Goal: Task Accomplishment & Management: Manage account settings

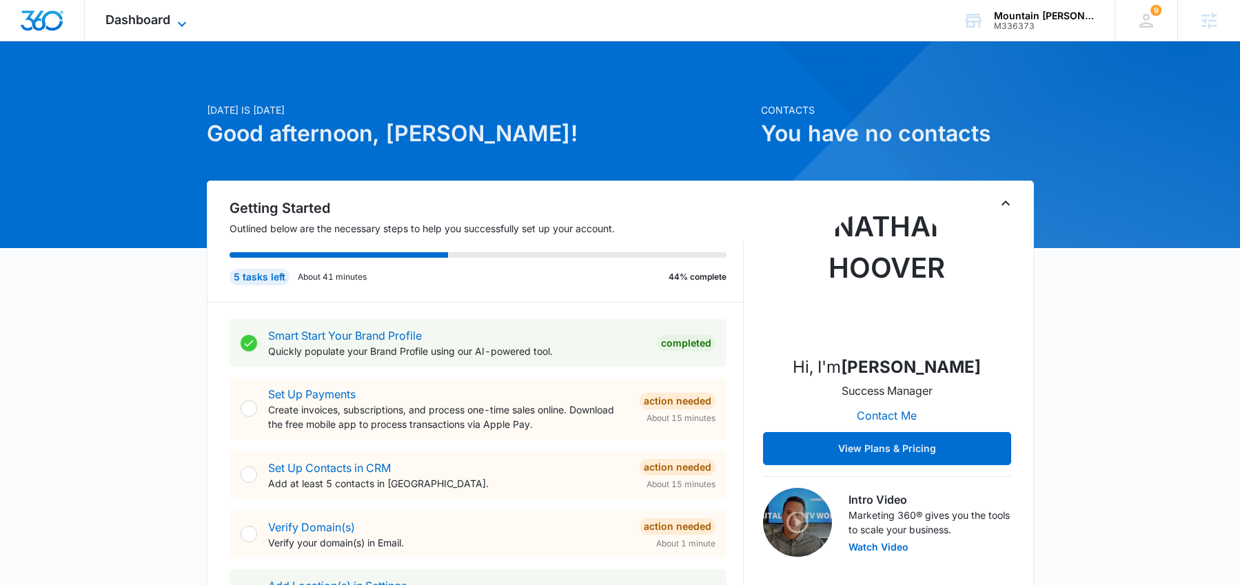
click at [186, 23] on icon at bounding box center [182, 24] width 17 height 17
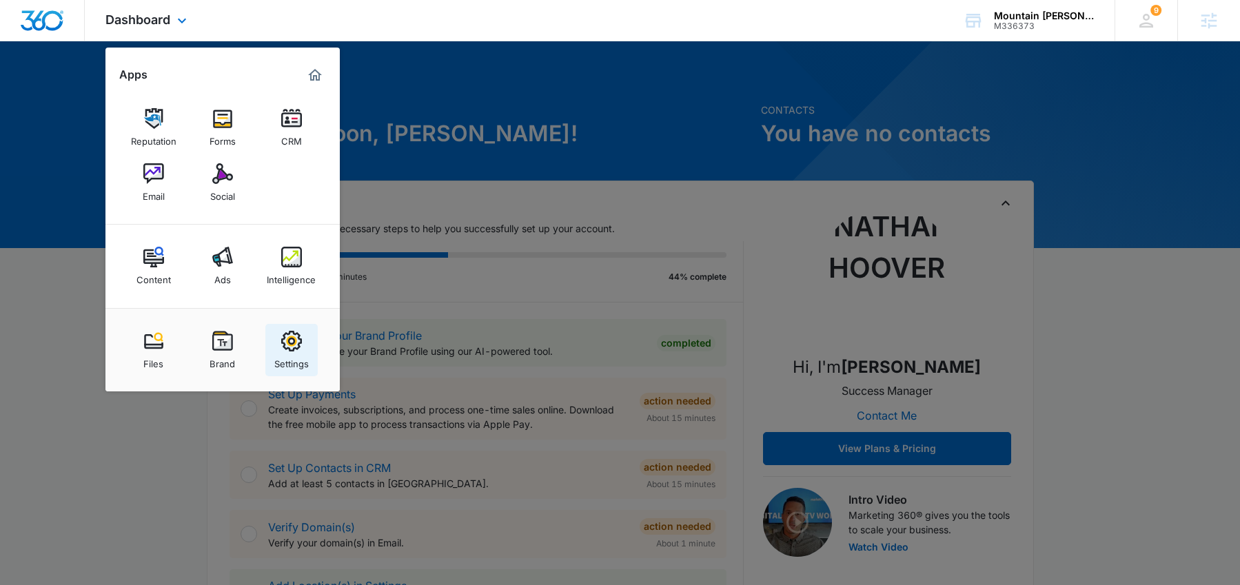
click at [288, 340] on img at bounding box center [291, 341] width 21 height 21
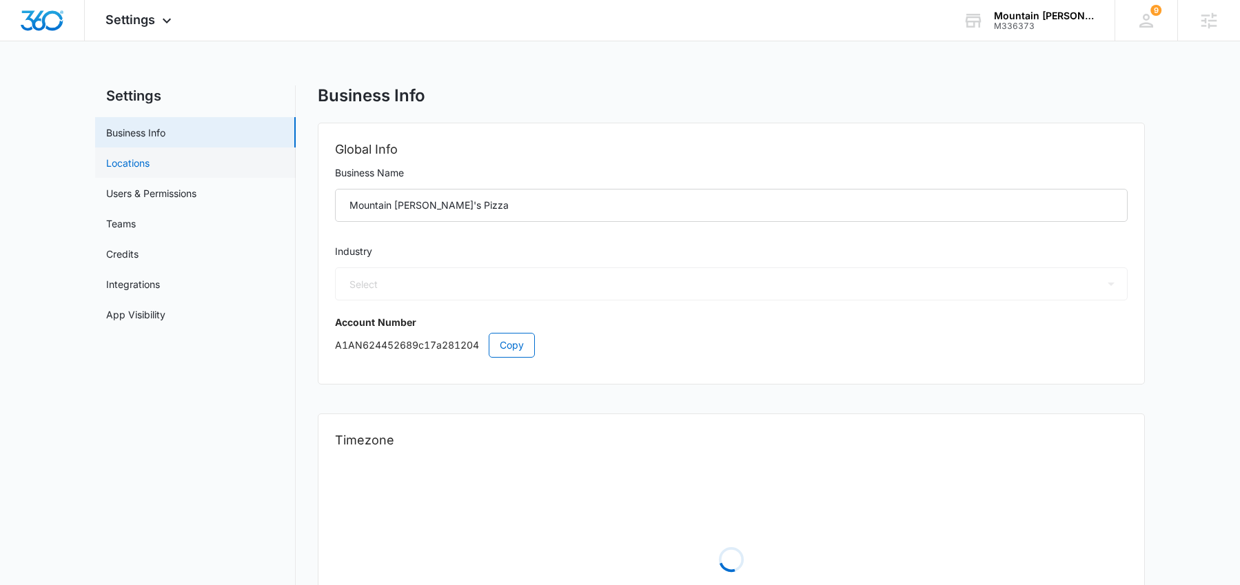
select select "11"
select select "US"
select select "America/Los_Angeles"
click at [117, 23] on span "Settings" at bounding box center [130, 19] width 50 height 14
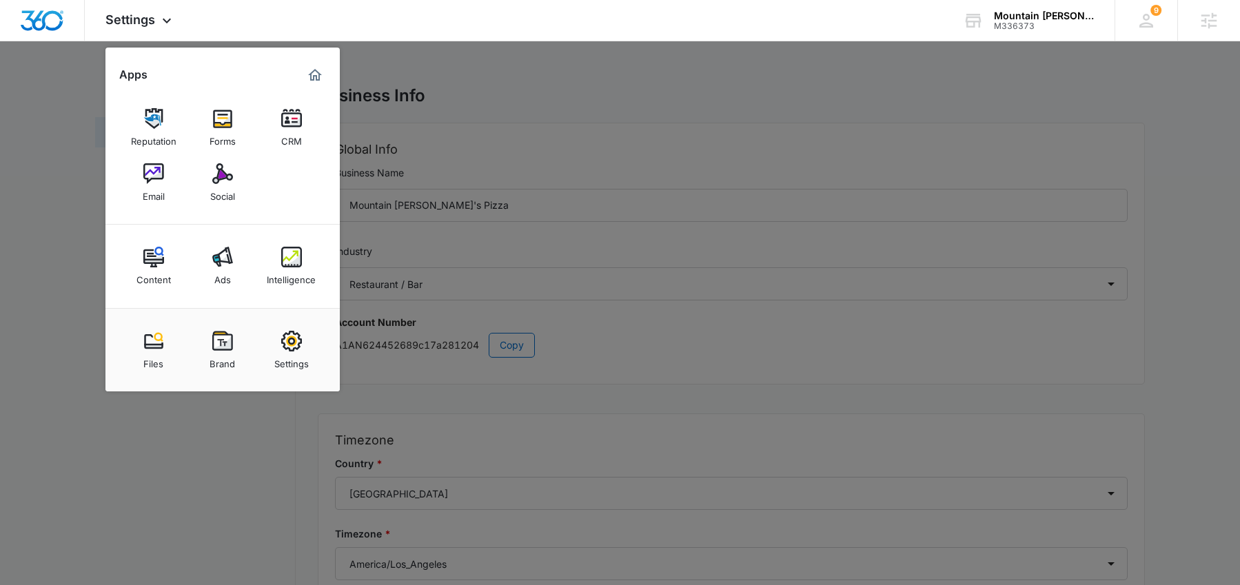
click at [293, 125] on img at bounding box center [291, 118] width 21 height 21
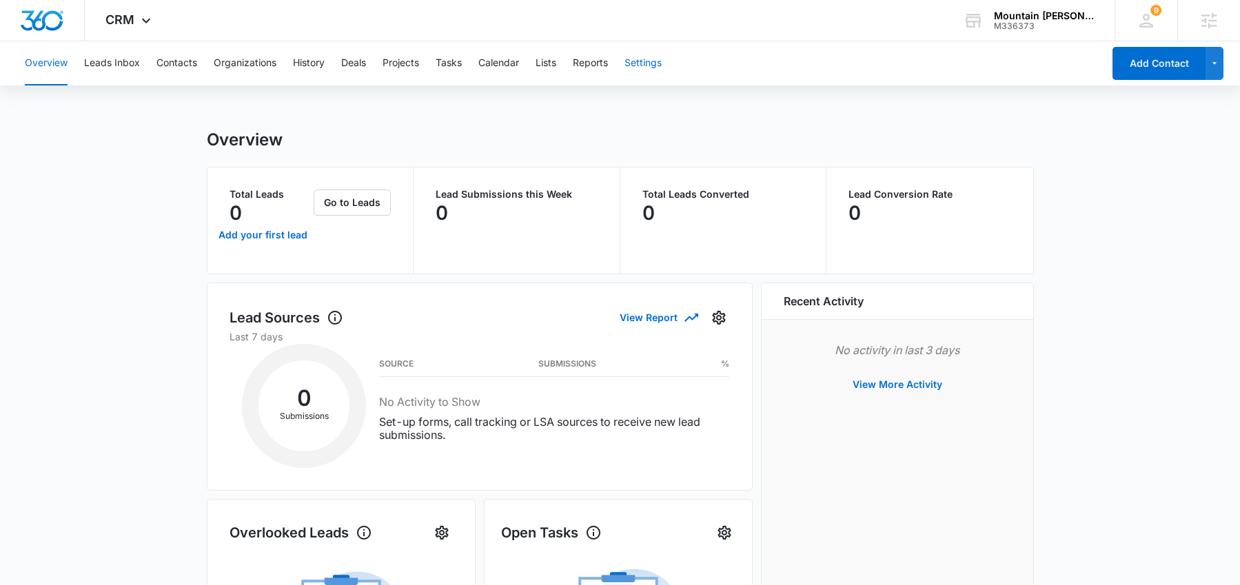
click at [645, 62] on button "Settings" at bounding box center [643, 63] width 37 height 44
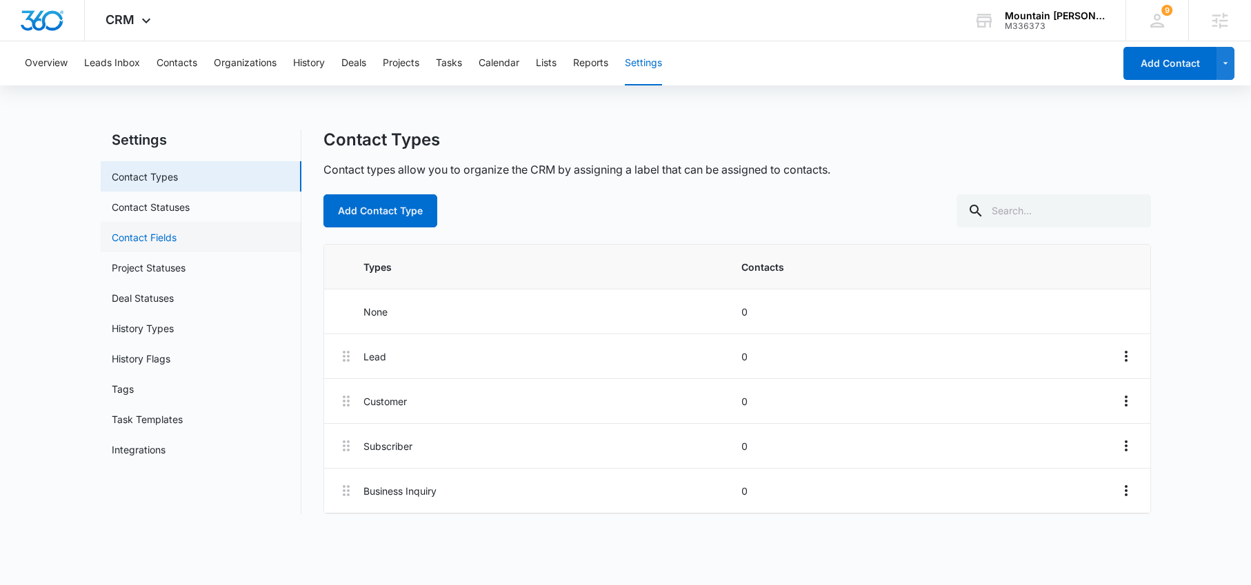
click at [168, 239] on link "Contact Fields" at bounding box center [144, 237] width 65 height 14
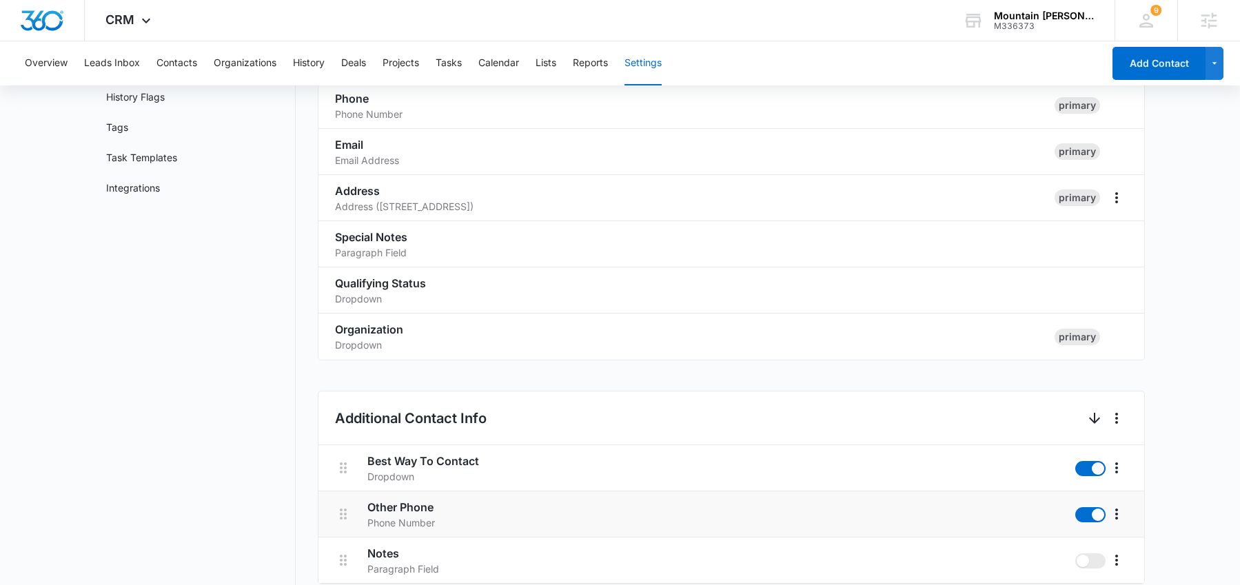
scroll to position [437, 0]
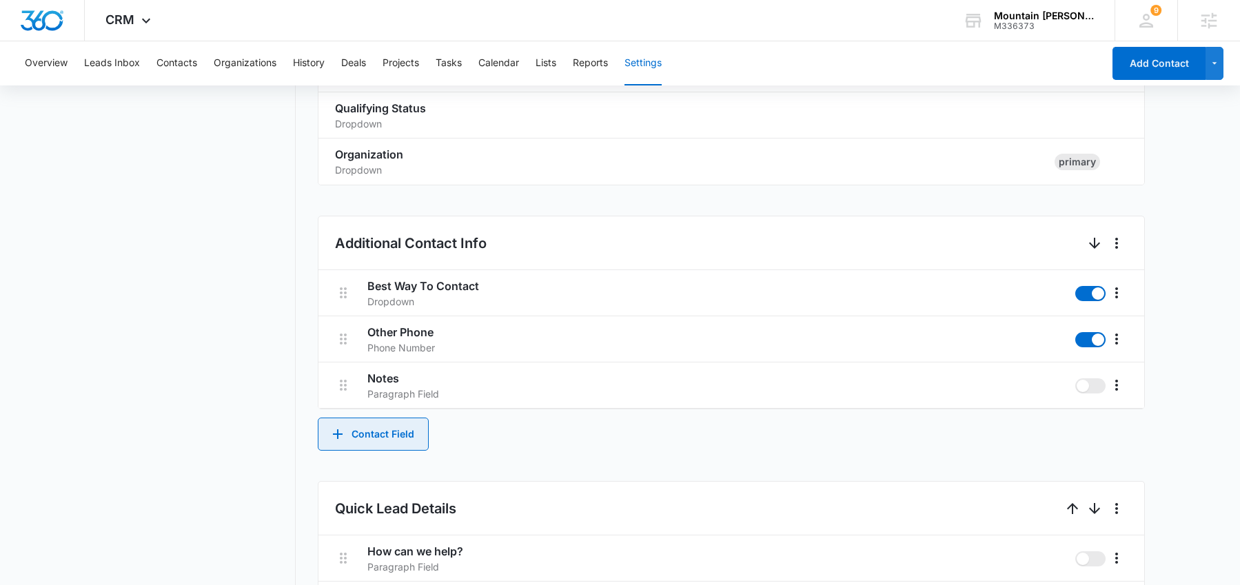
click at [402, 435] on button "Contact Field" at bounding box center [373, 434] width 111 height 33
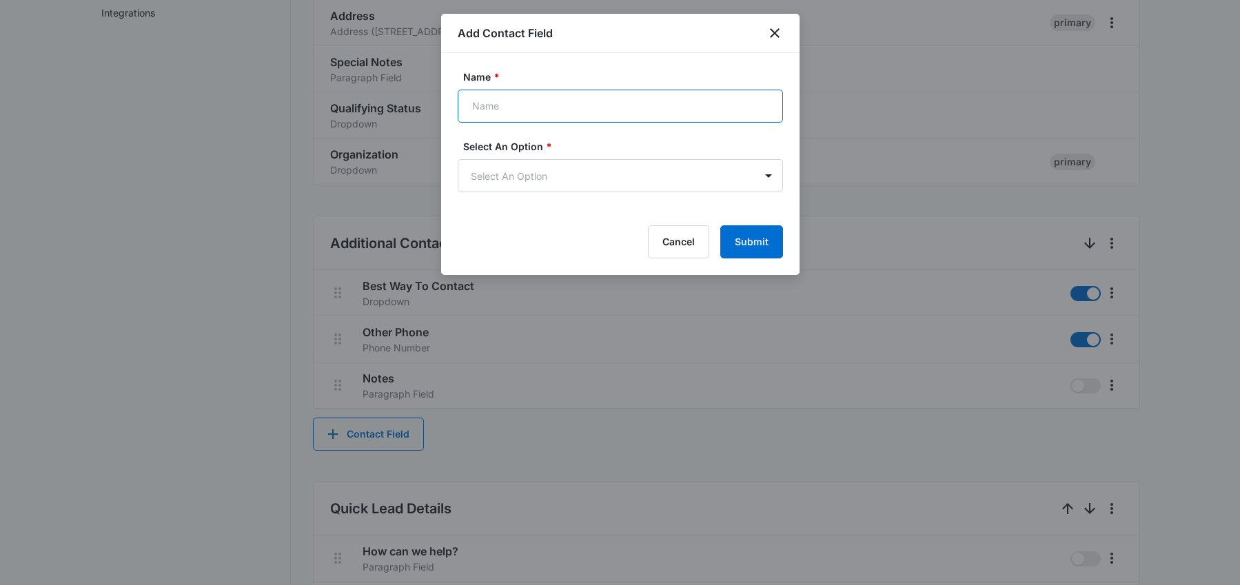
click at [514, 103] on input "Name *" at bounding box center [620, 106] width 325 height 33
type input "ID"
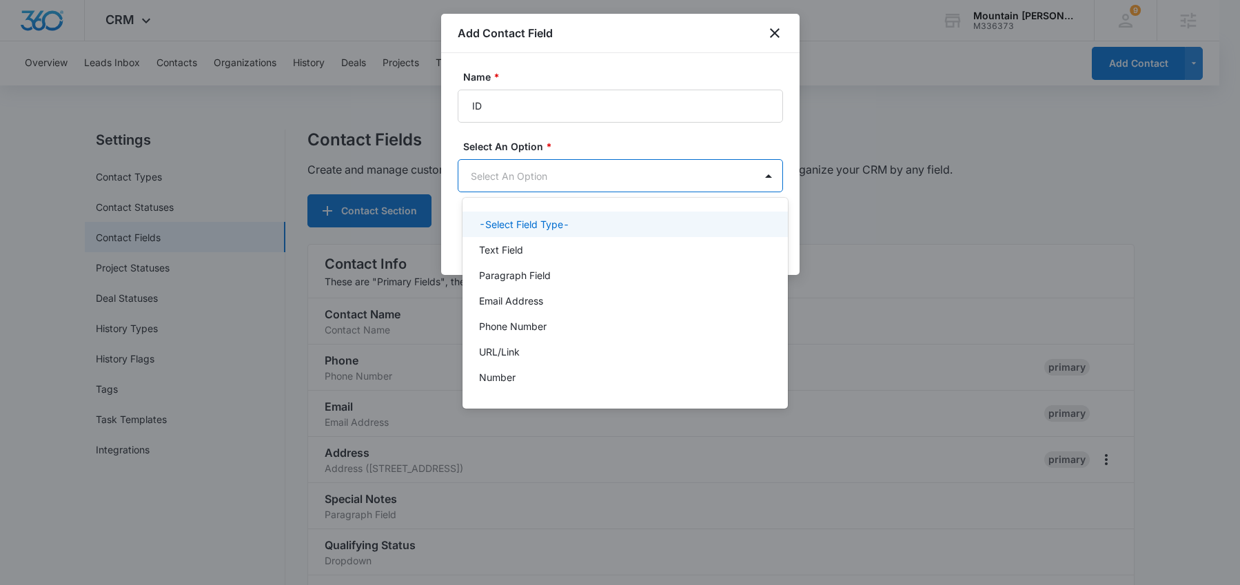
click at [531, 171] on body "CRM Apps Reputation Forms CRM Email Social Content Ads Intelligence Files Brand…" at bounding box center [620, 292] width 1240 height 585
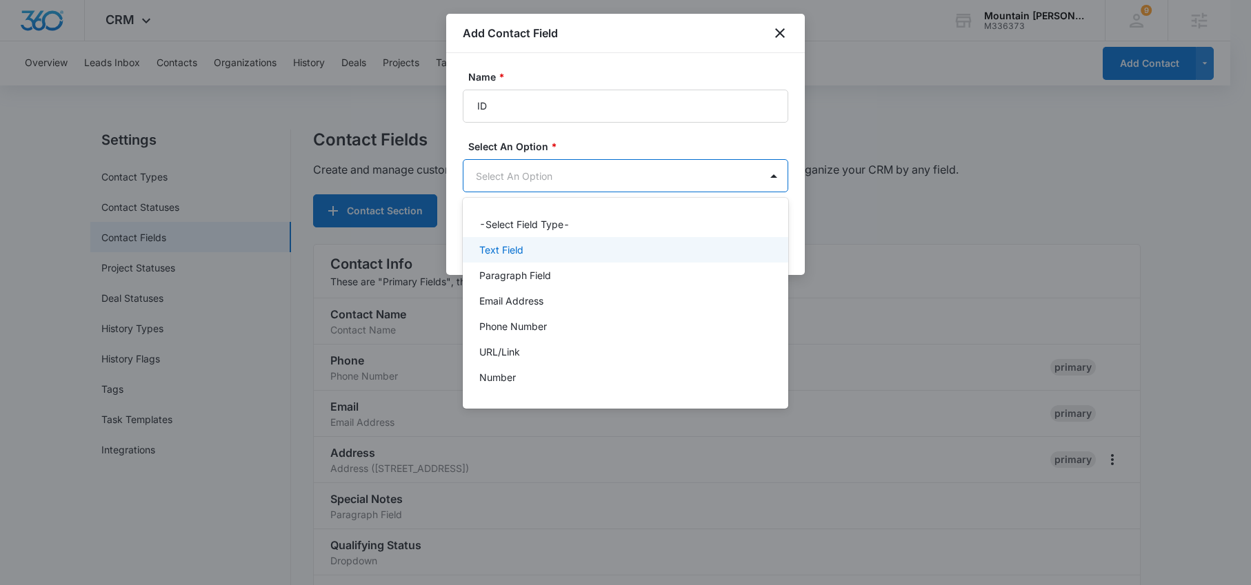
click at [548, 254] on div "Text Field" at bounding box center [624, 250] width 290 height 14
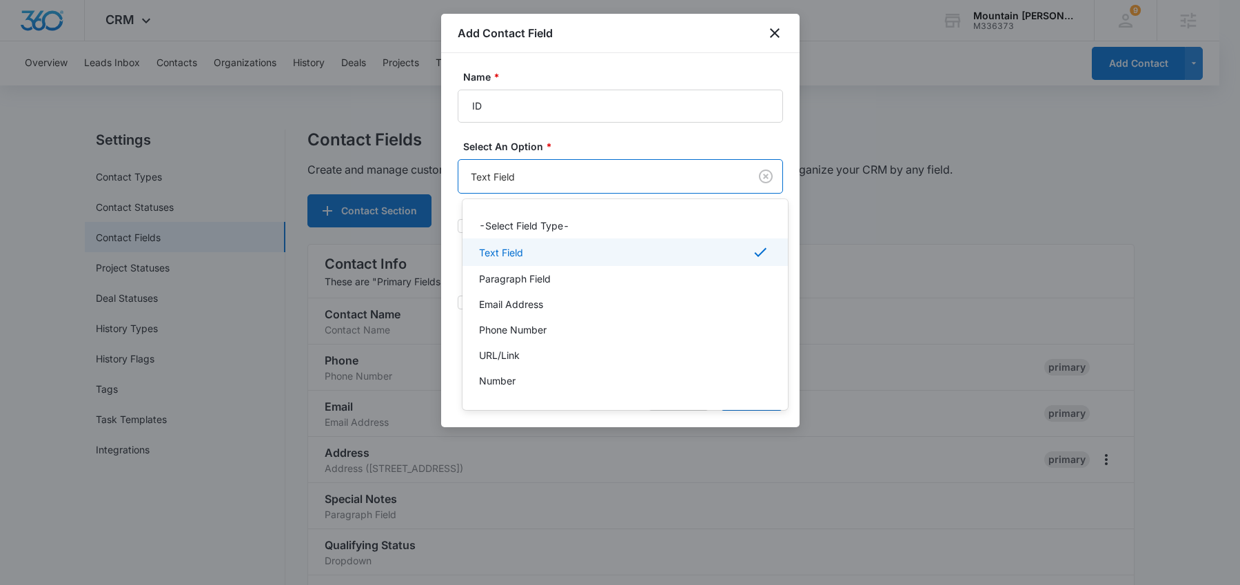
click at [621, 188] on body "CRM Apps Reputation Forms CRM Email Social Content Ads Intelligence Files Brand…" at bounding box center [620, 292] width 1240 height 585
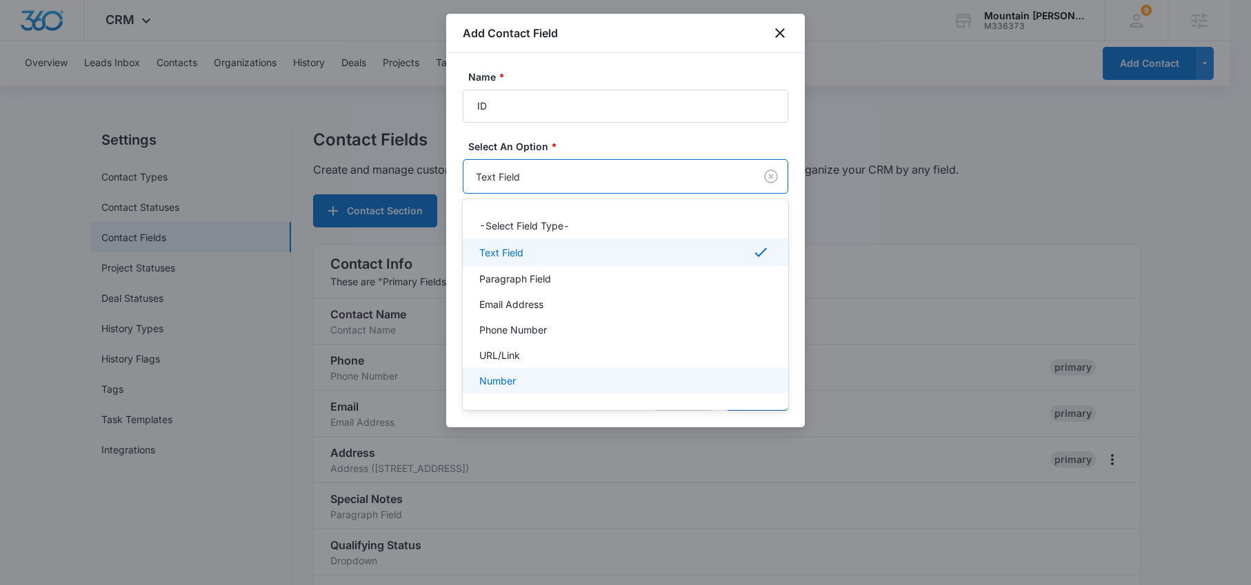
click at [529, 376] on div "Number" at bounding box center [624, 381] width 290 height 14
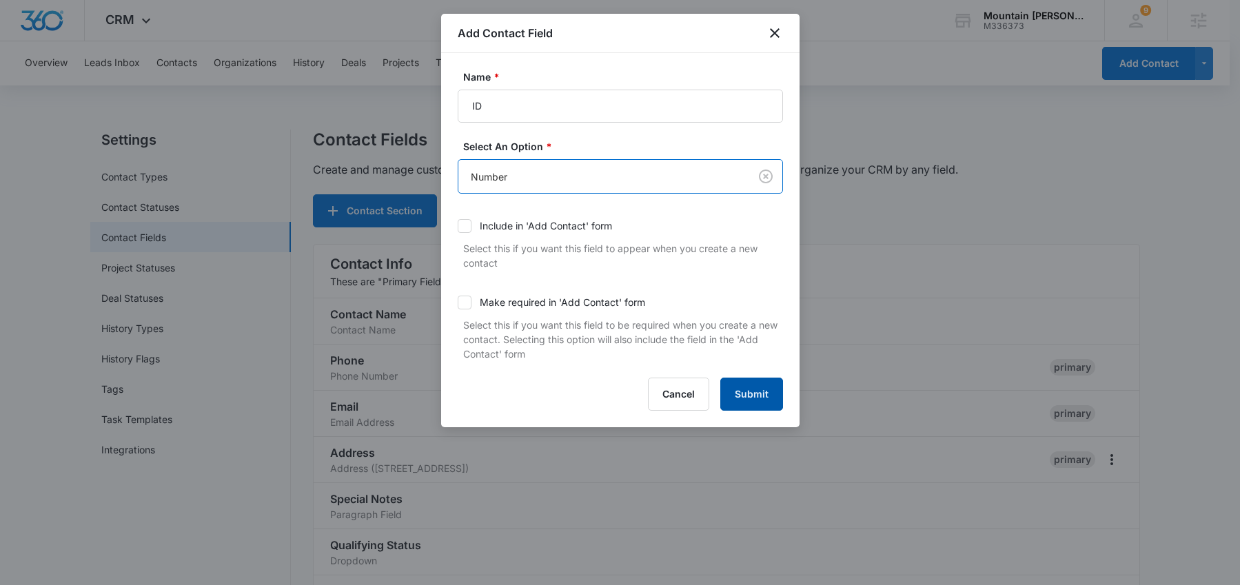
click at [753, 399] on button "Submit" at bounding box center [752, 394] width 63 height 33
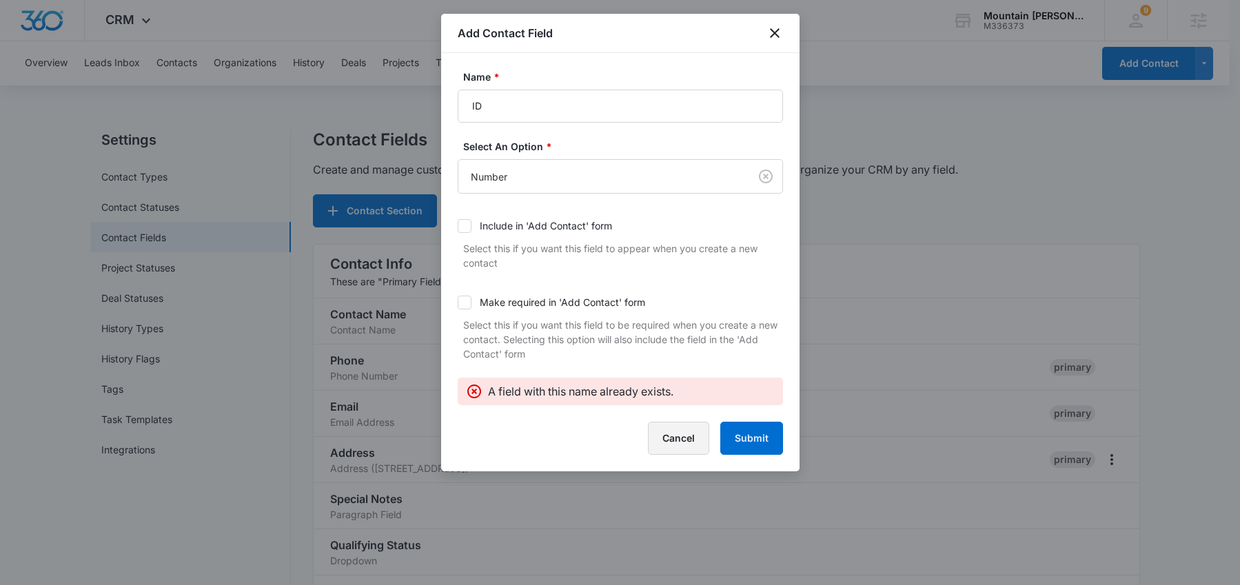
click at [694, 454] on div "Name * ID Select An Option * Number Include in 'Add Contact' form Select this i…" at bounding box center [620, 262] width 359 height 419
click at [687, 450] on button "Cancel" at bounding box center [678, 438] width 61 height 33
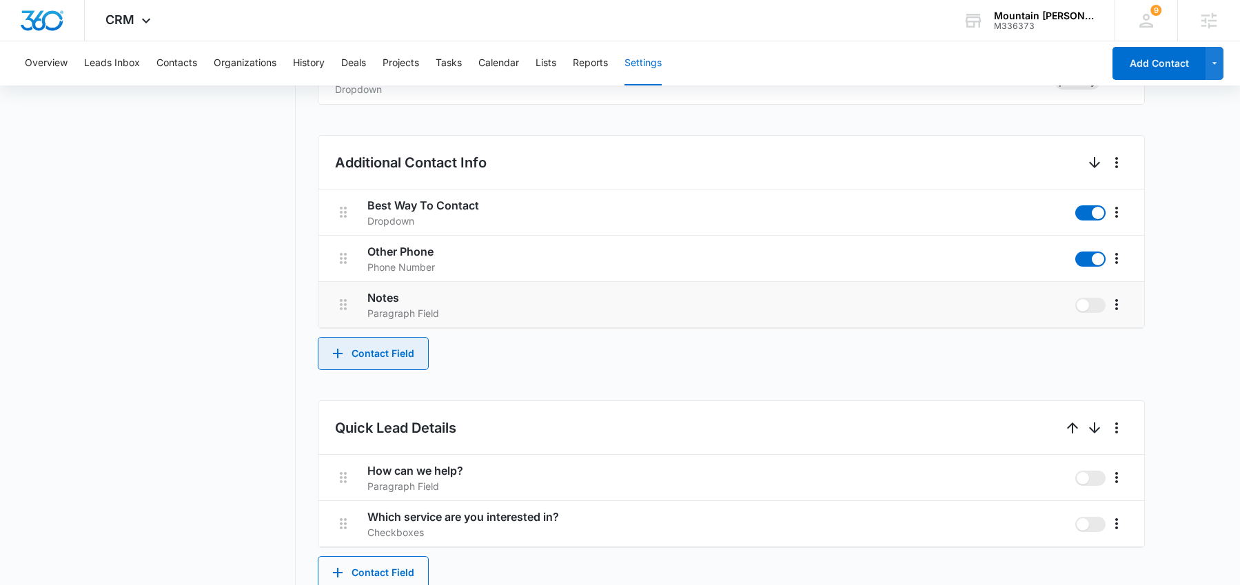
scroll to position [448, 0]
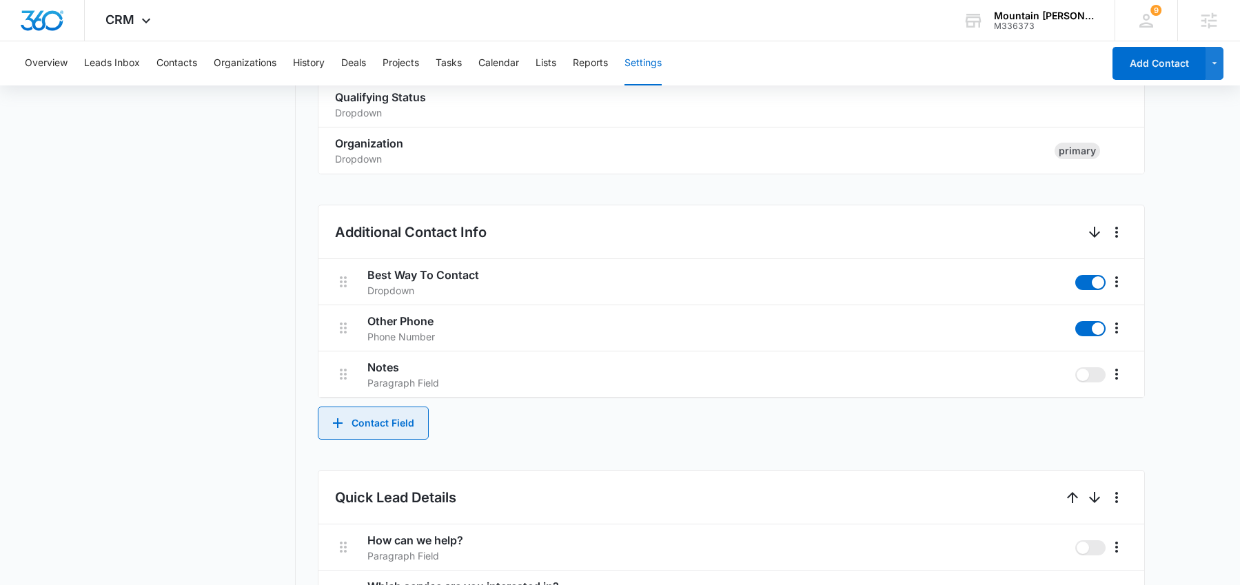
click at [403, 414] on button "Contact Field" at bounding box center [373, 423] width 111 height 33
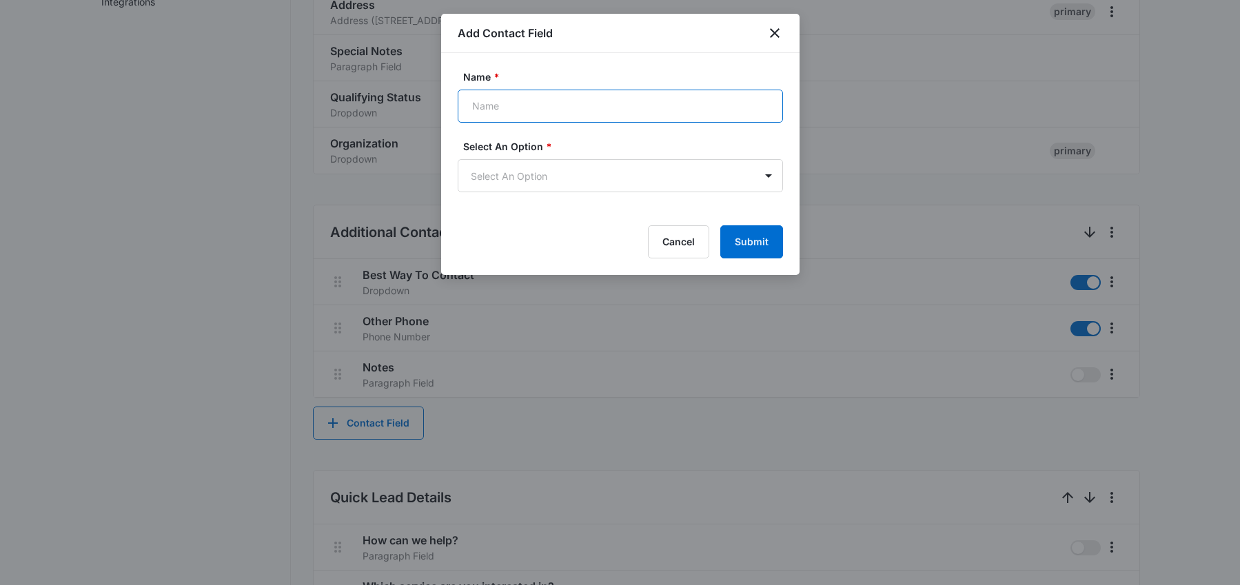
click at [509, 112] on input "Name *" at bounding box center [620, 106] width 325 height 33
type input "Customer ID"
click at [496, 202] on form "Name * Customer ID Select An Option * Select An Option Cancel Submit" at bounding box center [620, 164] width 325 height 189
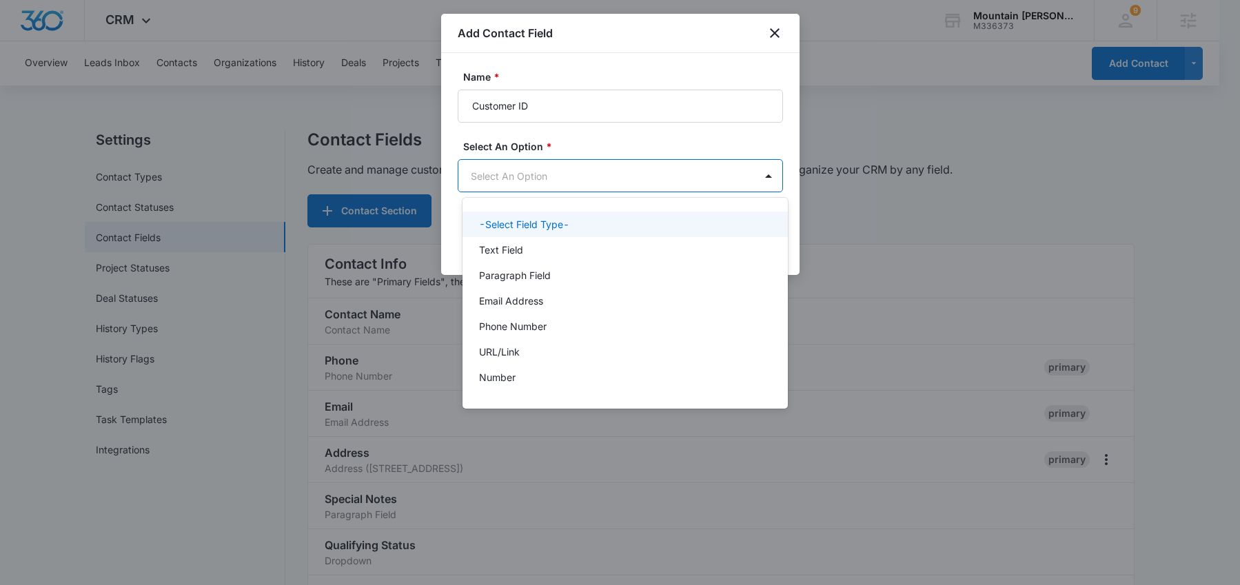
scroll to position [0, 0]
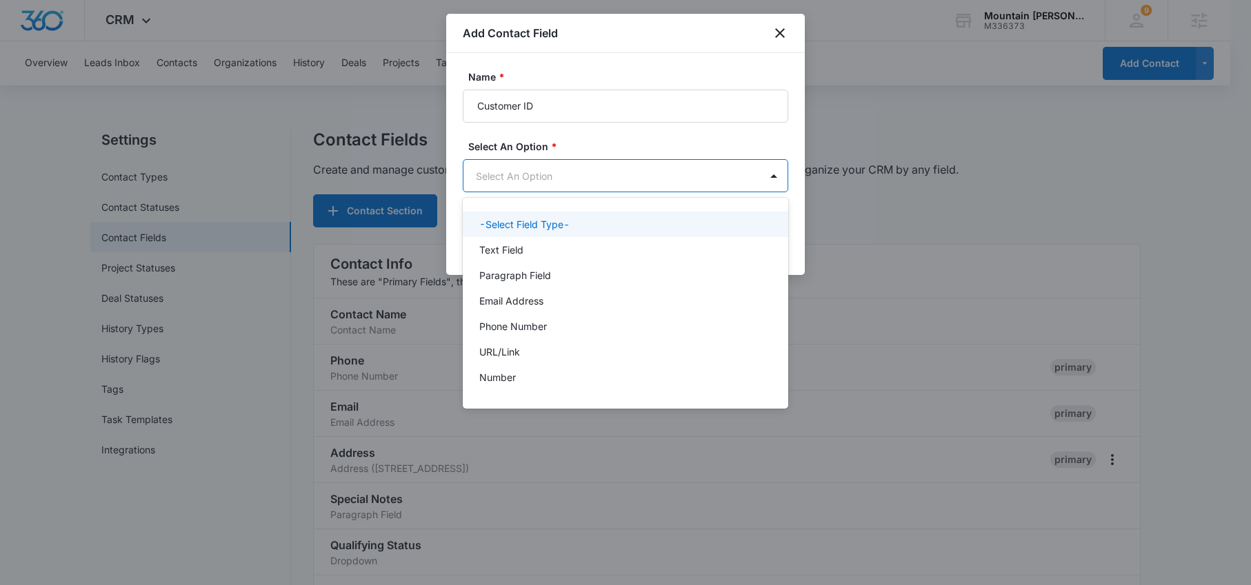
click at [492, 188] on body "CRM Apps Reputation Forms CRM Email Social Content Ads Intelligence Files Brand…" at bounding box center [625, 292] width 1251 height 585
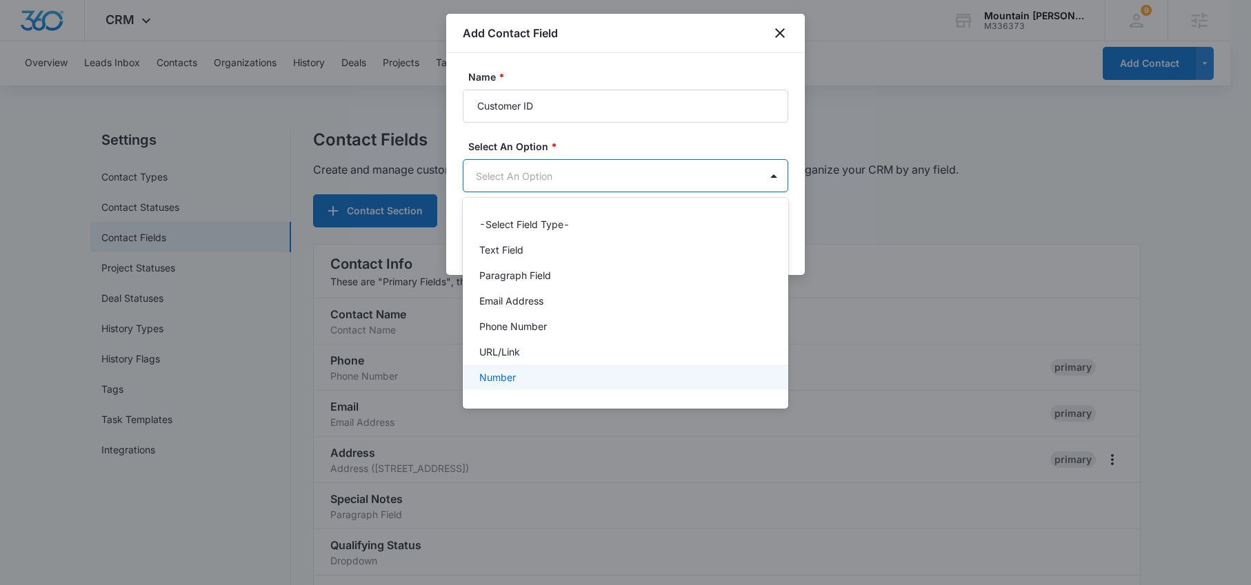
click at [523, 380] on div "Number" at bounding box center [624, 377] width 290 height 14
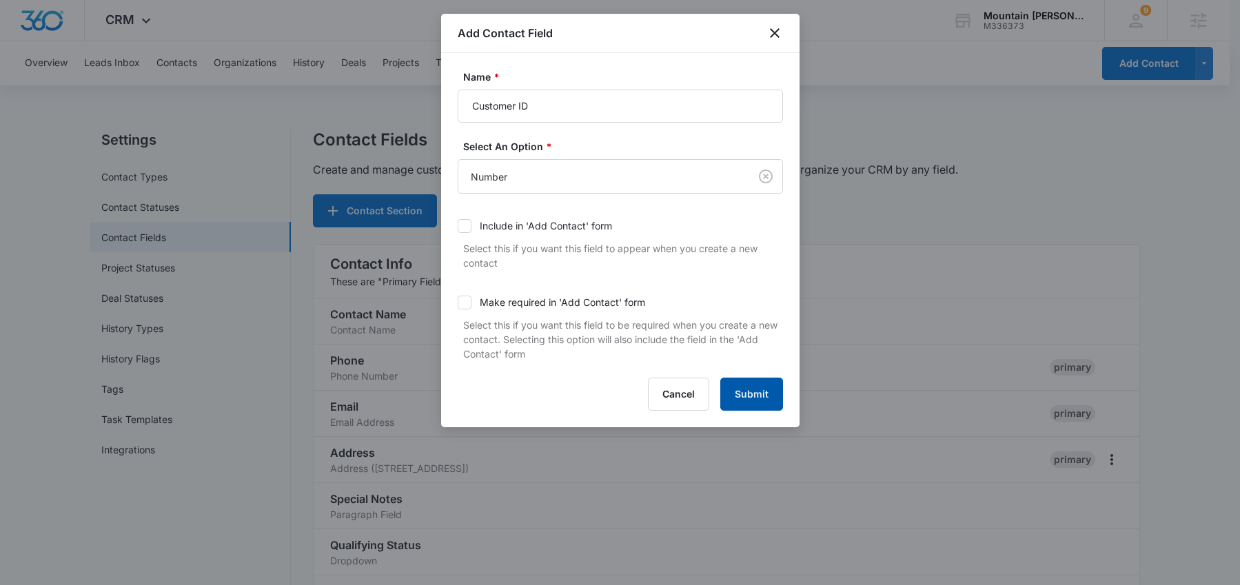
click at [775, 396] on button "Submit" at bounding box center [752, 394] width 63 height 33
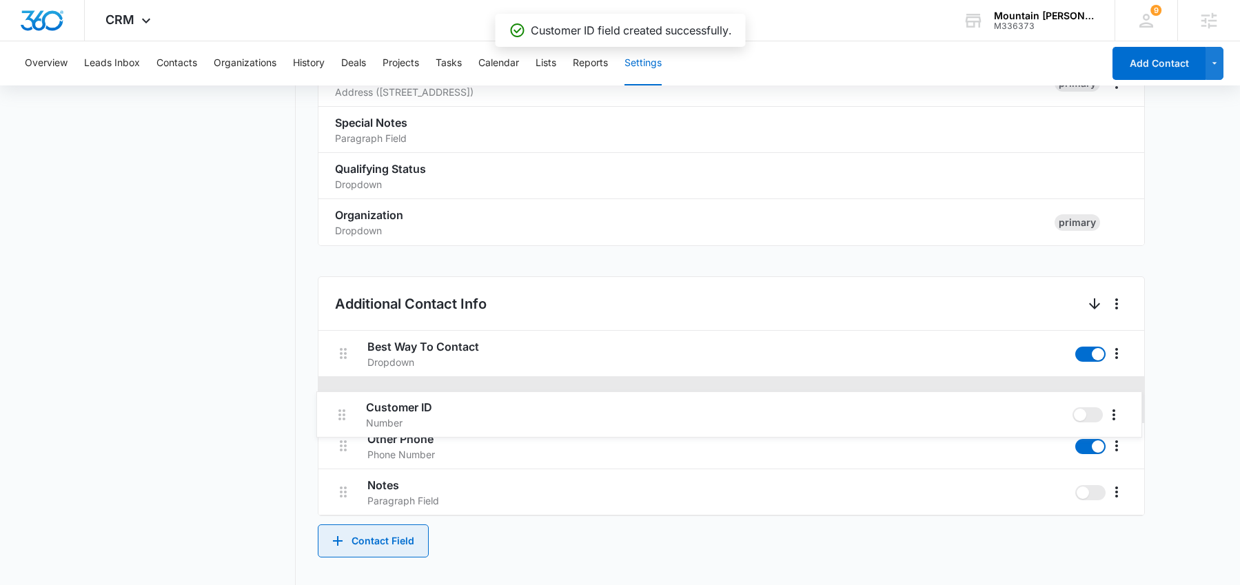
scroll to position [377, 0]
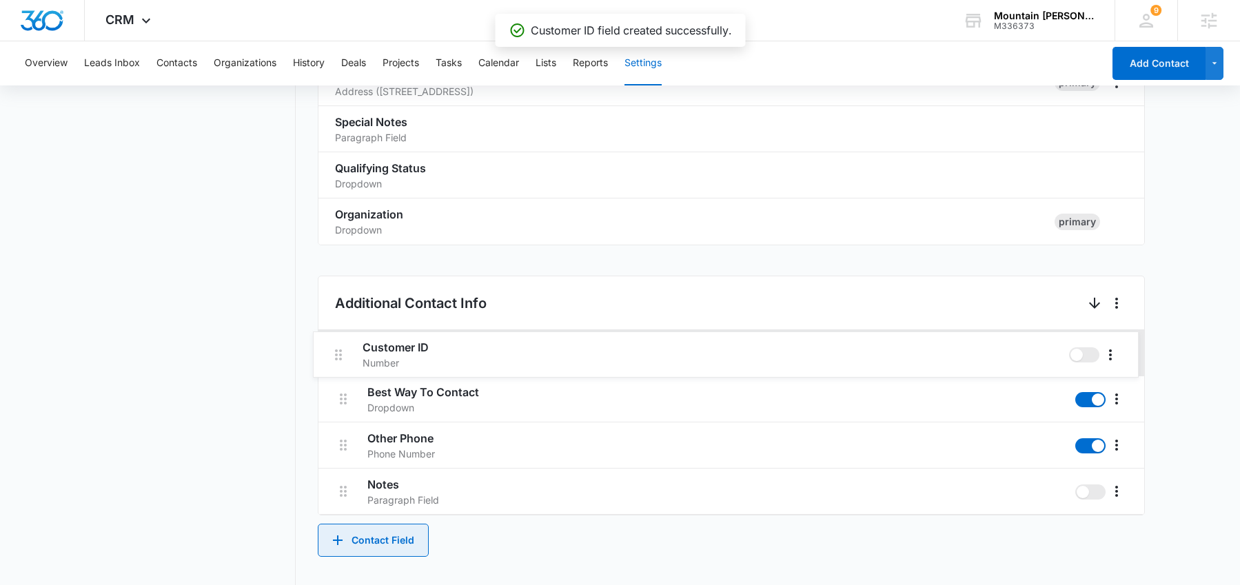
drag, startPoint x: 350, startPoint y: 447, endPoint x: 344, endPoint y: 348, distance: 98.8
click at [344, 348] on div "Best Way To Contact Dropdown Other Phone Phone Number Customer ID Number Notes …" at bounding box center [732, 422] width 826 height 185
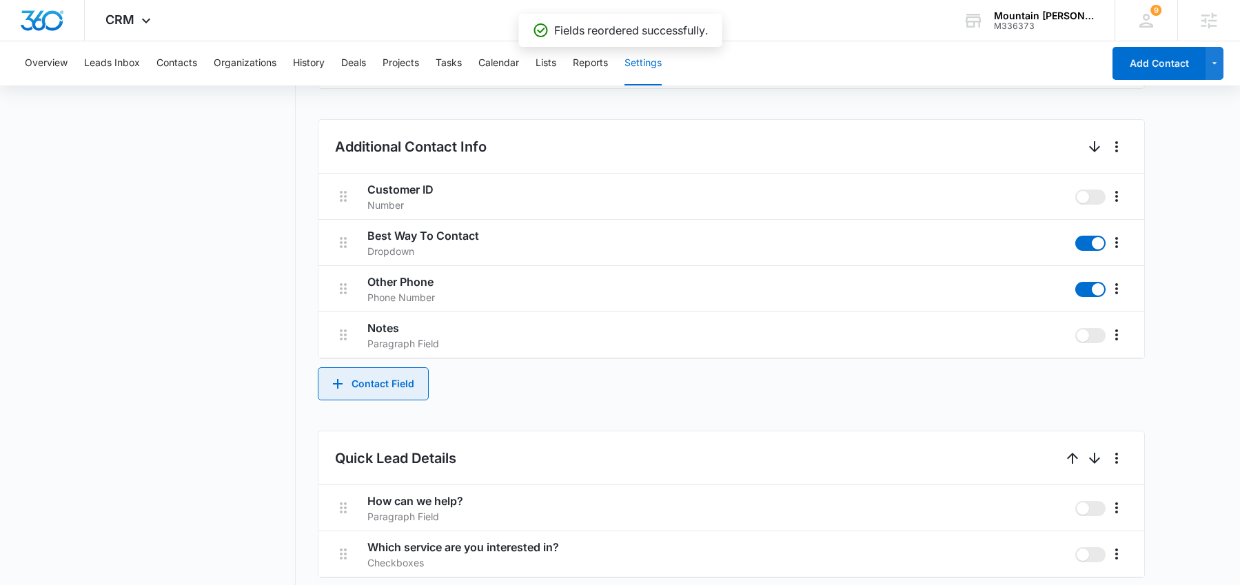
scroll to position [539, 0]
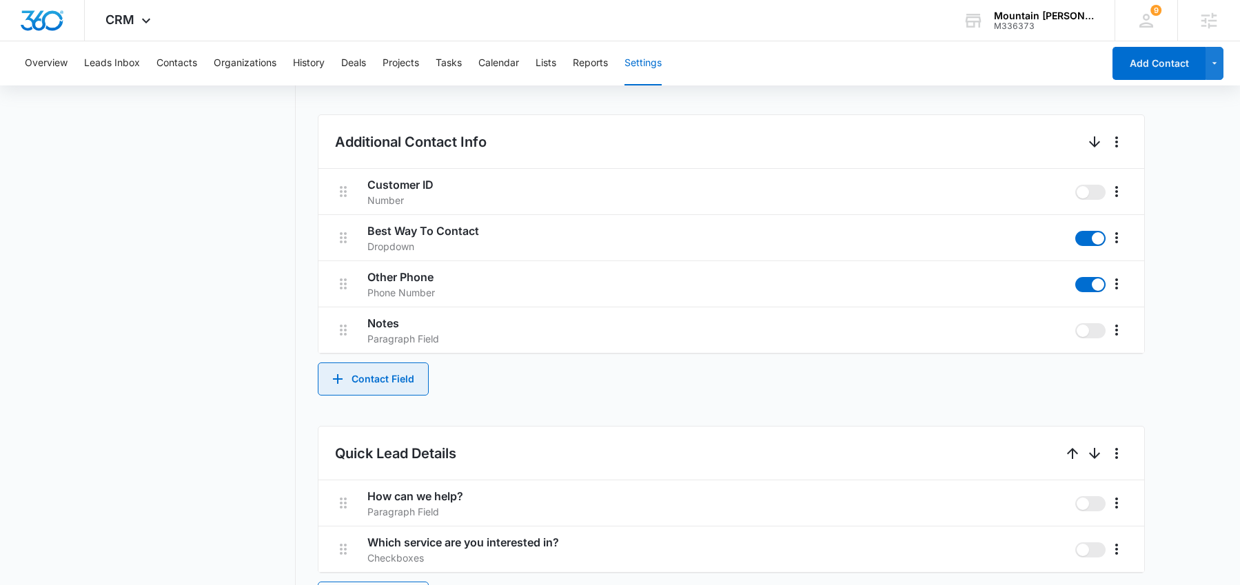
click at [368, 383] on button "Contact Field" at bounding box center [373, 379] width 111 height 33
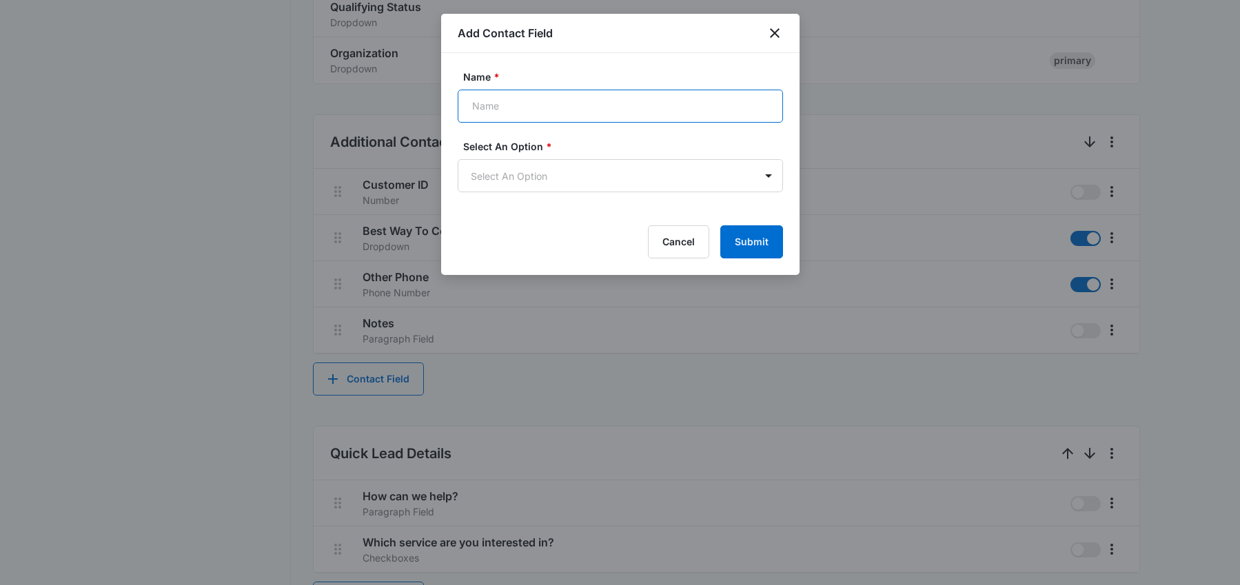
click at [510, 109] on input "Name *" at bounding box center [620, 106] width 325 height 33
type input "Order Count"
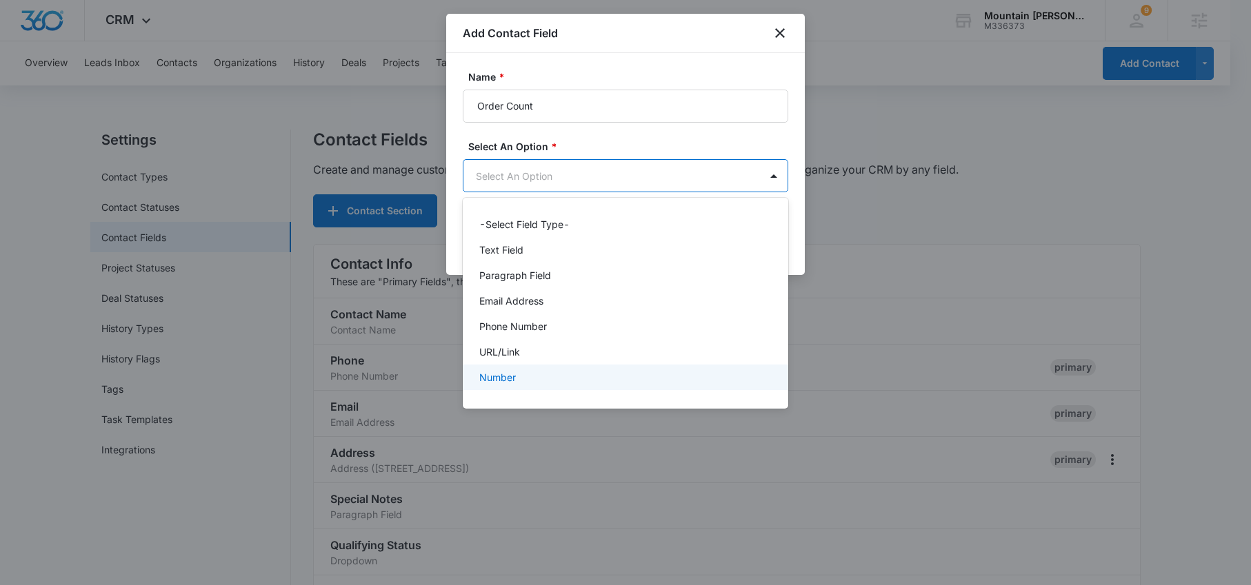
click at [531, 374] on div "Number" at bounding box center [624, 377] width 290 height 14
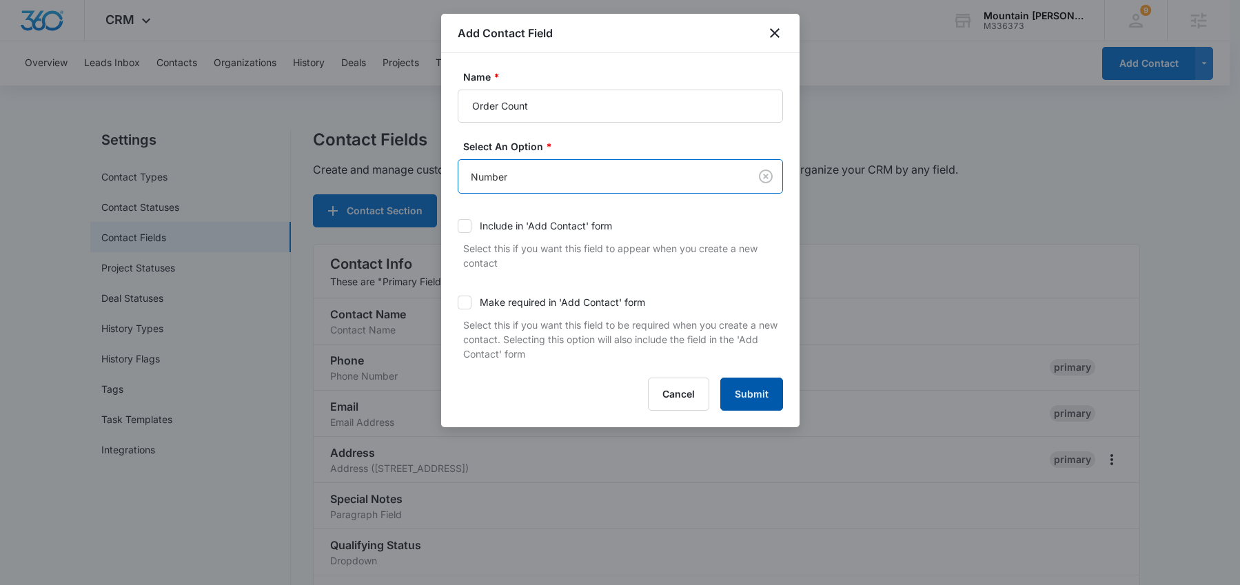
click at [758, 392] on button "Submit" at bounding box center [752, 394] width 63 height 33
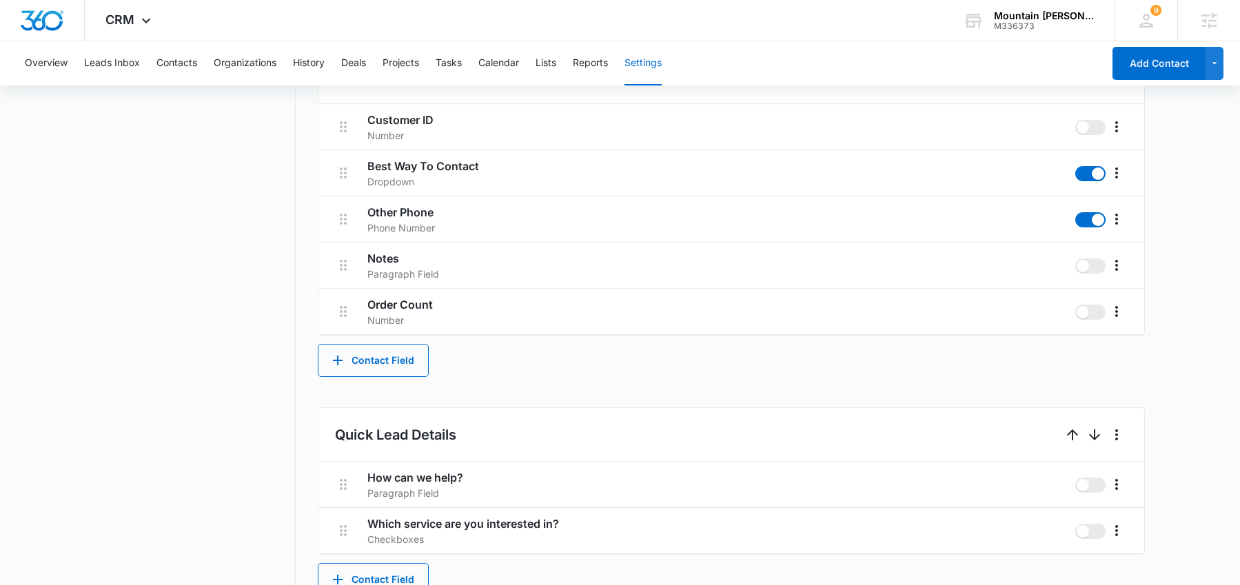
scroll to position [432, 0]
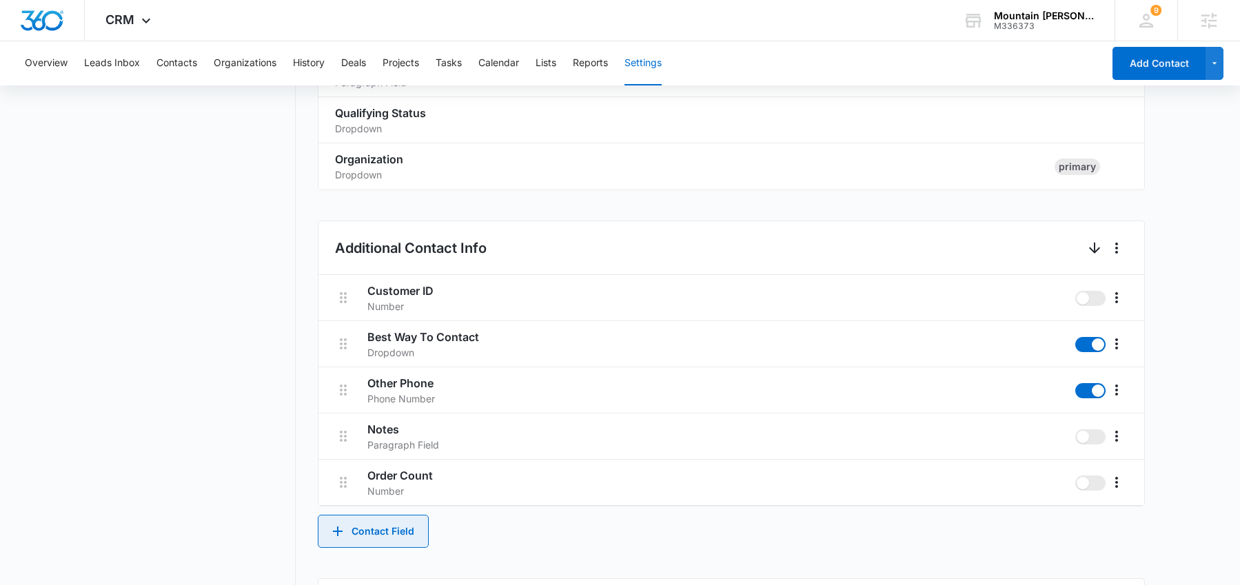
click at [376, 522] on button "Contact Field" at bounding box center [373, 531] width 111 height 33
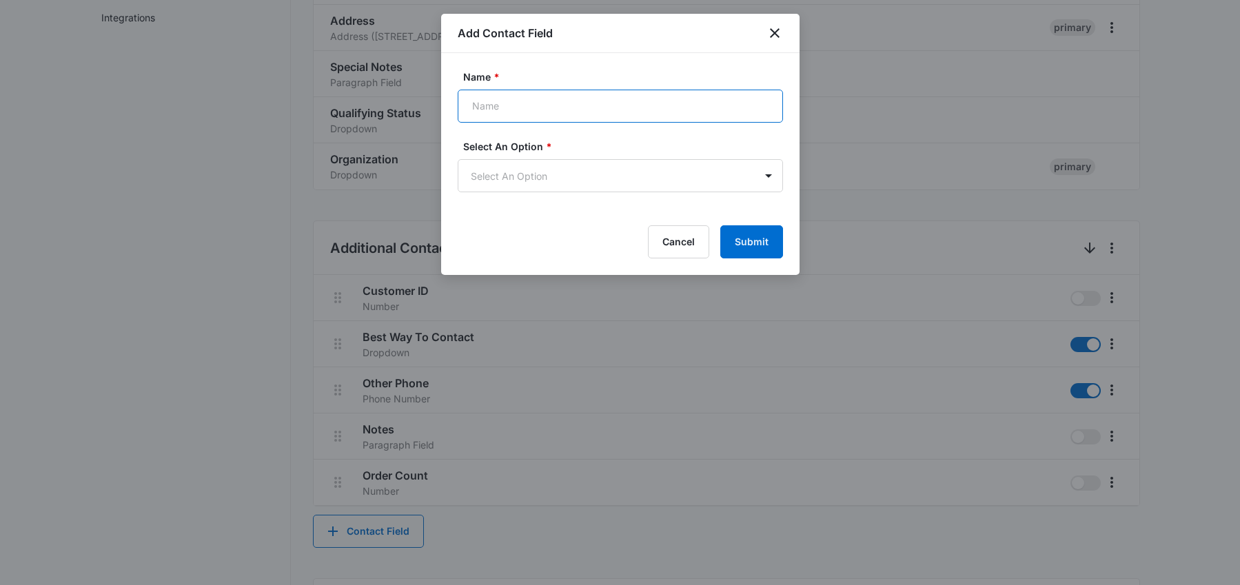
click at [567, 103] on input "Name *" at bounding box center [620, 106] width 325 height 33
type input "First Order Date"
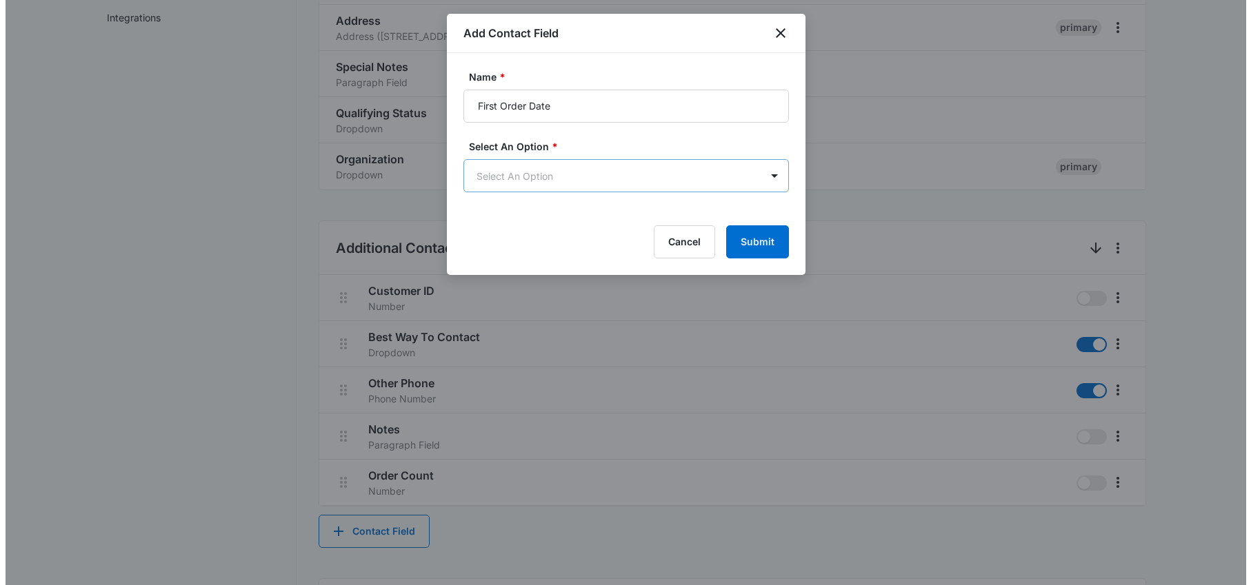
scroll to position [0, 0]
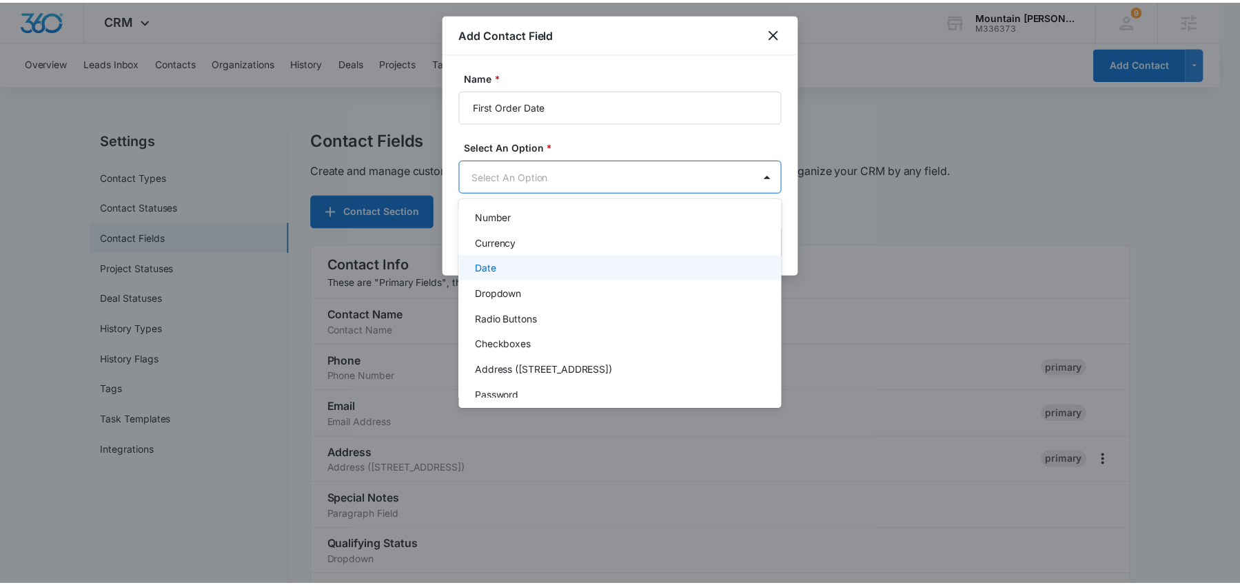
scroll to position [161, 0]
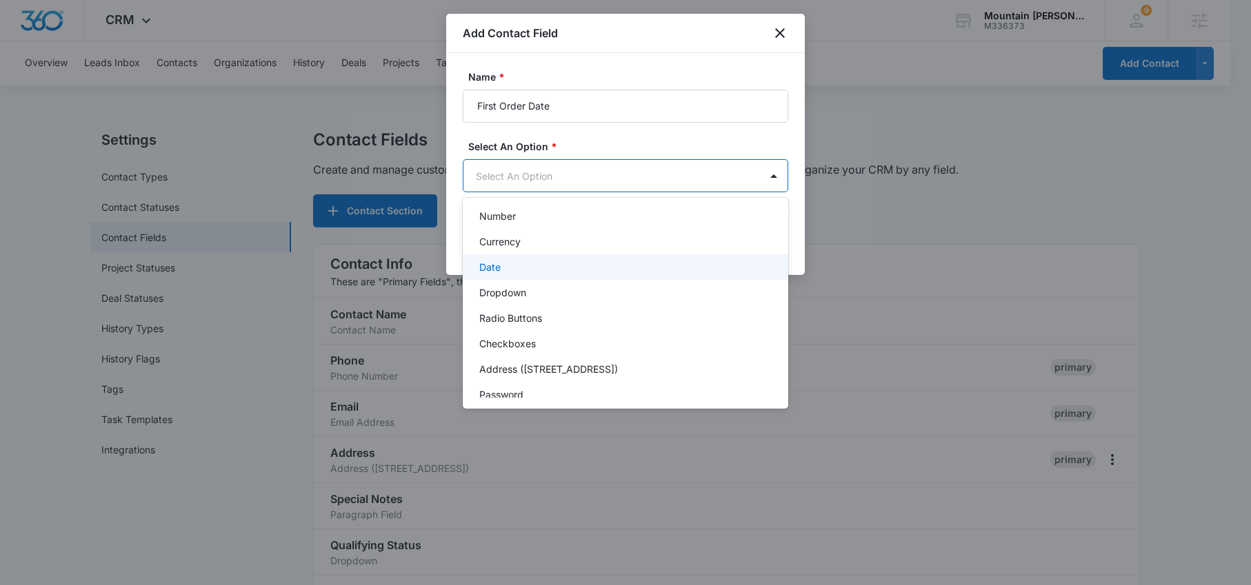
click at [514, 269] on div "Date" at bounding box center [624, 267] width 290 height 14
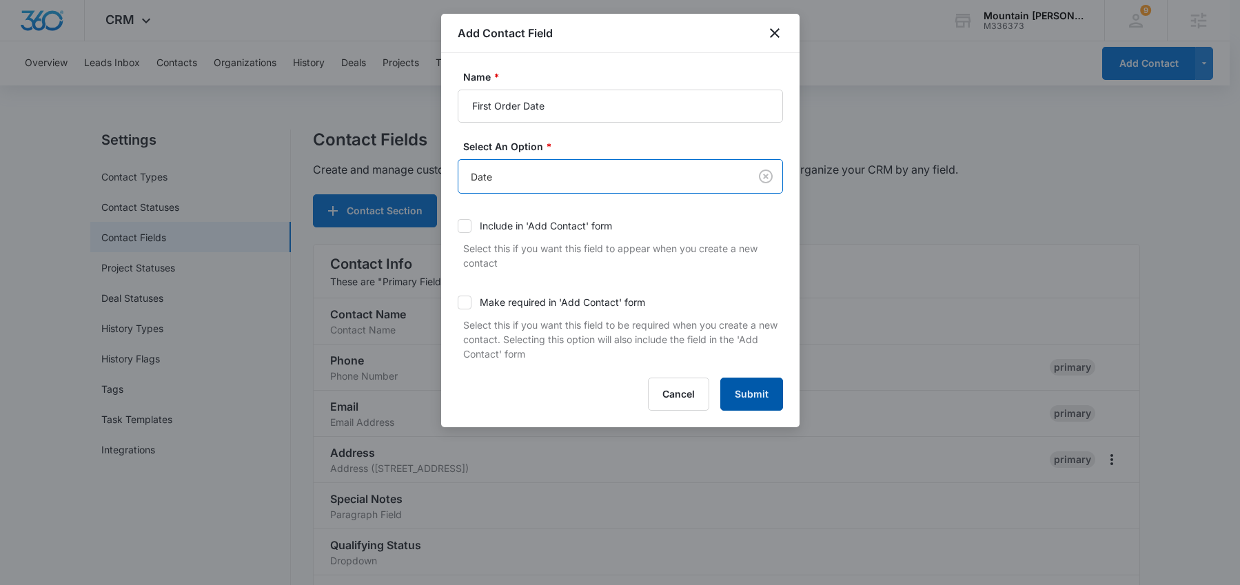
click at [756, 384] on button "Submit" at bounding box center [752, 394] width 63 height 33
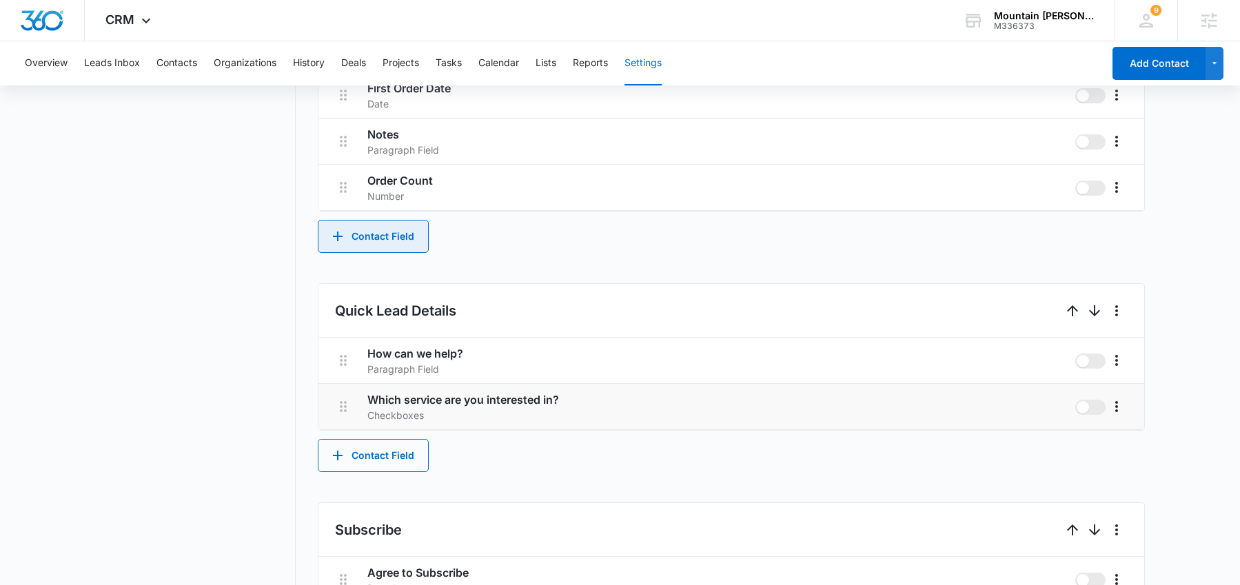
scroll to position [811, 0]
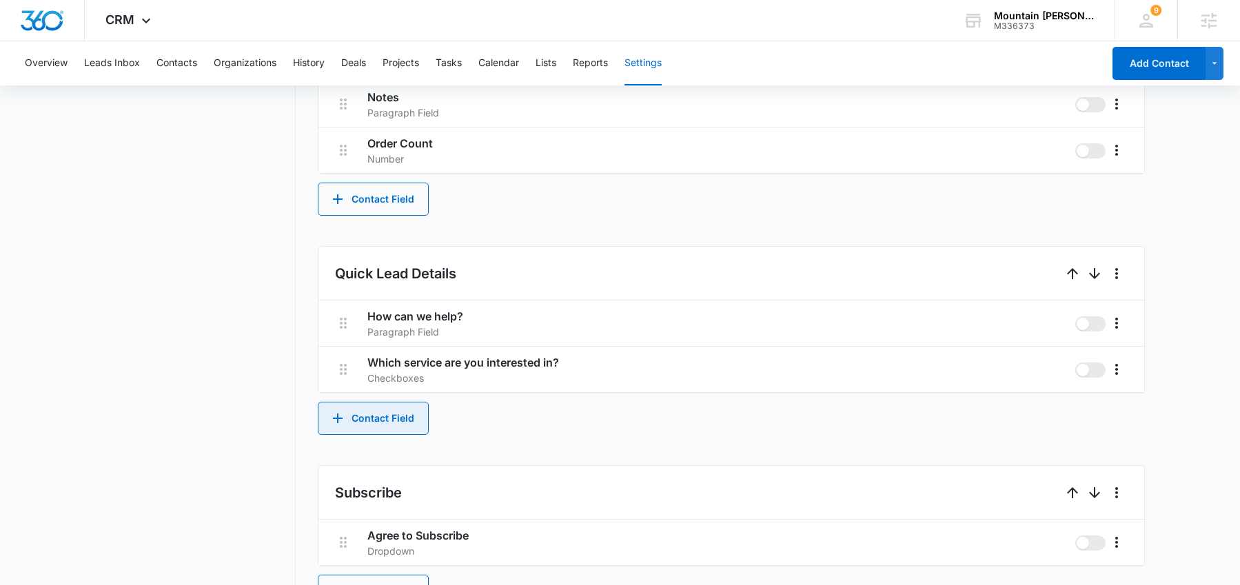
click at [383, 408] on button "Contact Field" at bounding box center [373, 418] width 111 height 33
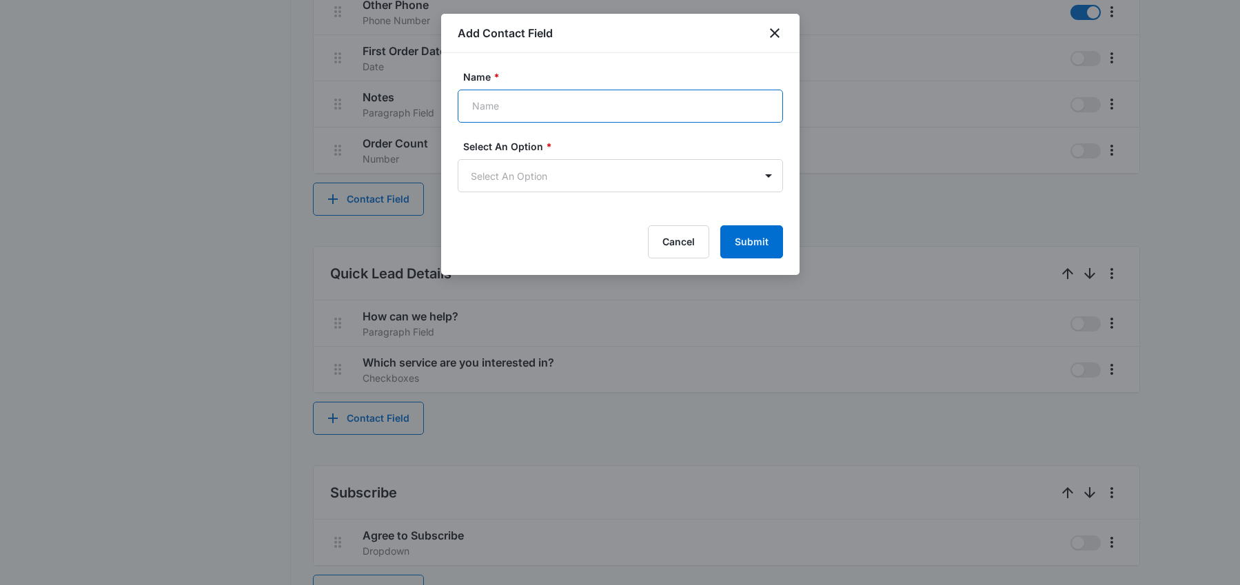
click at [577, 108] on input "Name *" at bounding box center [620, 106] width 325 height 33
type input "Last Order Date"
click at [630, 194] on form "Name * Last Order Date Select An Option * Select An Option Cancel Submit" at bounding box center [620, 164] width 325 height 189
click at [623, 186] on body "CRM Apps Reputation Forms CRM Email Social Content Ads Intelligence Files Brand…" at bounding box center [620, 39] width 1240 height 1701
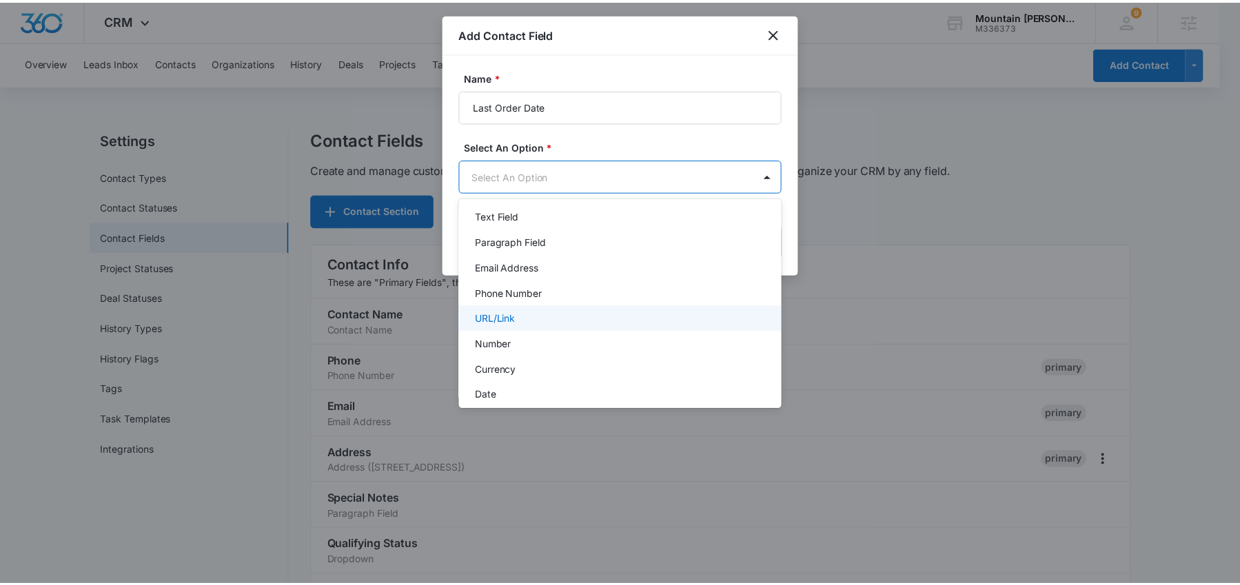
scroll to position [91, 0]
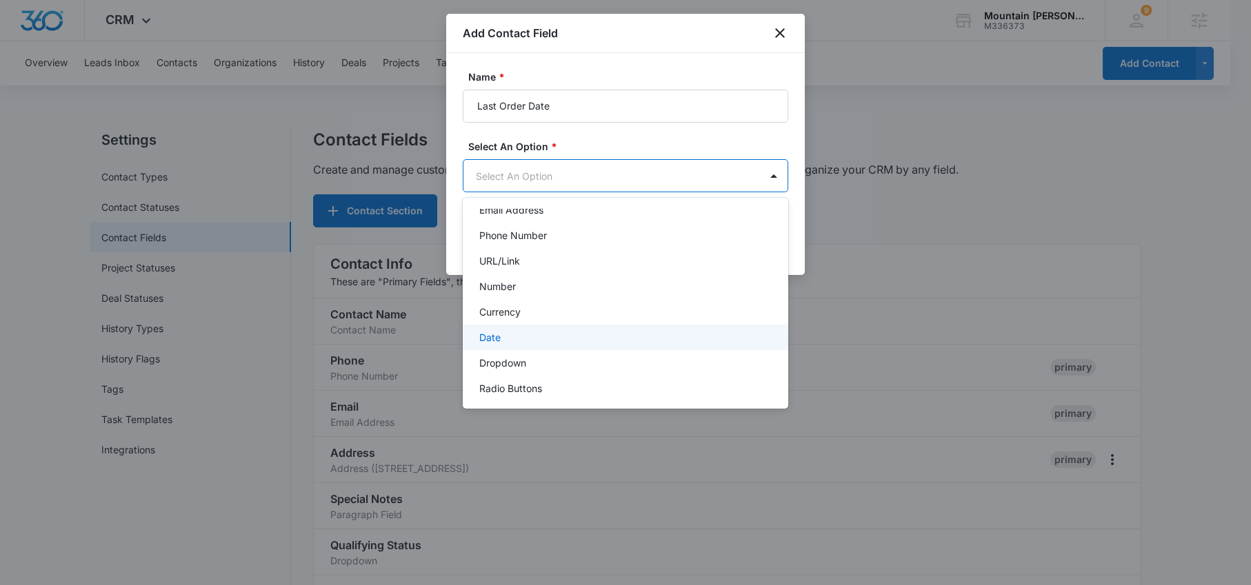
click at [525, 339] on div "Date" at bounding box center [624, 337] width 290 height 14
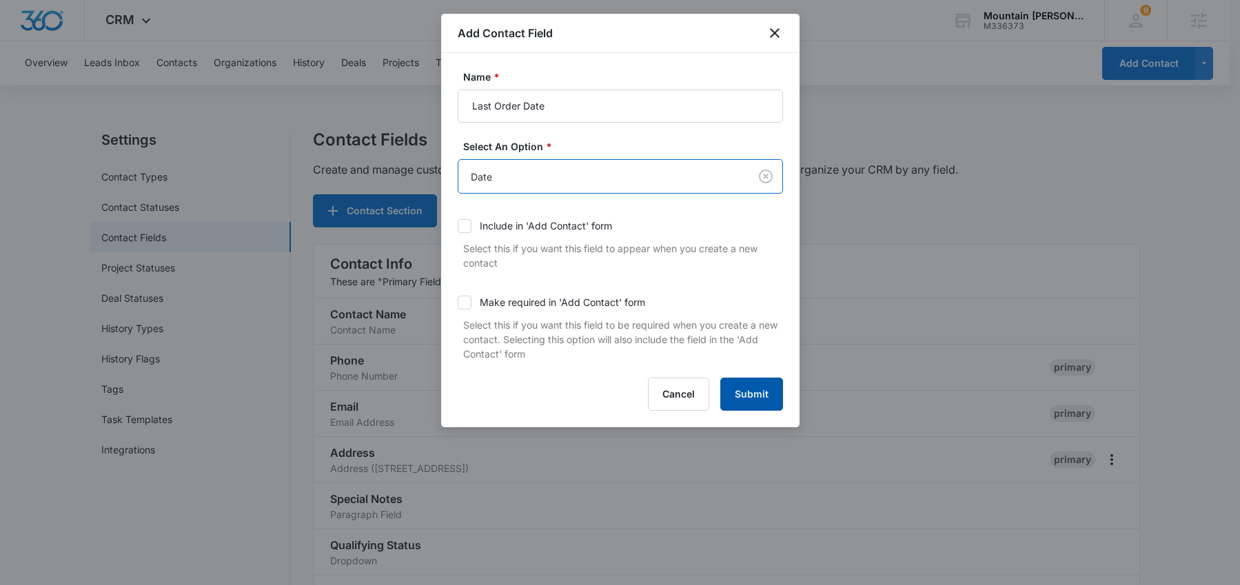
click at [750, 390] on button "Submit" at bounding box center [752, 394] width 63 height 33
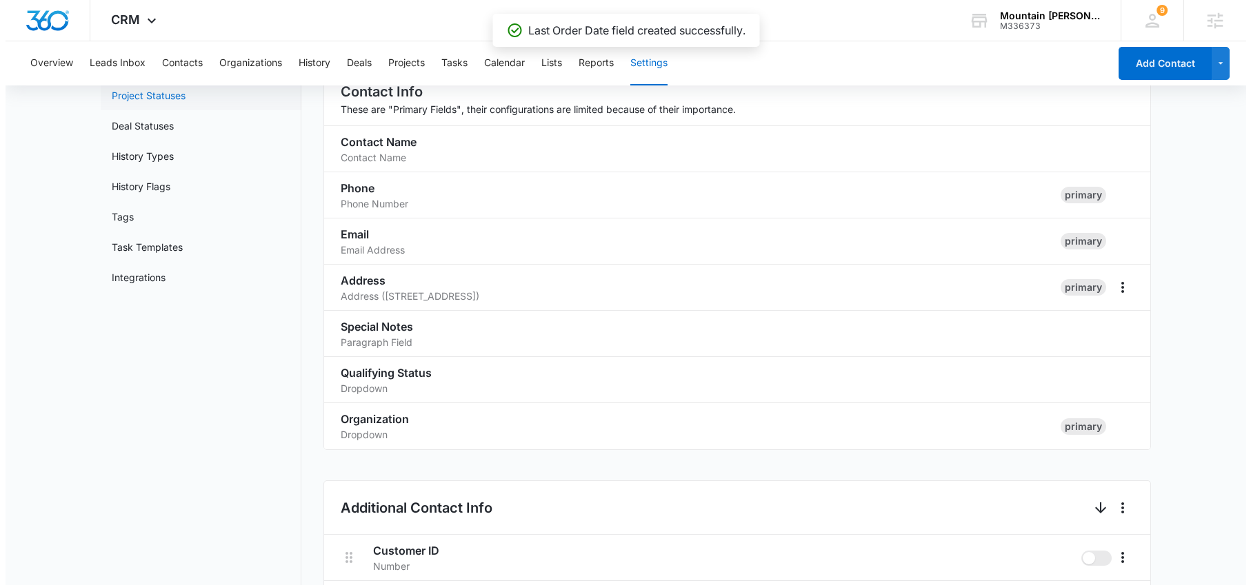
scroll to position [0, 0]
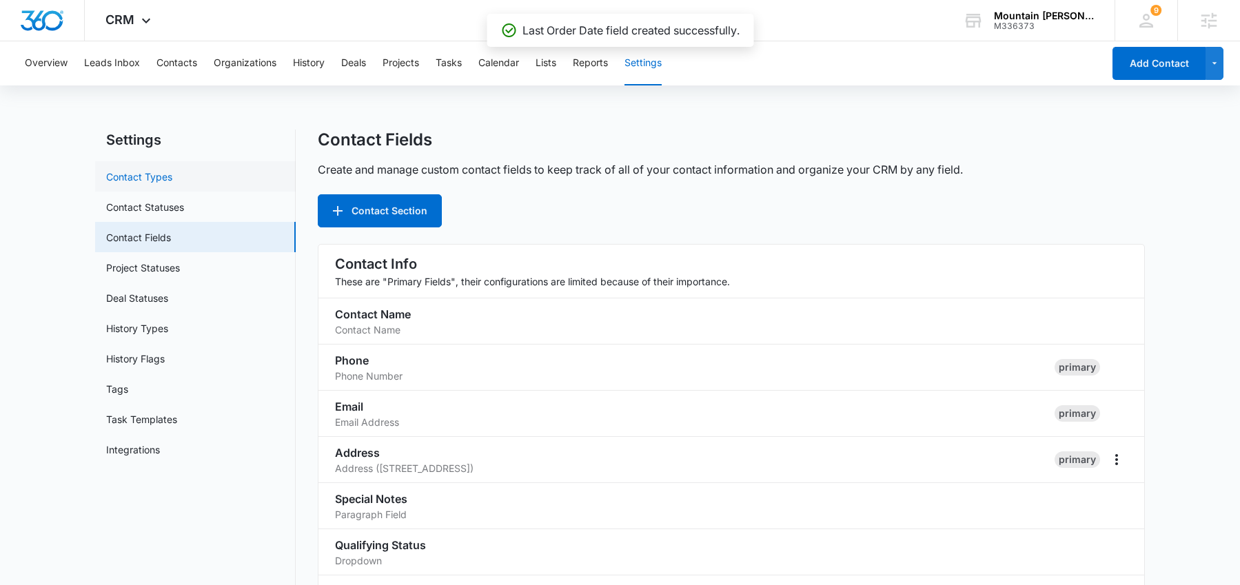
click at [172, 184] on link "Contact Types" at bounding box center [139, 177] width 66 height 14
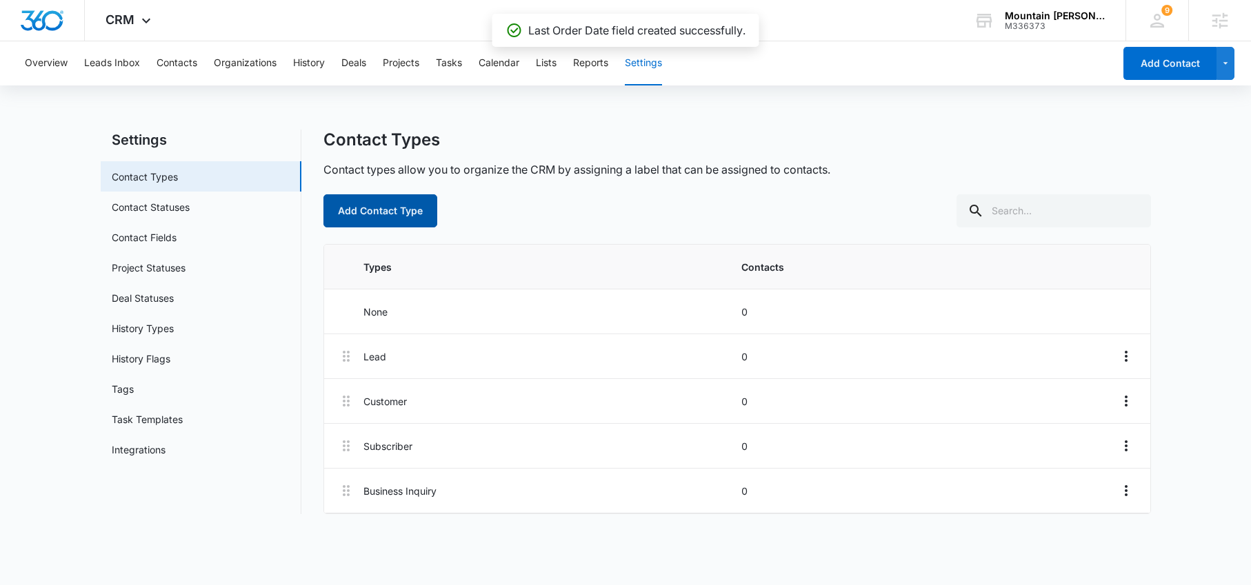
click at [381, 206] on button "Add Contact Type" at bounding box center [380, 210] width 114 height 33
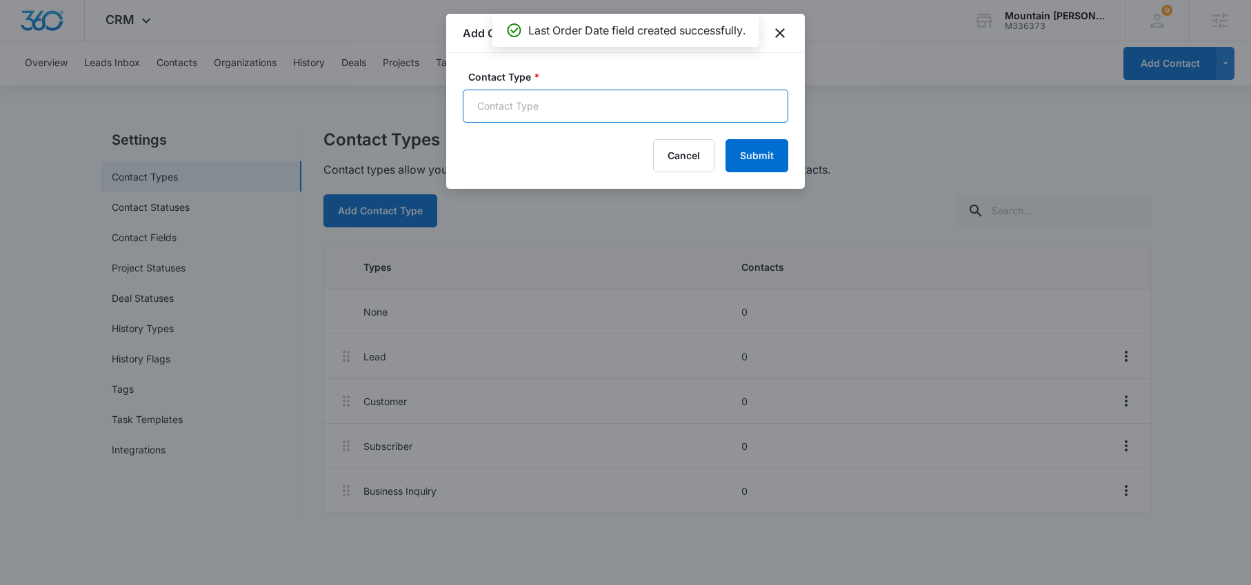
click at [539, 106] on input "Contact Type *" at bounding box center [625, 106] width 325 height 33
type input "V"
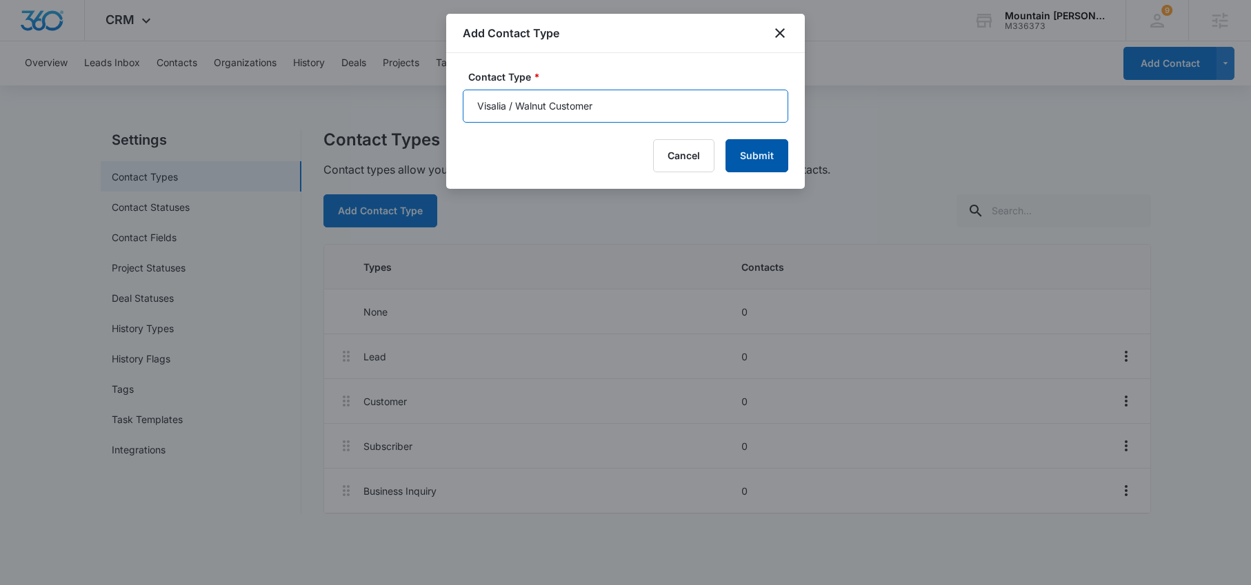
type input "Visalia / Walnut Customer"
click at [764, 148] on button "Submit" at bounding box center [756, 155] width 63 height 33
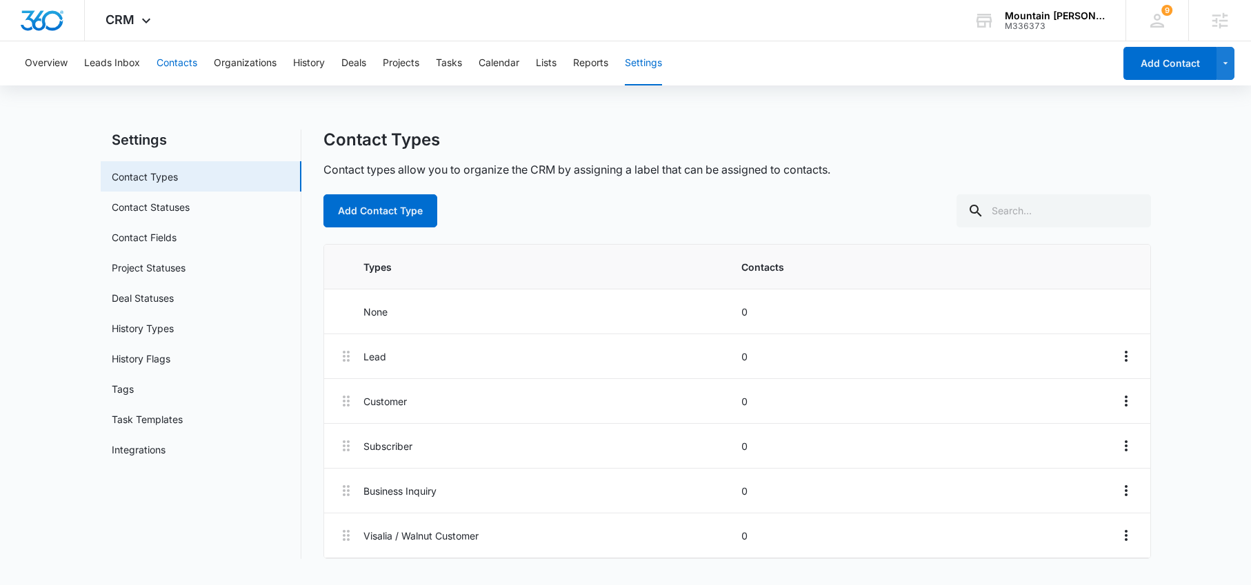
click at [172, 62] on button "Contacts" at bounding box center [177, 63] width 41 height 44
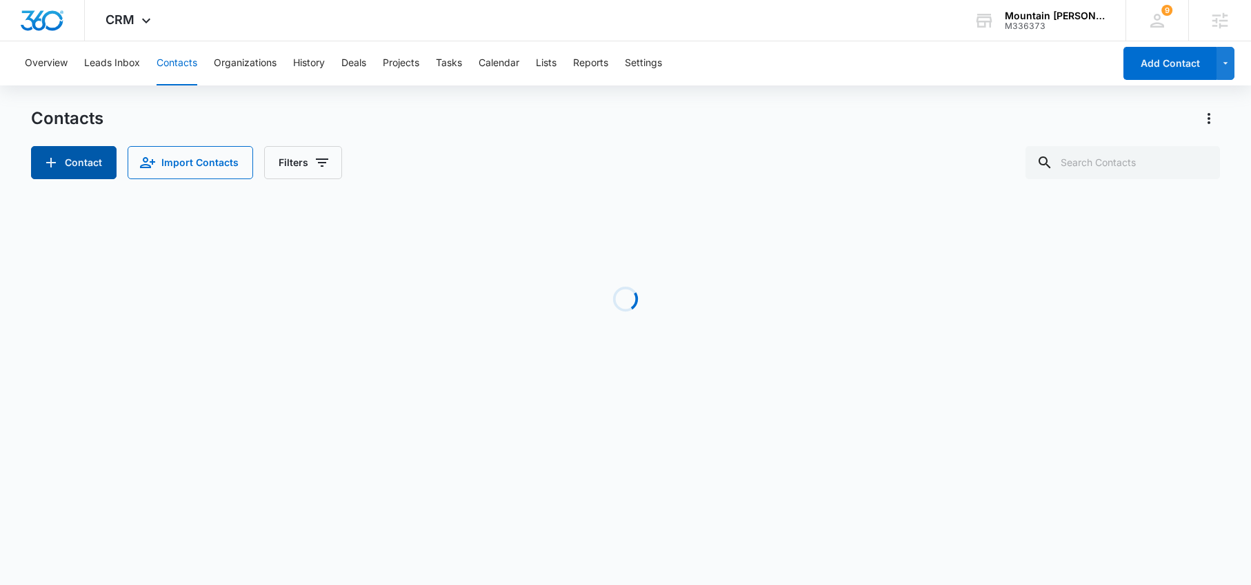
click at [77, 163] on button "Contact" at bounding box center [73, 162] width 85 height 33
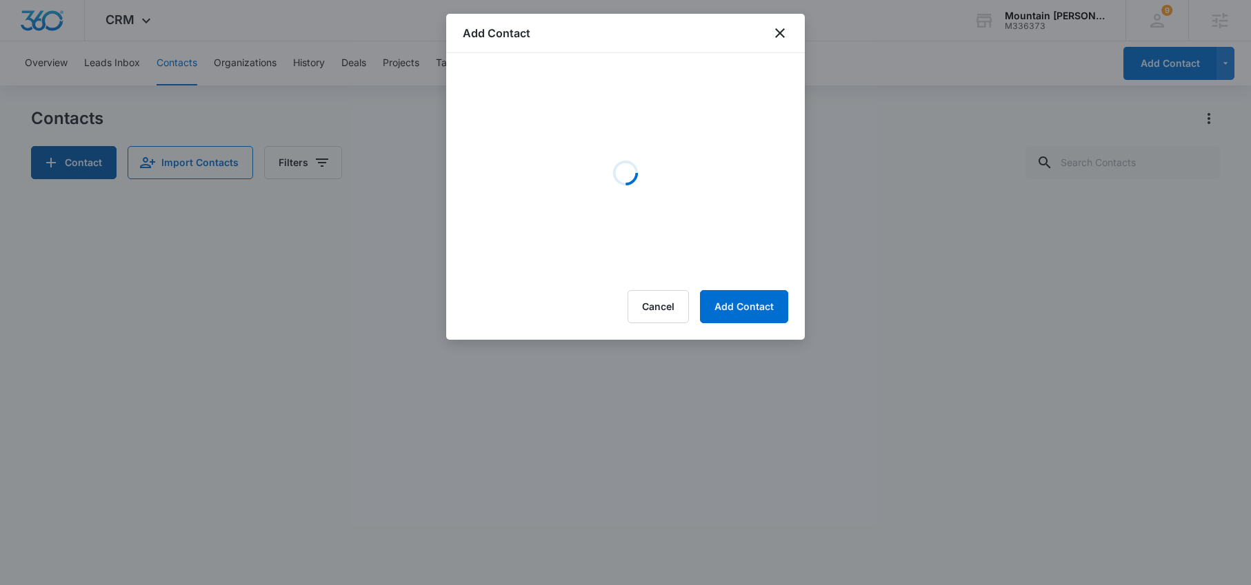
click at [77, 163] on div at bounding box center [625, 292] width 1251 height 585
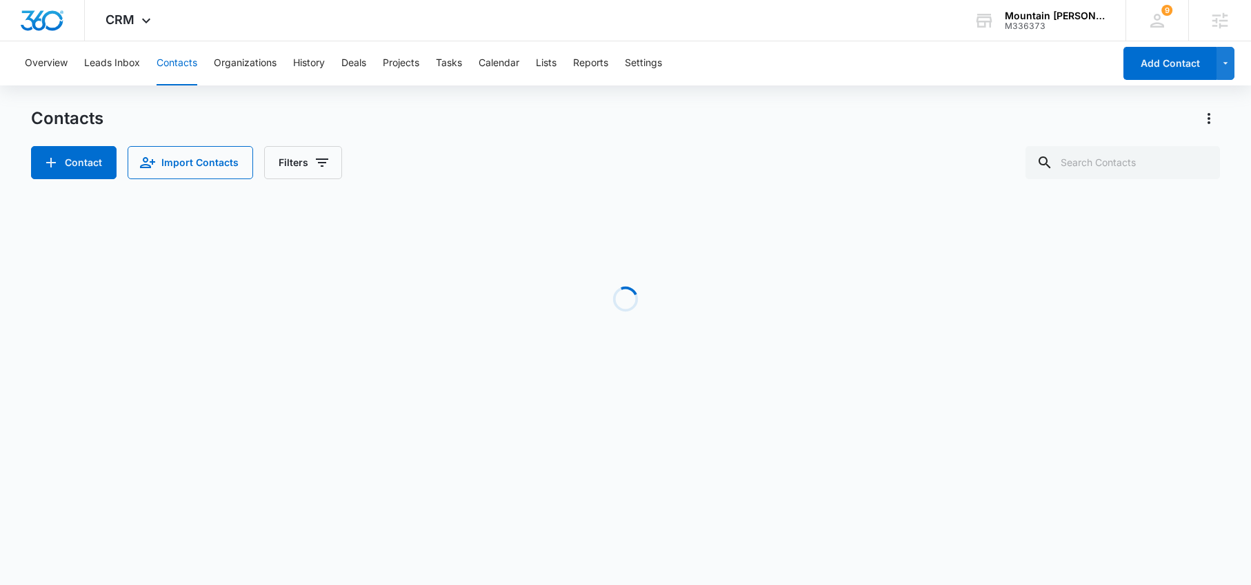
click at [194, 143] on div "Contacts Contact Import Contacts Filters" at bounding box center [625, 144] width 1188 height 72
click at [192, 155] on button "Import Contacts" at bounding box center [190, 162] width 125 height 33
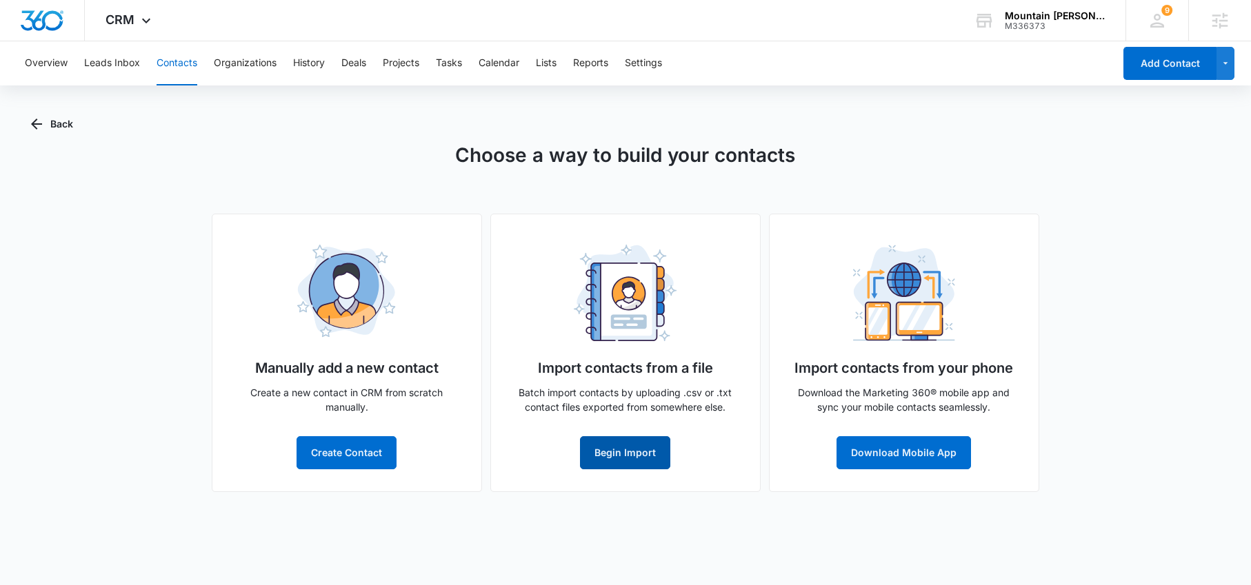
click at [611, 465] on button "Begin Import" at bounding box center [625, 452] width 90 height 33
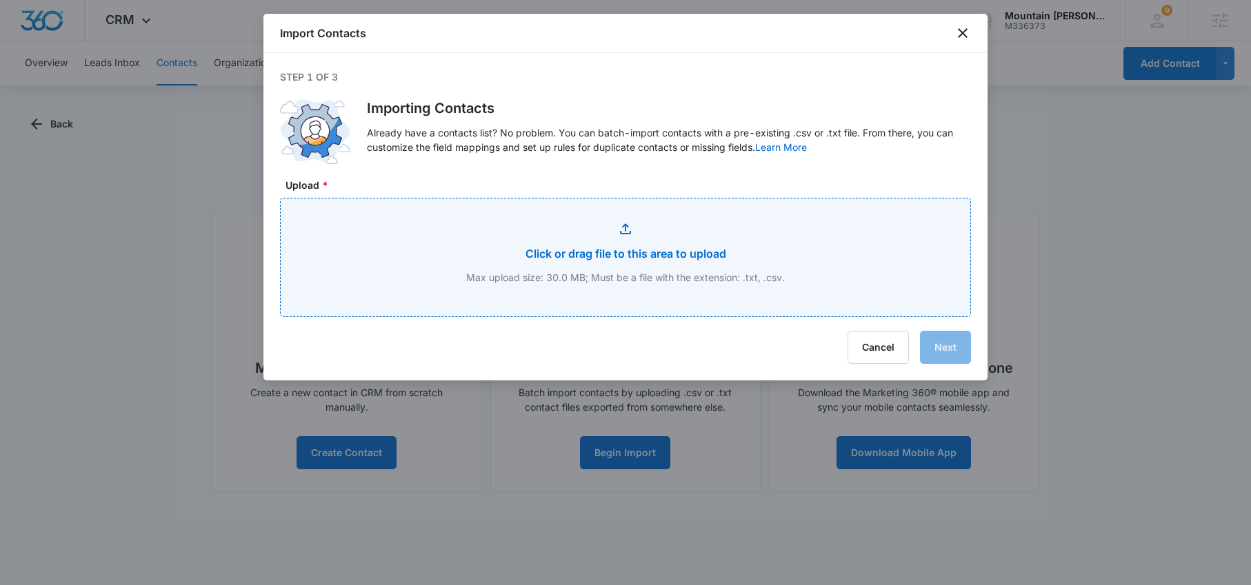
click at [590, 271] on input "Upload *" at bounding box center [626, 258] width 690 height 118
type input "C:\fakepath\Walnut Ave, Visalia Customer.xlsx - Test Sheet.csv"
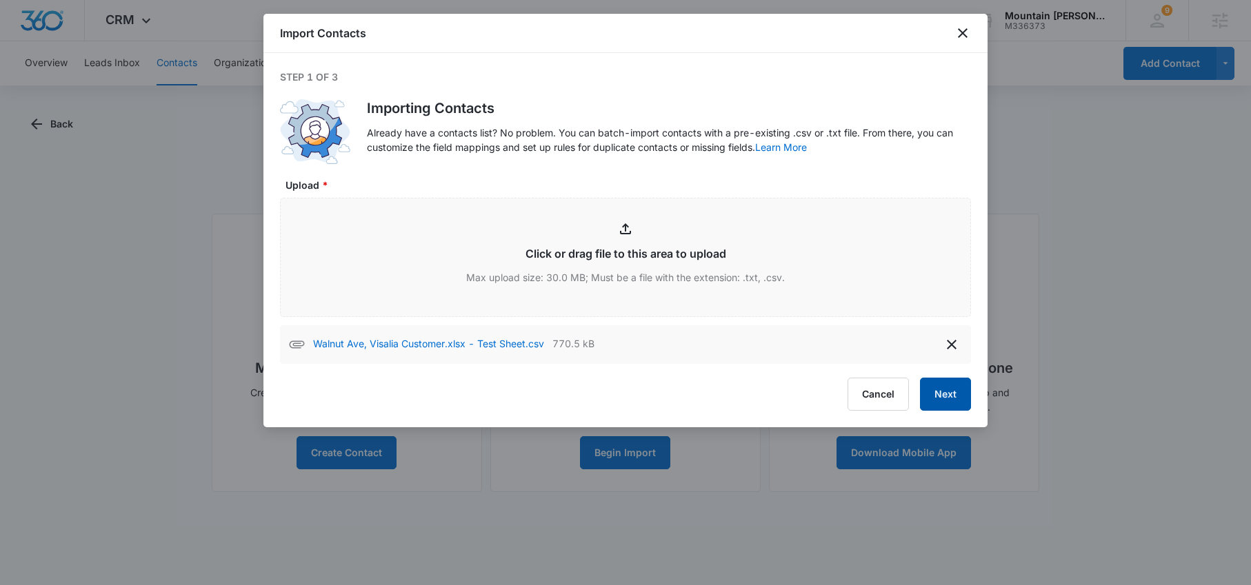
click at [939, 398] on button "Next" at bounding box center [945, 394] width 51 height 33
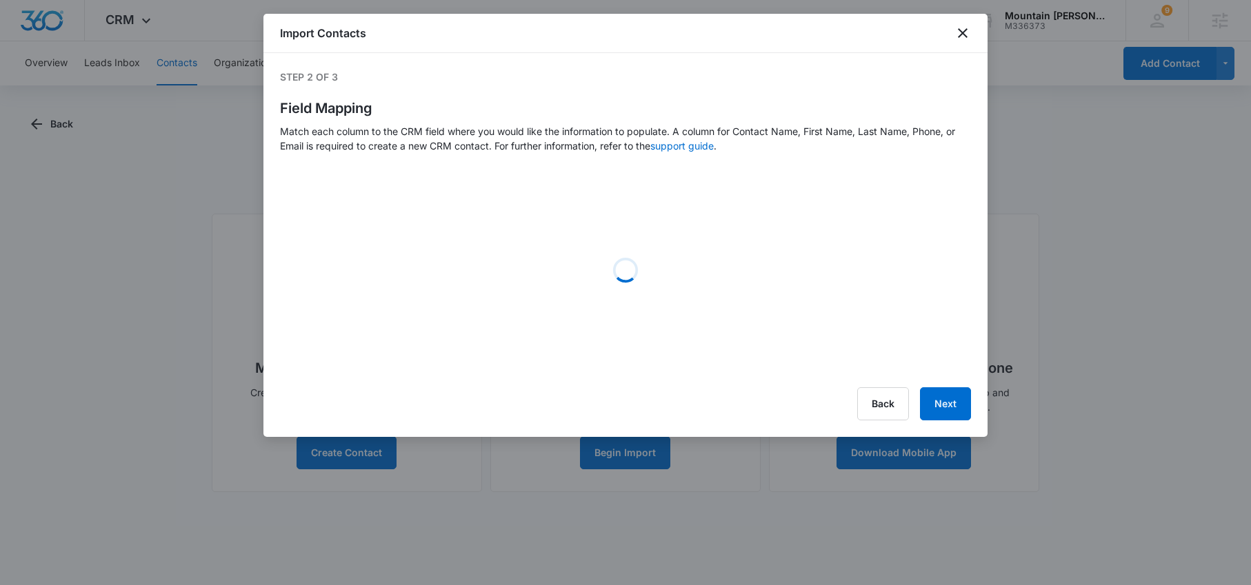
select select "name"
select select "365"
select select "366"
select select "364"
select select "ipAddress"
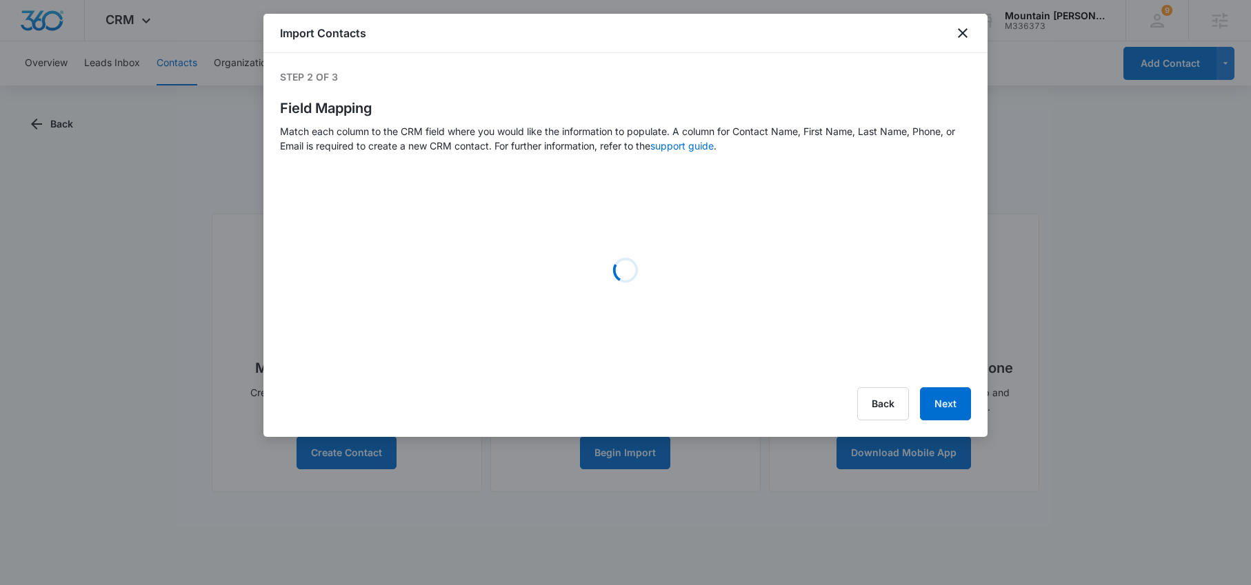
select select "184"
select select "185"
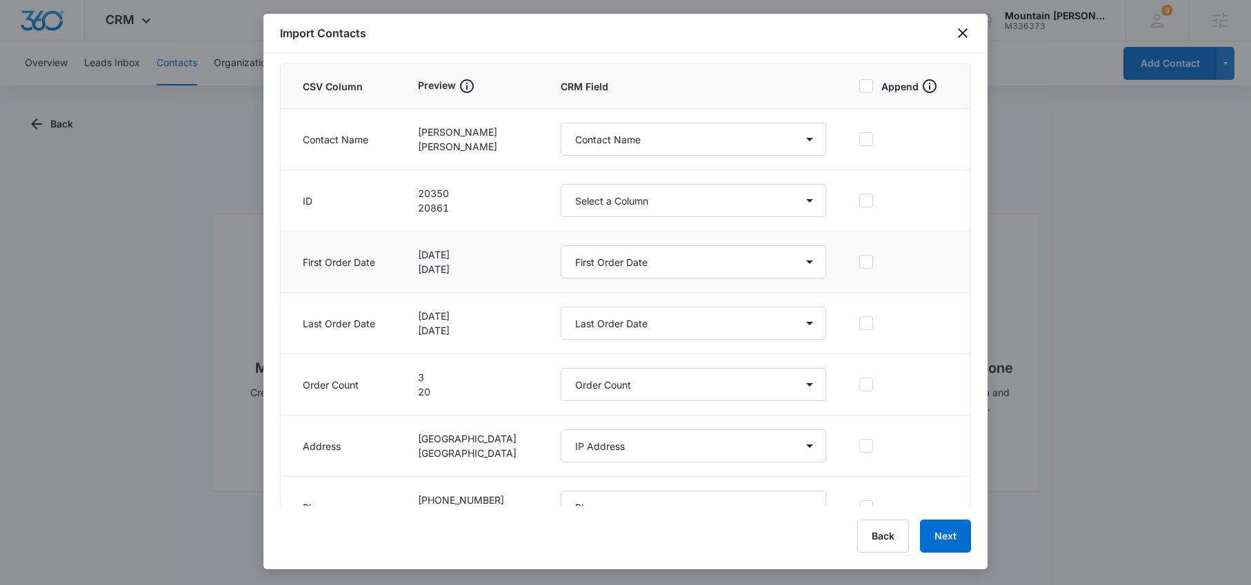
scroll to position [157, 0]
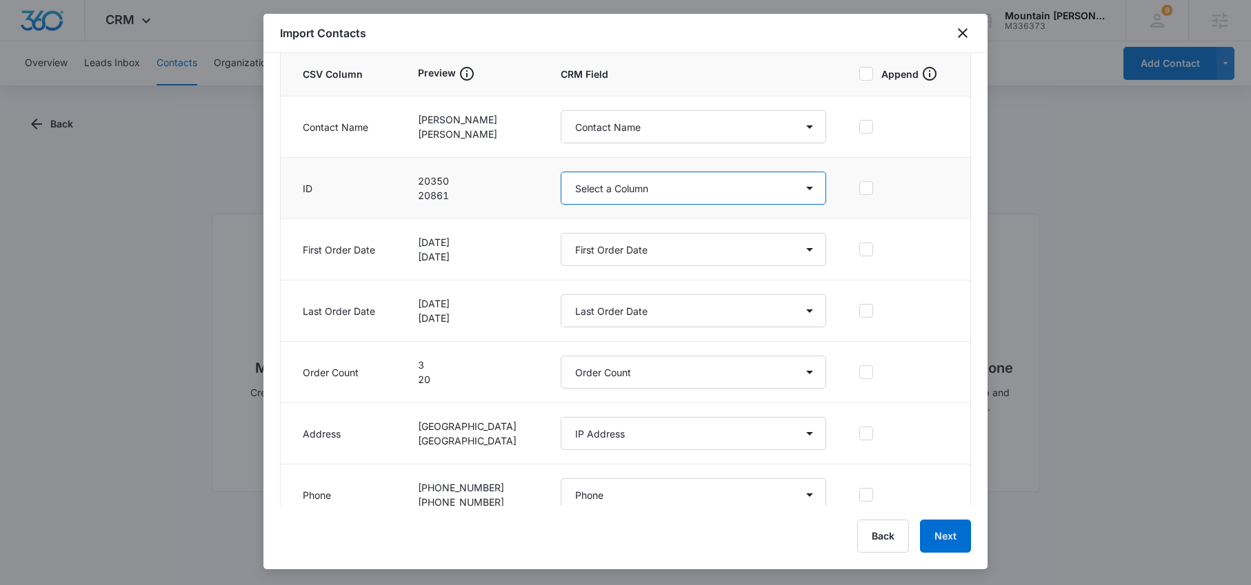
click at [621, 197] on select "Select a Column Address/City Address/Country Address/State Address/Street Addre…" at bounding box center [693, 188] width 265 height 33
select select "363"
click at [565, 172] on select "Select a Column Address/City Address/Country Address/State Address/Street Addre…" at bounding box center [693, 188] width 265 height 33
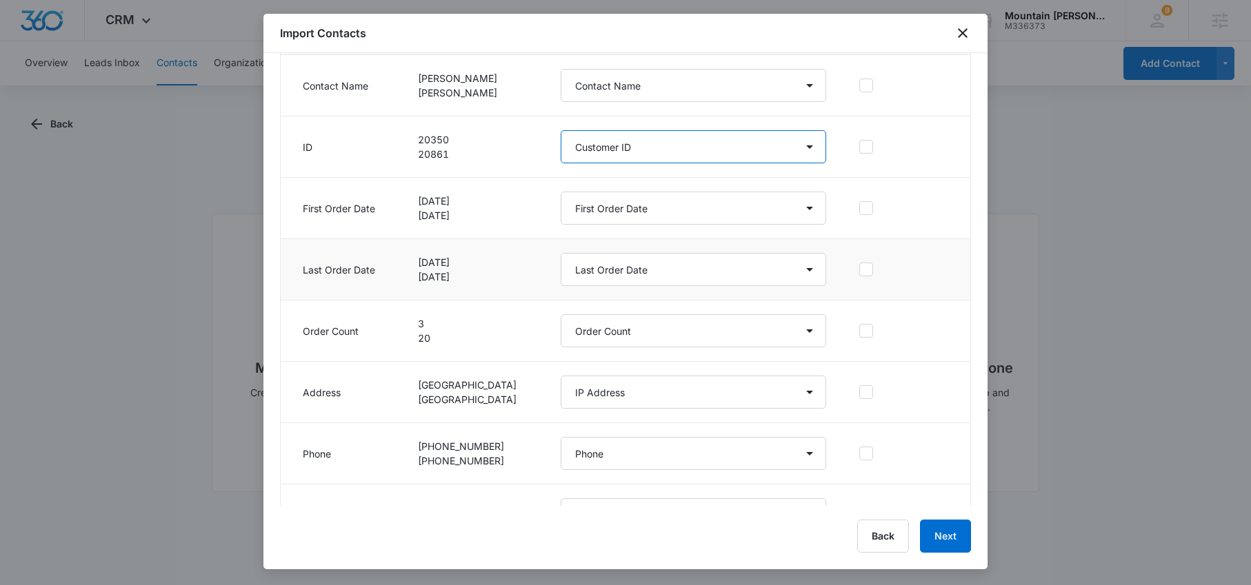
scroll to position [116, 0]
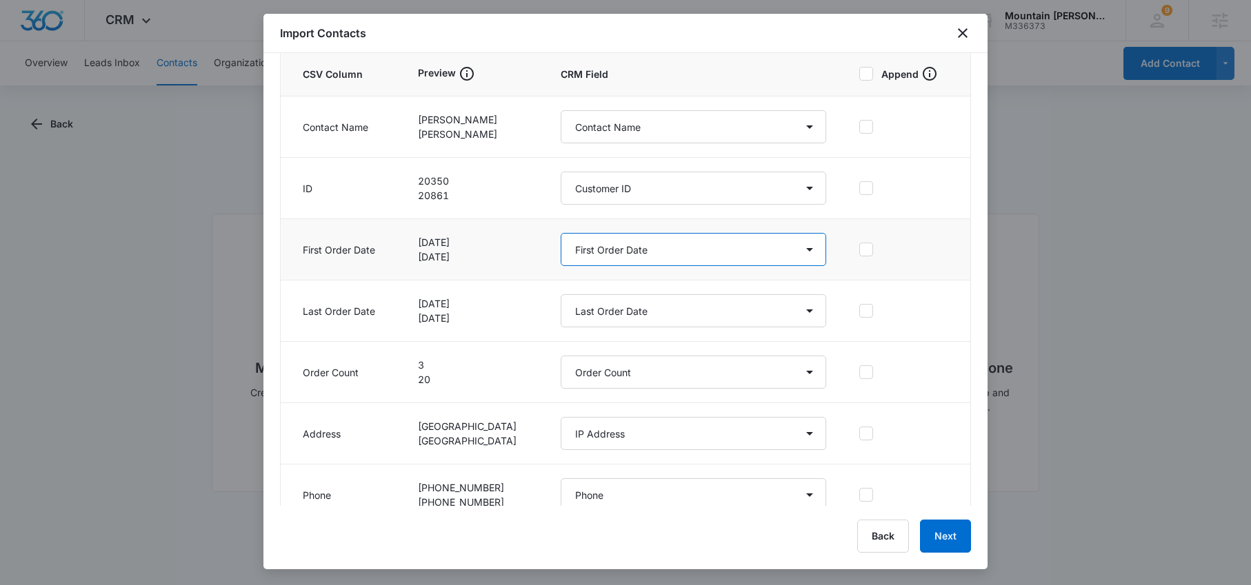
click at [676, 256] on select "Select a Column Address/City Address/Country Address/State Address/Street Addre…" at bounding box center [693, 249] width 265 height 33
click at [565, 233] on select "Select a Column Address/City Address/Country Address/State Address/Street Addre…" at bounding box center [693, 249] width 265 height 33
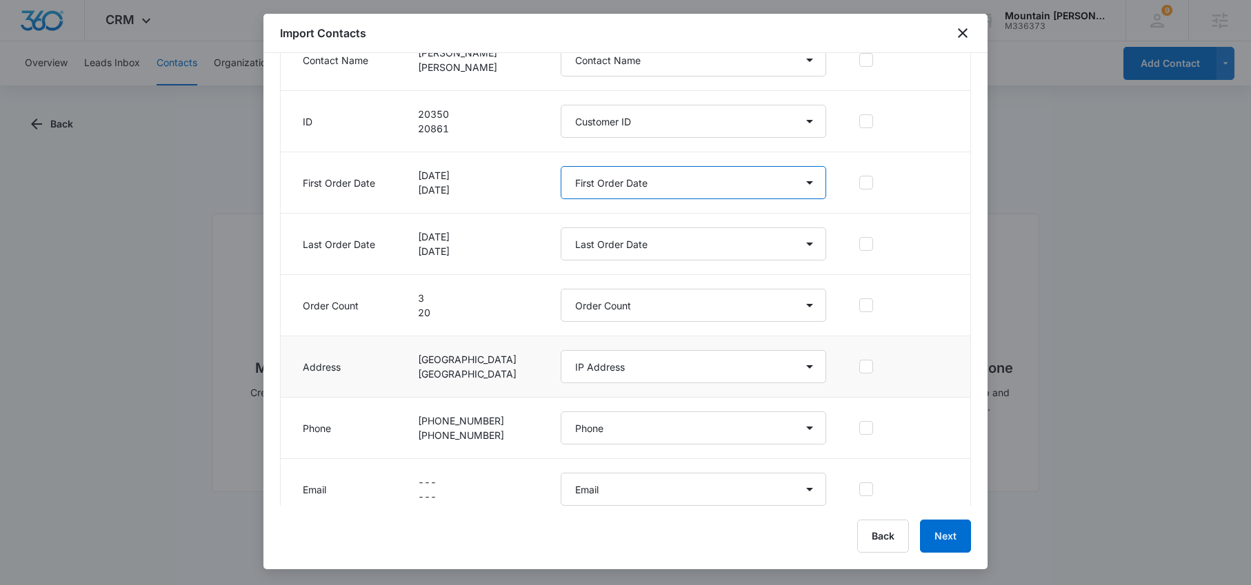
scroll to position [197, 0]
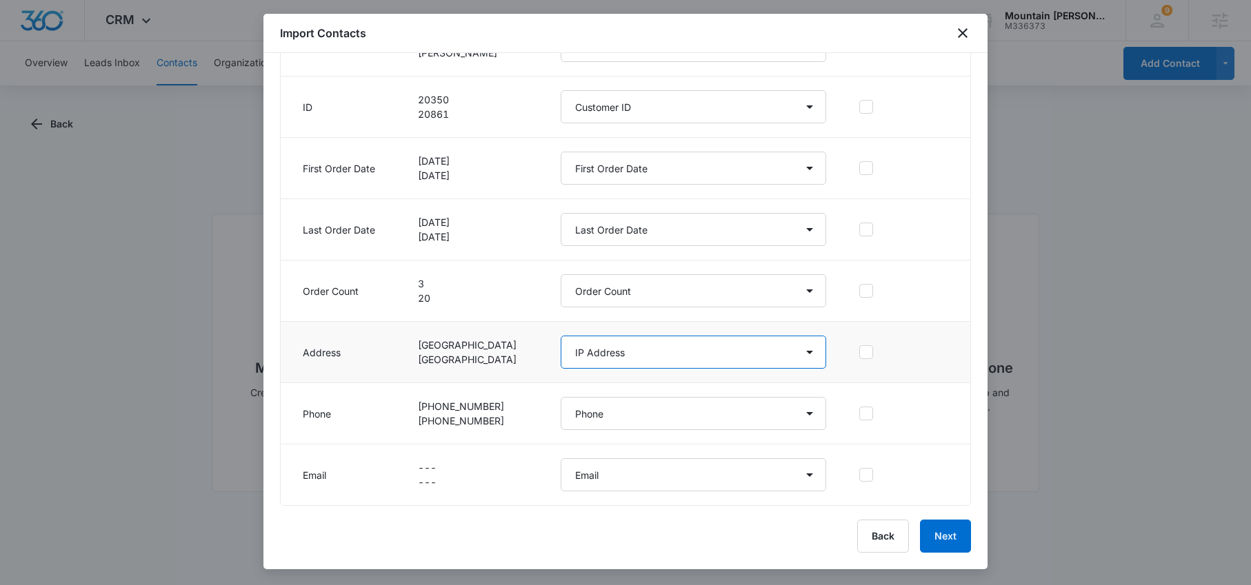
click at [632, 348] on select "Select a Column Address/City Address/Country Address/State Address/Street Addre…" at bounding box center [693, 352] width 265 height 33
click at [889, 532] on button "Back" at bounding box center [883, 536] width 52 height 33
click at [880, 539] on button "Back" at bounding box center [883, 536] width 52 height 33
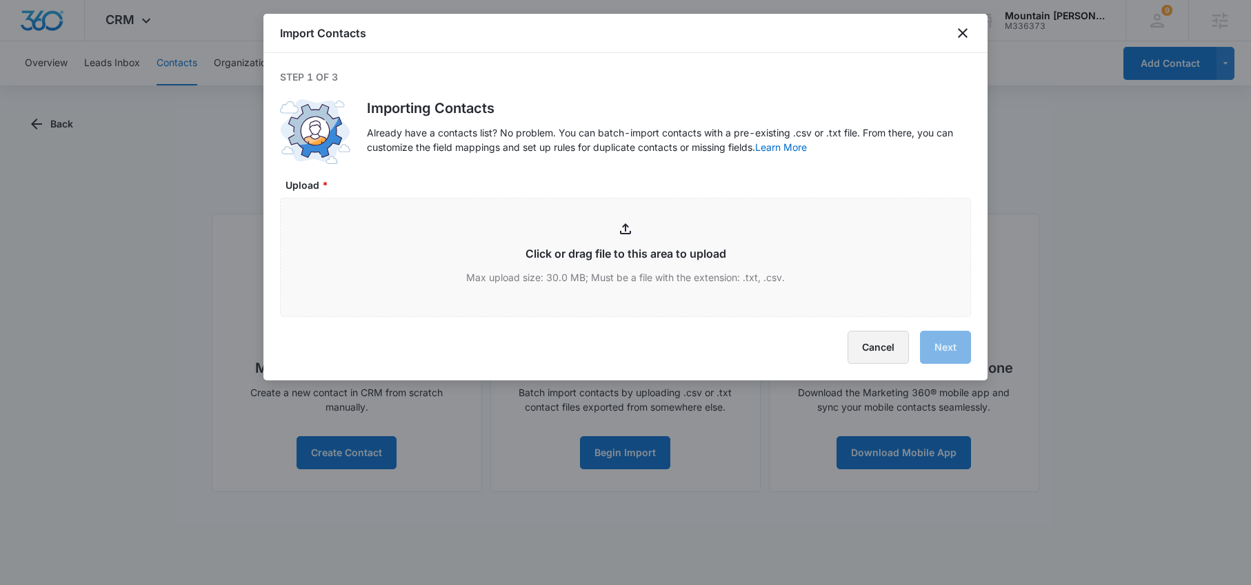
click at [871, 357] on button "Cancel" at bounding box center [877, 347] width 61 height 33
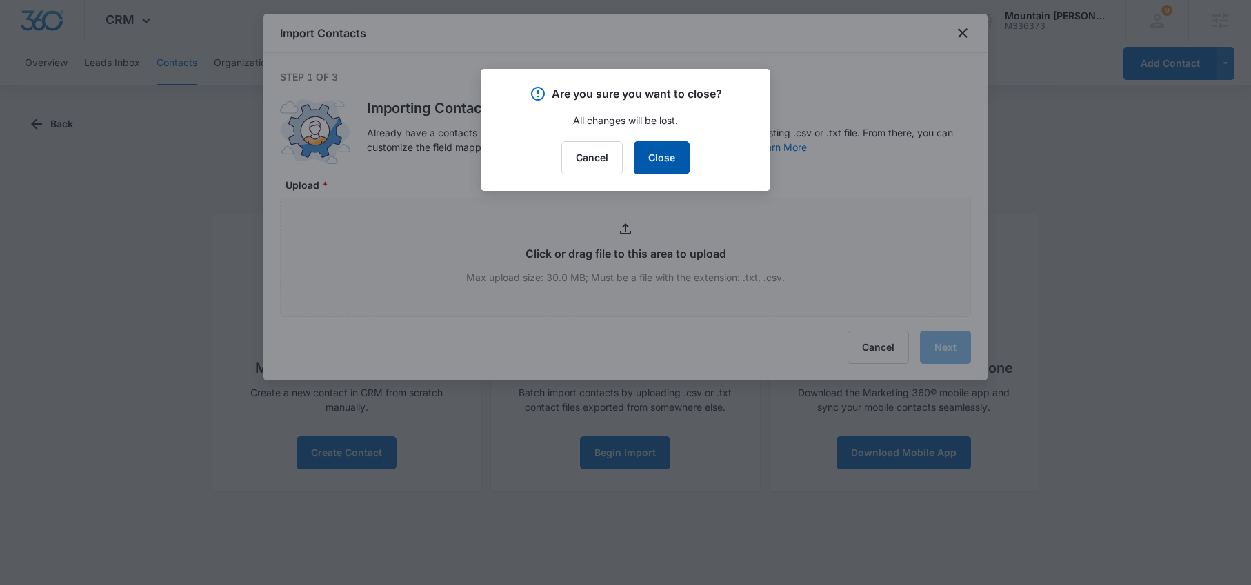
click at [672, 147] on button "Close" at bounding box center [662, 157] width 56 height 33
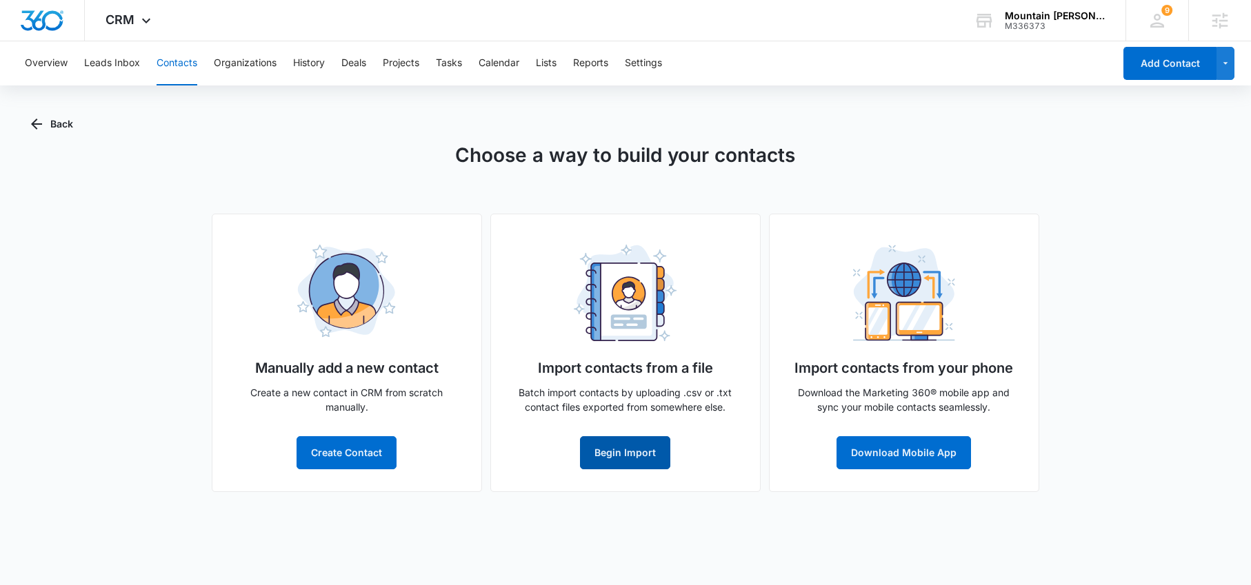
click at [630, 452] on button "Begin Import" at bounding box center [625, 452] width 90 height 33
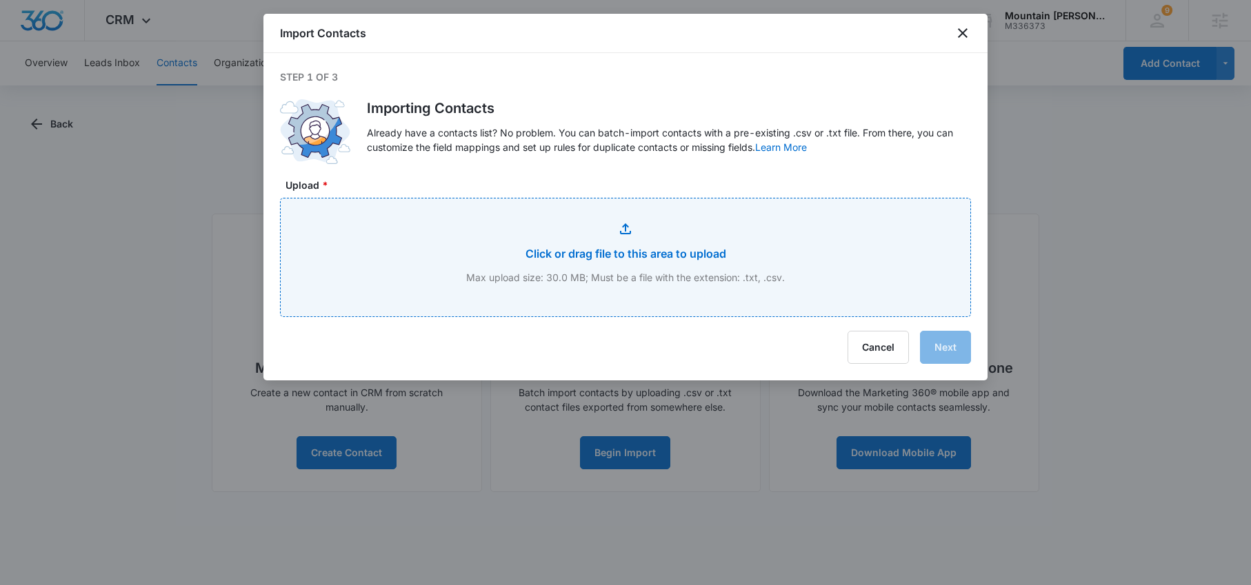
click at [643, 250] on input "Upload *" at bounding box center [626, 258] width 690 height 118
type input "C:\fakepath\Walnut Ave, Visalia Customer.xlsx - Test Sheet.csv"
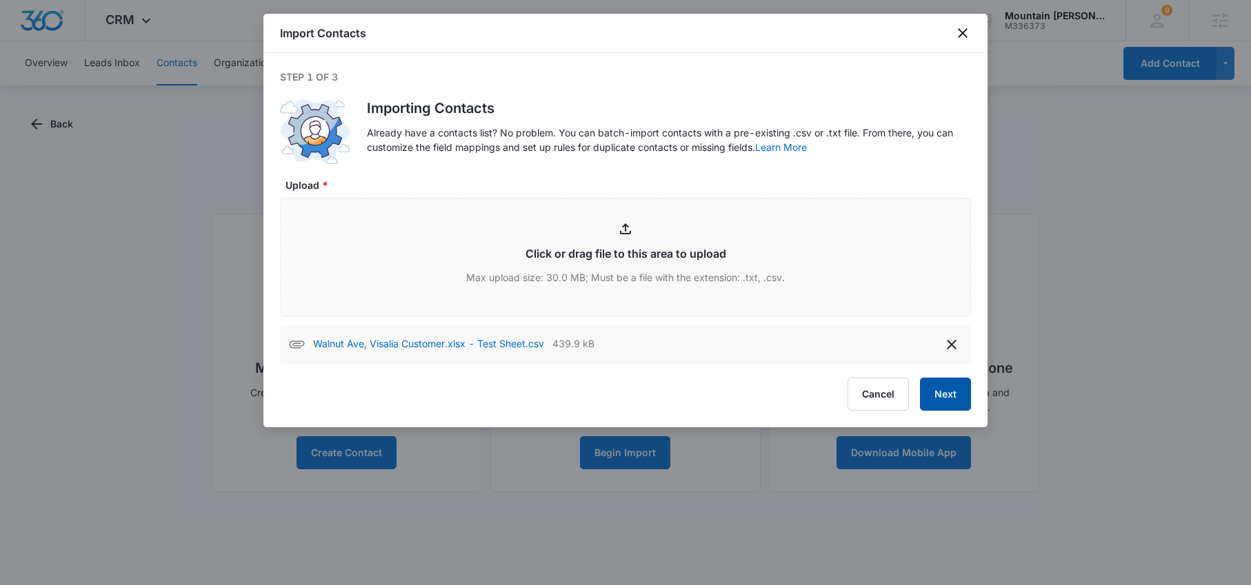
click at [945, 403] on button "Next" at bounding box center [945, 394] width 51 height 33
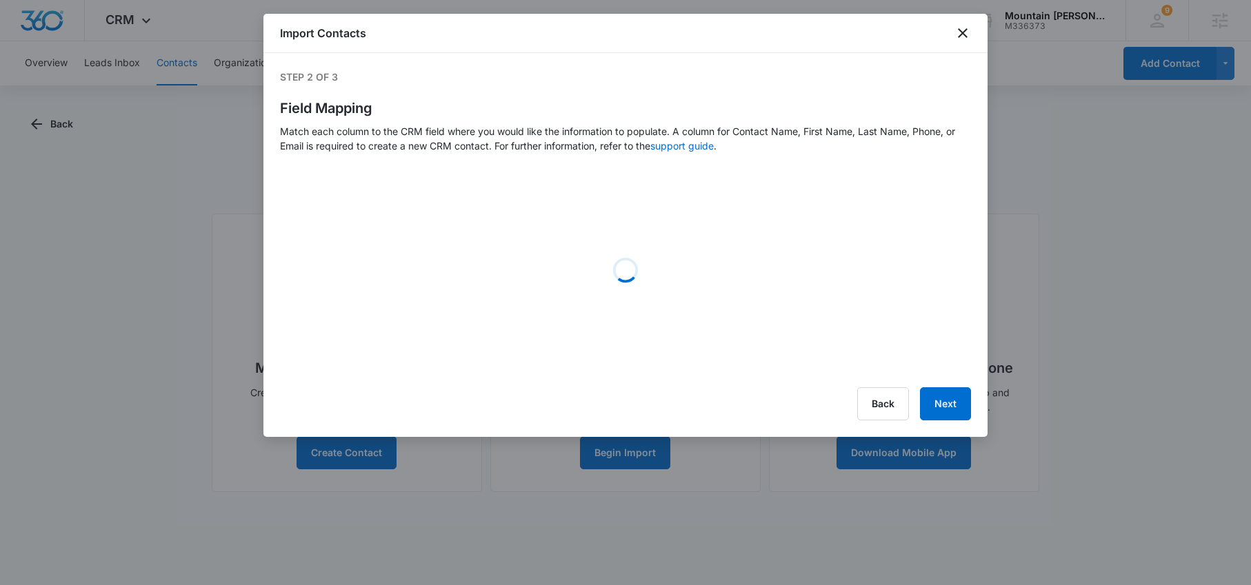
select select "363"
select select "name"
select select "365"
select select "366"
select select "364"
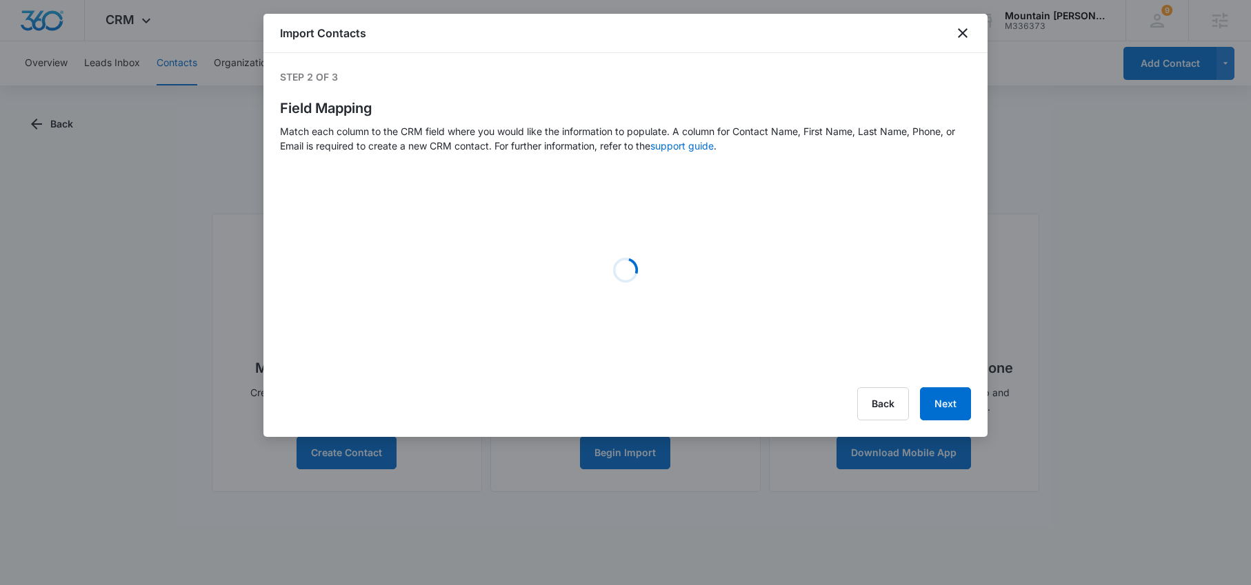
select select "187"
select select "188"
select select "189"
select select "190"
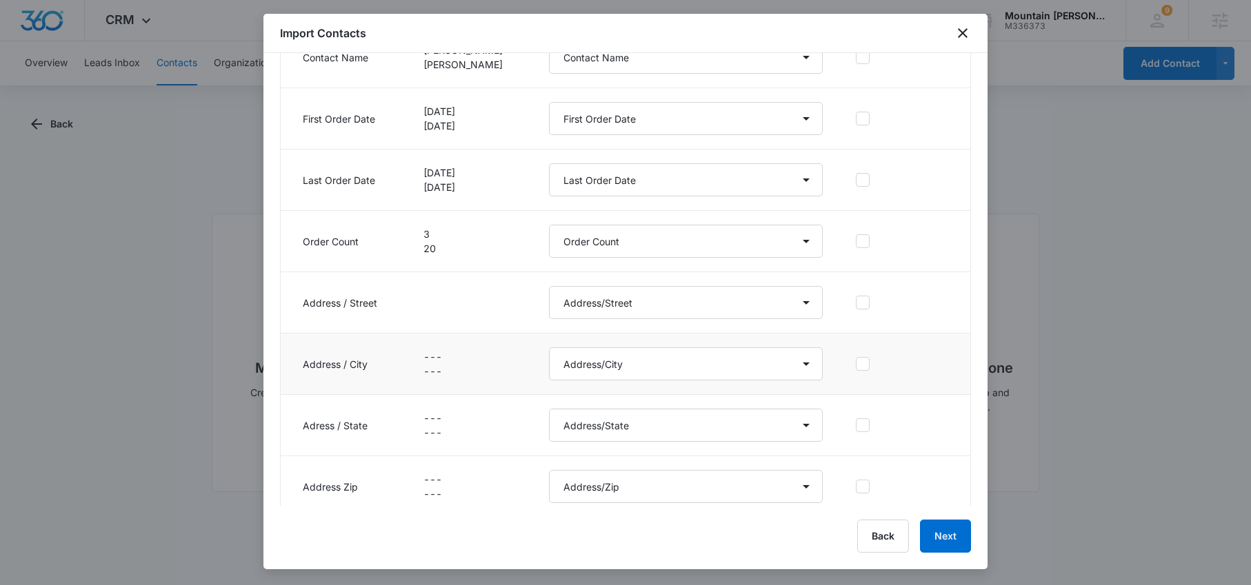
scroll to position [259, 0]
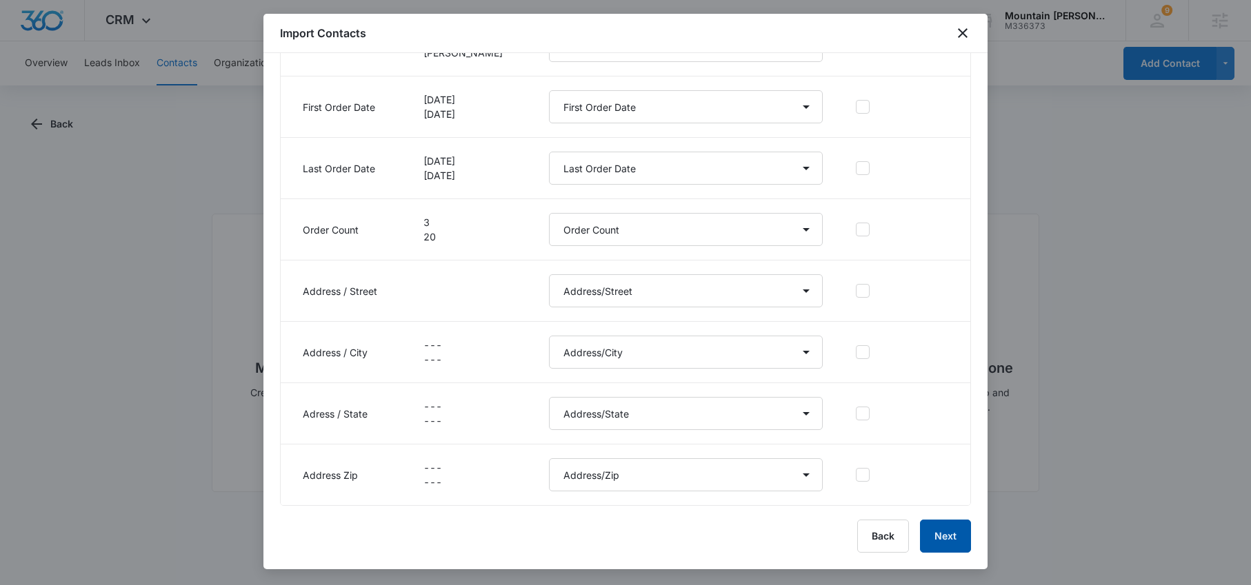
click at [953, 541] on button "Next" at bounding box center [945, 536] width 51 height 33
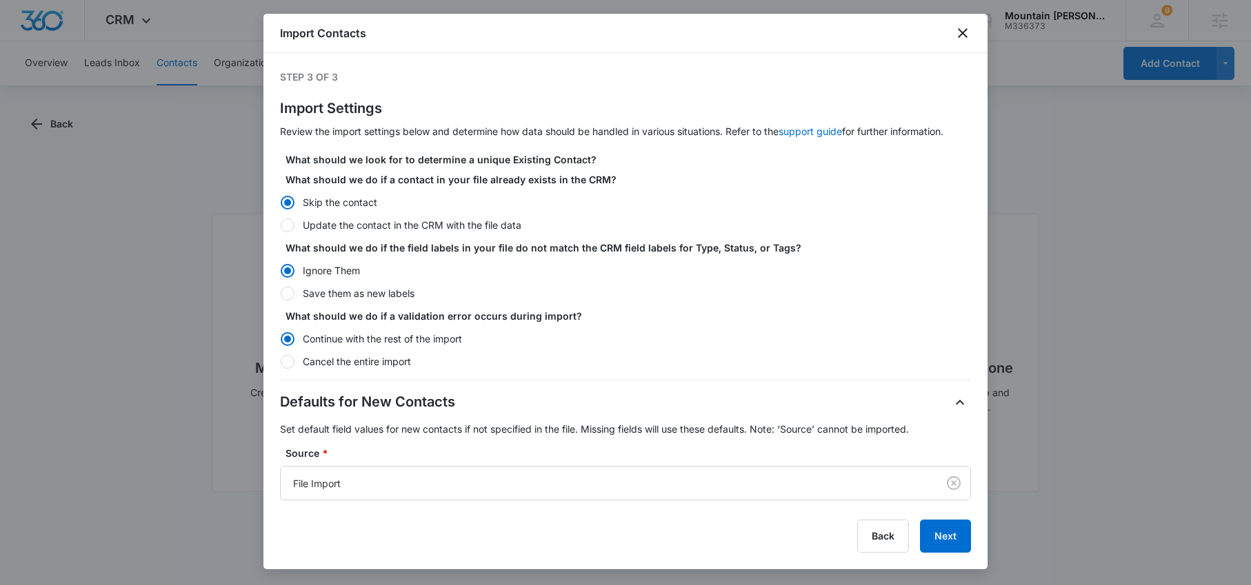
scroll to position [299, 0]
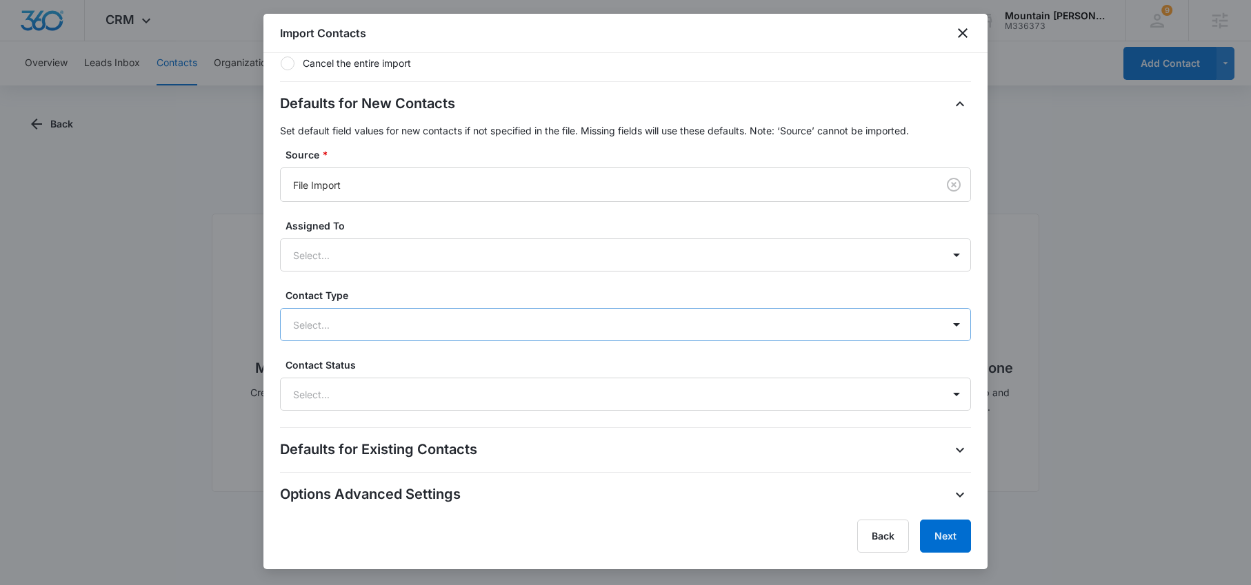
click at [359, 328] on div at bounding box center [609, 324] width 632 height 17
click at [377, 507] on div "Import Contacts Step 3 of 3 Import Settings Review the import settings below an…" at bounding box center [625, 292] width 724 height 556
click at [358, 313] on div "Select..." at bounding box center [612, 325] width 662 height 31
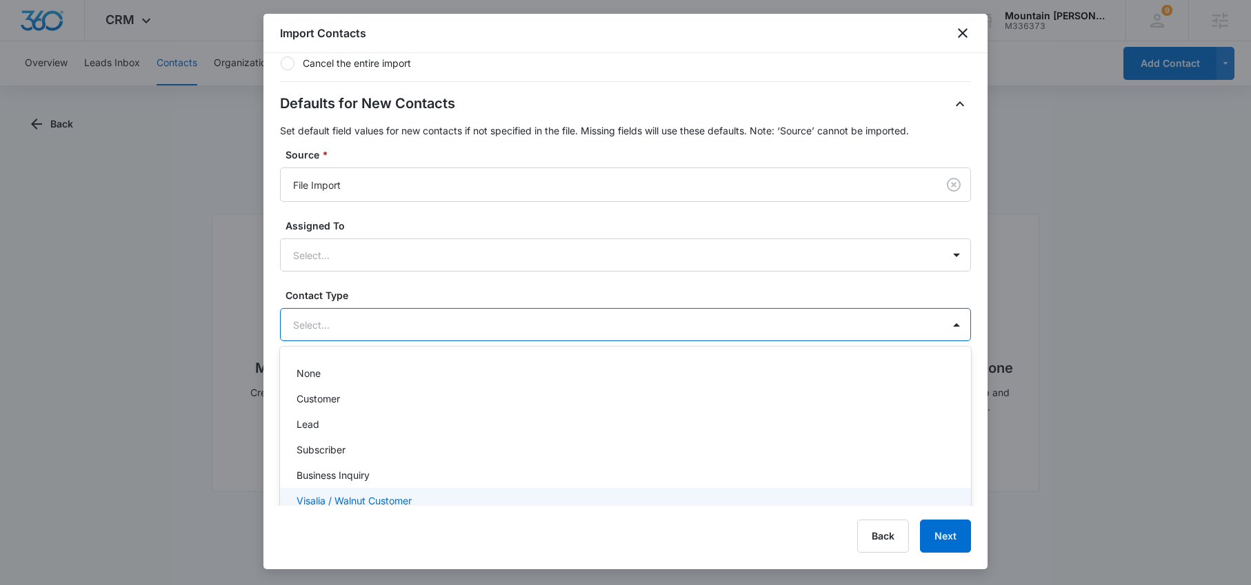
click at [363, 496] on p "Visalia / Walnut Customer" at bounding box center [353, 501] width 115 height 14
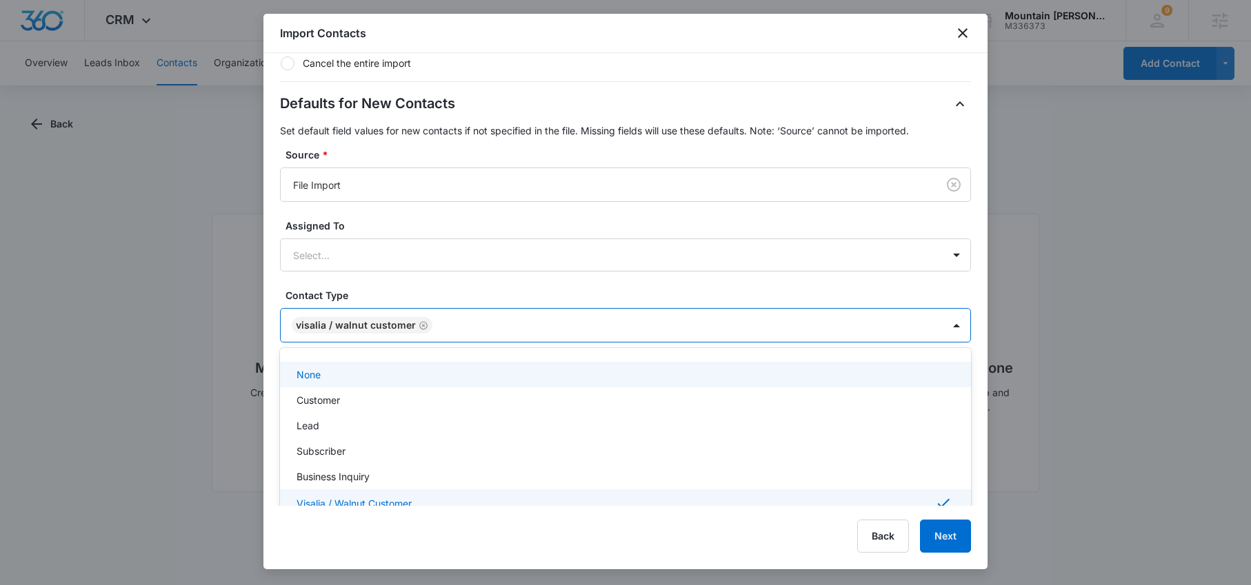
click at [510, 288] on label "Contact Type" at bounding box center [630, 295] width 691 height 14
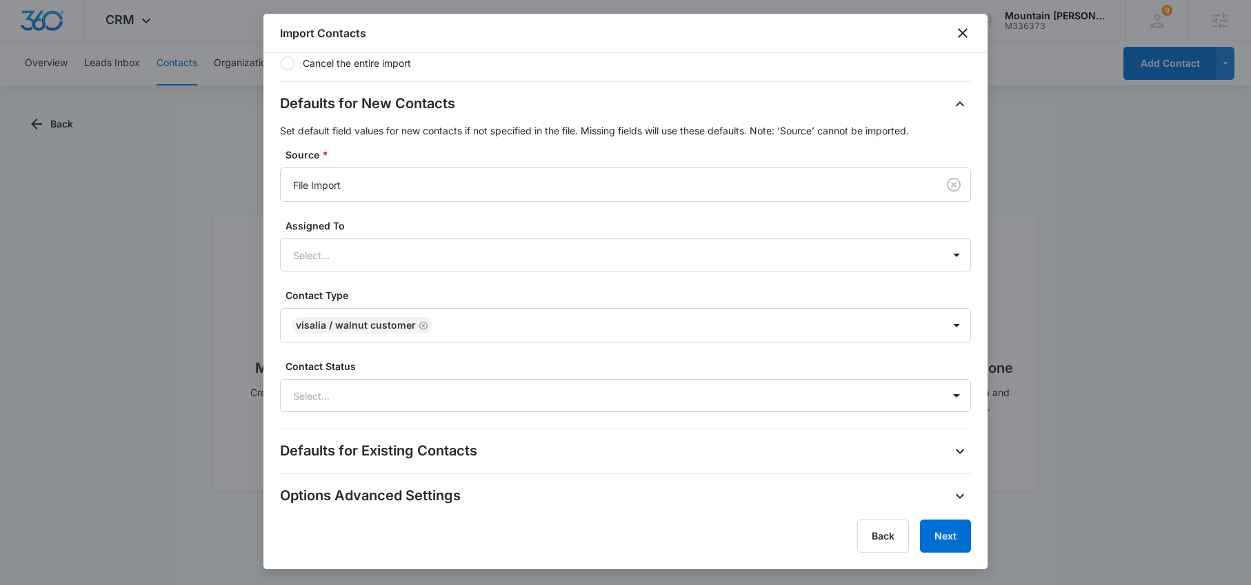
scroll to position [300, 0]
click at [363, 392] on div at bounding box center [609, 394] width 632 height 17
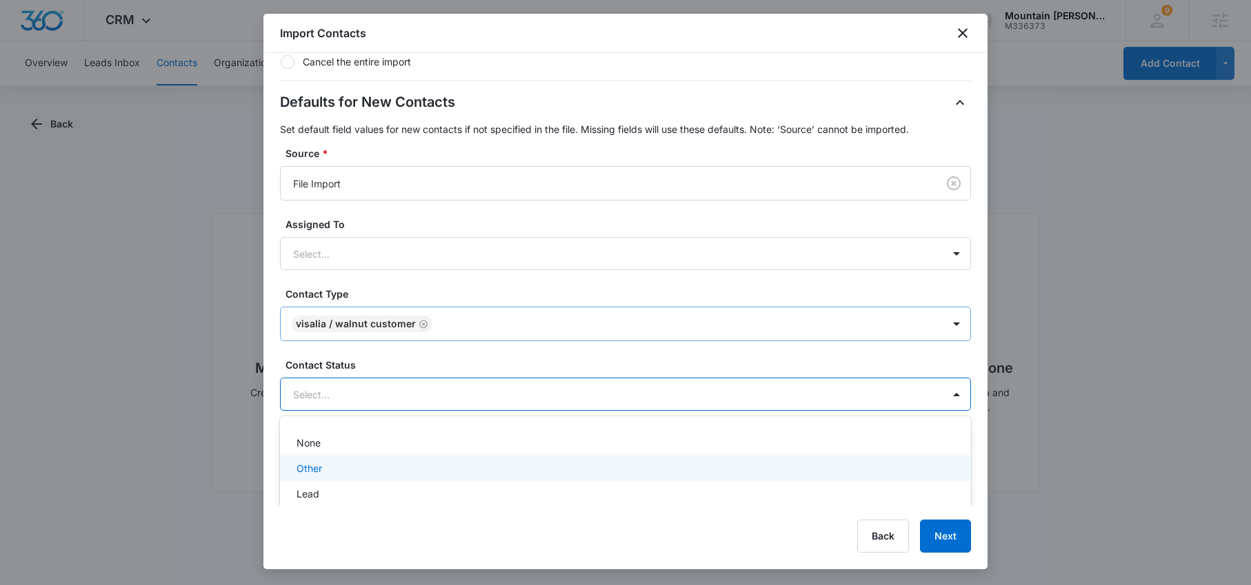
click at [607, 336] on div "Visalia / Walnut Customer" at bounding box center [612, 324] width 662 height 33
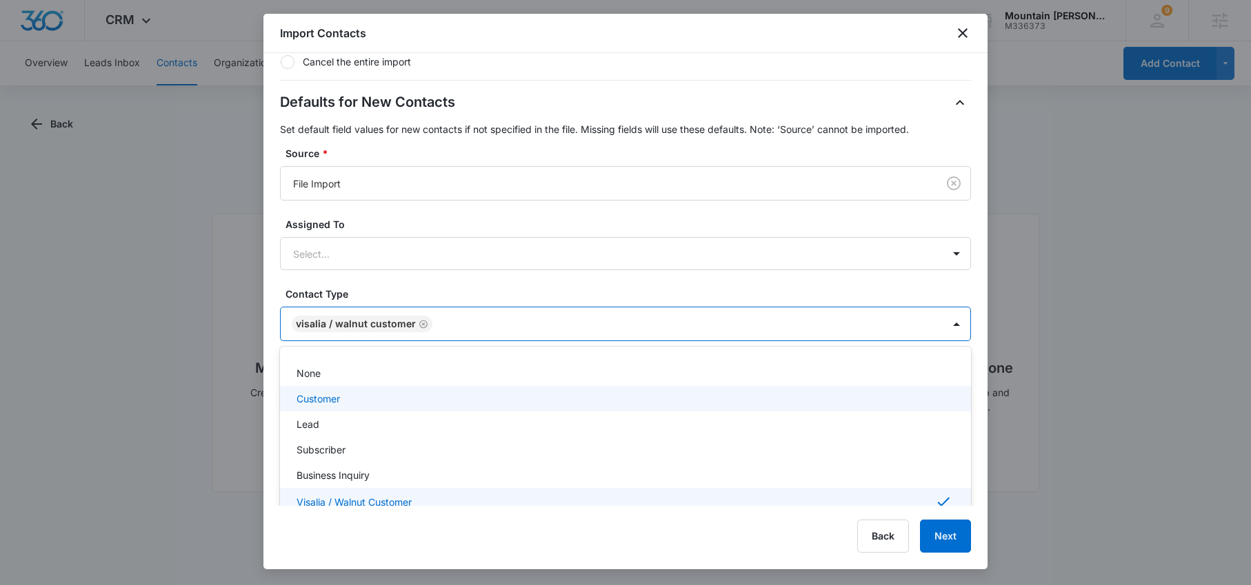
click at [598, 381] on div "None" at bounding box center [625, 374] width 691 height 26
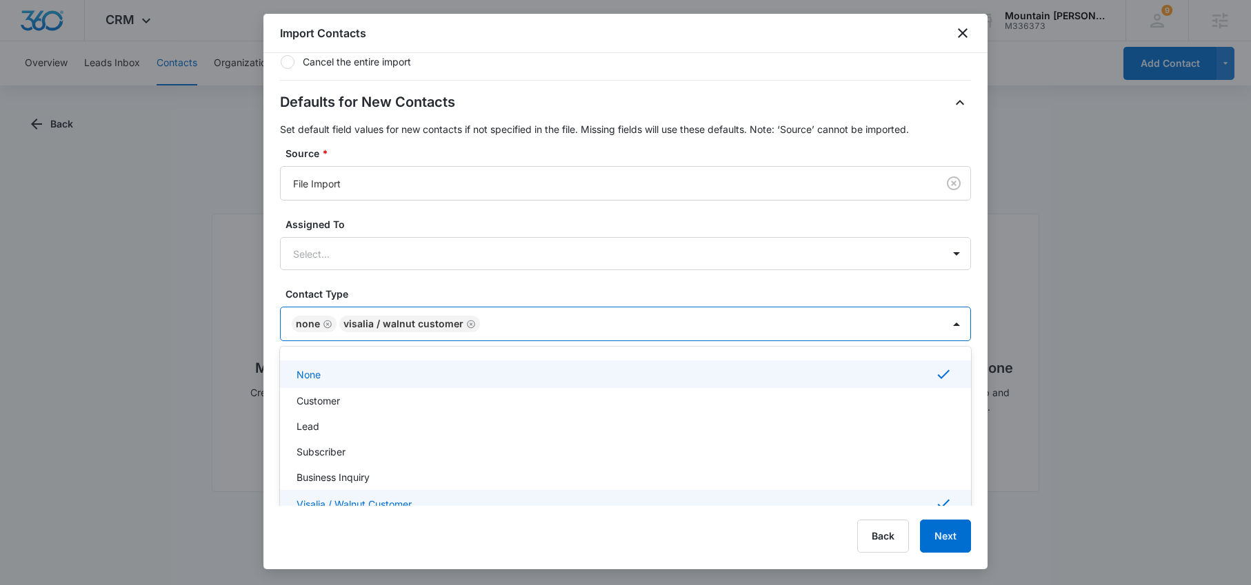
click at [323, 323] on icon "Remove None" at bounding box center [328, 324] width 10 height 10
click at [461, 288] on label "Contact Type" at bounding box center [630, 294] width 691 height 14
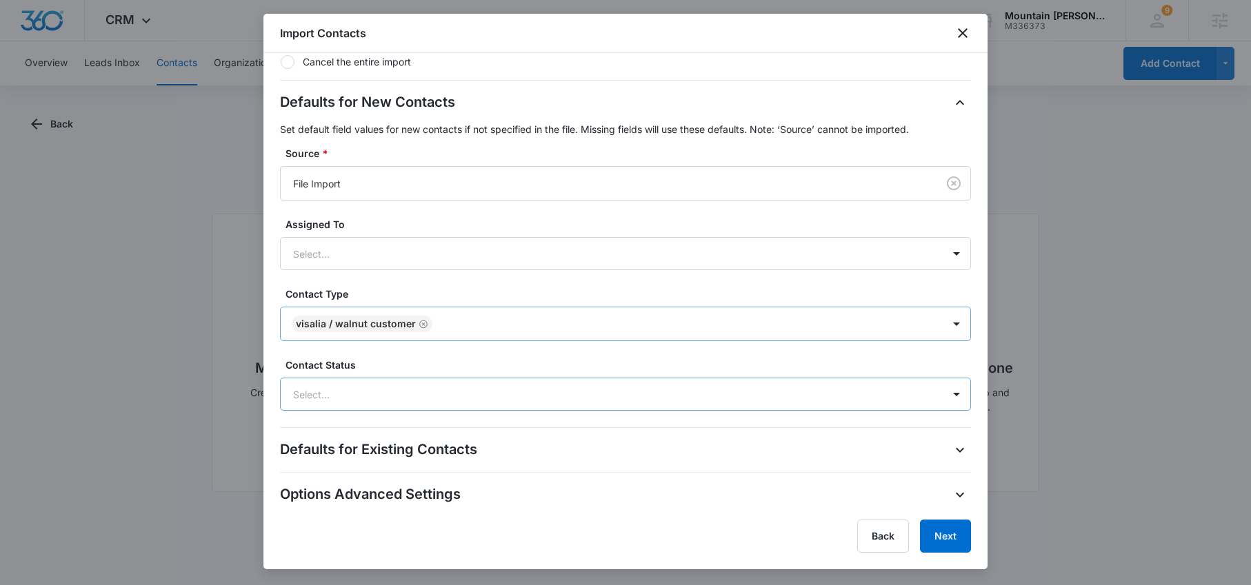
click at [485, 406] on div "Select..." at bounding box center [612, 394] width 662 height 31
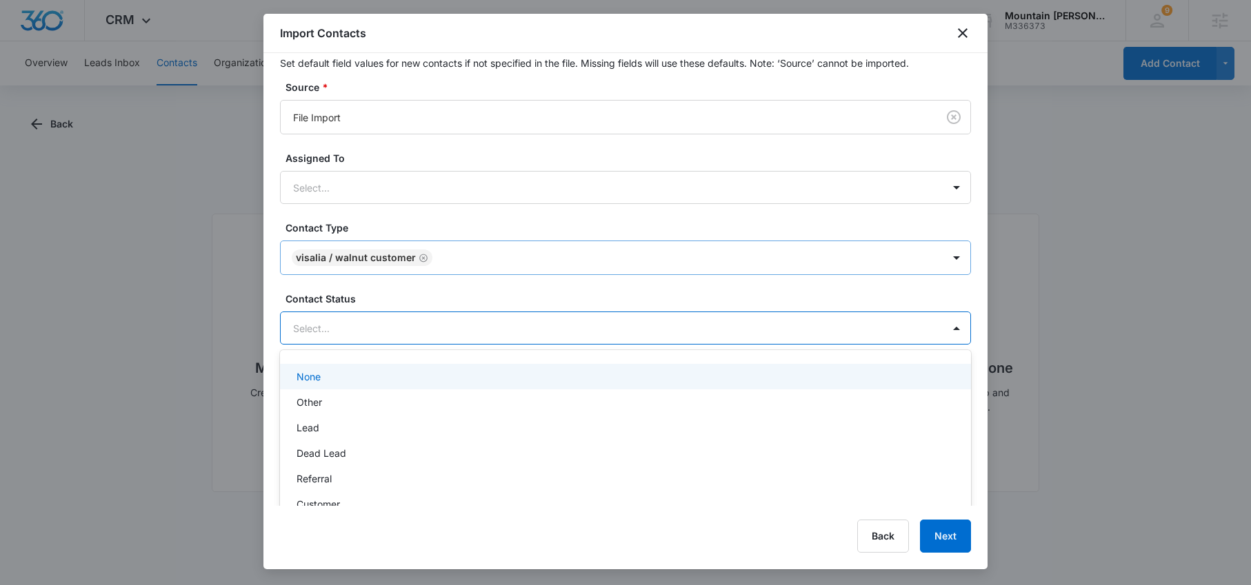
scroll to position [391, 0]
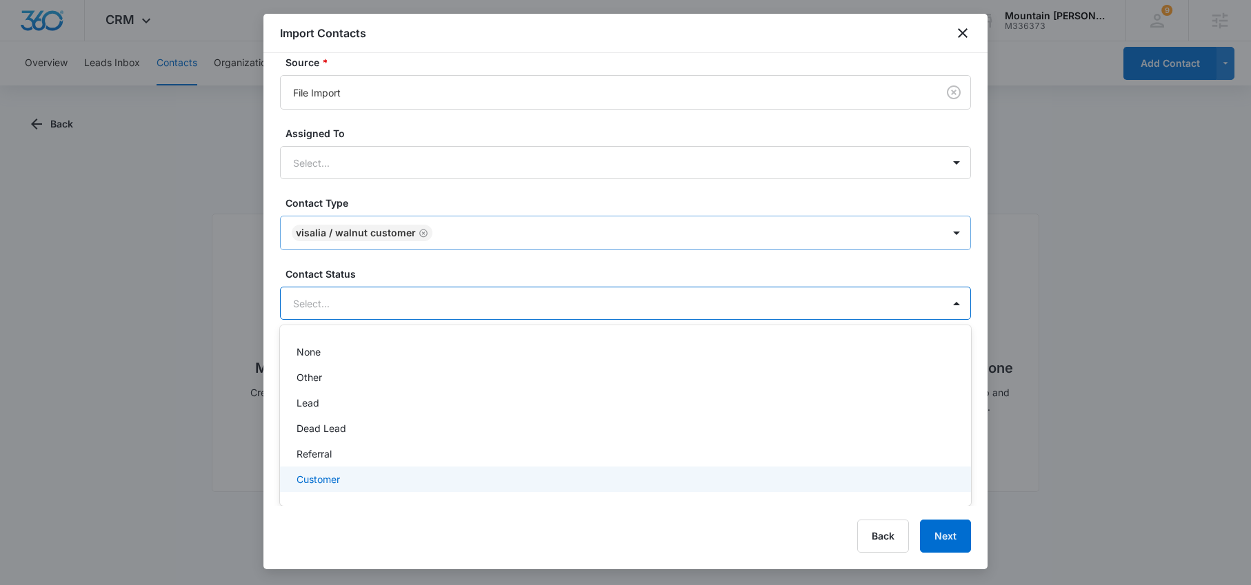
click at [358, 489] on div "Customer" at bounding box center [625, 480] width 691 height 26
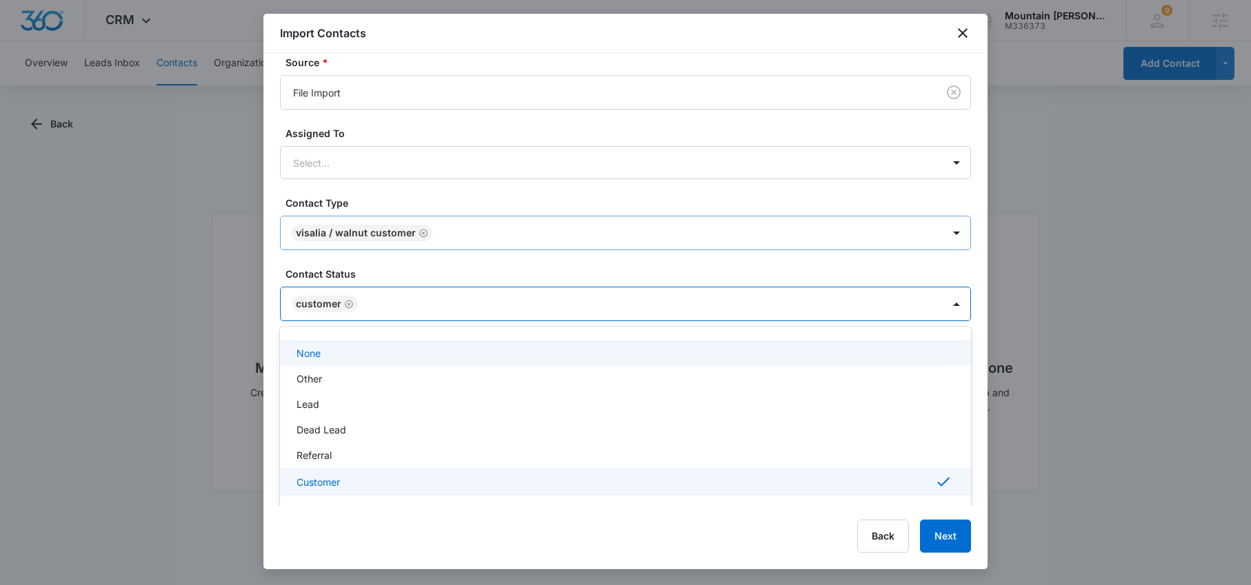
click at [569, 266] on div "Defaults for New Contacts Set default field values for new contacts if not spec…" at bounding box center [625, 161] width 691 height 321
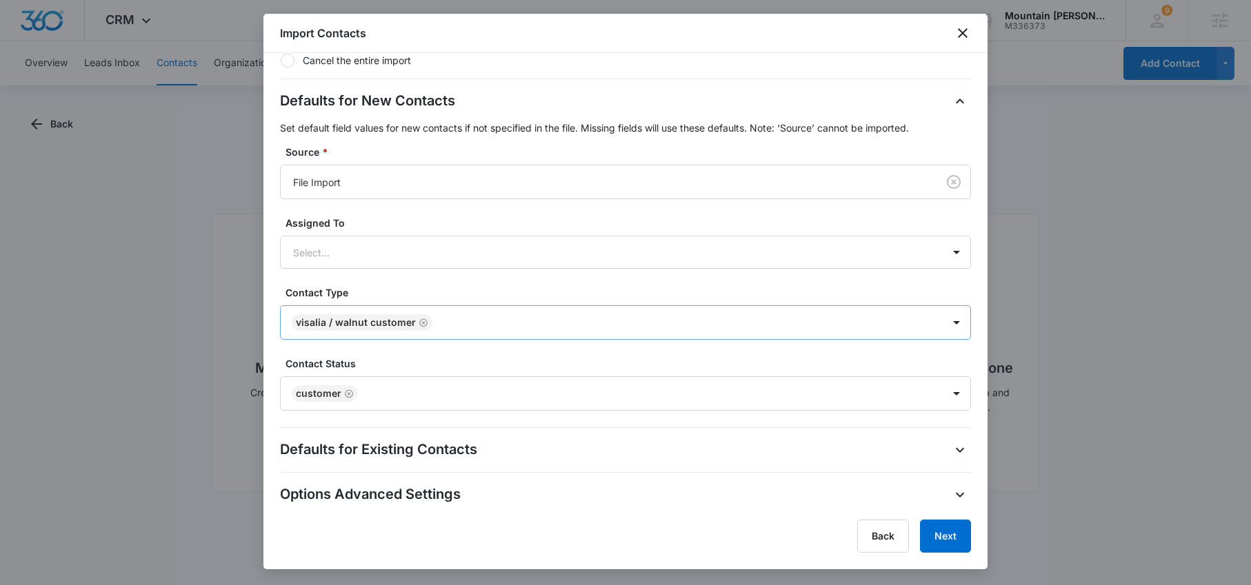
scroll to position [301, 0]
click at [963, 540] on button "Next" at bounding box center [945, 536] width 51 height 33
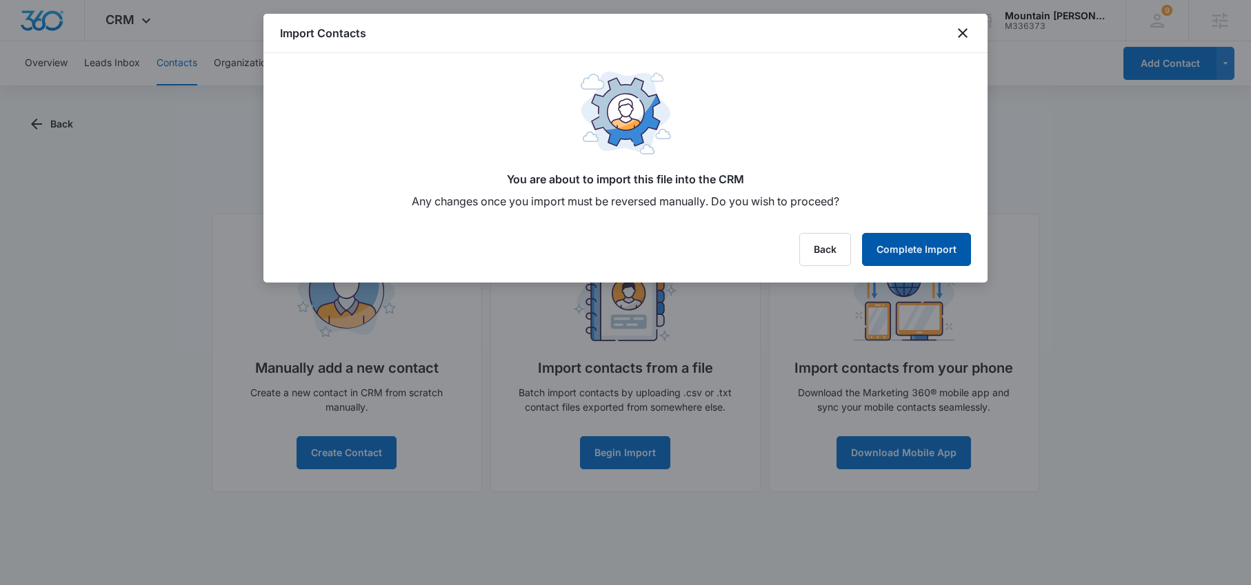
scroll to position [0, 0]
click at [947, 246] on button "Complete Import" at bounding box center [916, 249] width 109 height 33
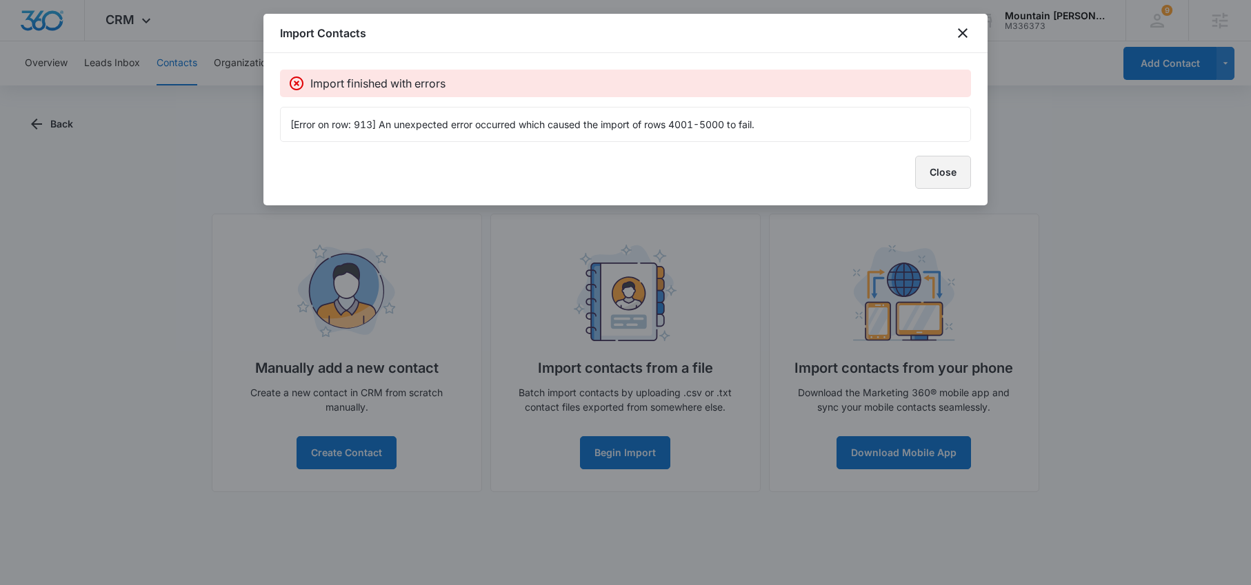
click at [933, 174] on button "Close" at bounding box center [943, 172] width 56 height 33
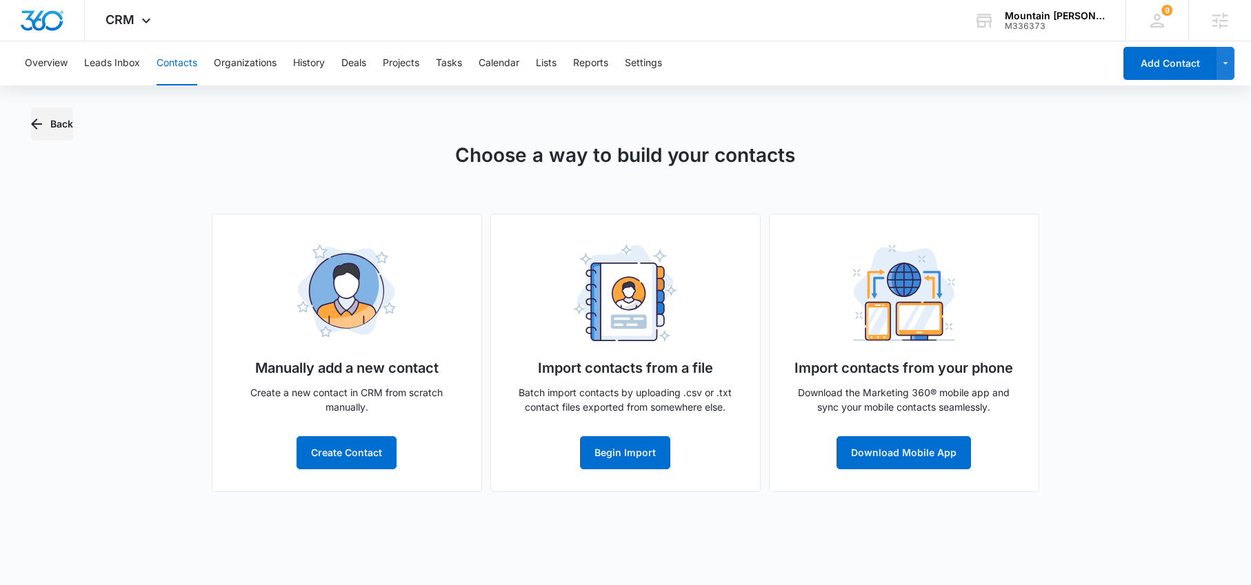
click at [69, 133] on button "Back" at bounding box center [52, 124] width 42 height 33
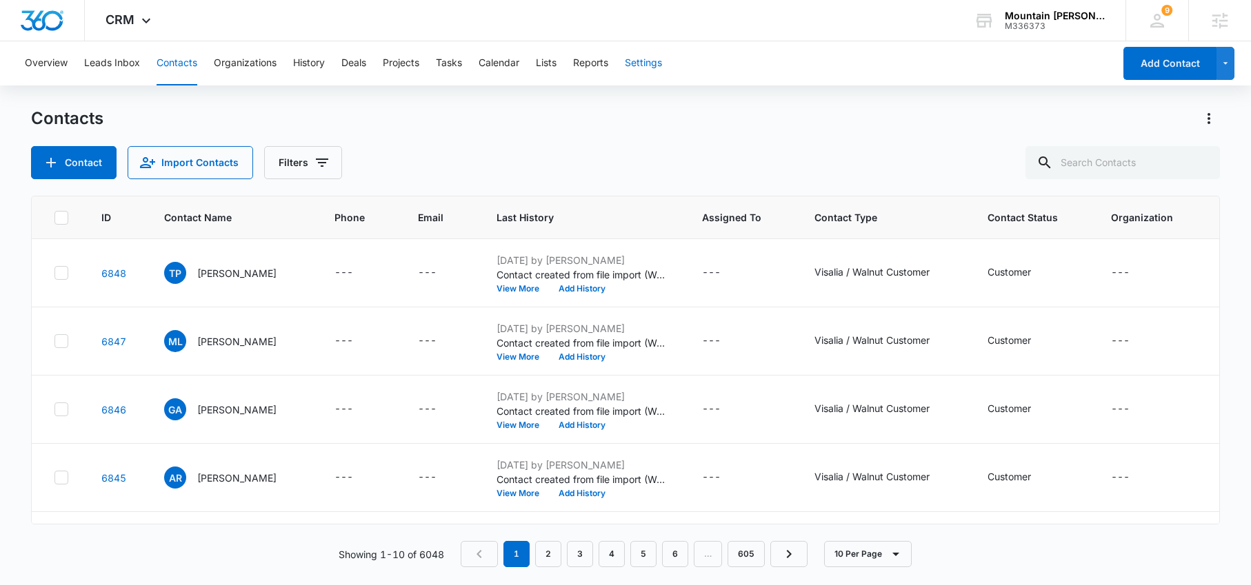
click at [647, 63] on button "Settings" at bounding box center [643, 63] width 37 height 44
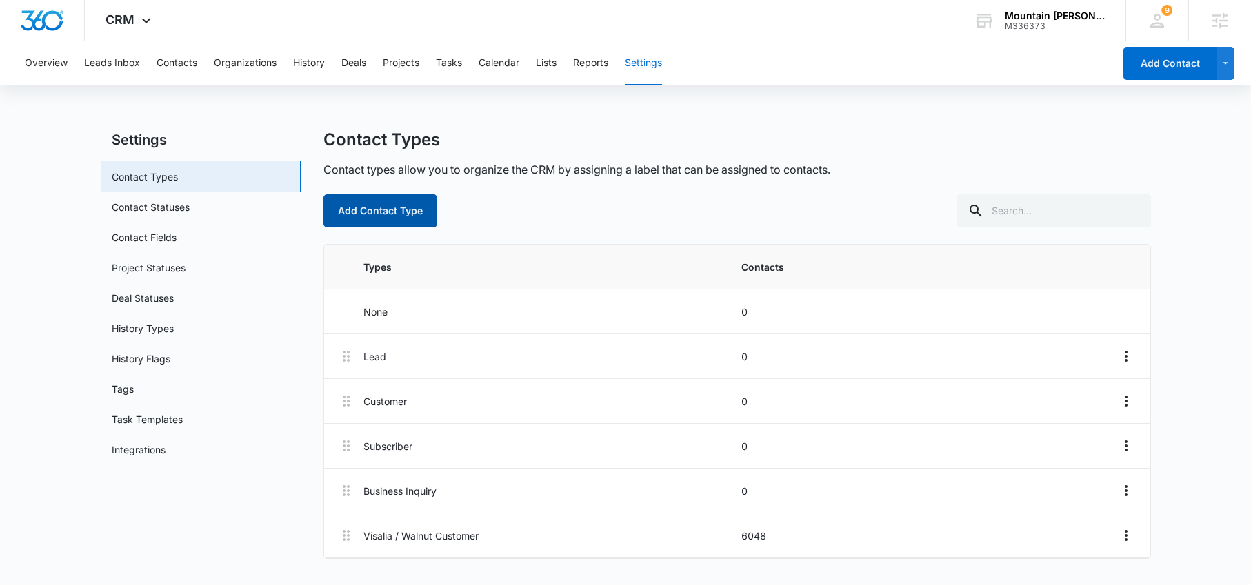
click at [399, 212] on button "Add Contact Type" at bounding box center [380, 210] width 114 height 33
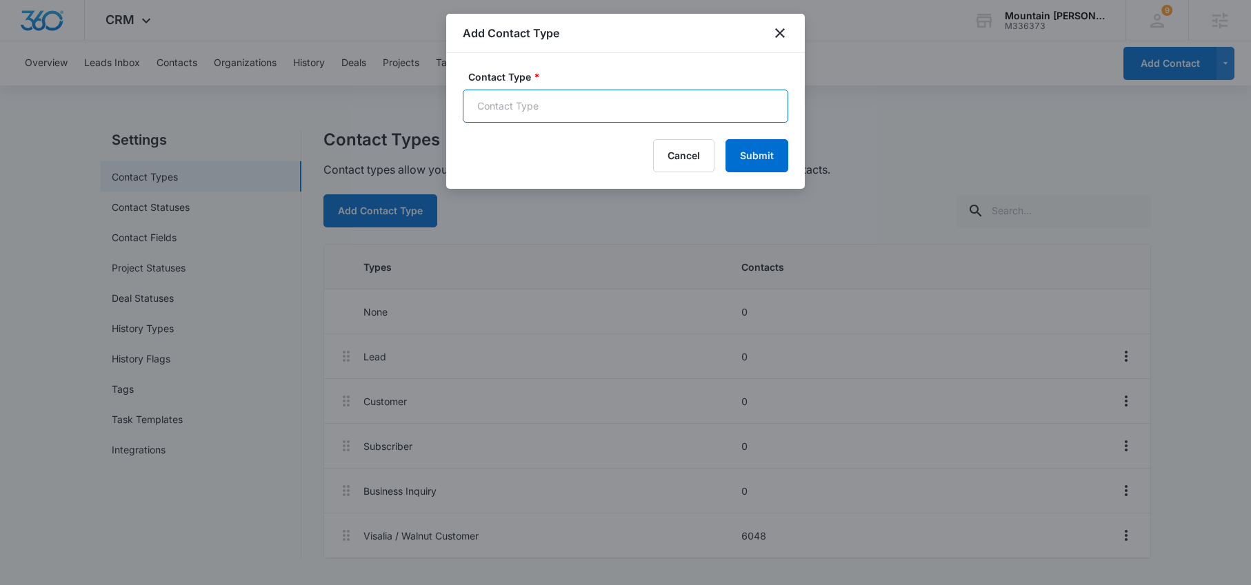
click at [604, 102] on input "Contact Type *" at bounding box center [625, 106] width 325 height 33
type input "Tulare Customers"
click at [769, 152] on button "Submit" at bounding box center [756, 155] width 63 height 33
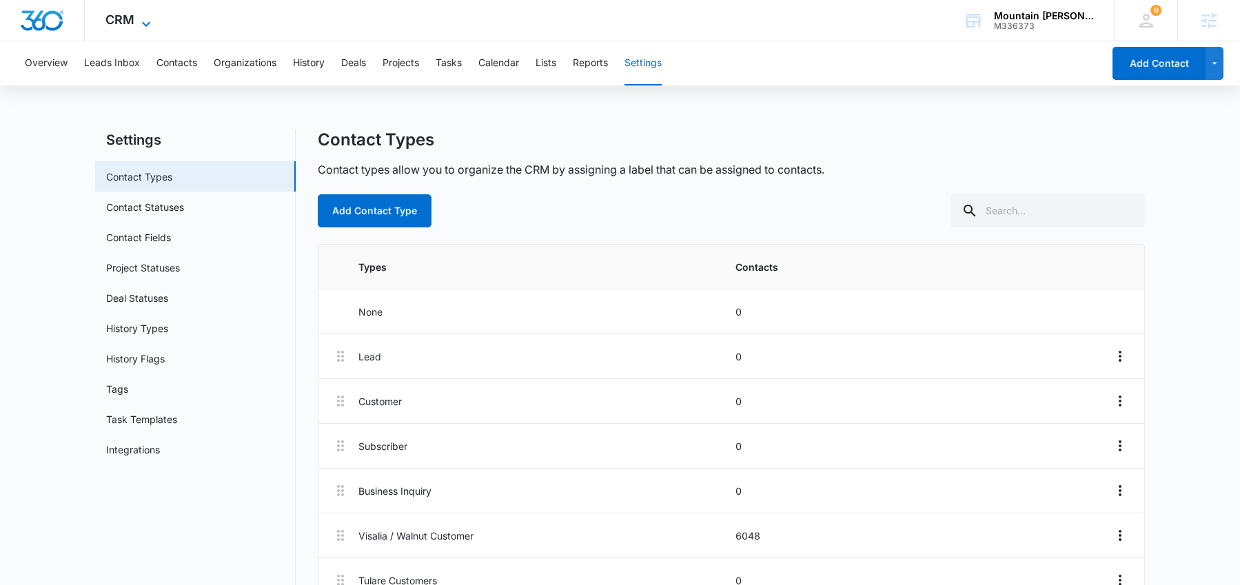
click at [123, 18] on span "CRM" at bounding box center [119, 19] width 29 height 14
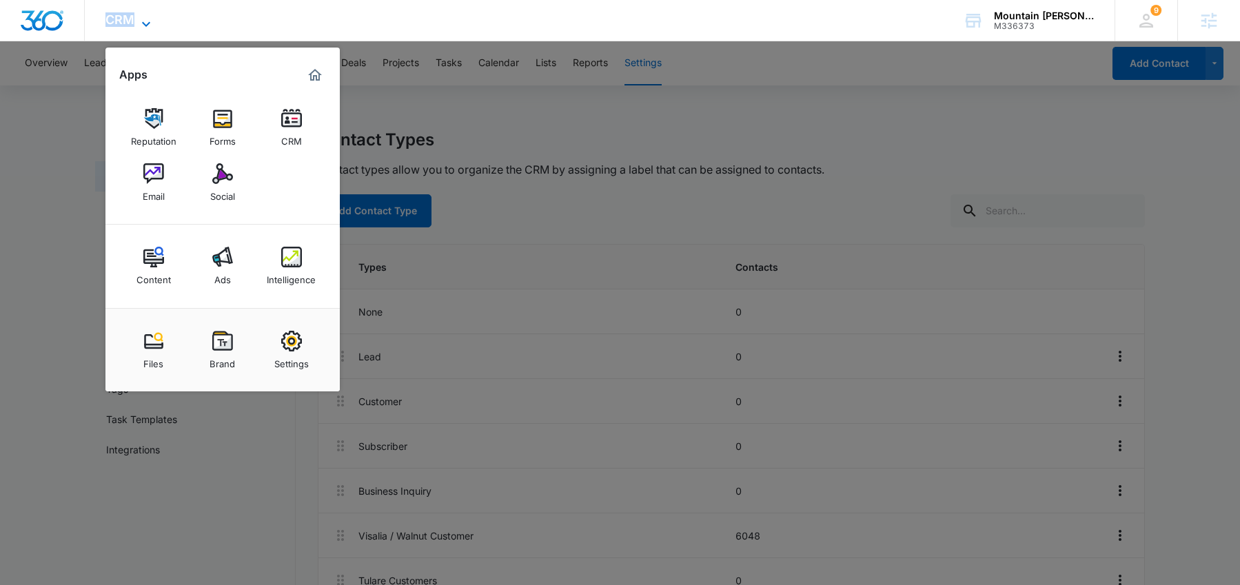
click at [123, 18] on span "CRM" at bounding box center [119, 19] width 29 height 14
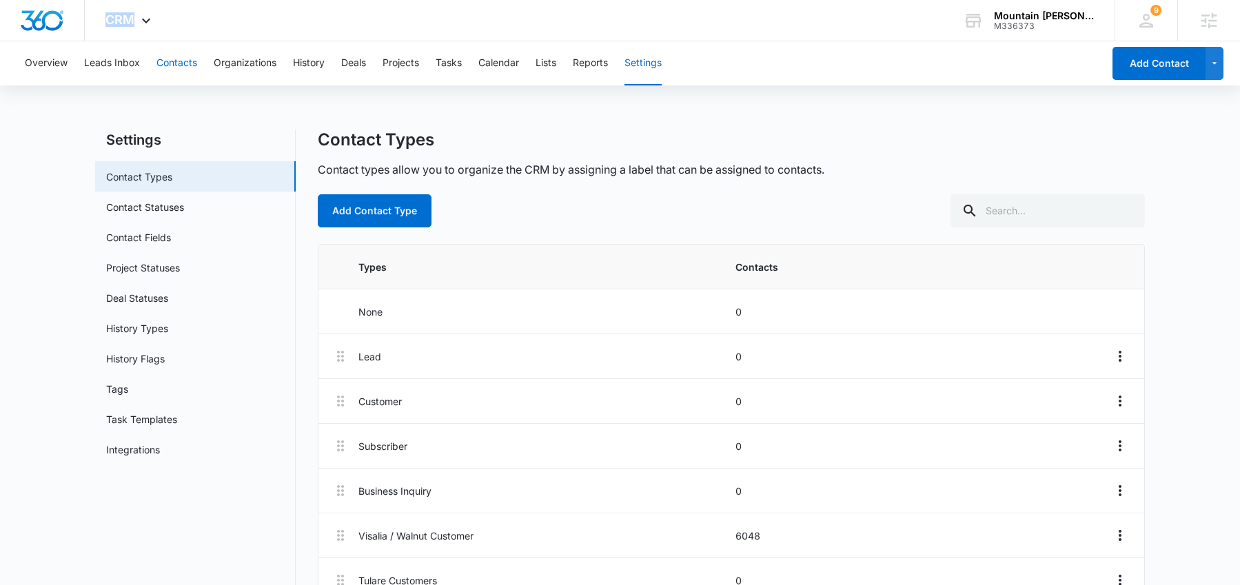
click at [165, 58] on button "Contacts" at bounding box center [177, 63] width 41 height 44
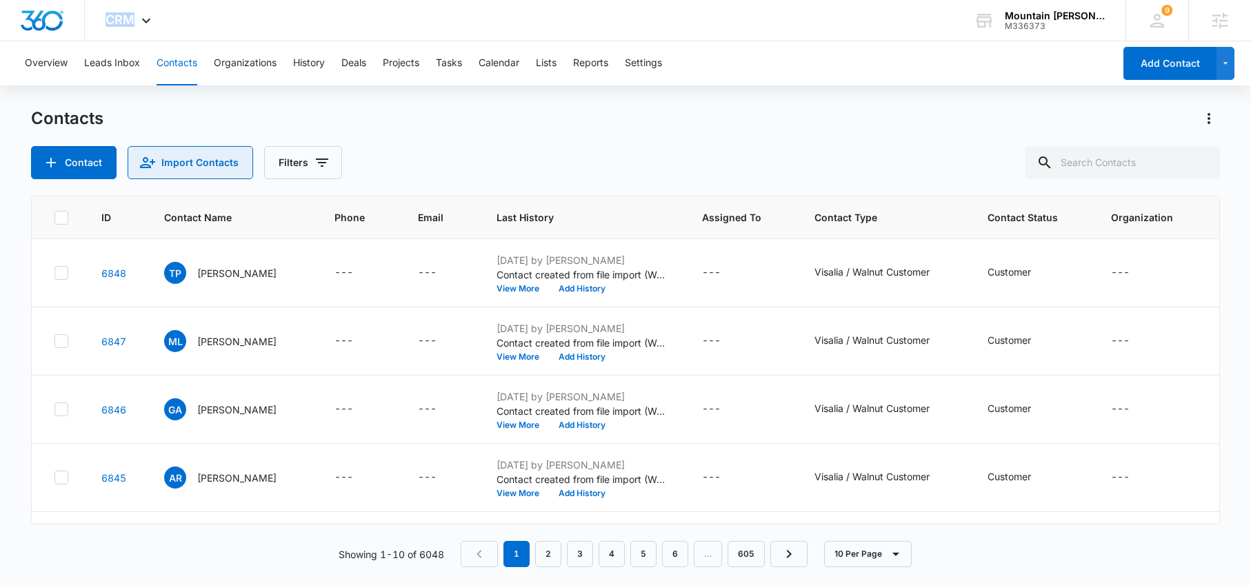
click at [194, 165] on button "Import Contacts" at bounding box center [190, 162] width 125 height 33
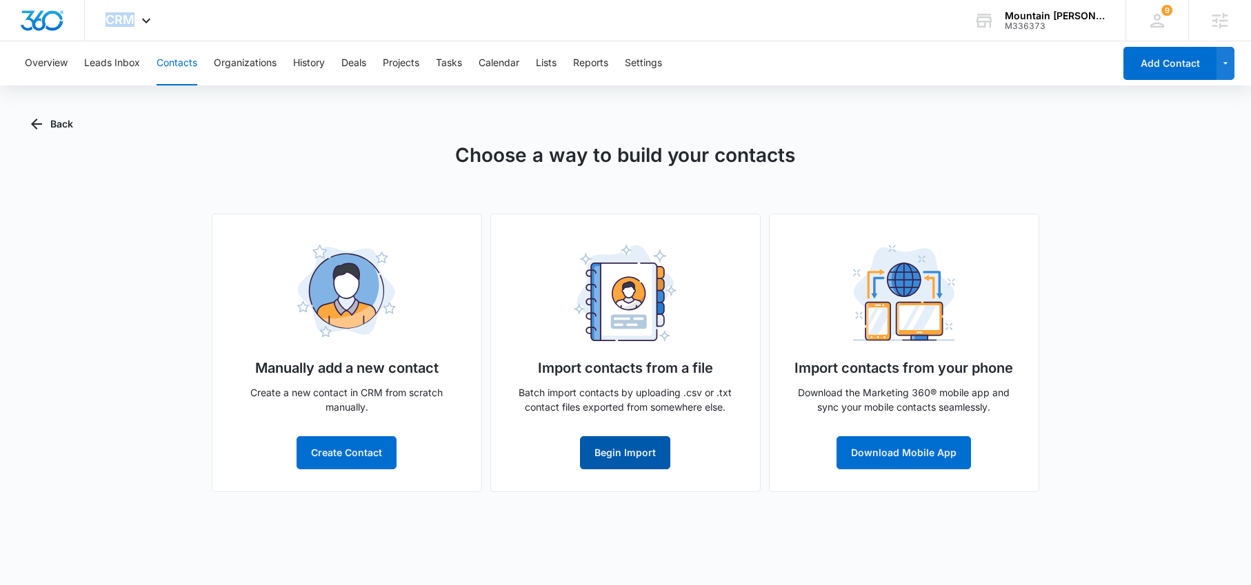
click at [632, 453] on button "Begin Import" at bounding box center [625, 452] width 90 height 33
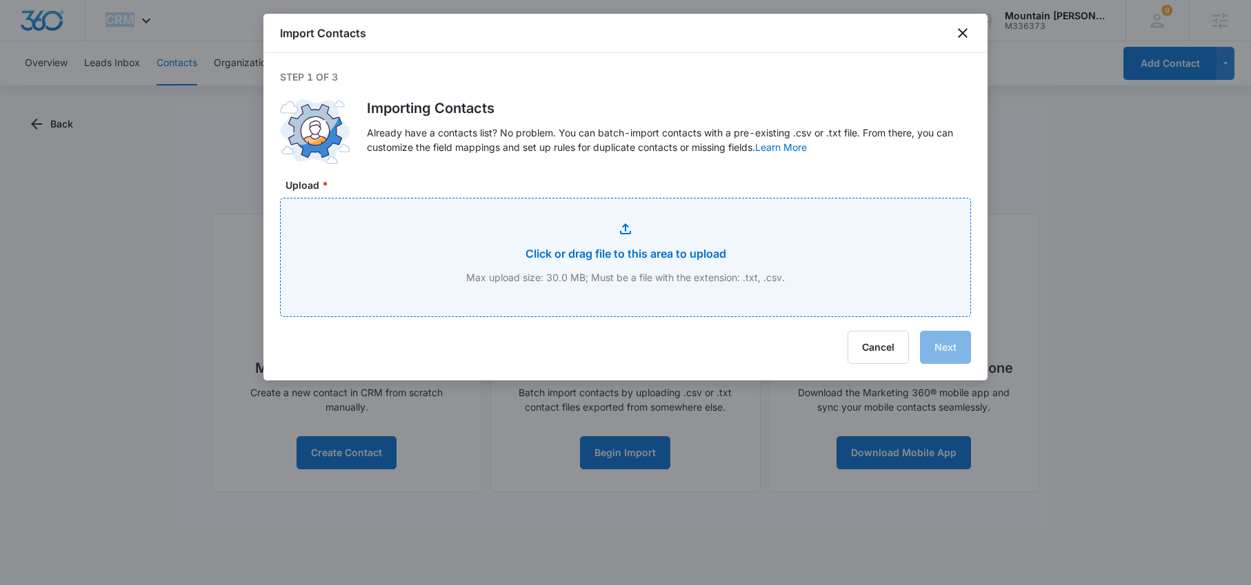
click at [618, 248] on input "Upload *" at bounding box center [626, 258] width 690 height 118
type input "C:\fakepath\Tulare Customers.xlsx - Test Sheet.csv"
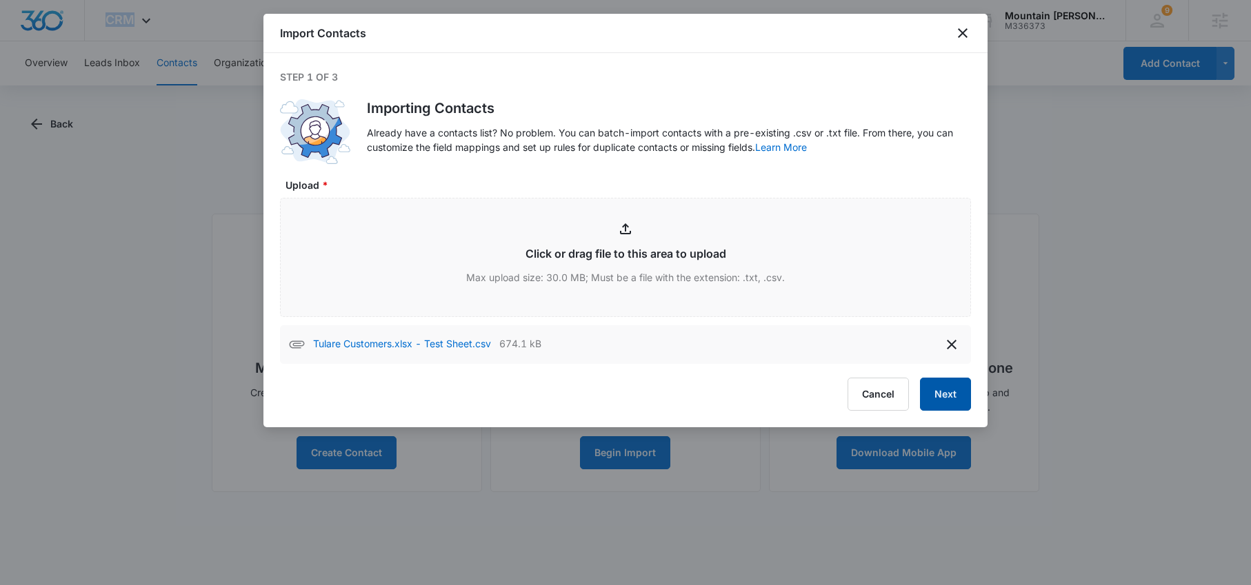
click at [956, 398] on button "Next" at bounding box center [945, 394] width 51 height 33
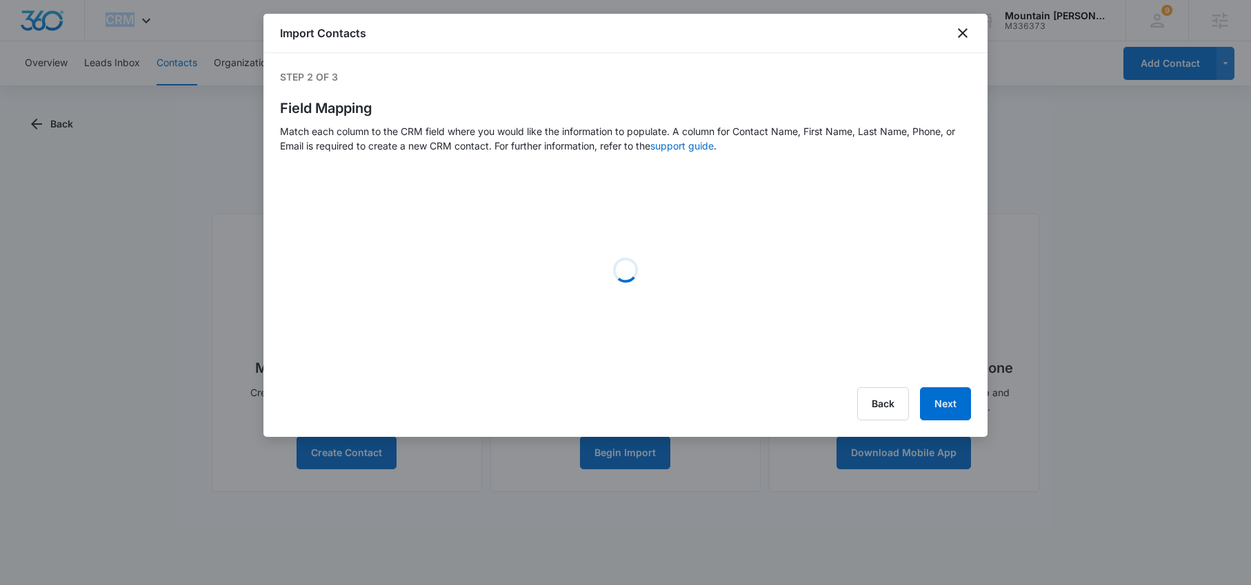
select select "363"
select select "name"
select select "365"
select select "366"
select select "364"
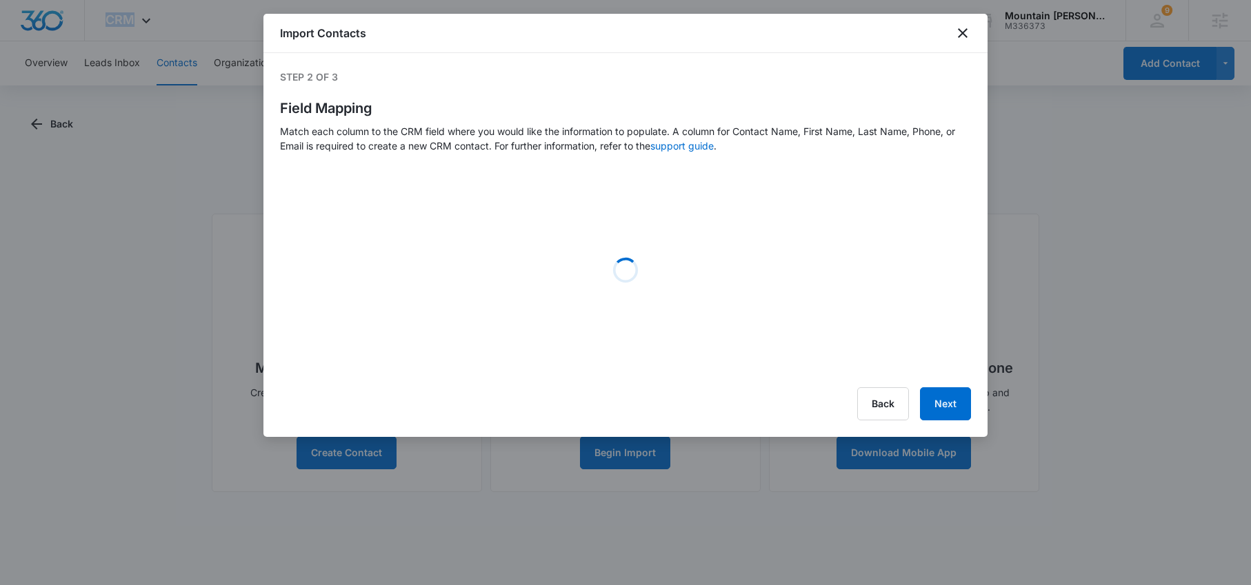
select select "187"
select select "188"
select select "189"
select select "190"
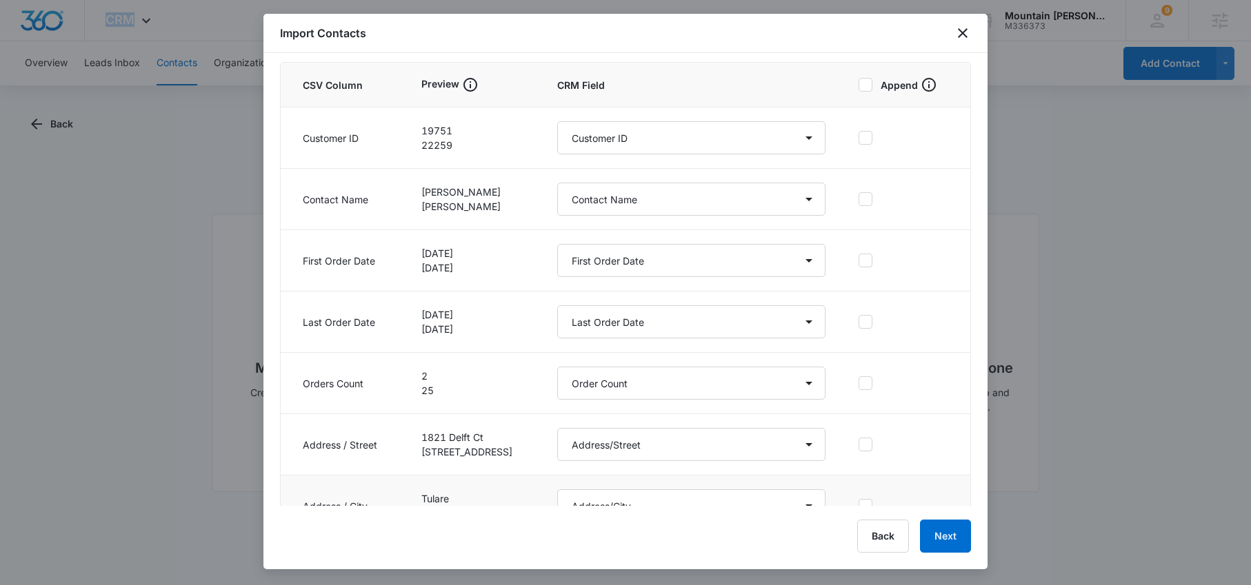
scroll to position [259, 0]
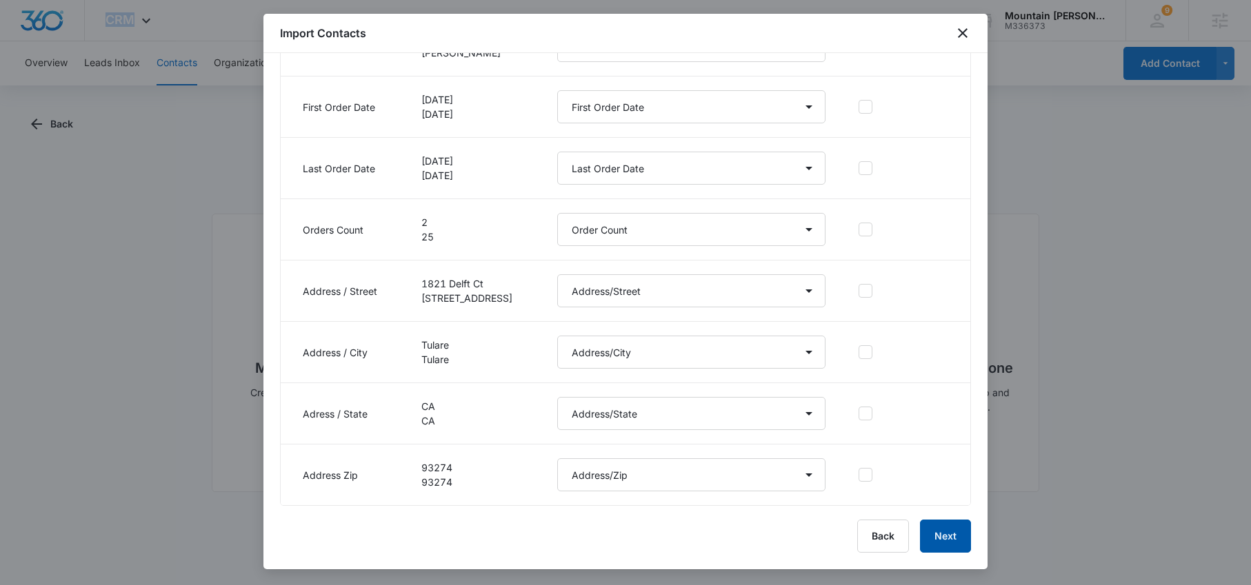
click at [950, 540] on button "Next" at bounding box center [945, 536] width 51 height 33
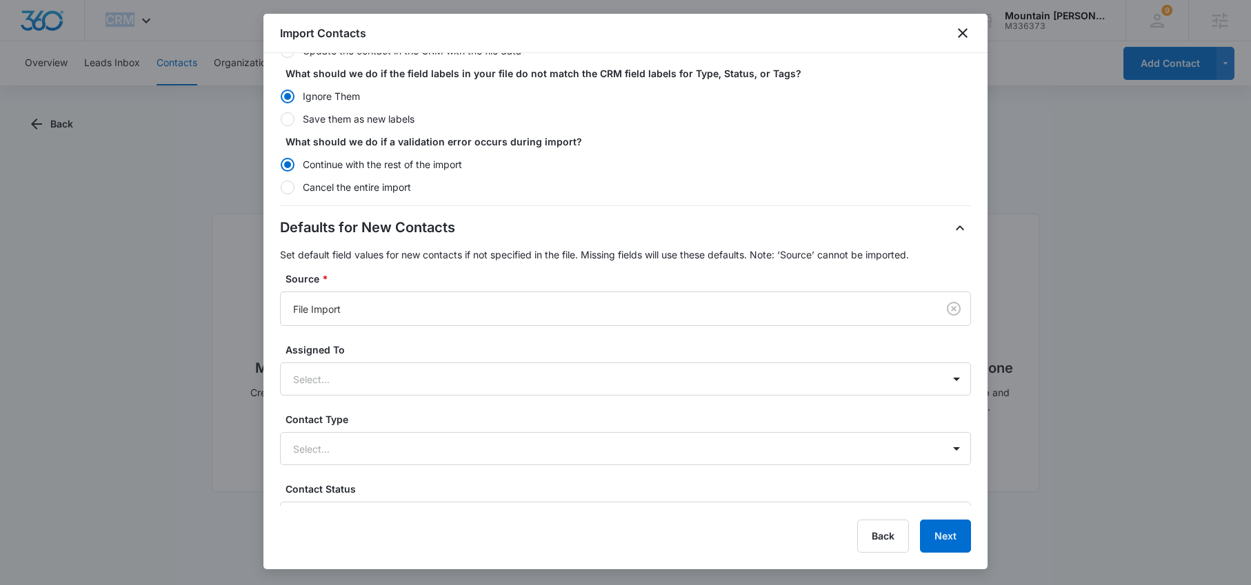
scroll to position [235, 0]
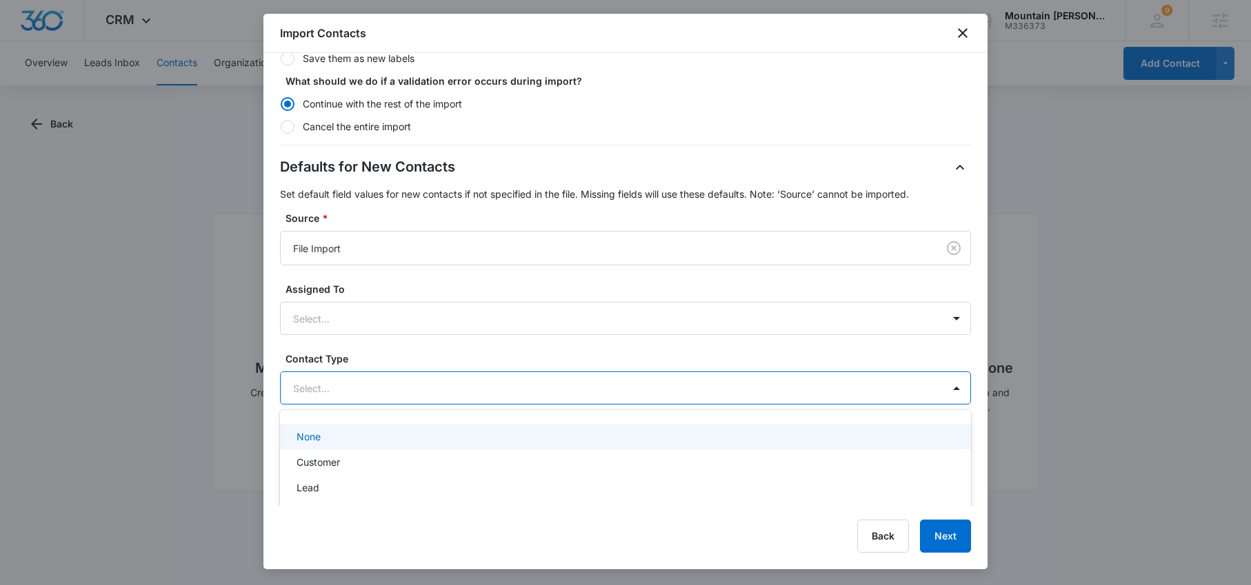
click at [390, 388] on div at bounding box center [609, 388] width 632 height 17
click at [396, 380] on div at bounding box center [609, 388] width 632 height 17
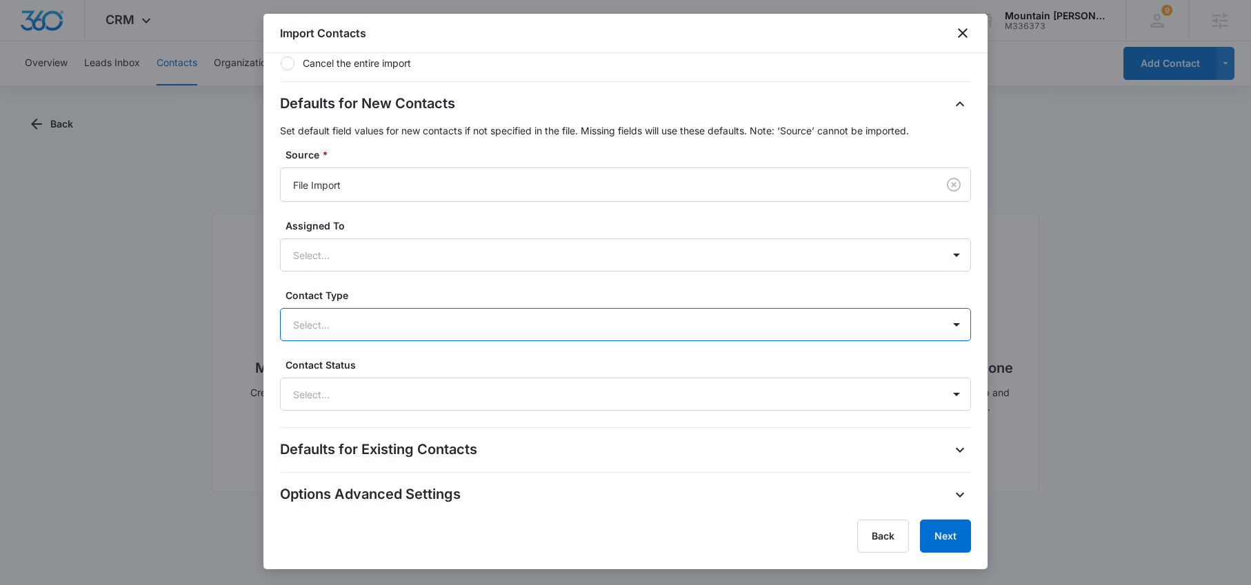
click at [410, 330] on div at bounding box center [609, 324] width 632 height 17
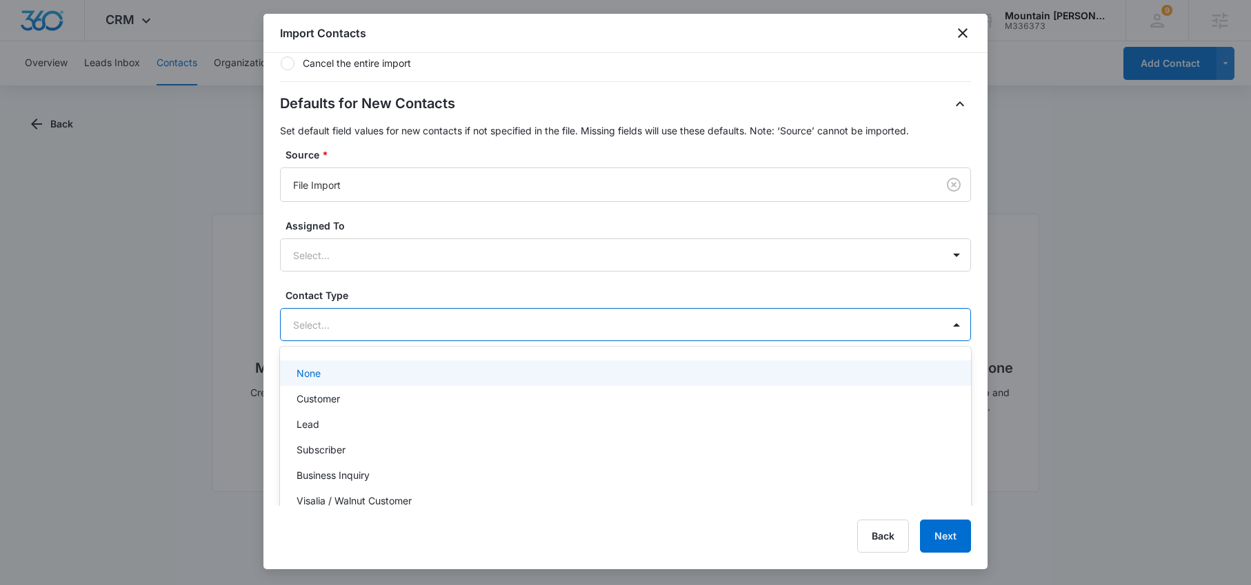
click at [412, 322] on div at bounding box center [609, 324] width 632 height 17
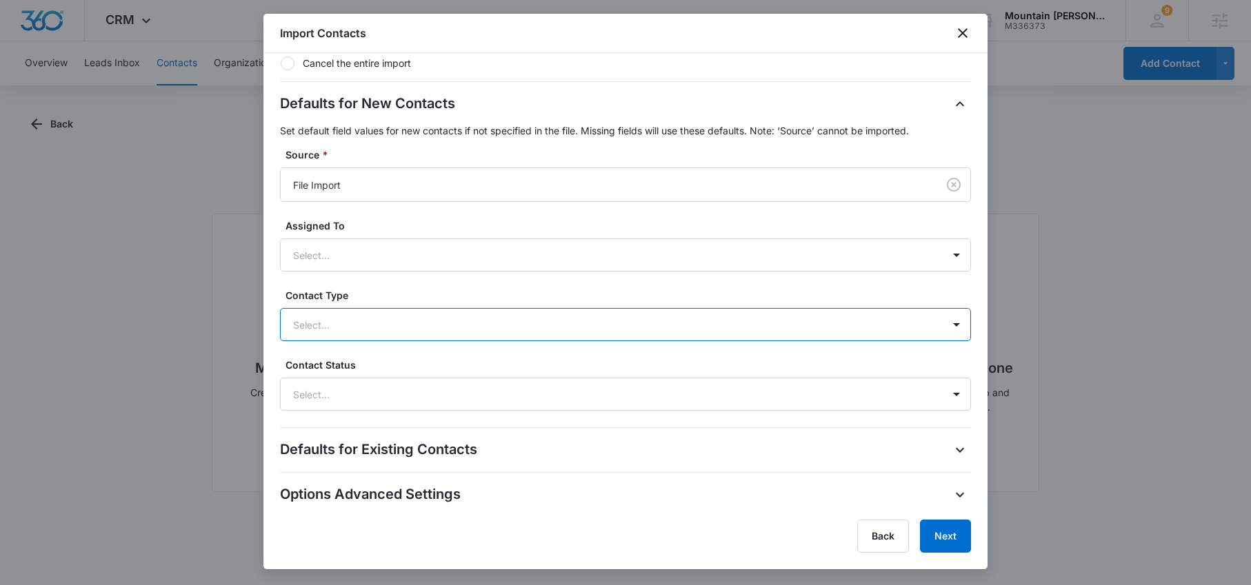
click at [387, 321] on div at bounding box center [609, 324] width 632 height 17
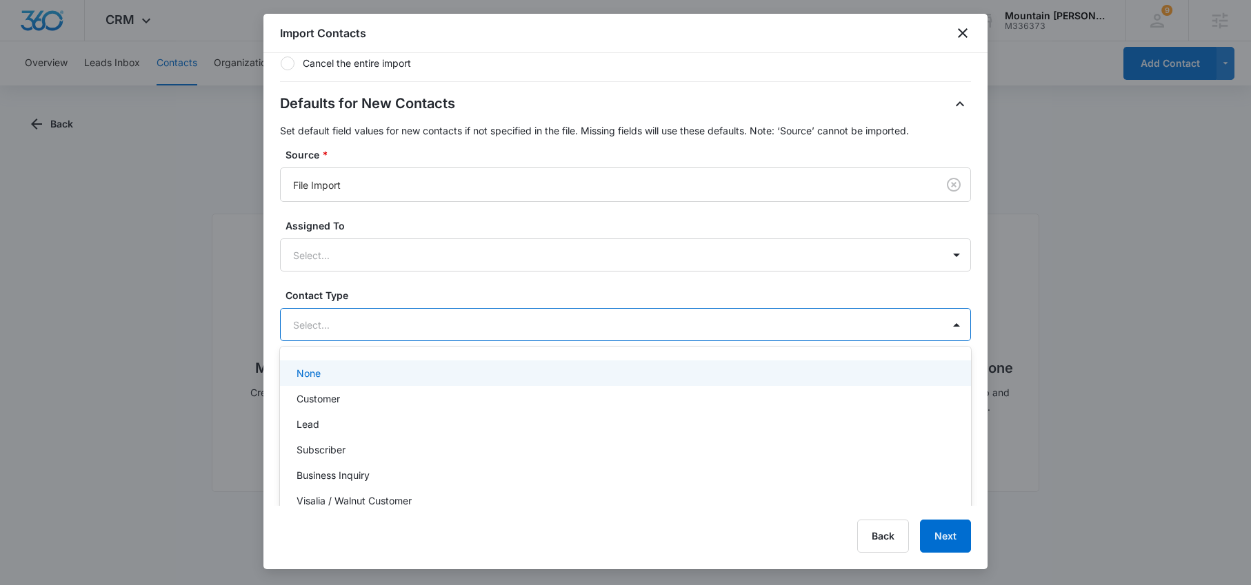
click at [694, 311] on div "Select..." at bounding box center [612, 325] width 662 height 31
click at [548, 332] on div at bounding box center [609, 324] width 632 height 17
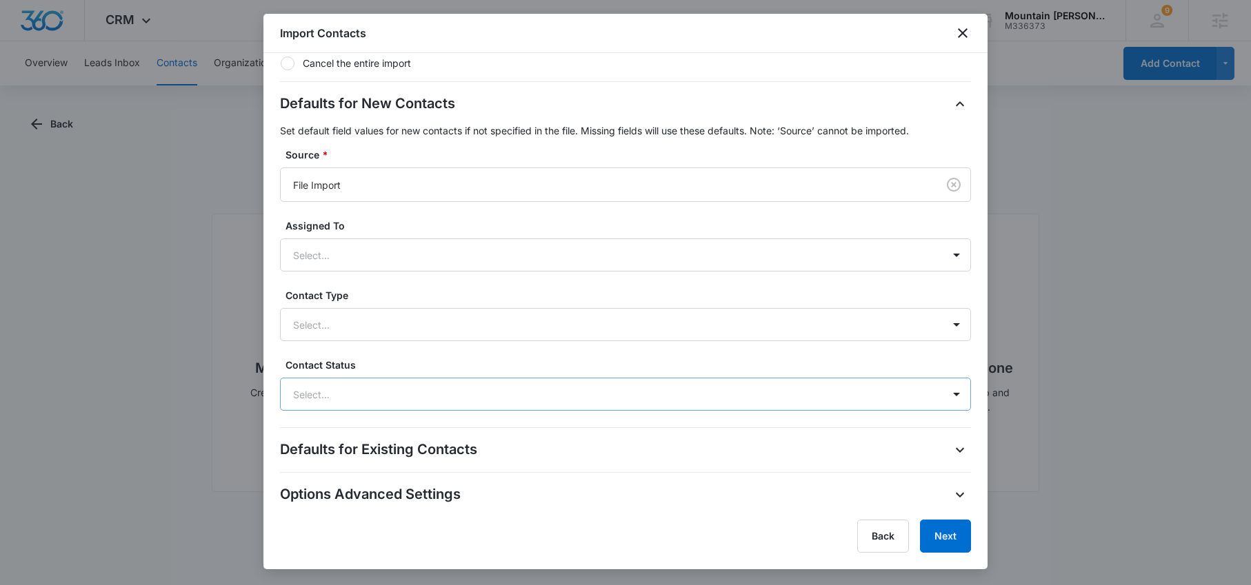
drag, startPoint x: 588, startPoint y: 361, endPoint x: 578, endPoint y: 392, distance: 32.7
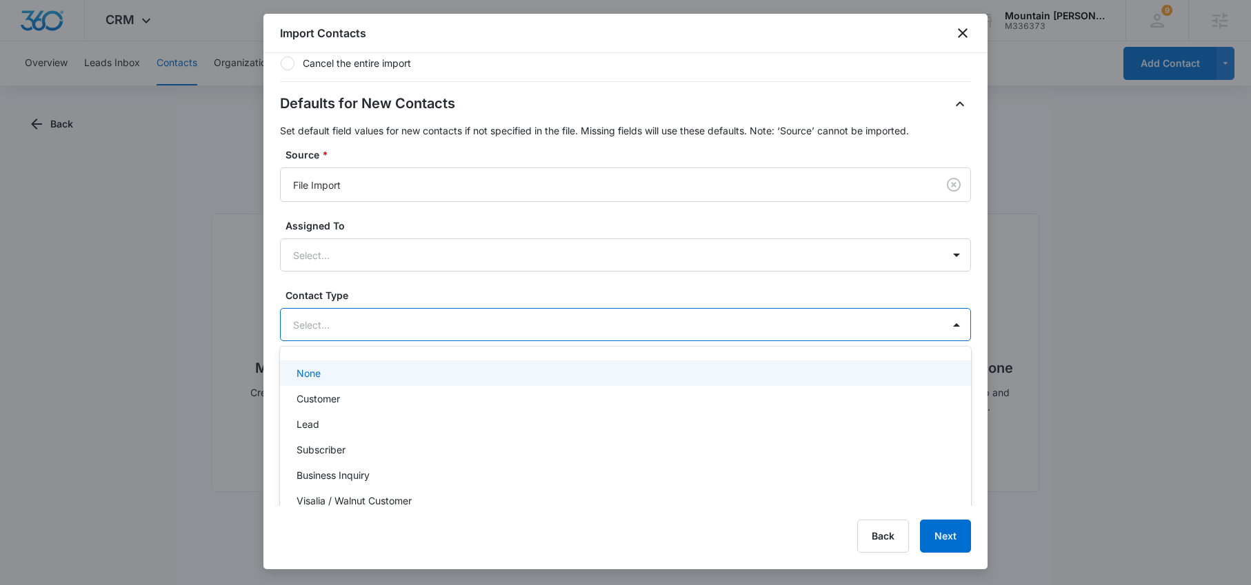
click at [471, 310] on div "Select..." at bounding box center [612, 325] width 662 height 31
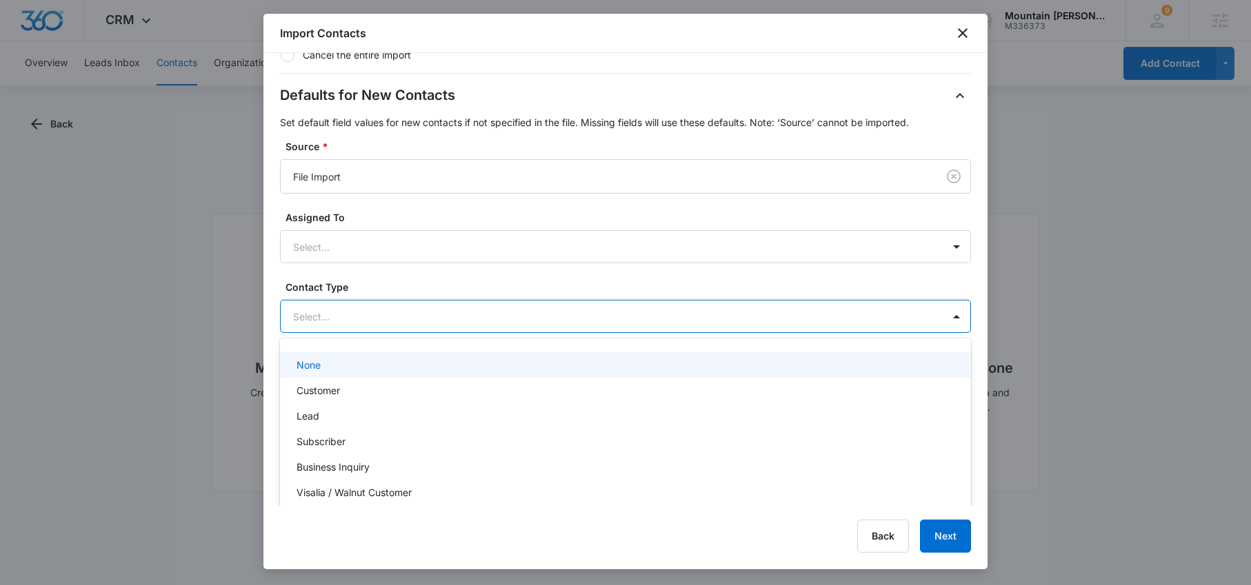
scroll to position [317, 0]
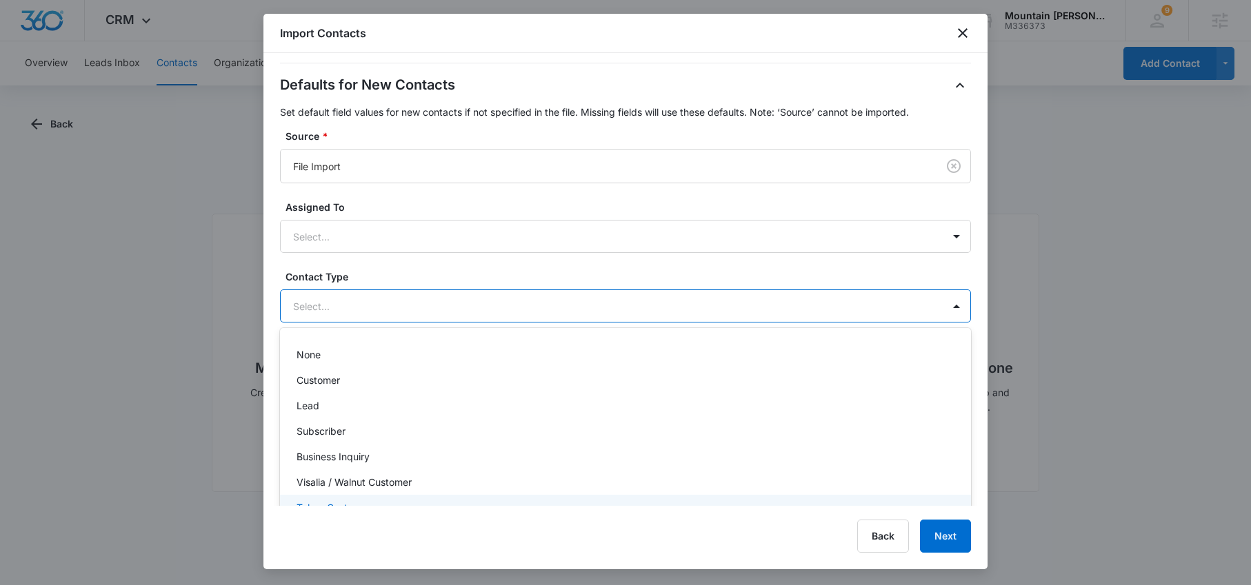
click at [340, 503] on p "Tulare Customers" at bounding box center [335, 508] width 79 height 14
click at [541, 268] on div "Defaults for New Contacts Set default field values for new contacts if not spec…" at bounding box center [625, 233] width 691 height 319
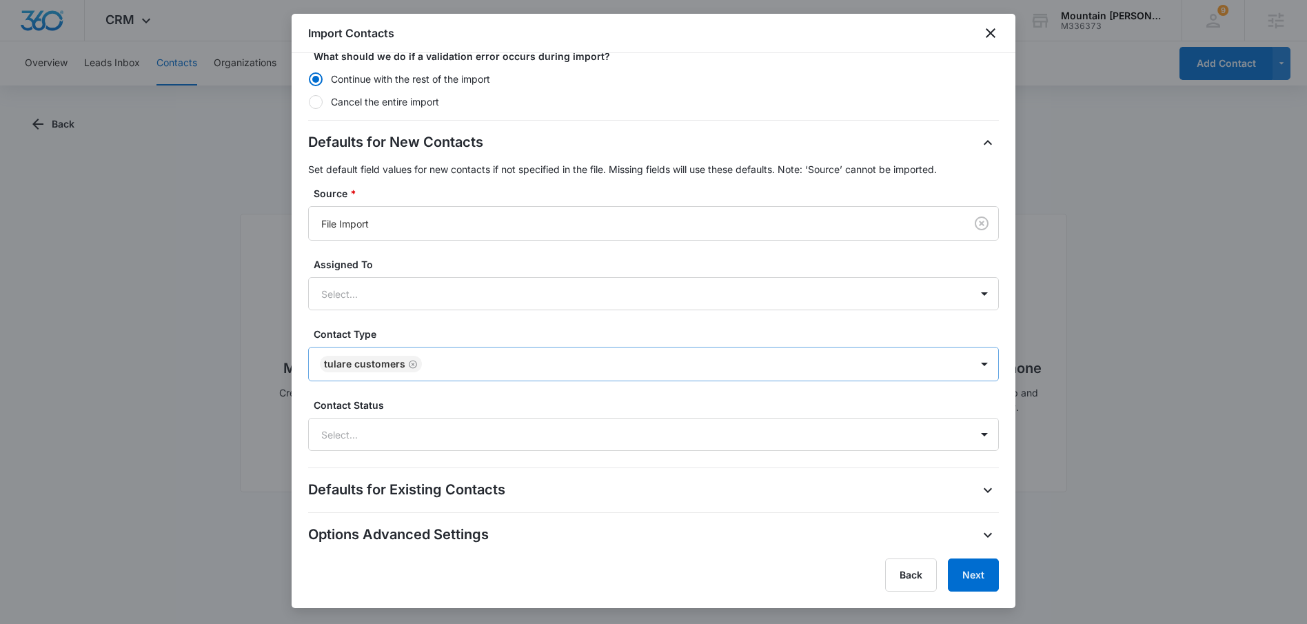
scroll to position [261, 0]
click at [462, 429] on div at bounding box center [637, 433] width 632 height 17
click at [439, 446] on div "Select..." at bounding box center [640, 436] width 662 height 31
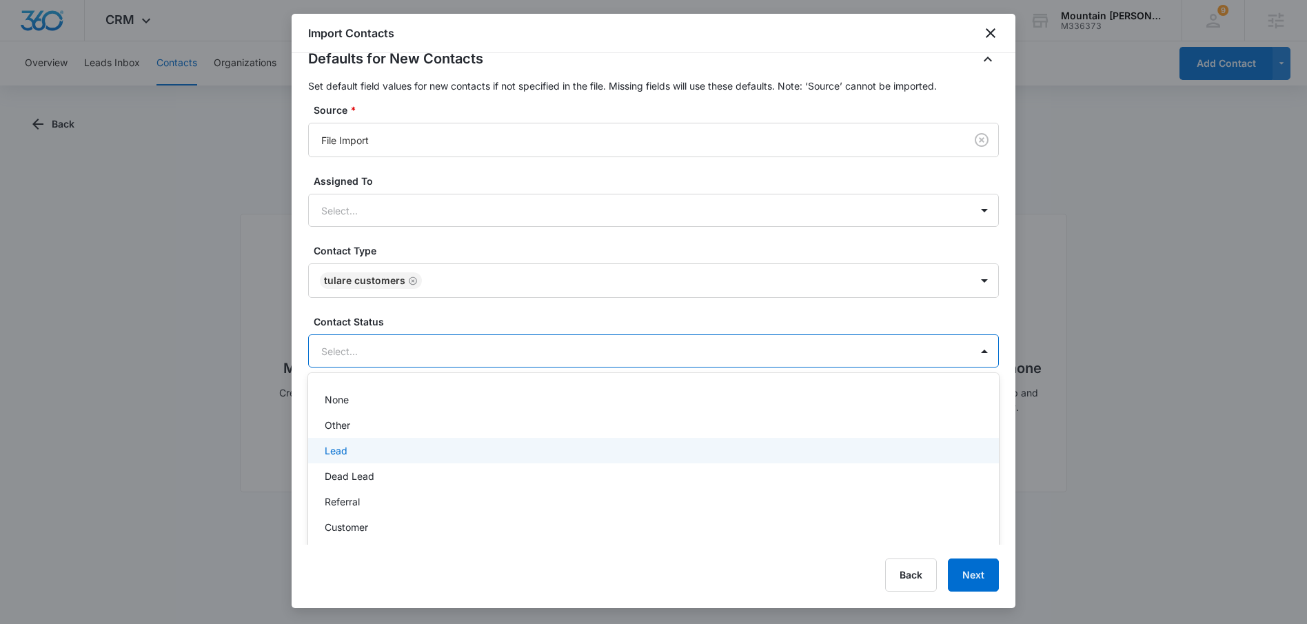
scroll to position [352, 0]
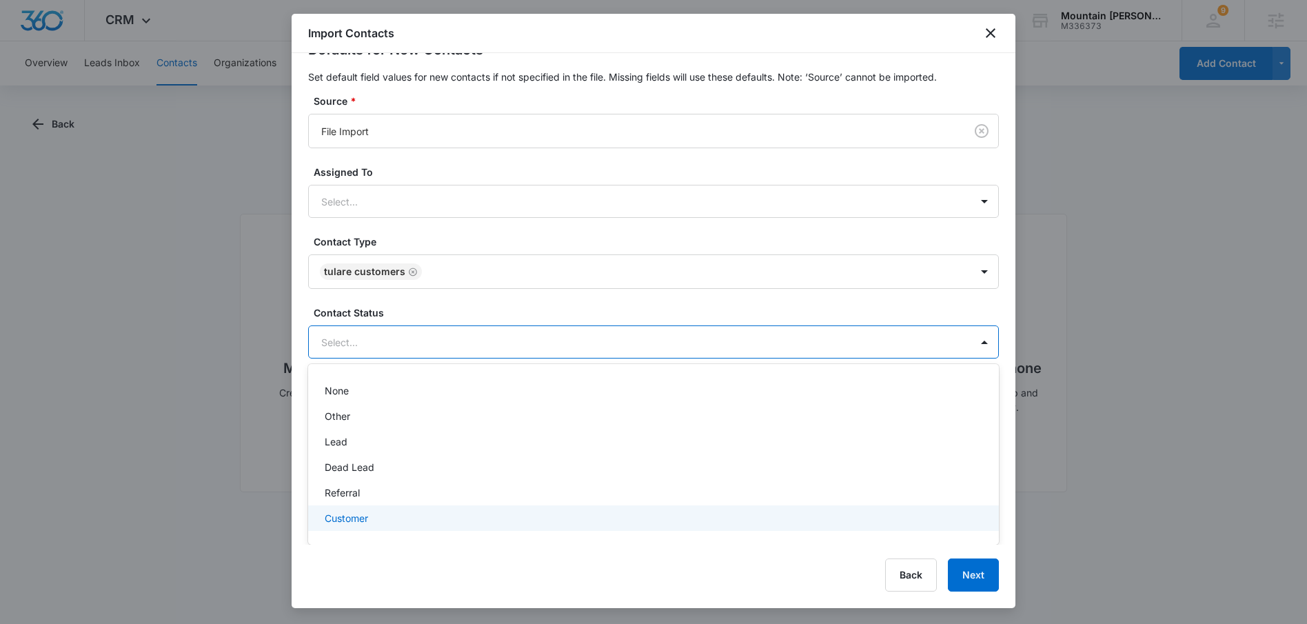
click at [338, 523] on p "Customer" at bounding box center [346, 518] width 43 height 14
click at [970, 573] on button "Next" at bounding box center [973, 575] width 51 height 33
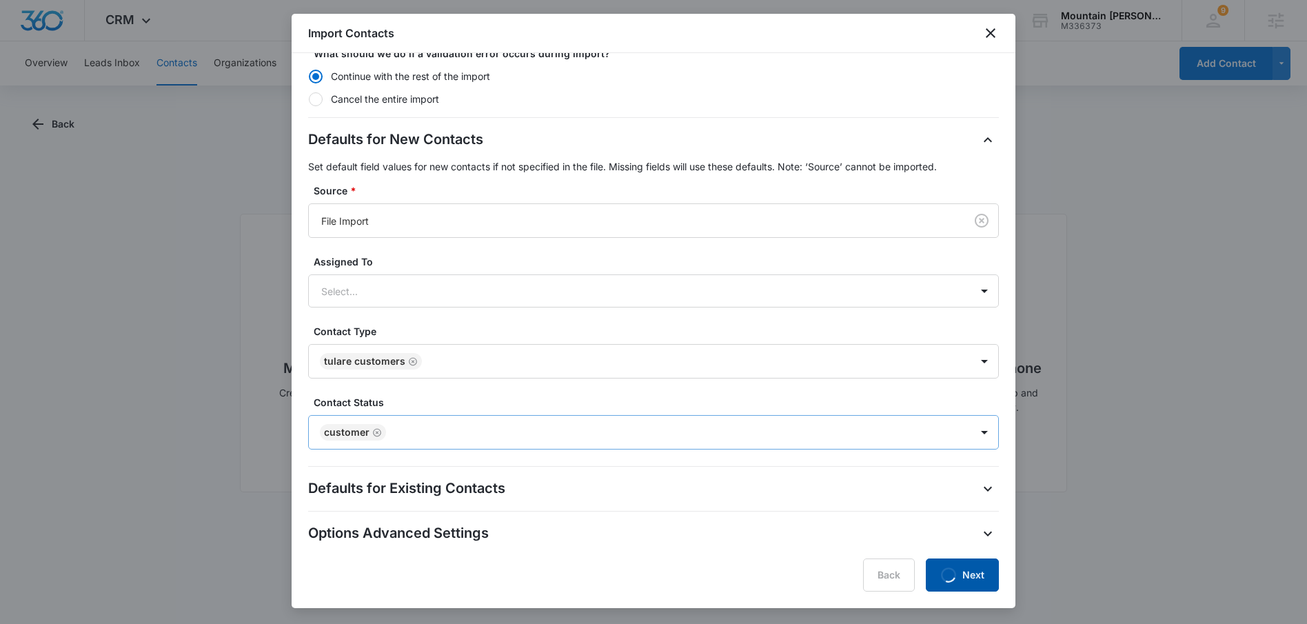
scroll to position [0, 0]
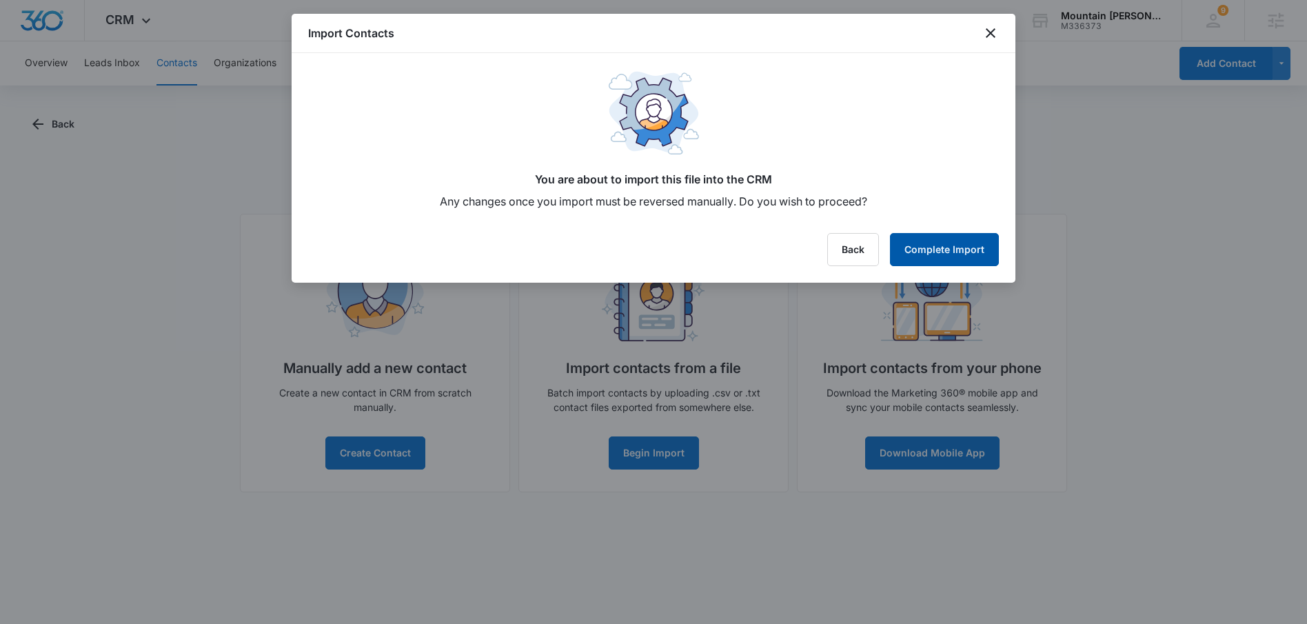
click at [949, 265] on button "Complete Import" at bounding box center [944, 249] width 109 height 33
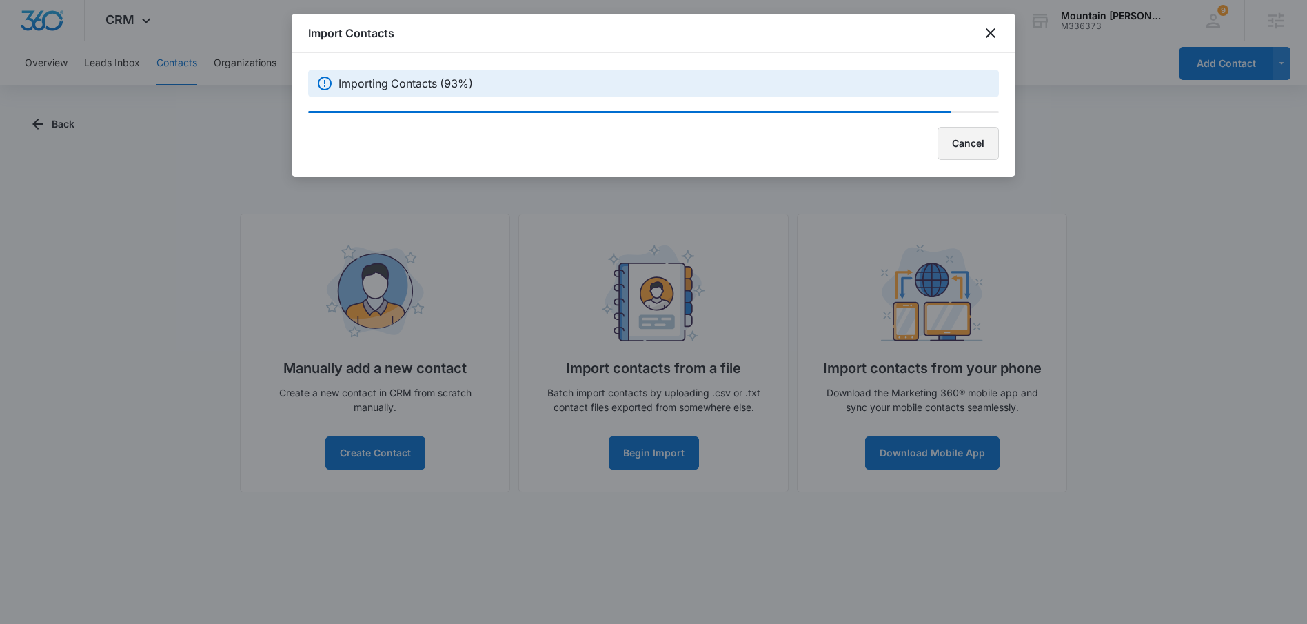
click at [966, 142] on button "Cancel" at bounding box center [968, 143] width 61 height 33
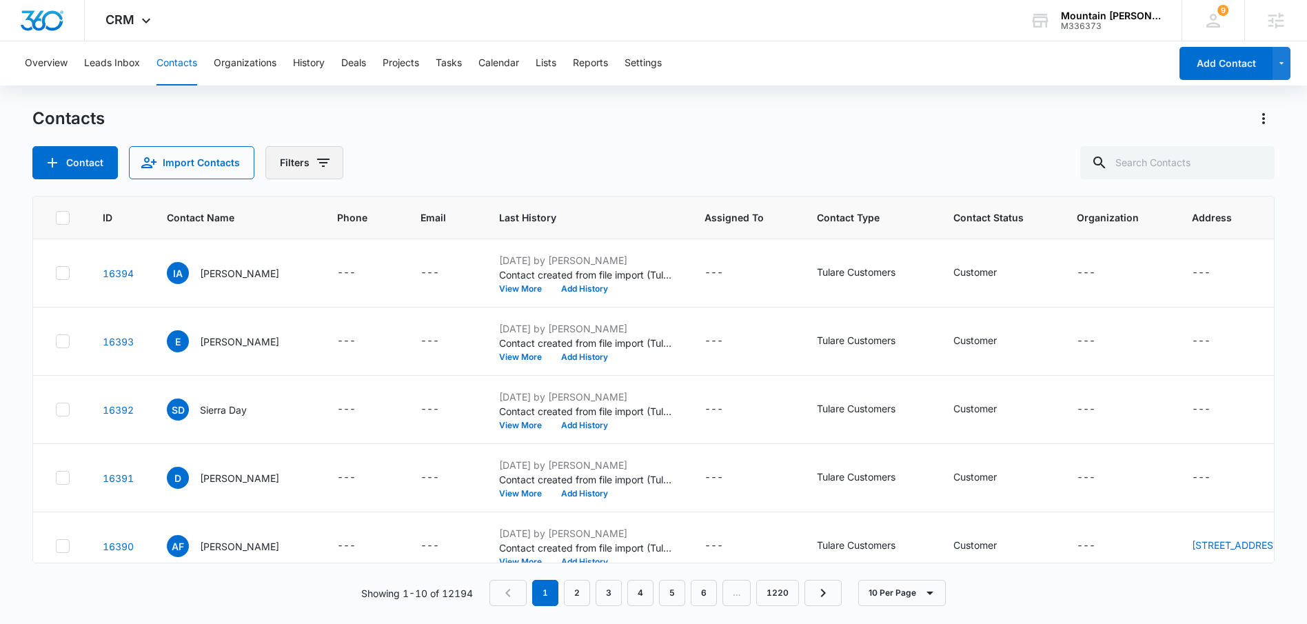
click at [311, 169] on button "Filters" at bounding box center [304, 162] width 78 height 33
click at [426, 289] on icon "Show Status filters" at bounding box center [428, 284] width 17 height 17
click at [285, 204] on icon "Back" at bounding box center [291, 206] width 17 height 17
click at [432, 321] on icon "Show Type filters" at bounding box center [428, 320] width 17 height 17
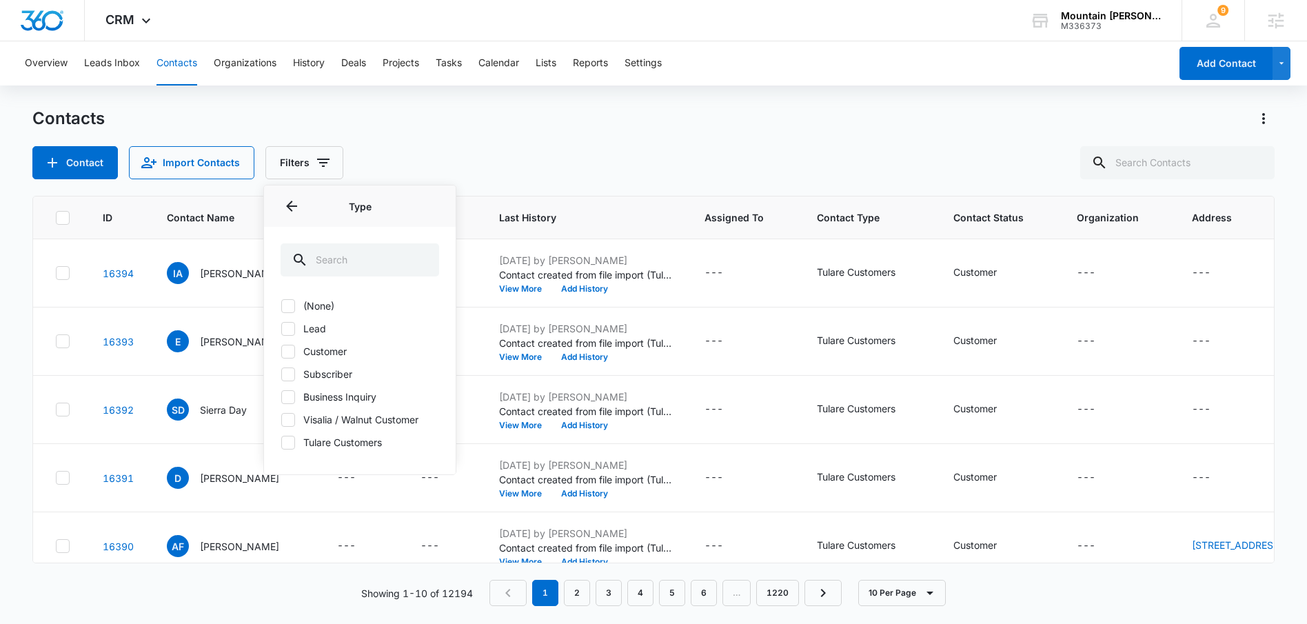
click at [292, 444] on icon at bounding box center [288, 442] width 12 height 12
click at [281, 443] on input "Tulare Customers" at bounding box center [281, 442] width 1 height 1
checkbox input "true"
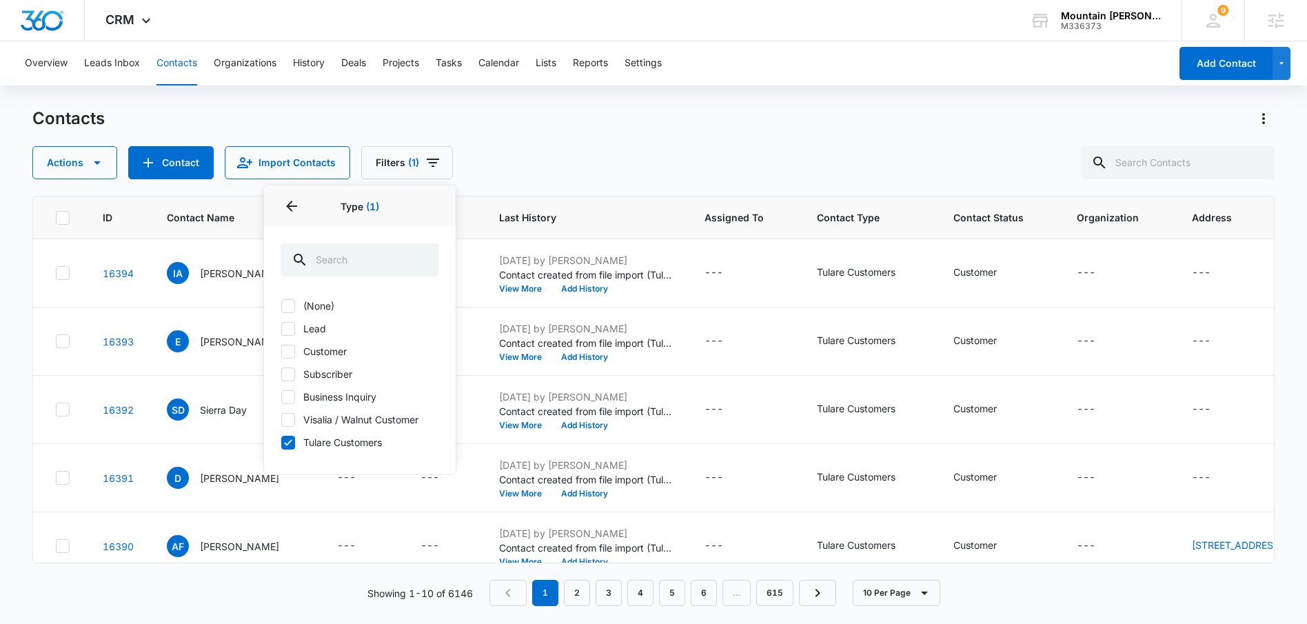
click at [615, 150] on div "Actions Contact Import Contacts Filters (1) Assigned To Sources Status Type 1 T…" at bounding box center [653, 162] width 1242 height 33
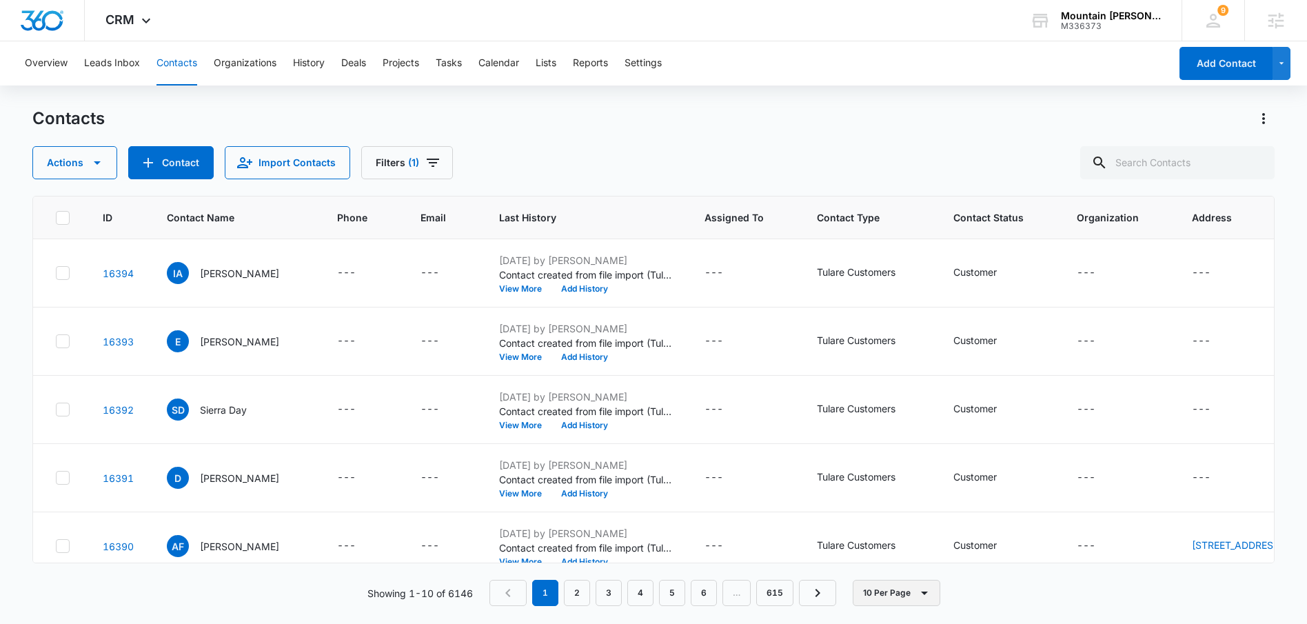
click at [892, 585] on button "10 Per Page" at bounding box center [897, 593] width 88 height 26
click at [897, 556] on div "50 Per Page" at bounding box center [899, 552] width 57 height 10
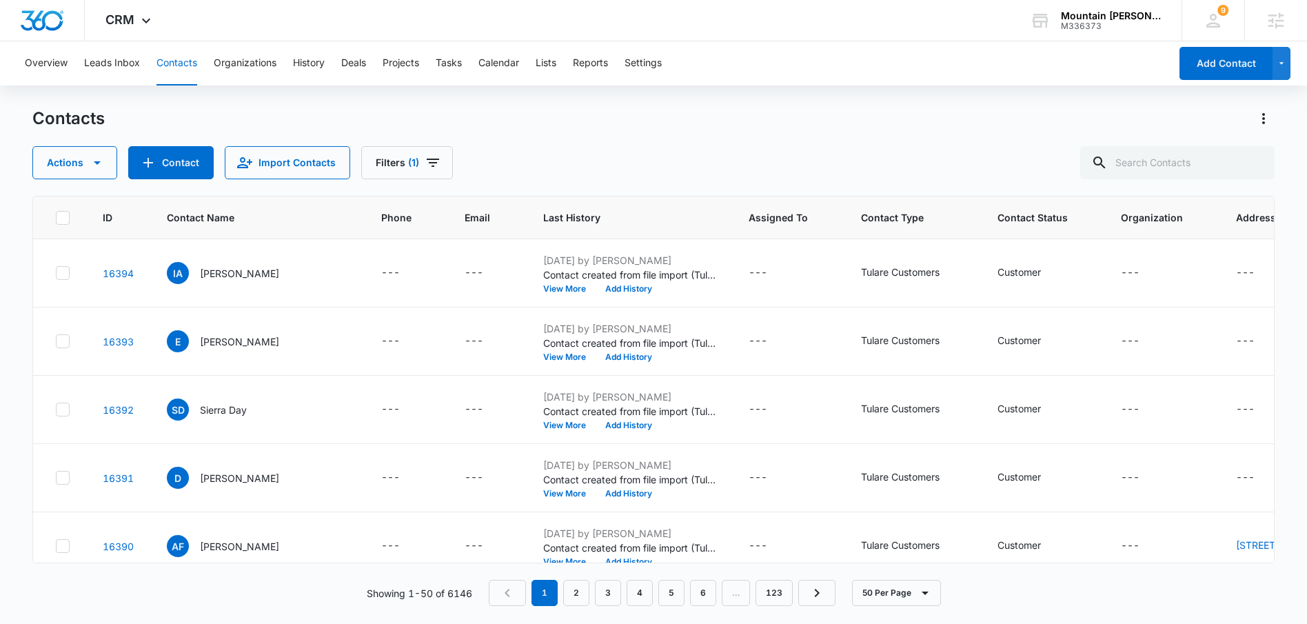
click at [61, 217] on icon at bounding box center [63, 218] width 12 height 12
click at [56, 217] on input "checkbox" at bounding box center [55, 217] width 1 height 1
click at [90, 159] on icon "button" at bounding box center [97, 162] width 17 height 17
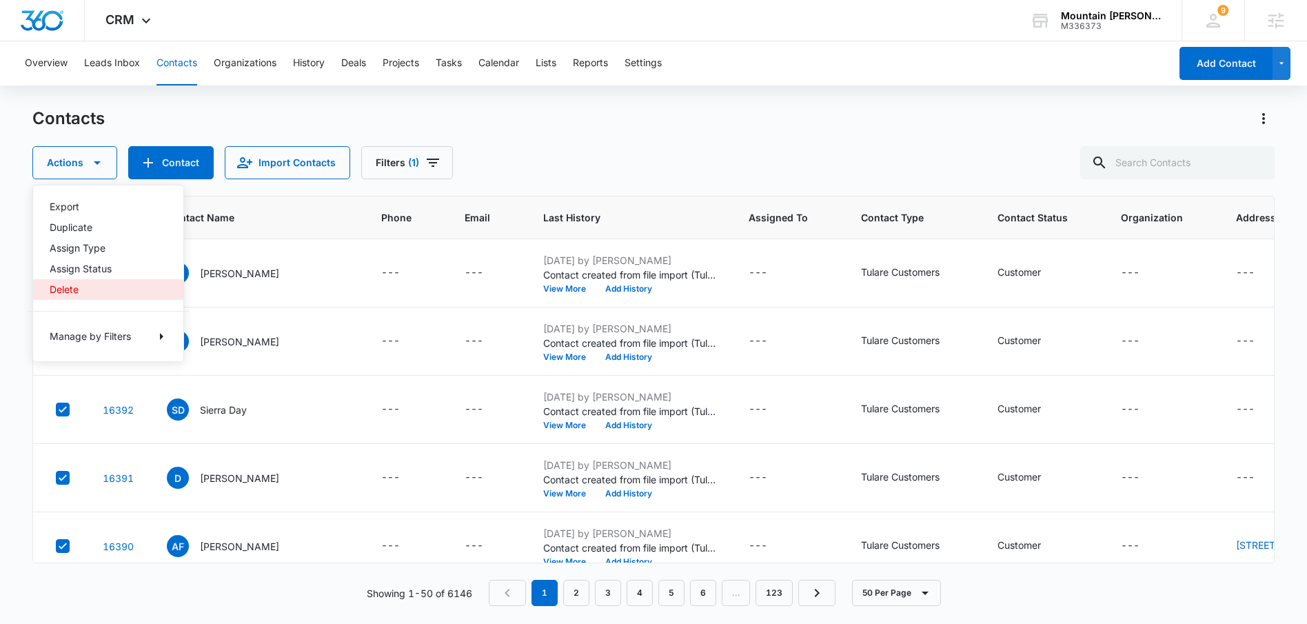
click at [70, 285] on div "Delete" at bounding box center [100, 290] width 101 height 10
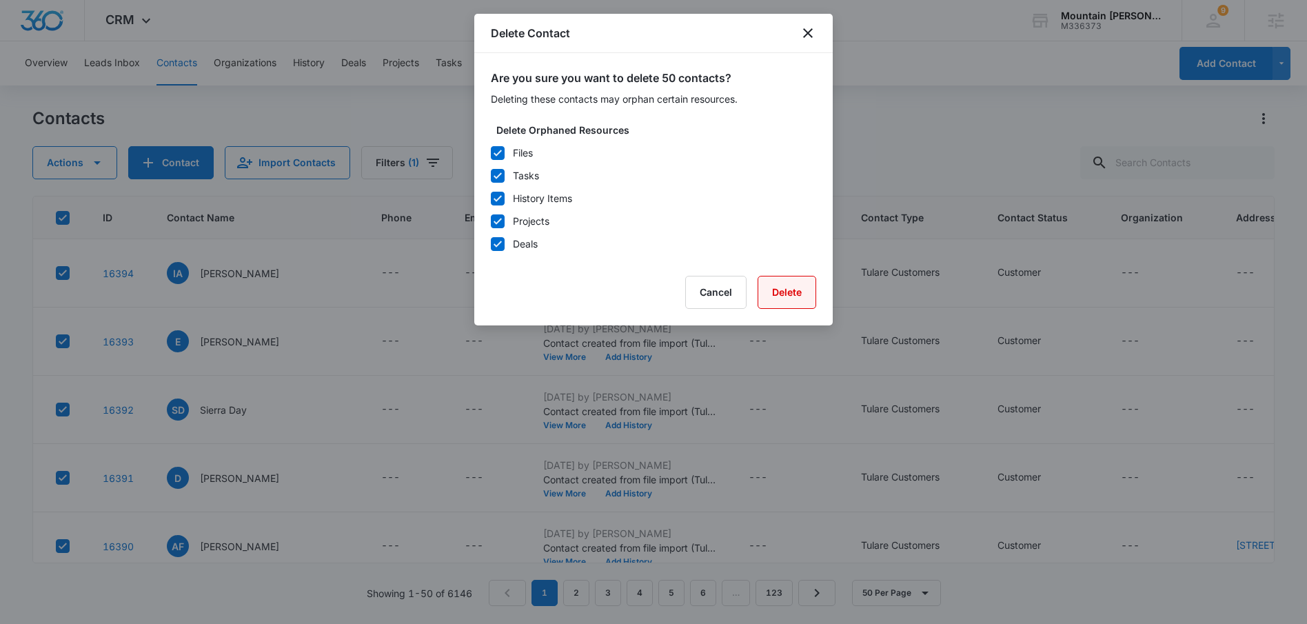
click at [801, 294] on button "Delete" at bounding box center [787, 292] width 59 height 33
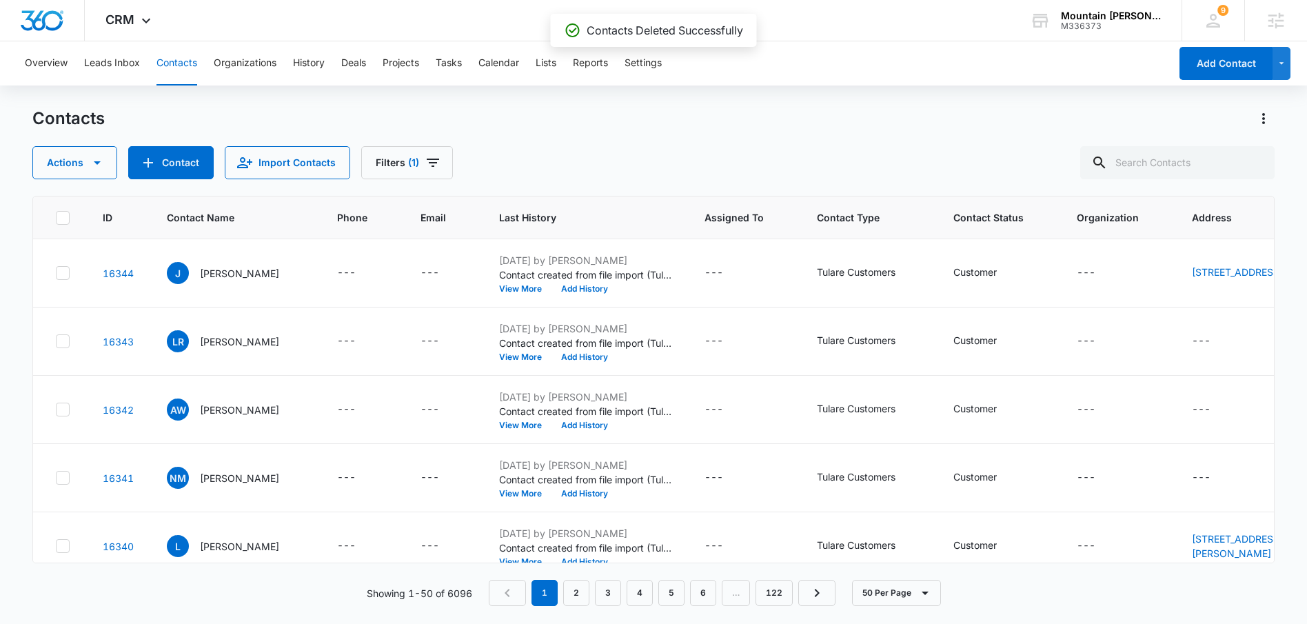
click at [59, 208] on th at bounding box center [59, 218] width 53 height 43
click at [61, 217] on icon at bounding box center [63, 218] width 12 height 12
click at [56, 217] on input "checkbox" at bounding box center [55, 217] width 1 height 1
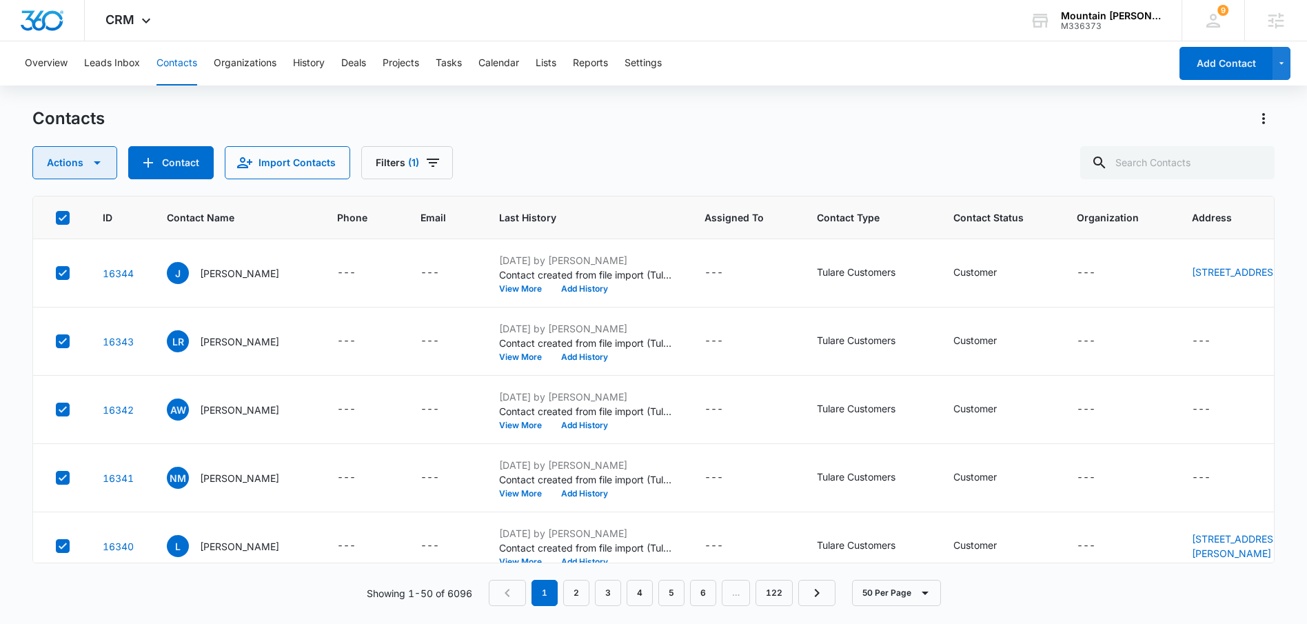
click at [93, 165] on icon "button" at bounding box center [97, 162] width 17 height 17
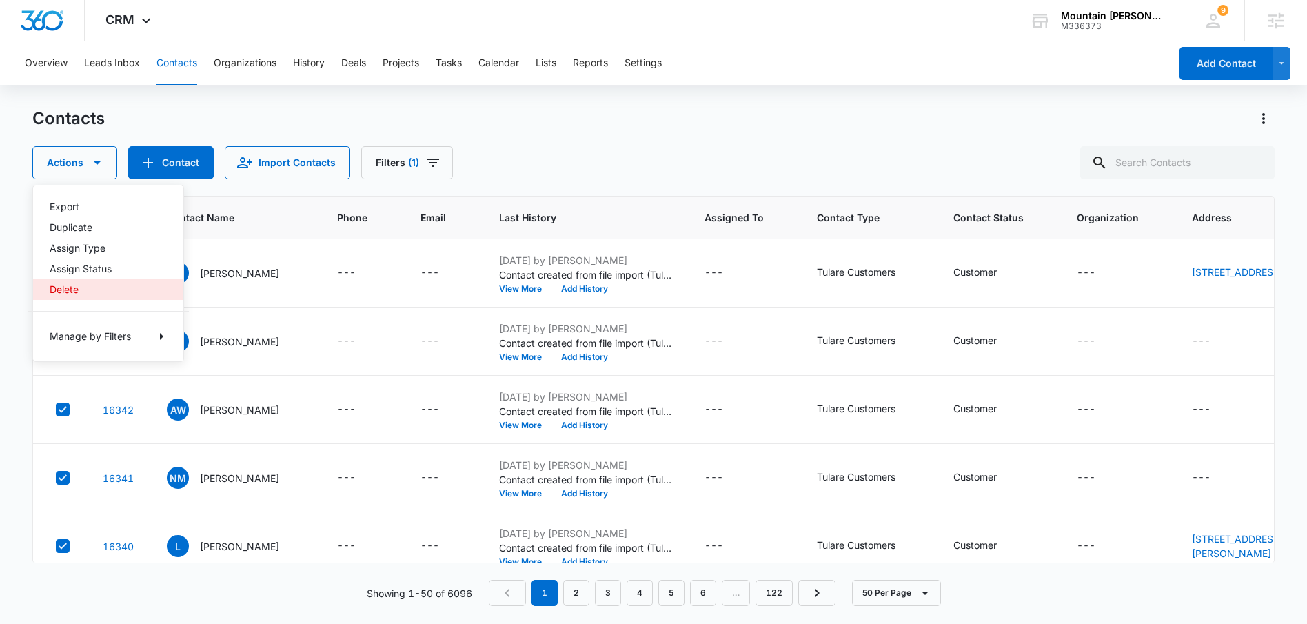
click at [122, 288] on div "Delete" at bounding box center [100, 290] width 101 height 10
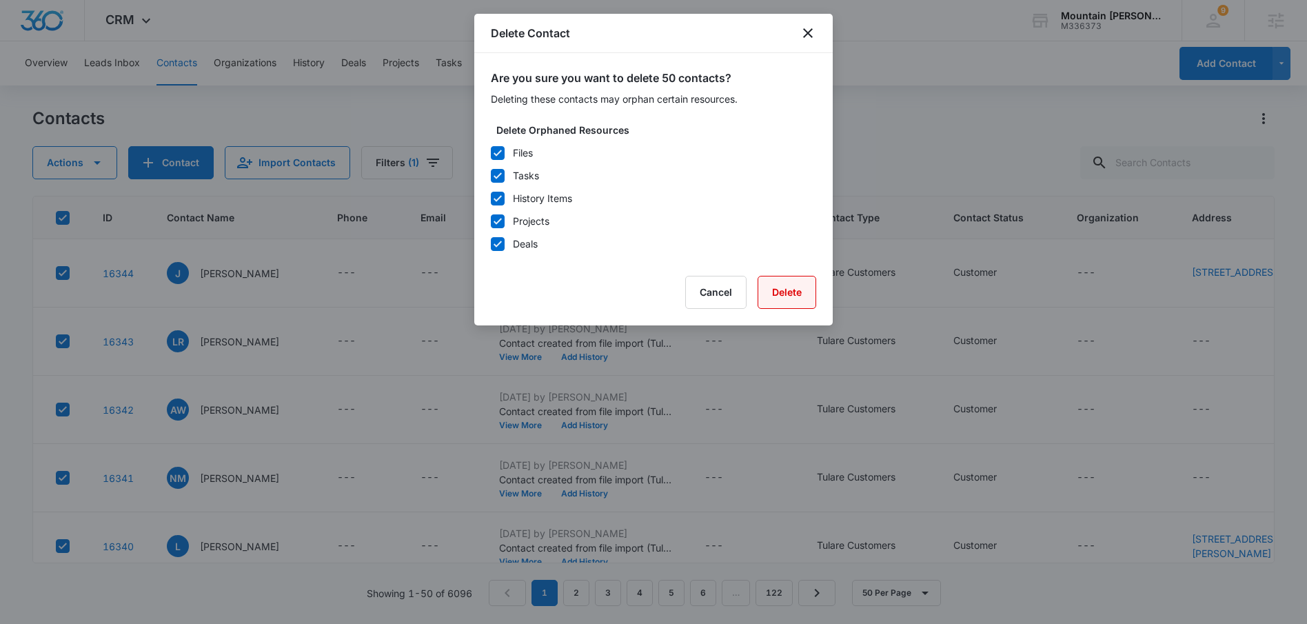
click at [774, 293] on button "Delete" at bounding box center [787, 292] width 59 height 33
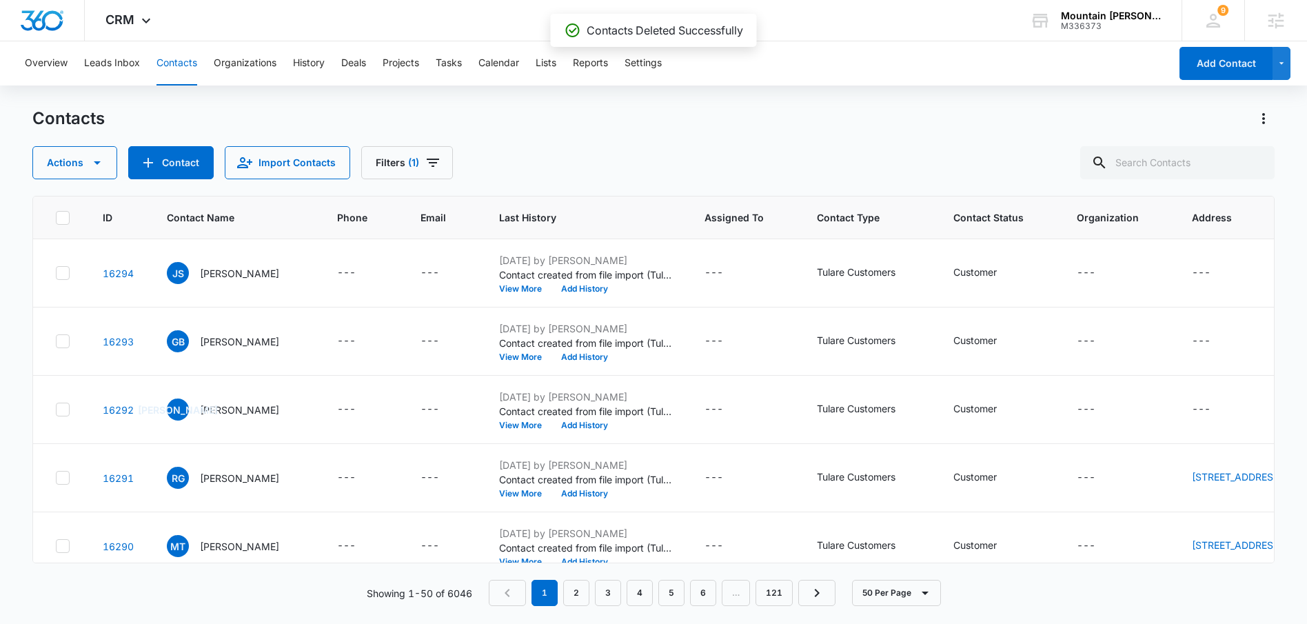
click at [59, 217] on icon at bounding box center [63, 218] width 12 height 12
click at [56, 217] on input "checkbox" at bounding box center [55, 217] width 1 height 1
click at [431, 165] on icon "Filters" at bounding box center [433, 162] width 17 height 17
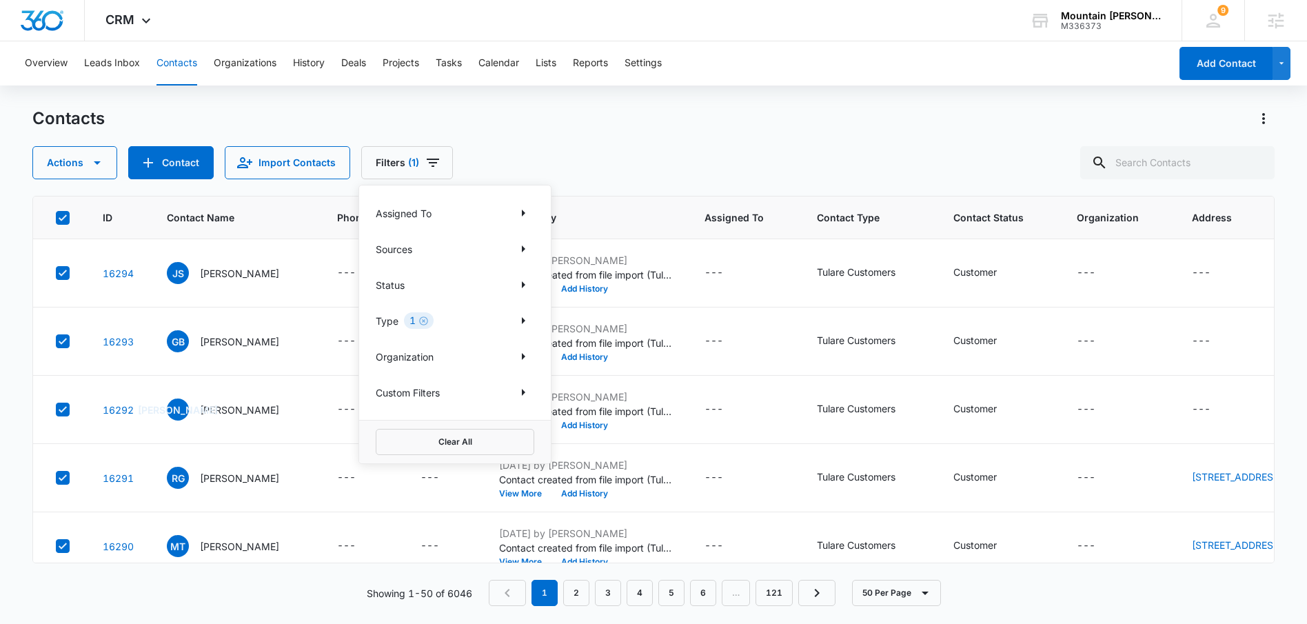
click at [604, 110] on div "Contacts" at bounding box center [653, 119] width 1242 height 22
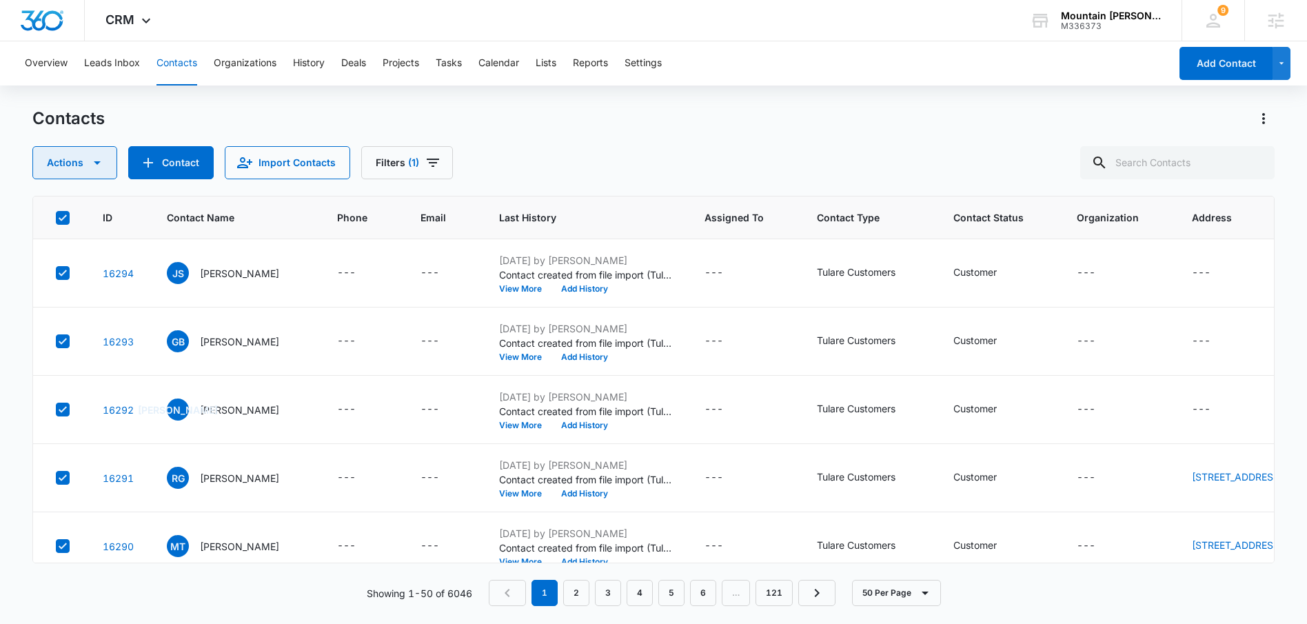
click at [98, 168] on icon "button" at bounding box center [97, 162] width 17 height 17
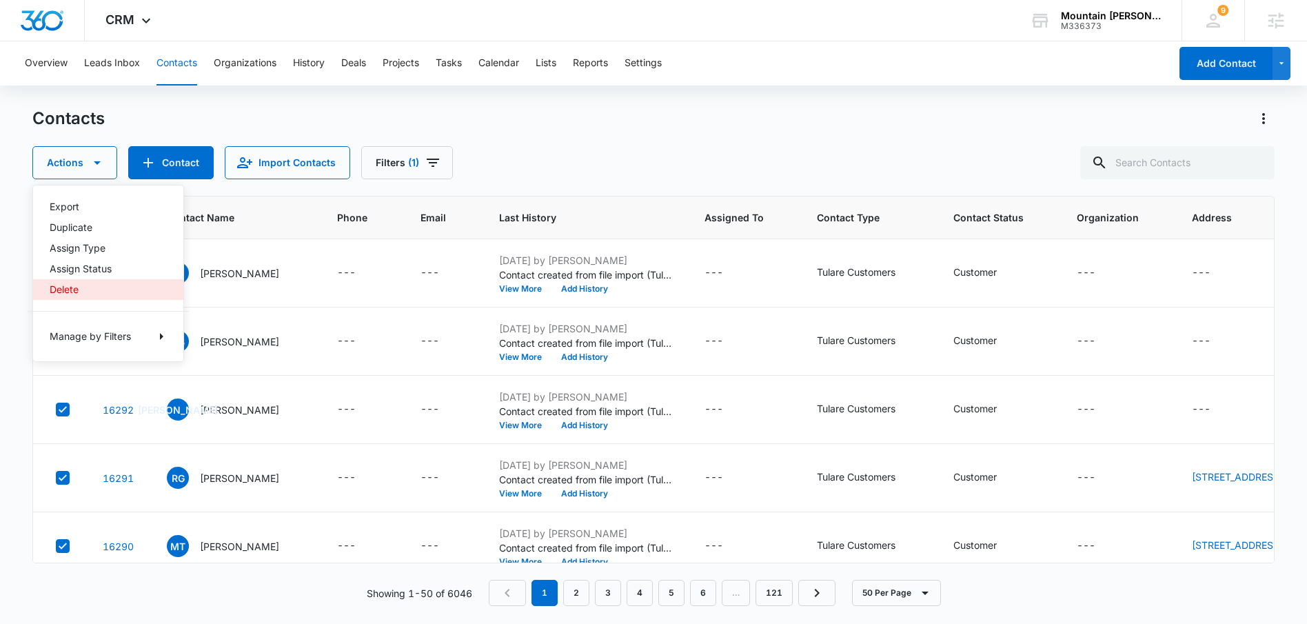
click at [98, 294] on button "Delete" at bounding box center [108, 289] width 150 height 21
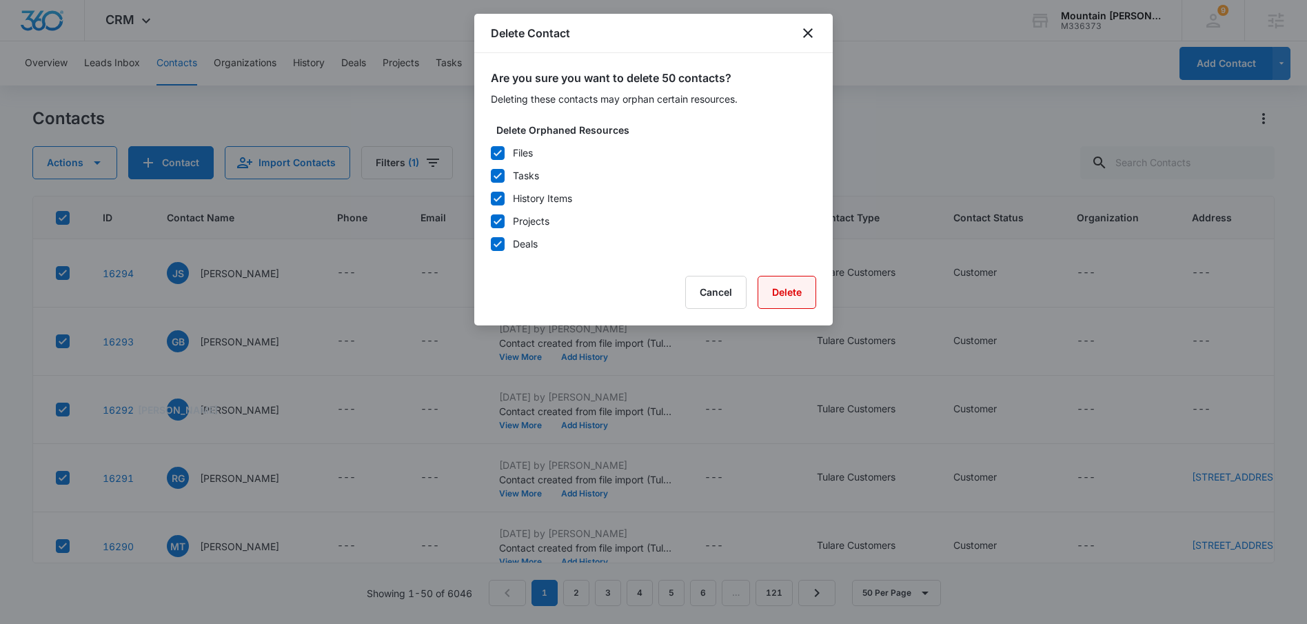
click at [807, 296] on button "Delete" at bounding box center [787, 292] width 59 height 33
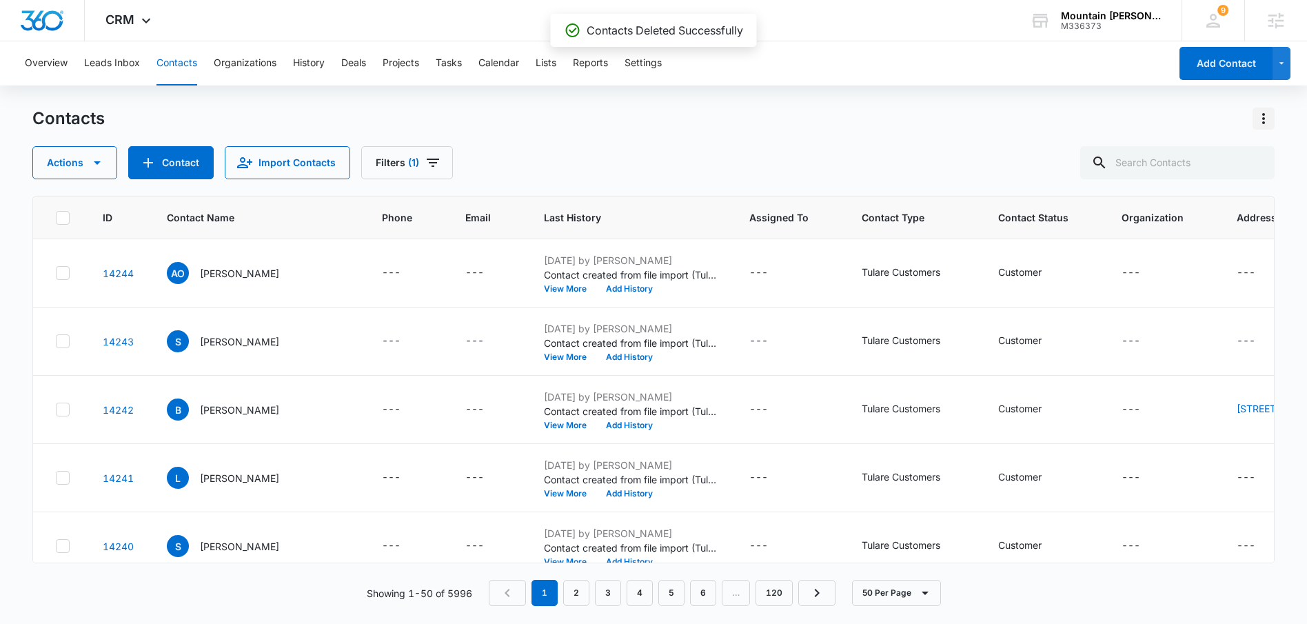
click at [1250, 121] on icon "Actions" at bounding box center [1263, 118] width 3 height 11
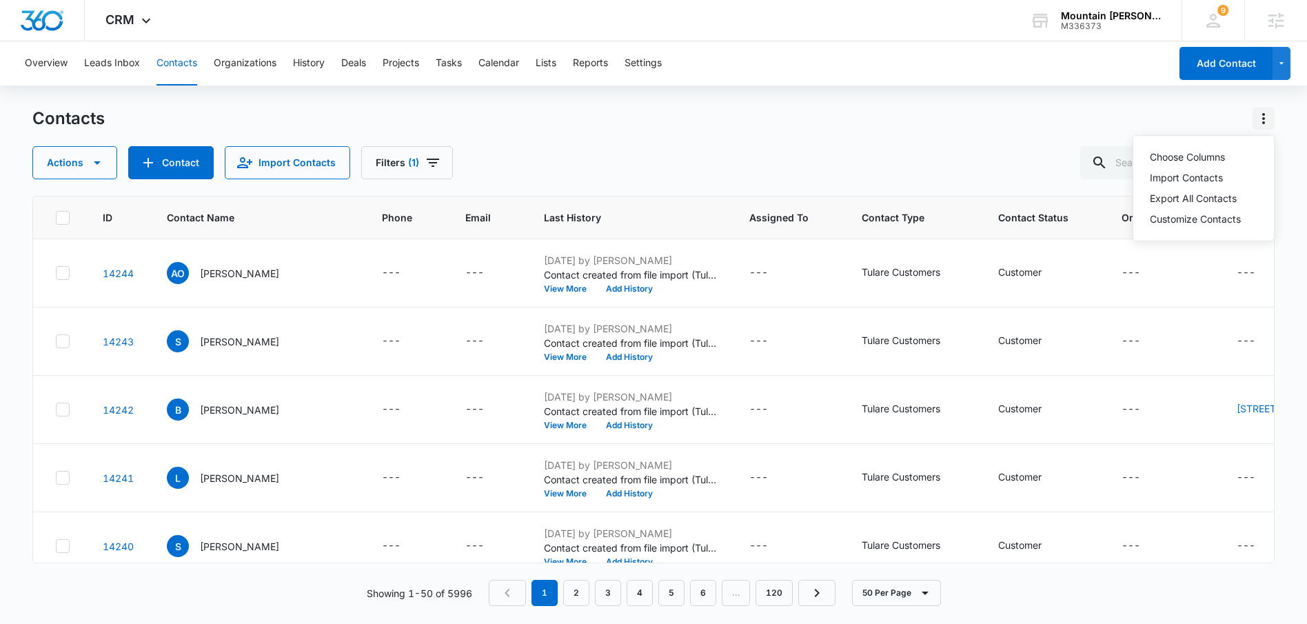
click at [1250, 121] on icon "Actions" at bounding box center [1263, 118] width 3 height 11
click at [53, 213] on th at bounding box center [59, 218] width 53 height 43
click at [59, 214] on icon at bounding box center [63, 218] width 12 height 12
click at [56, 217] on input "checkbox" at bounding box center [55, 217] width 1 height 1
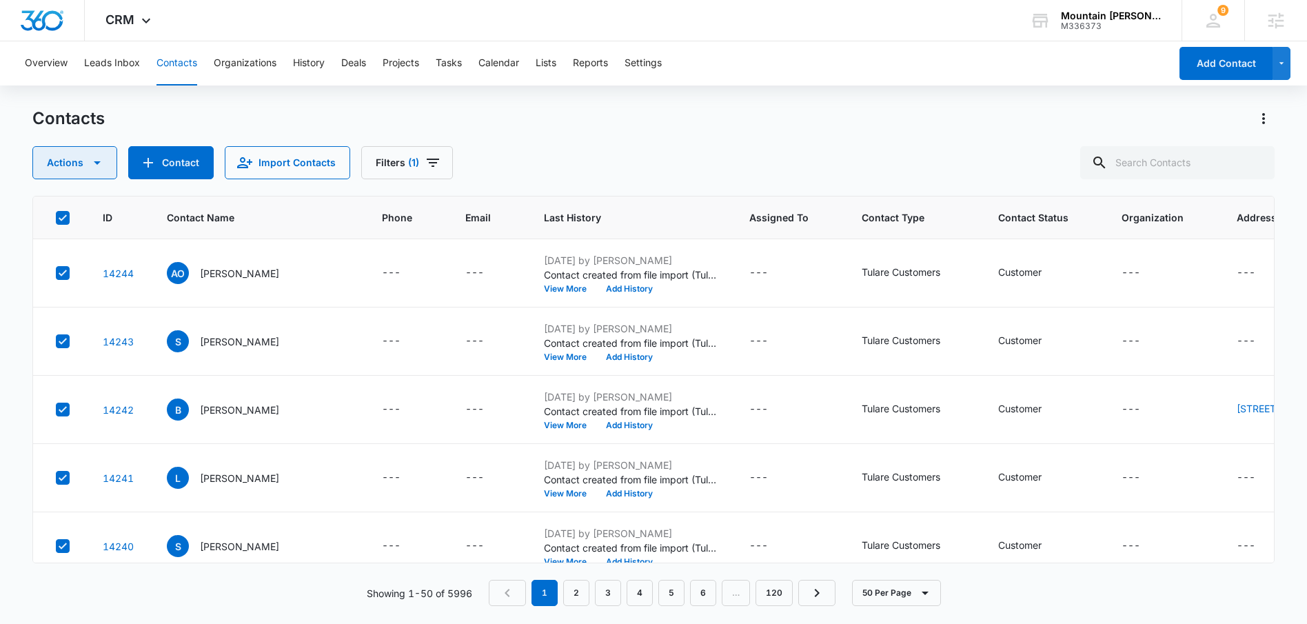
click at [96, 170] on icon "button" at bounding box center [97, 162] width 17 height 17
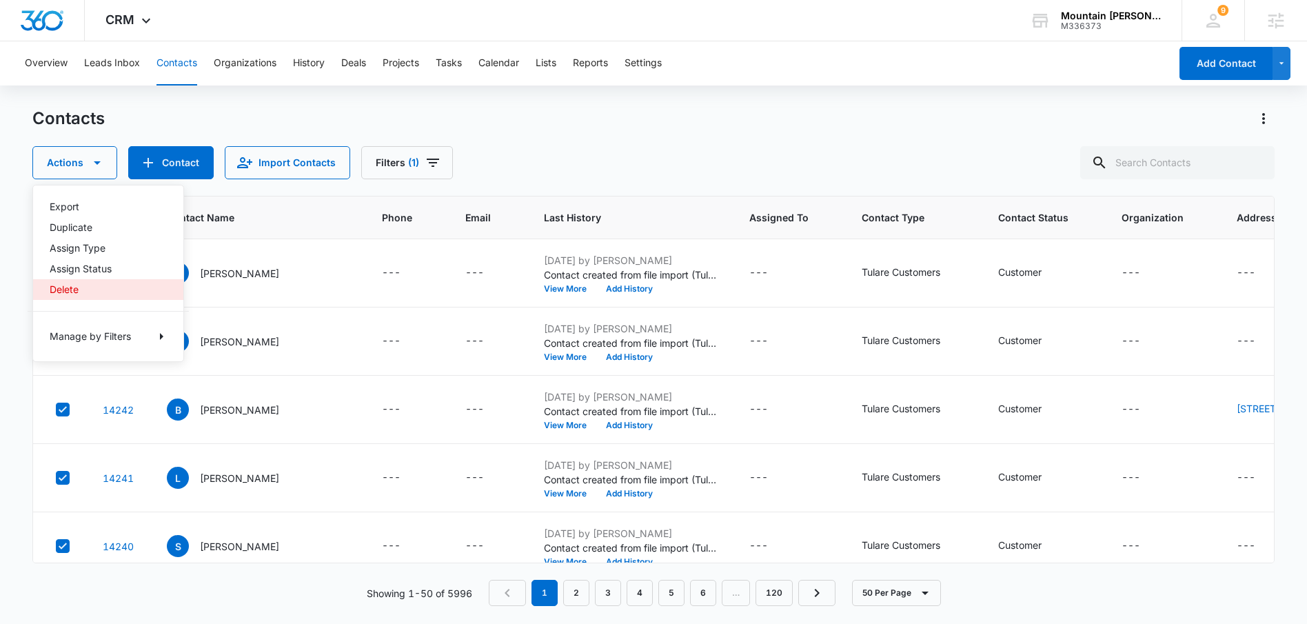
click at [72, 292] on div "Delete" at bounding box center [100, 290] width 101 height 10
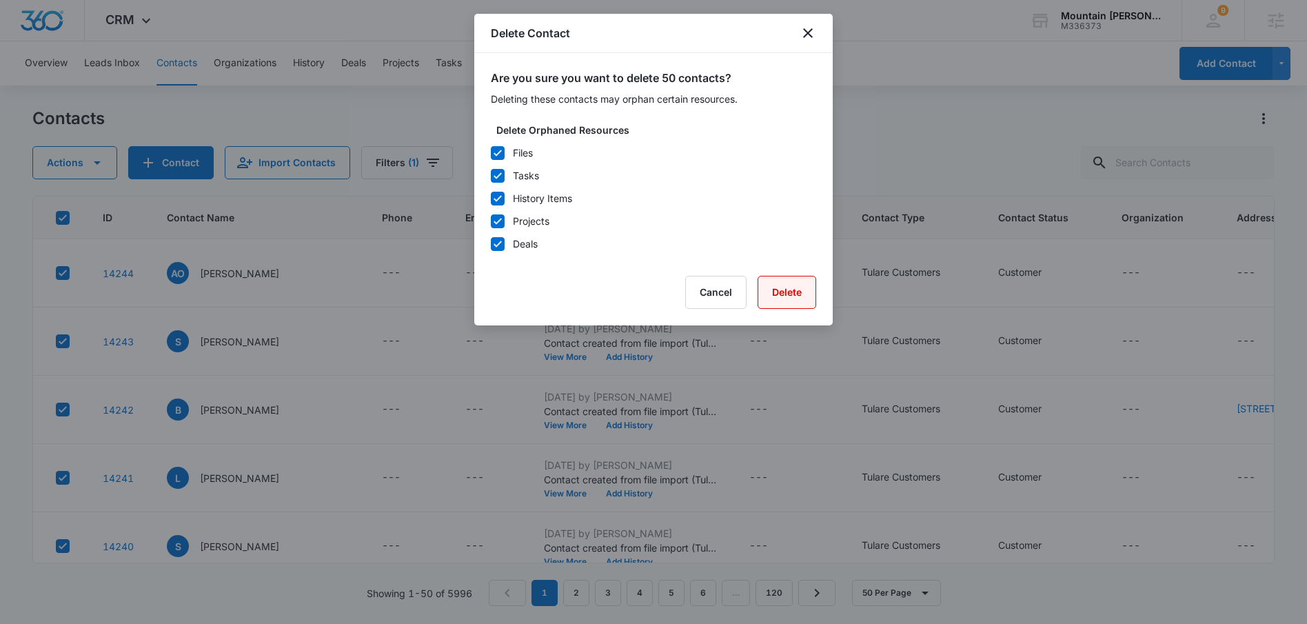
click at [779, 285] on button "Delete" at bounding box center [787, 292] width 59 height 33
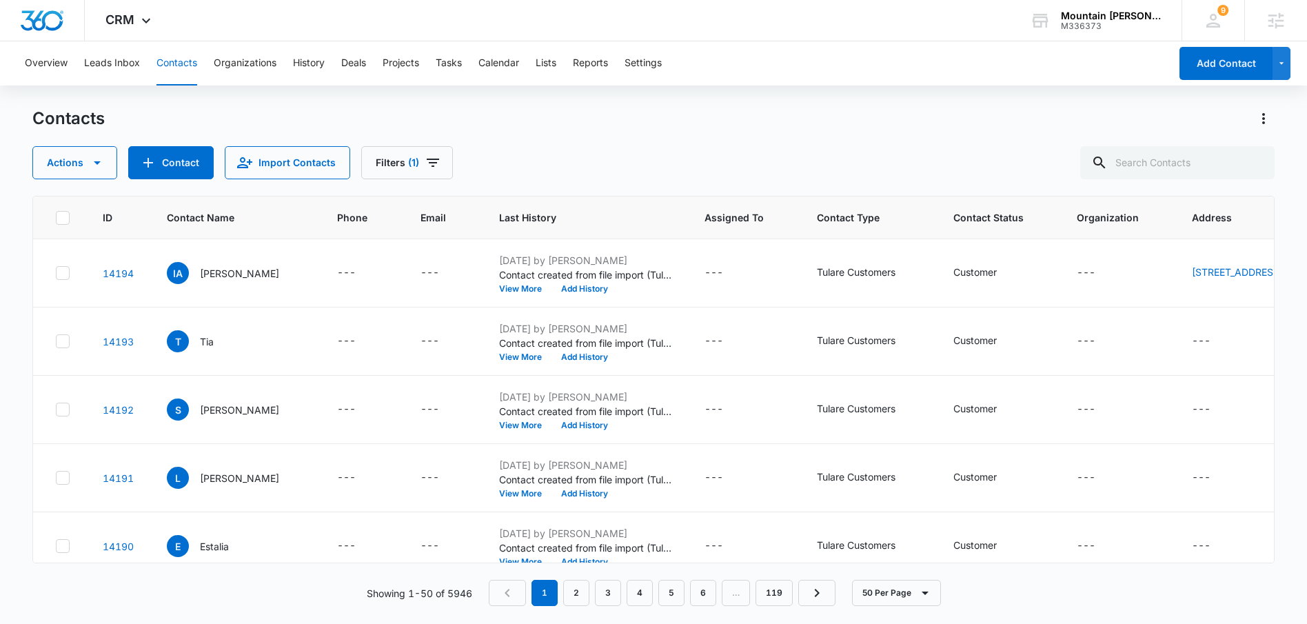
click at [61, 218] on icon at bounding box center [63, 218] width 12 height 12
click at [56, 218] on input "checkbox" at bounding box center [55, 217] width 1 height 1
click at [867, 585] on button "50 Per Page" at bounding box center [896, 593] width 89 height 26
click at [83, 164] on button "Actions" at bounding box center [74, 162] width 85 height 33
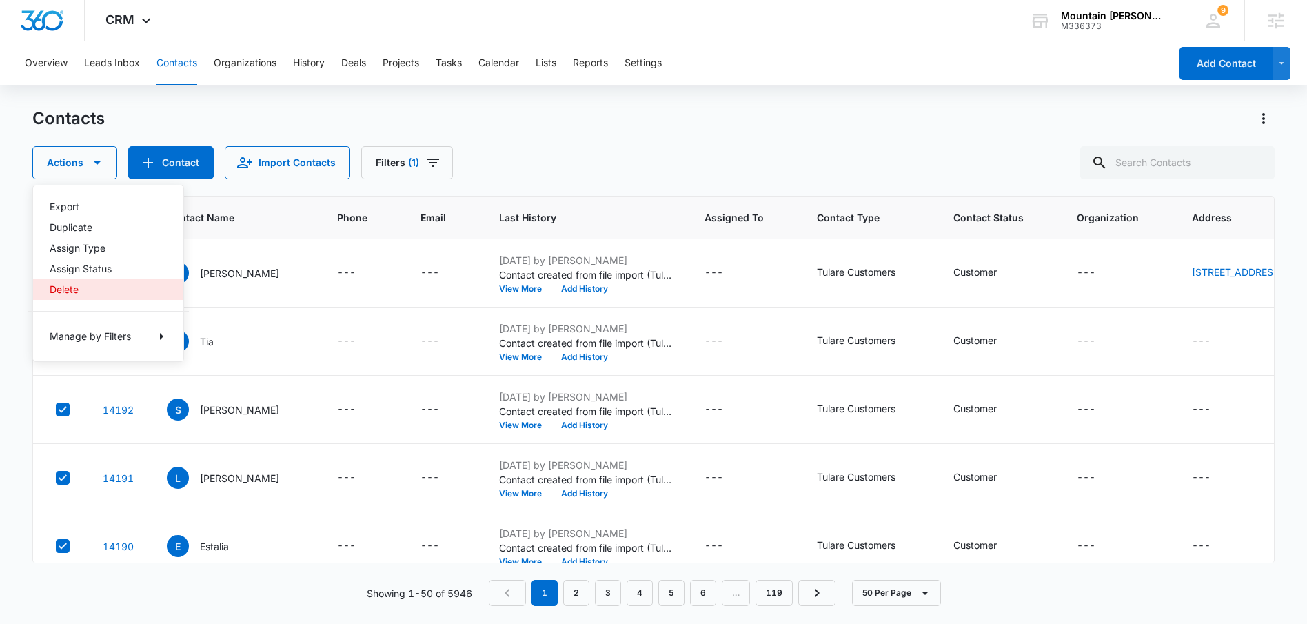
click at [99, 292] on div "Delete" at bounding box center [100, 290] width 101 height 10
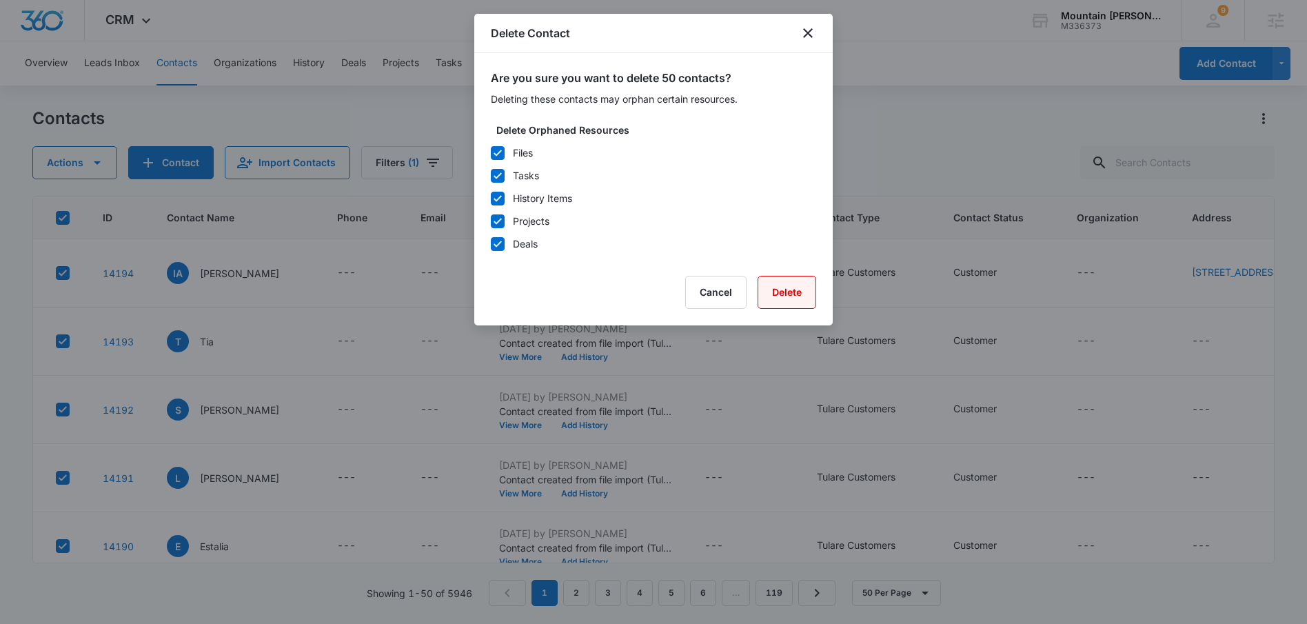
click at [786, 292] on button "Delete" at bounding box center [787, 292] width 59 height 33
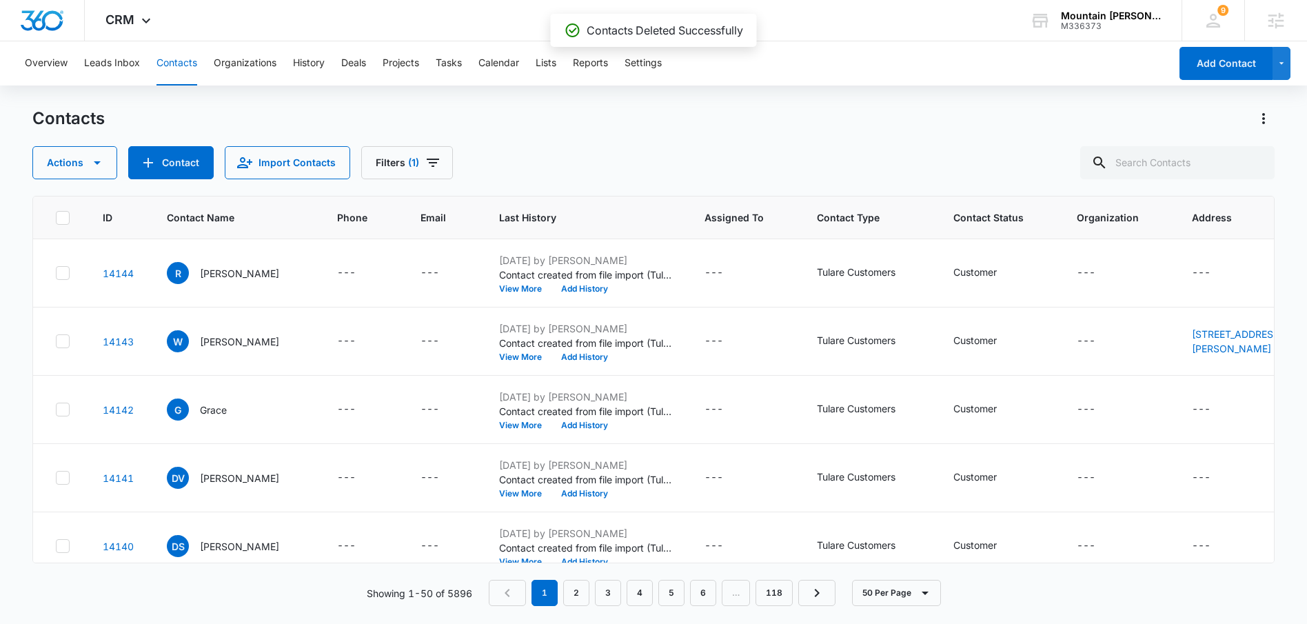
click at [63, 219] on icon at bounding box center [63, 217] width 8 height 6
click at [56, 218] on input "checkbox" at bounding box center [55, 217] width 1 height 1
click at [95, 165] on icon "button" at bounding box center [97, 162] width 17 height 17
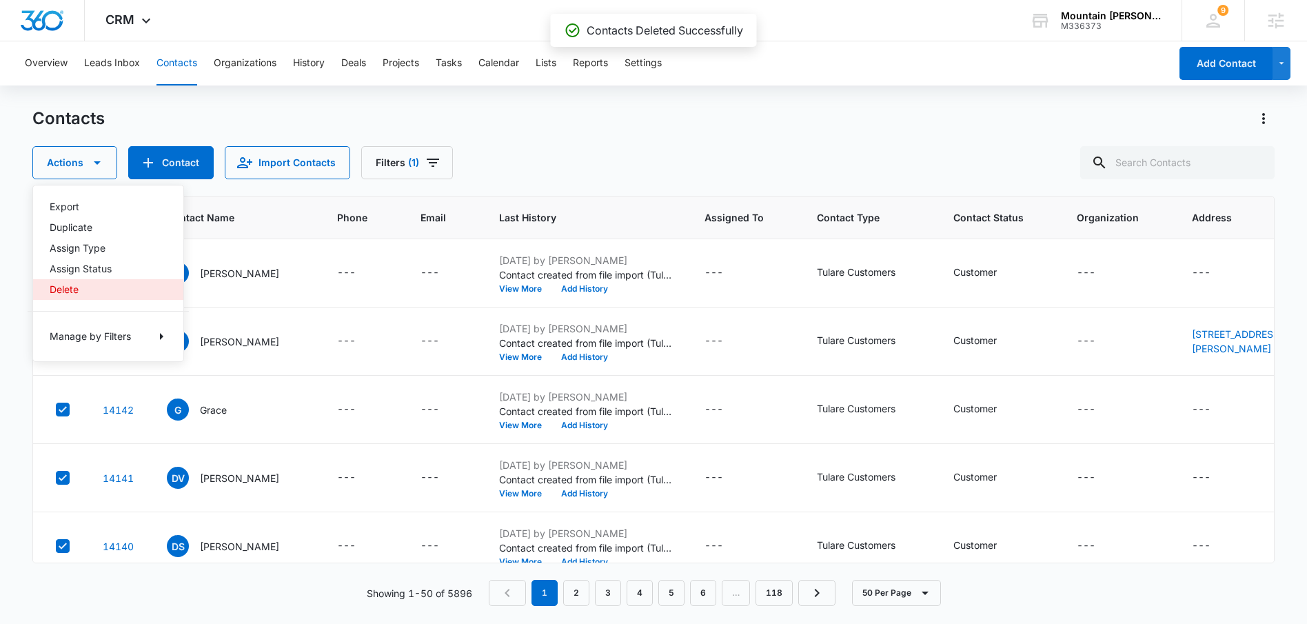
click at [76, 290] on div "Delete" at bounding box center [100, 290] width 101 height 10
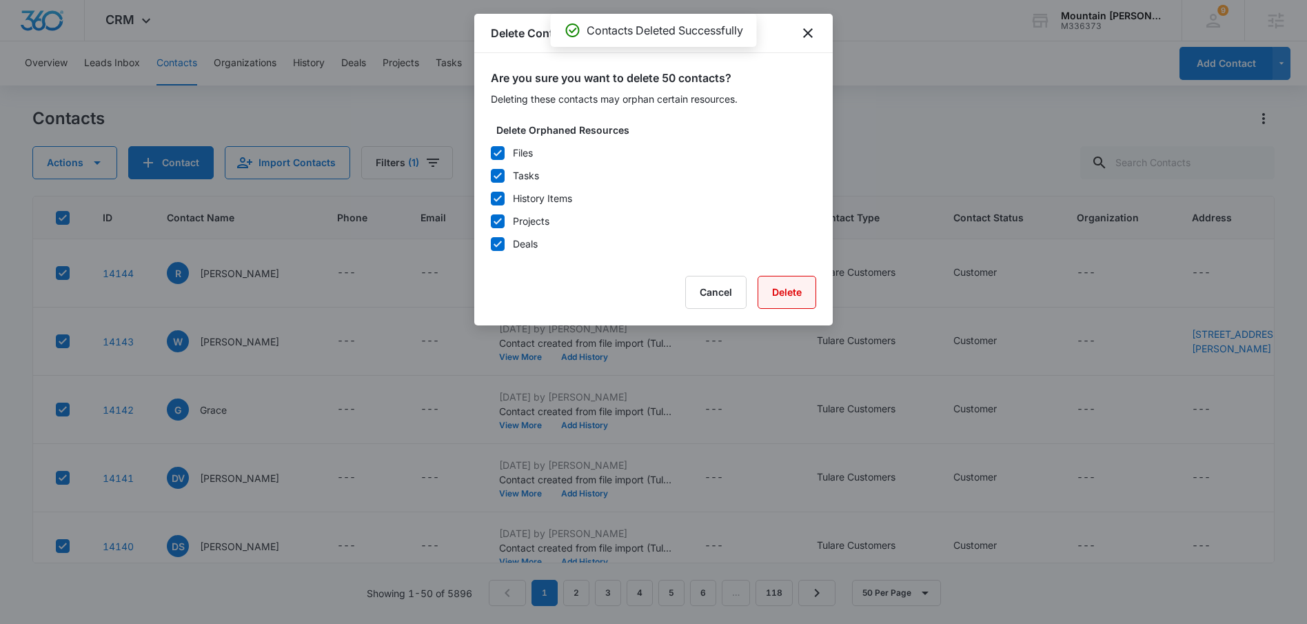
click at [802, 302] on button "Delete" at bounding box center [787, 292] width 59 height 33
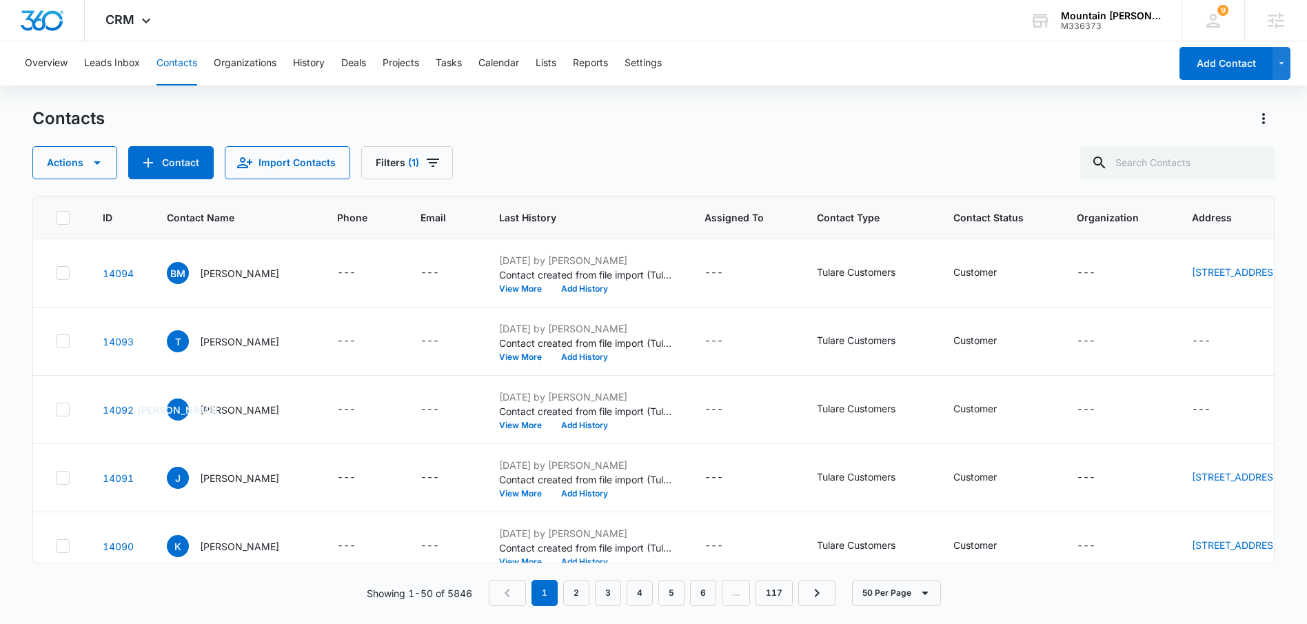
click at [63, 215] on icon at bounding box center [63, 218] width 12 height 12
click at [56, 217] on input "checkbox" at bounding box center [55, 217] width 1 height 1
click at [92, 159] on icon "button" at bounding box center [97, 162] width 17 height 17
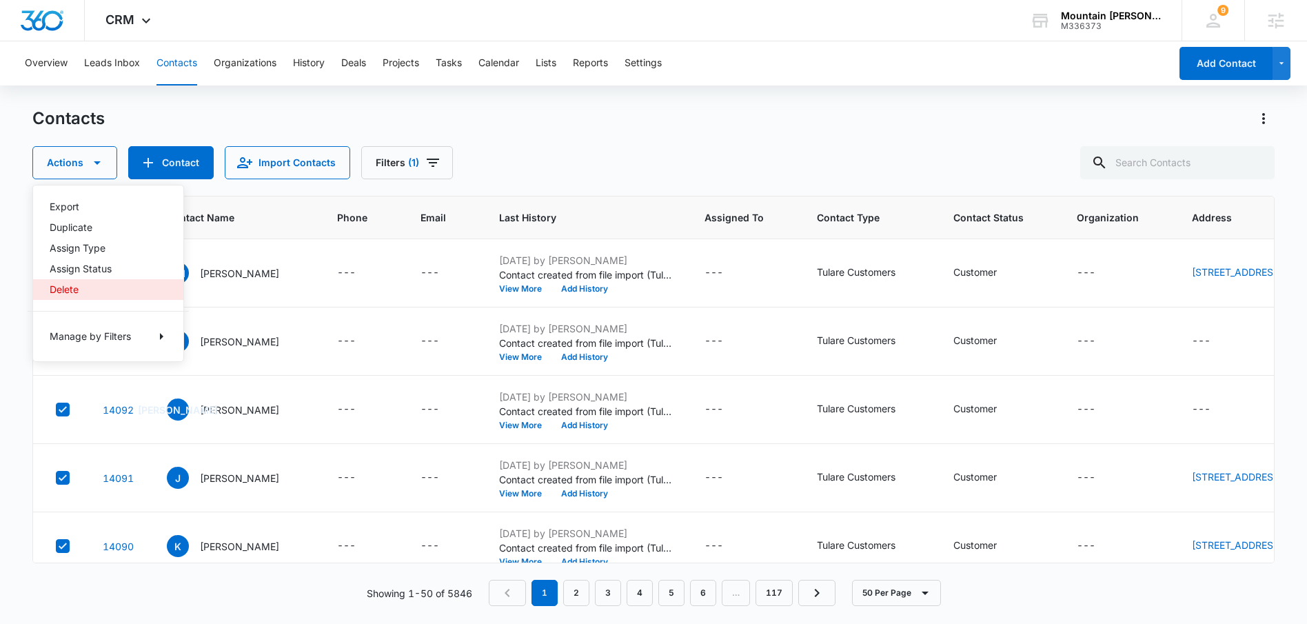
click at [76, 294] on div "Delete" at bounding box center [100, 290] width 101 height 10
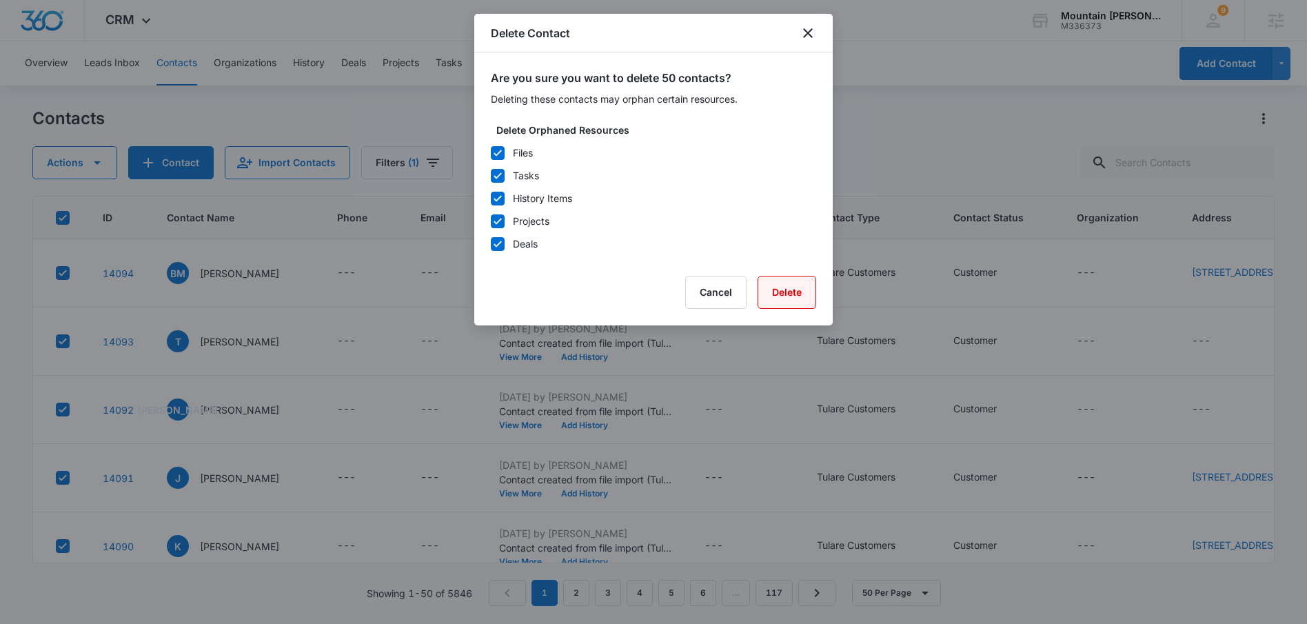
click at [807, 296] on button "Delete" at bounding box center [787, 292] width 59 height 33
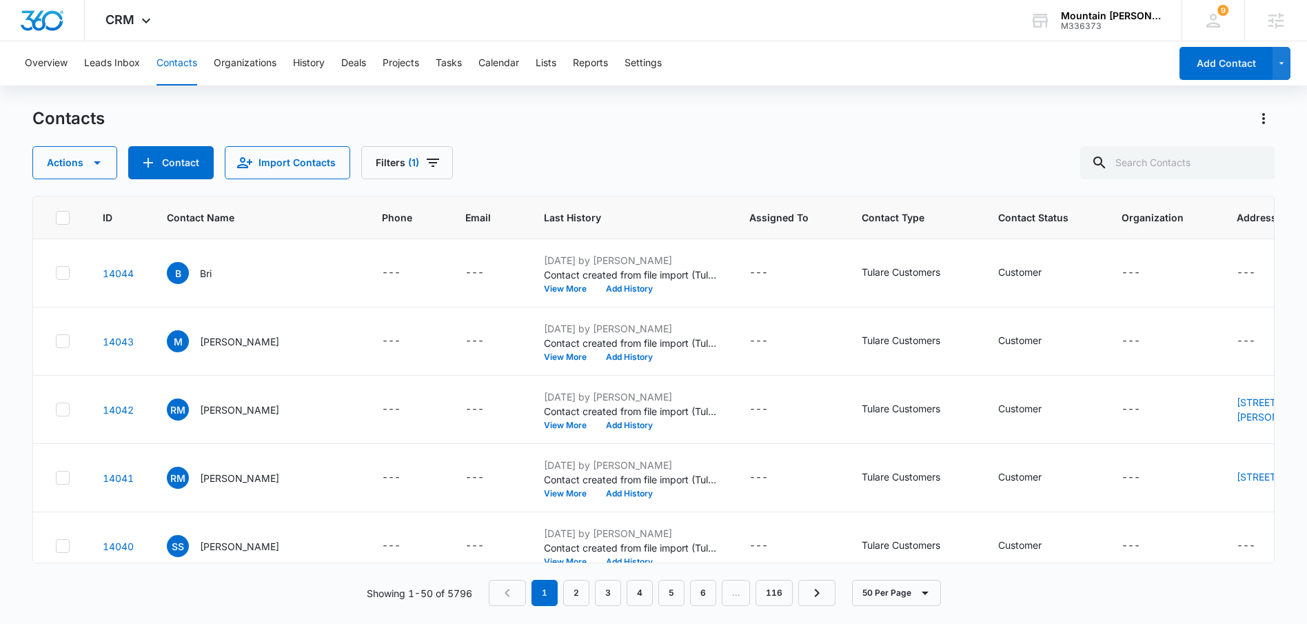
click at [62, 218] on icon at bounding box center [63, 218] width 12 height 12
click at [56, 218] on input "checkbox" at bounding box center [55, 217] width 1 height 1
click at [101, 157] on icon "button" at bounding box center [97, 162] width 17 height 17
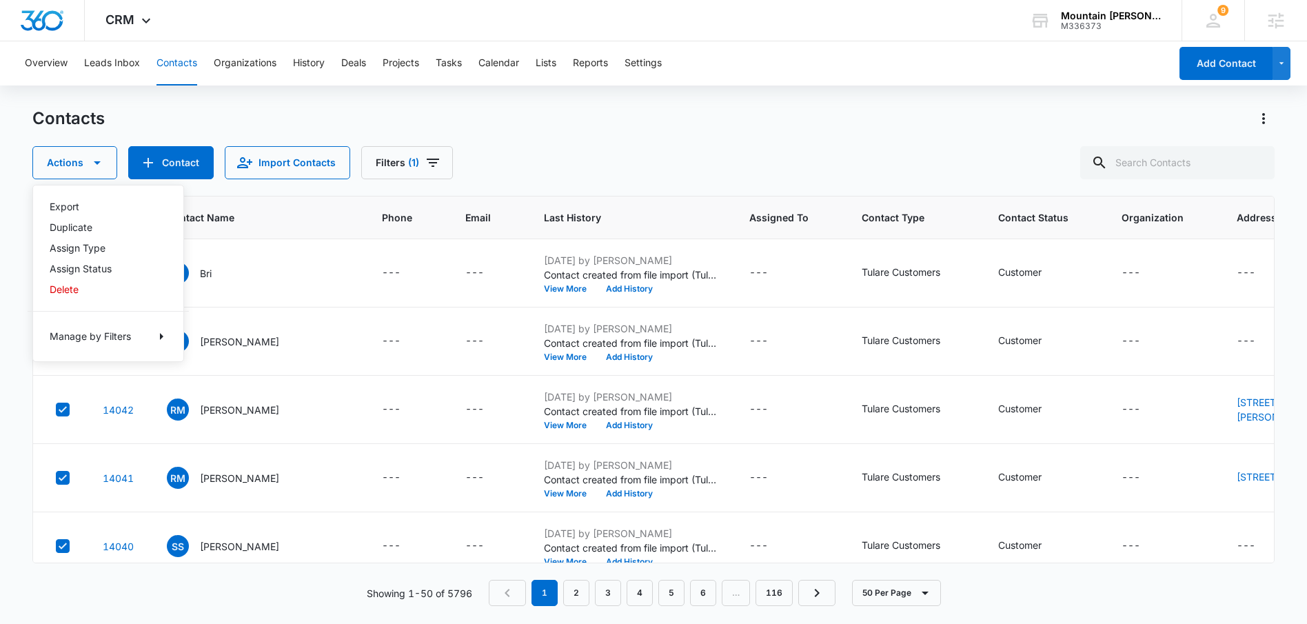
click at [76, 301] on div "Export Duplicate Assign Type Assign Status Delete Manage by Filters" at bounding box center [108, 273] width 152 height 177
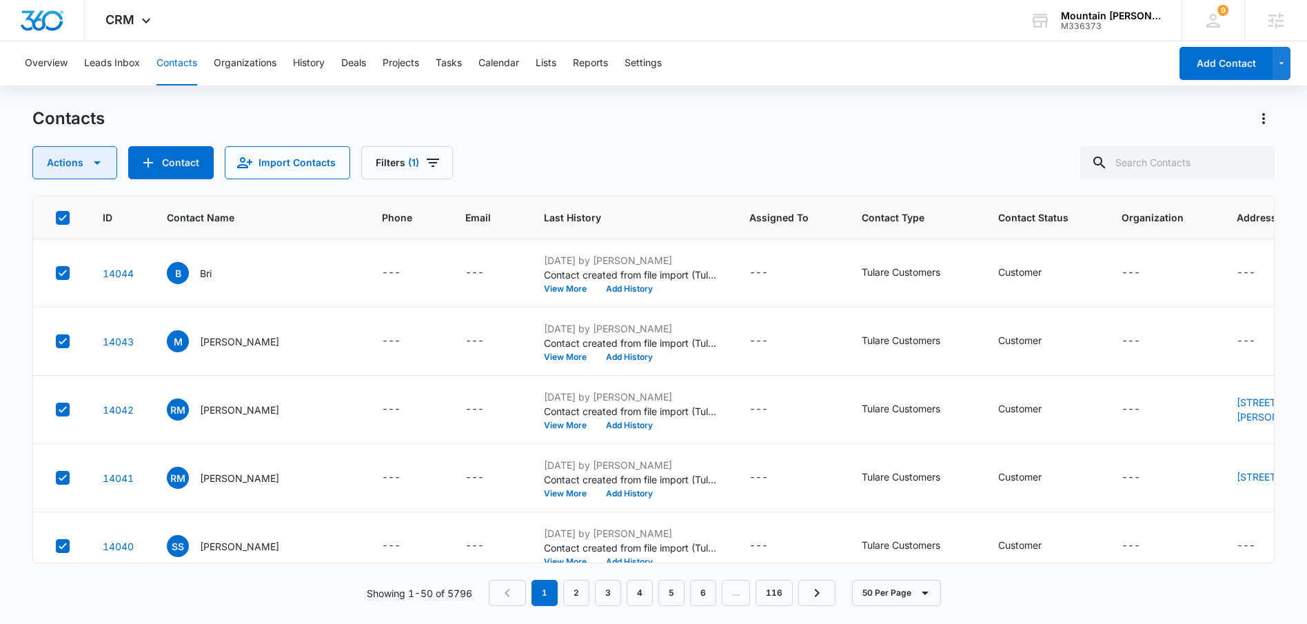
click at [101, 170] on icon "button" at bounding box center [97, 162] width 17 height 17
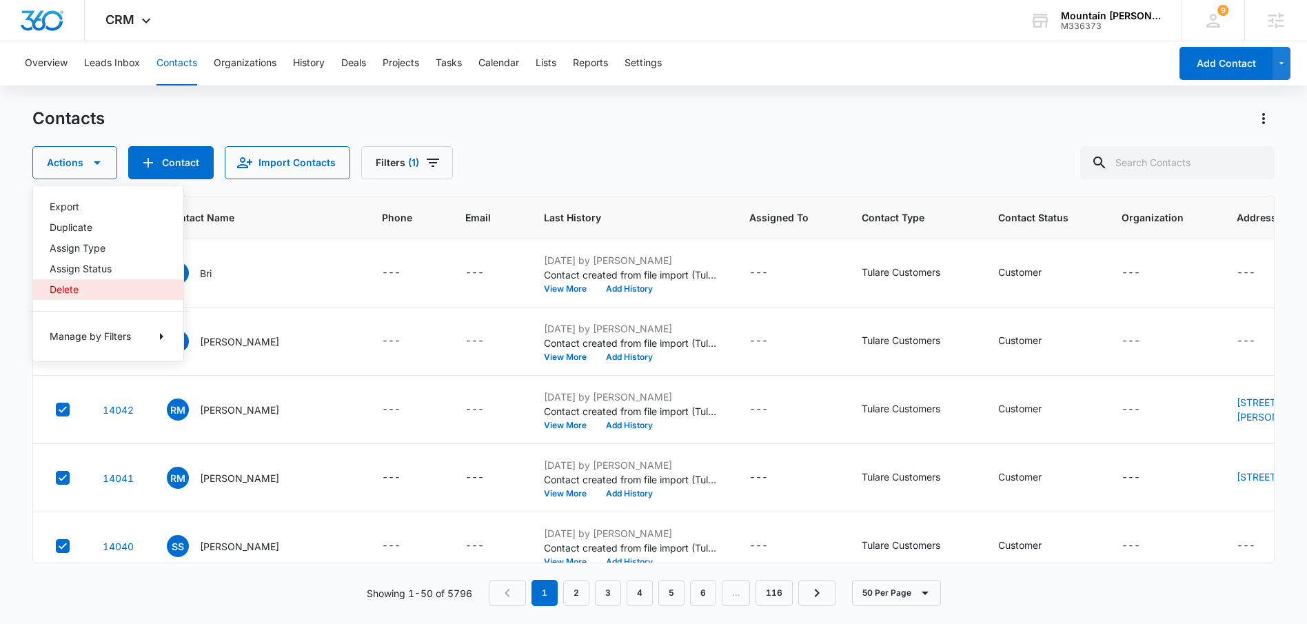
click at [70, 292] on div "Delete" at bounding box center [100, 290] width 101 height 10
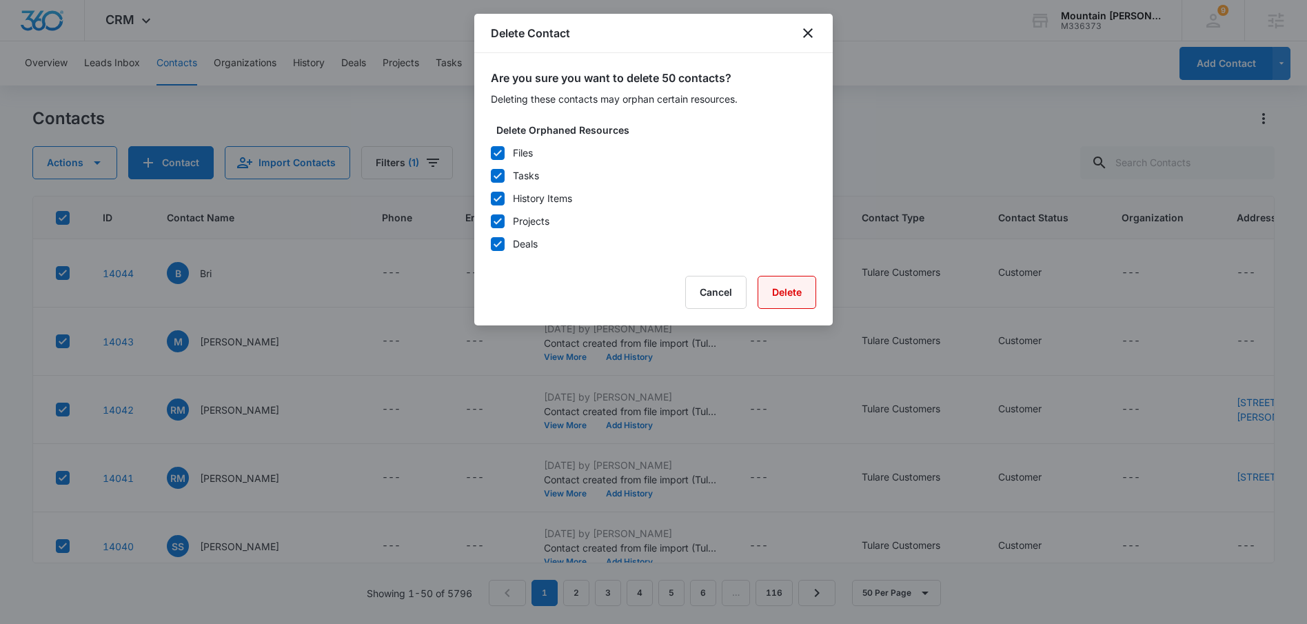
click at [784, 291] on button "Delete" at bounding box center [787, 292] width 59 height 33
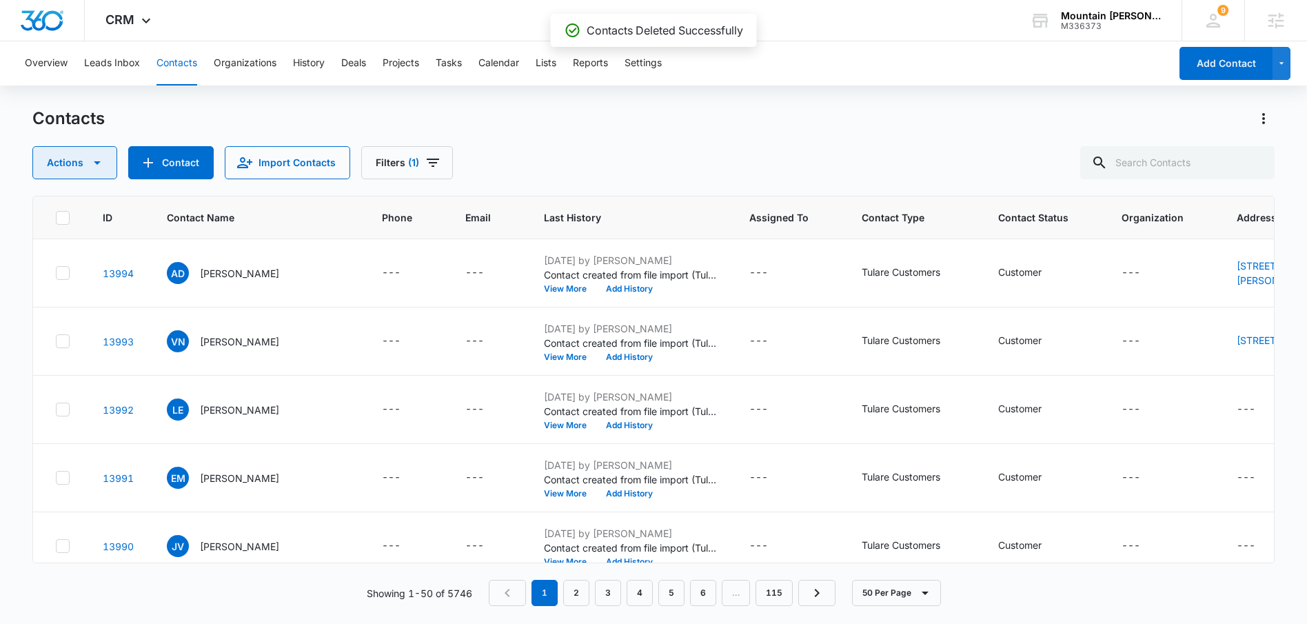
click at [74, 156] on button "Actions" at bounding box center [74, 162] width 85 height 33
click at [376, 308] on td "---" at bounding box center [406, 273] width 83 height 68
click at [63, 217] on icon at bounding box center [63, 217] width 8 height 6
click at [56, 217] on input "checkbox" at bounding box center [55, 217] width 1 height 1
click at [92, 166] on icon "button" at bounding box center [97, 162] width 17 height 17
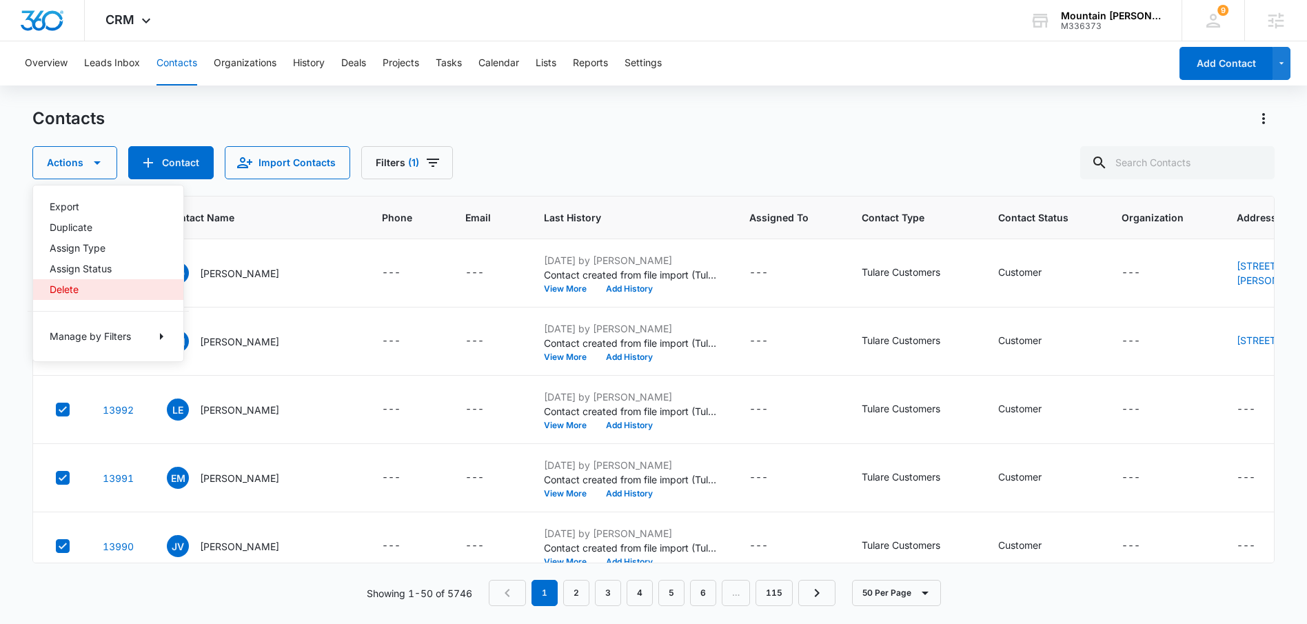
click at [72, 285] on div "Delete" at bounding box center [100, 290] width 101 height 10
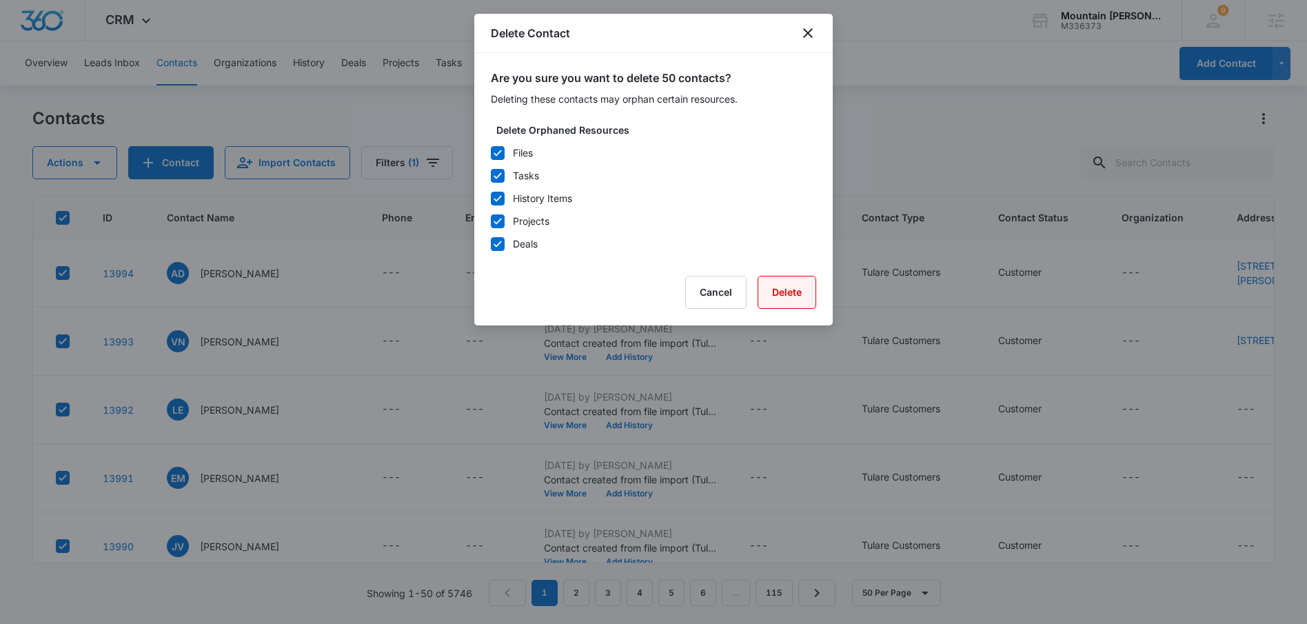
click at [798, 297] on button "Delete" at bounding box center [787, 292] width 59 height 33
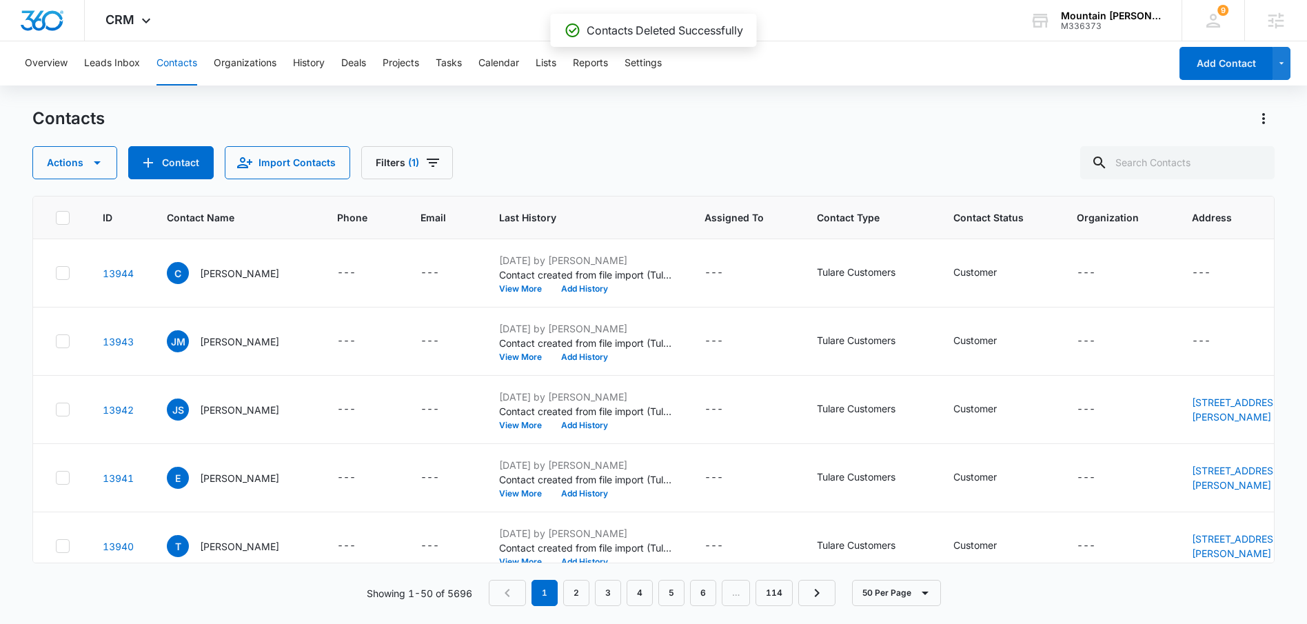
click at [54, 220] on th at bounding box center [59, 218] width 53 height 43
click at [60, 214] on icon at bounding box center [63, 218] width 12 height 12
click at [56, 217] on input "checkbox" at bounding box center [55, 217] width 1 height 1
click at [105, 159] on button "Actions" at bounding box center [74, 162] width 85 height 33
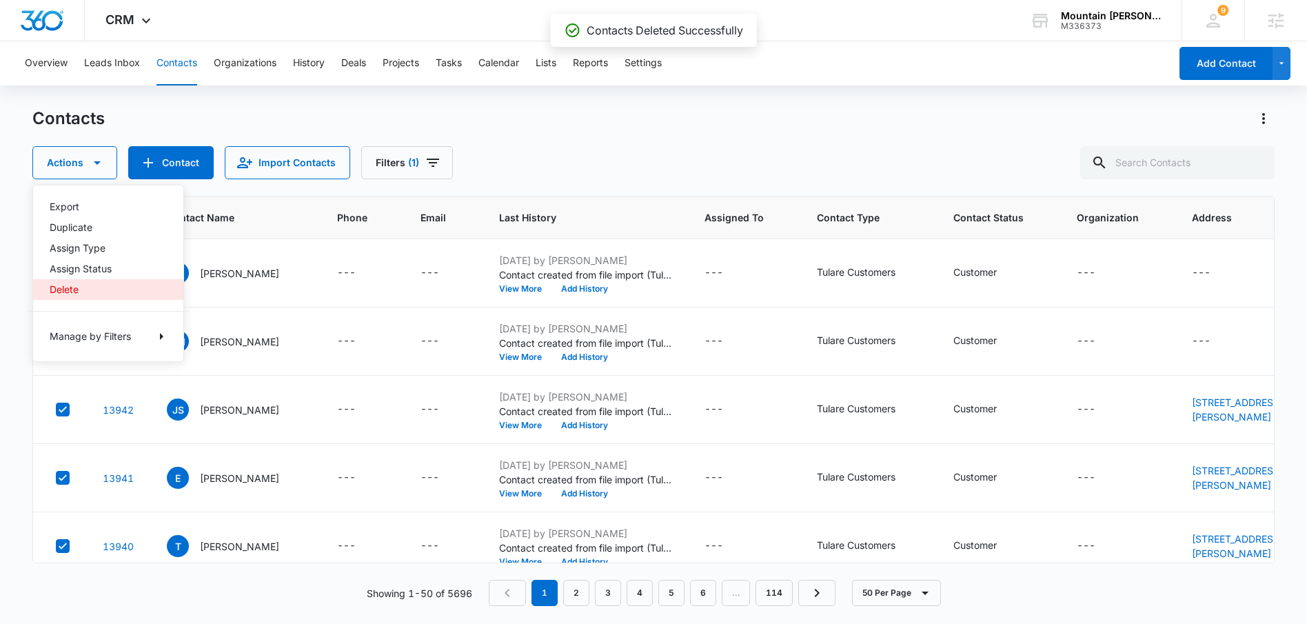
click at [70, 285] on div "Delete" at bounding box center [100, 290] width 101 height 10
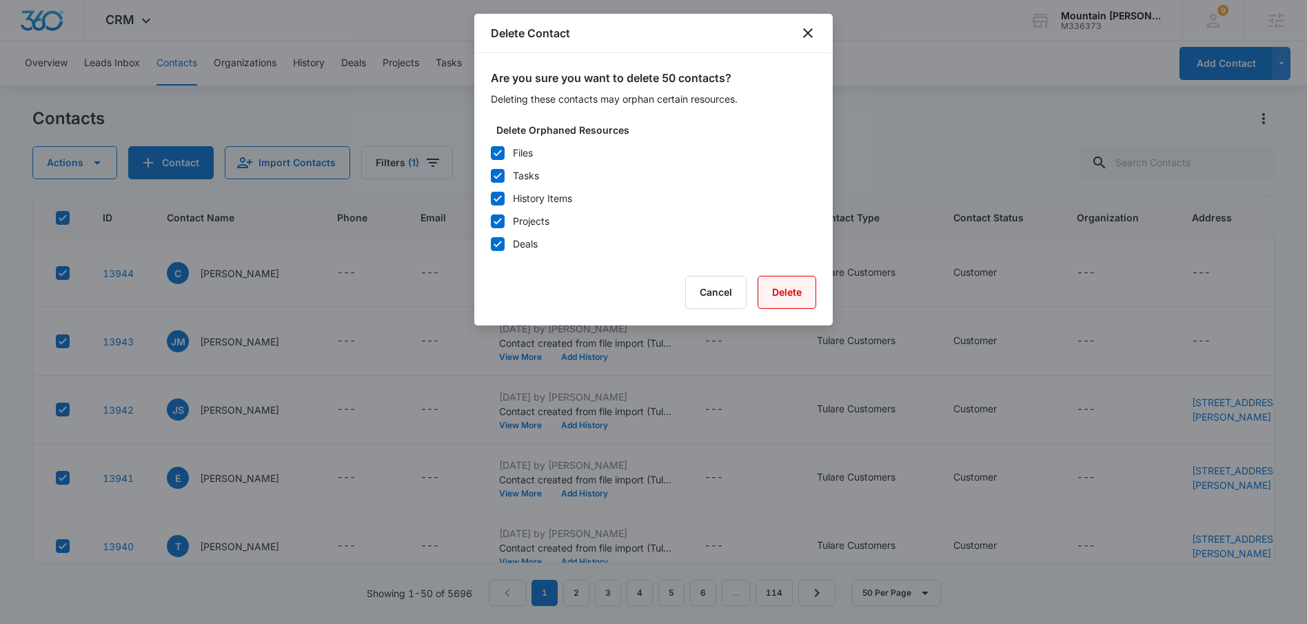
click at [792, 301] on button "Delete" at bounding box center [787, 292] width 59 height 33
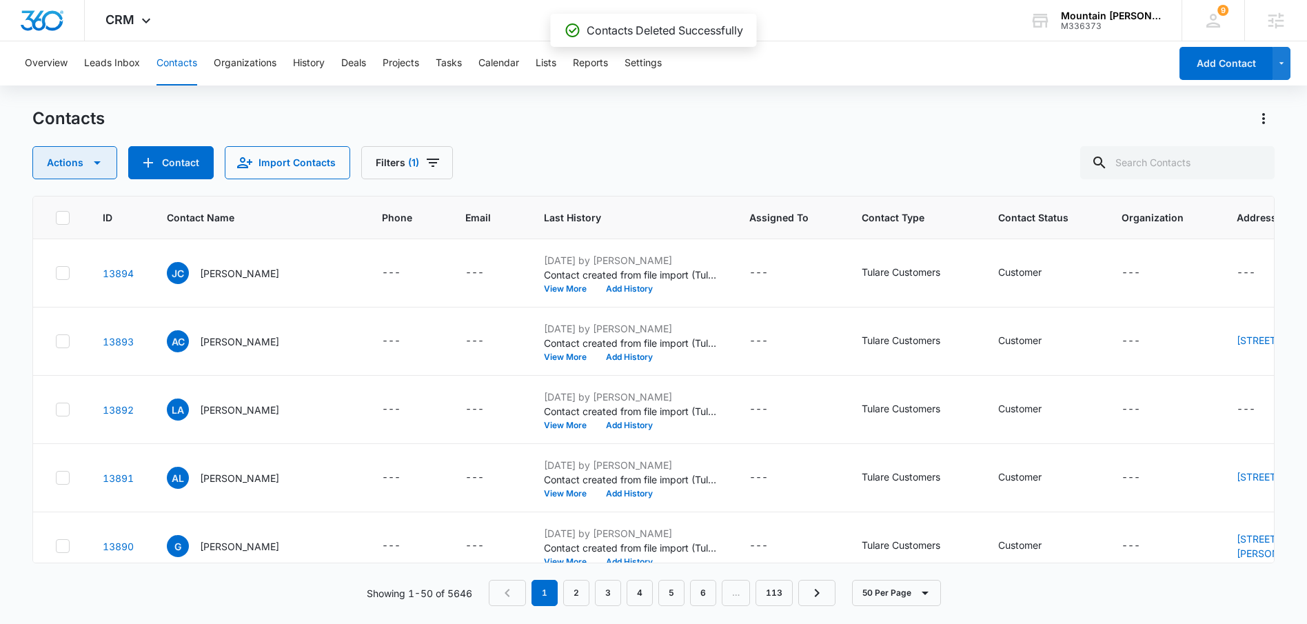
drag, startPoint x: 59, startPoint y: 216, endPoint x: 114, endPoint y: 178, distance: 66.4
click at [59, 216] on icon at bounding box center [63, 218] width 12 height 12
click at [56, 217] on input "checkbox" at bounding box center [55, 217] width 1 height 1
click at [101, 163] on icon "button" at bounding box center [97, 162] width 17 height 17
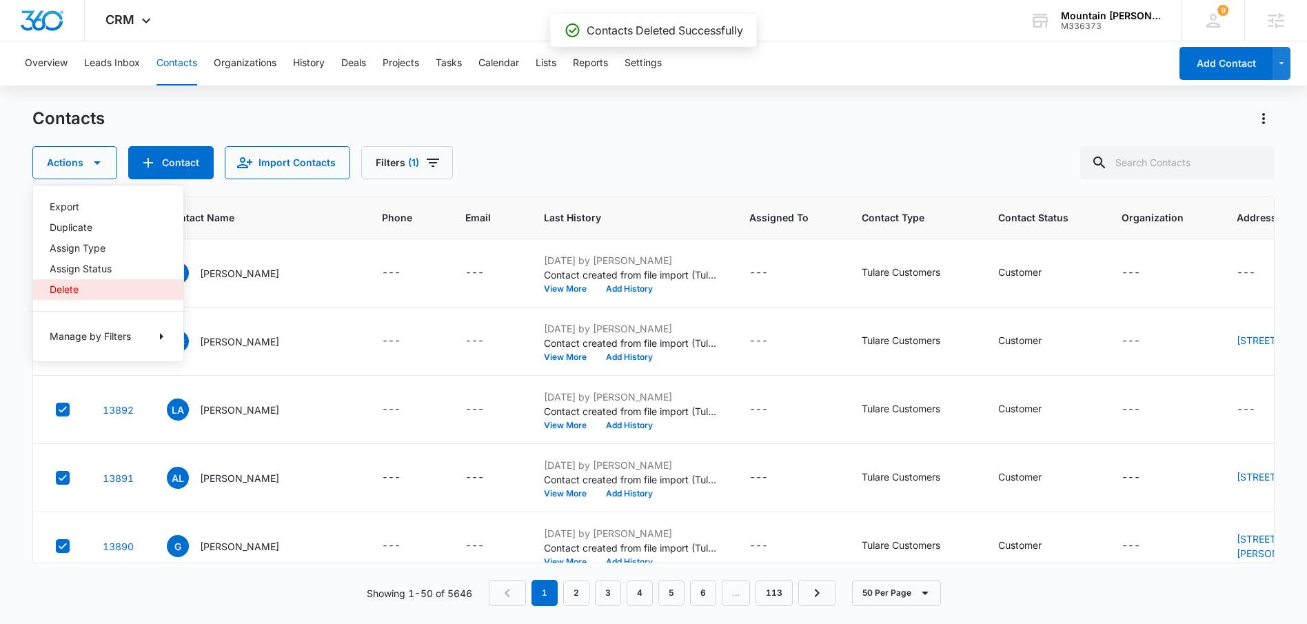
click at [78, 285] on div "Delete" at bounding box center [100, 290] width 101 height 10
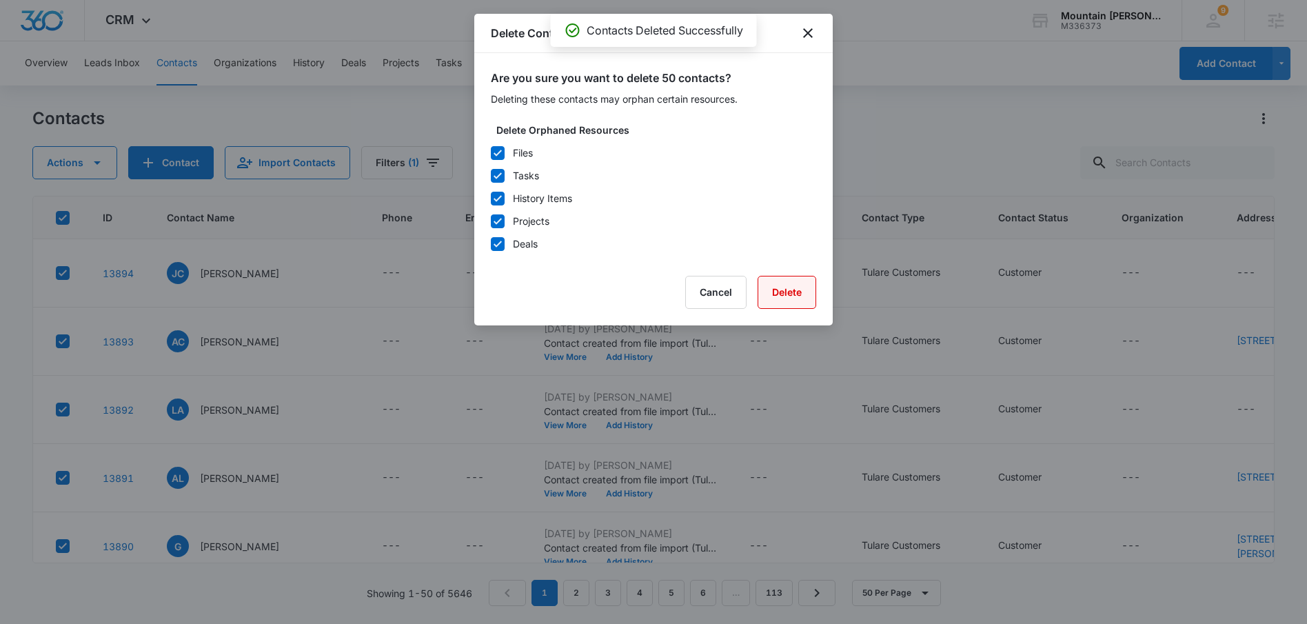
click at [794, 290] on button "Delete" at bounding box center [787, 292] width 59 height 33
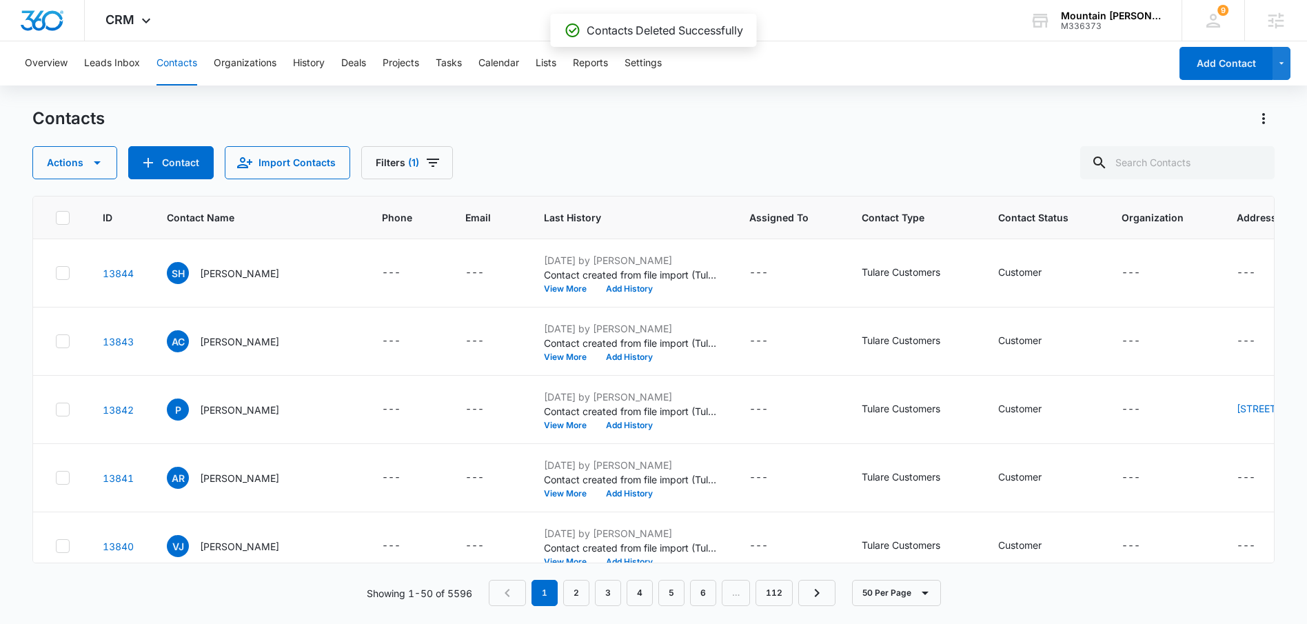
click at [62, 221] on icon at bounding box center [63, 218] width 12 height 12
click at [56, 218] on input "checkbox" at bounding box center [55, 217] width 1 height 1
click at [94, 170] on icon "button" at bounding box center [97, 162] width 17 height 17
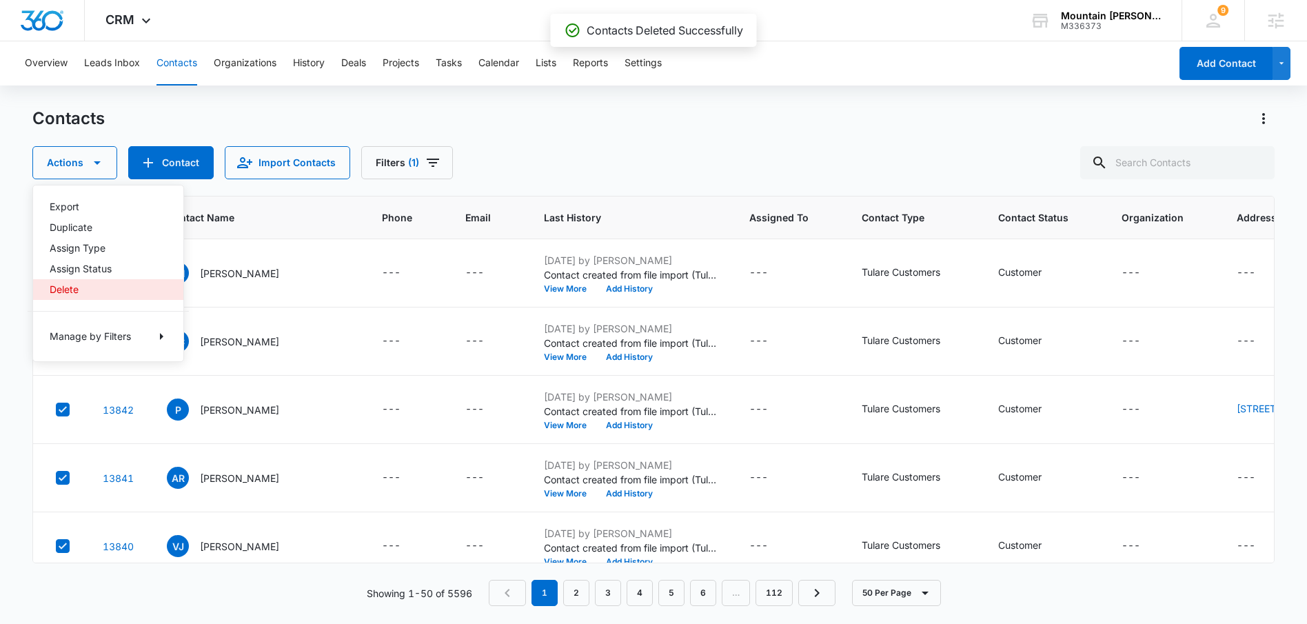
click at [82, 286] on div "Delete" at bounding box center [100, 290] width 101 height 10
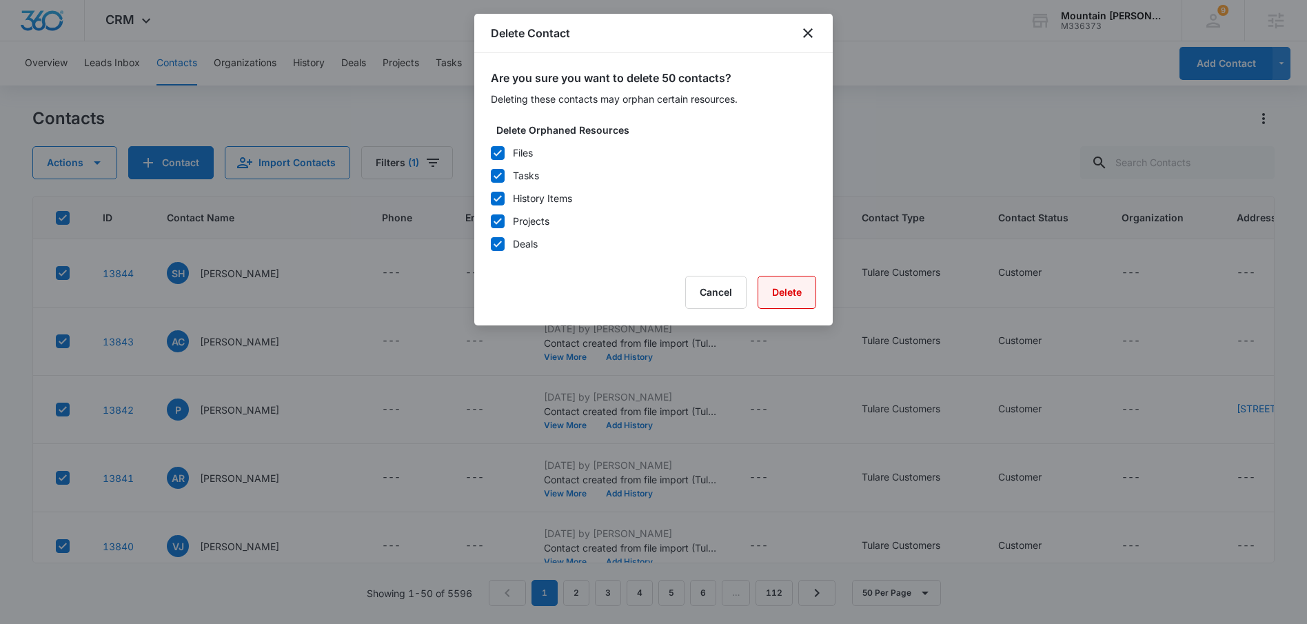
click at [789, 288] on button "Delete" at bounding box center [787, 292] width 59 height 33
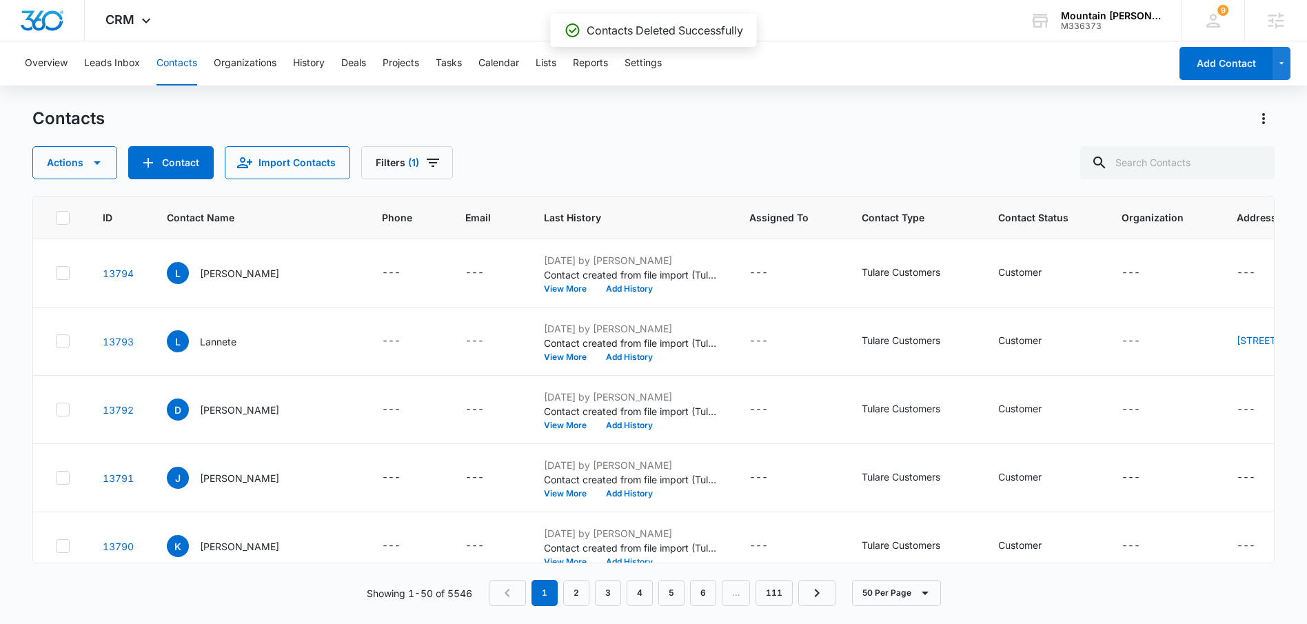
click at [61, 219] on icon at bounding box center [63, 218] width 12 height 12
click at [56, 218] on input "checkbox" at bounding box center [55, 217] width 1 height 1
click at [90, 169] on icon "button" at bounding box center [97, 162] width 17 height 17
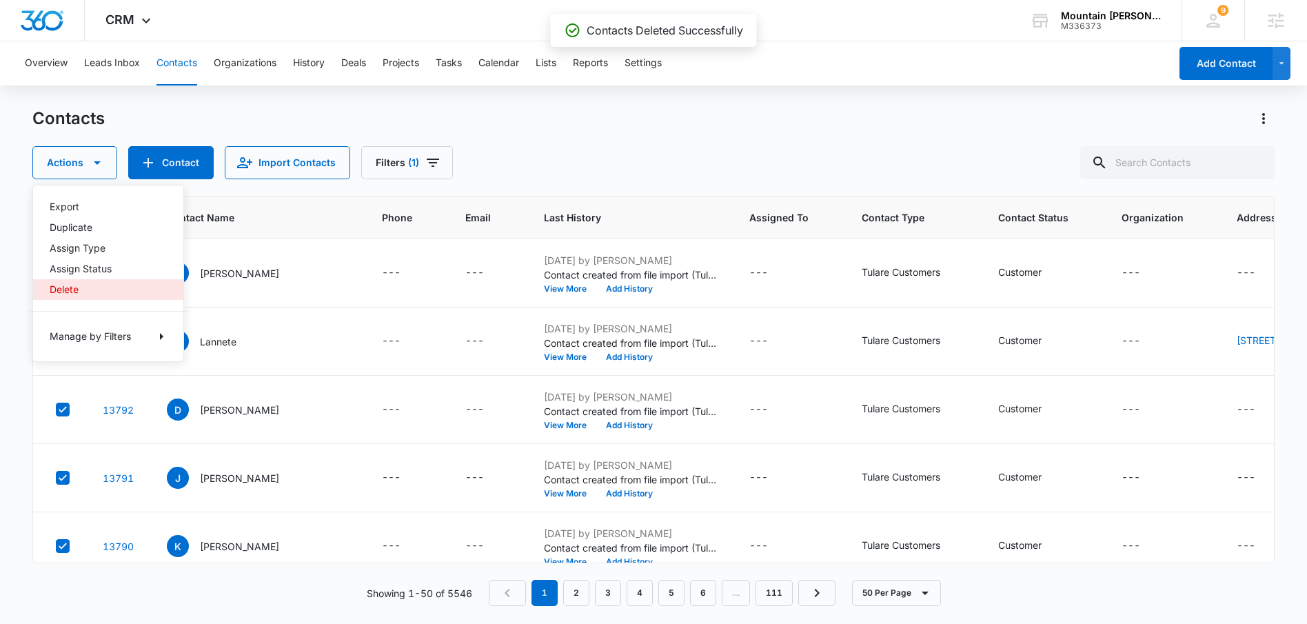
click at [79, 285] on div "Delete" at bounding box center [100, 290] width 101 height 10
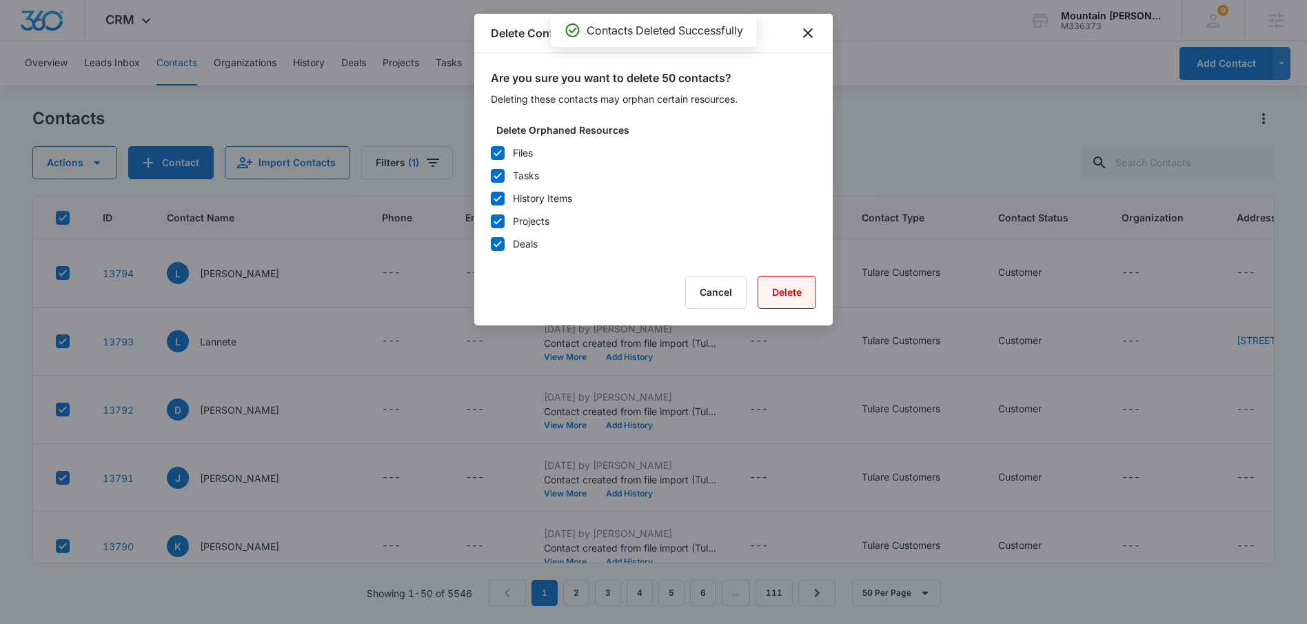
click at [790, 288] on button "Delete" at bounding box center [787, 292] width 59 height 33
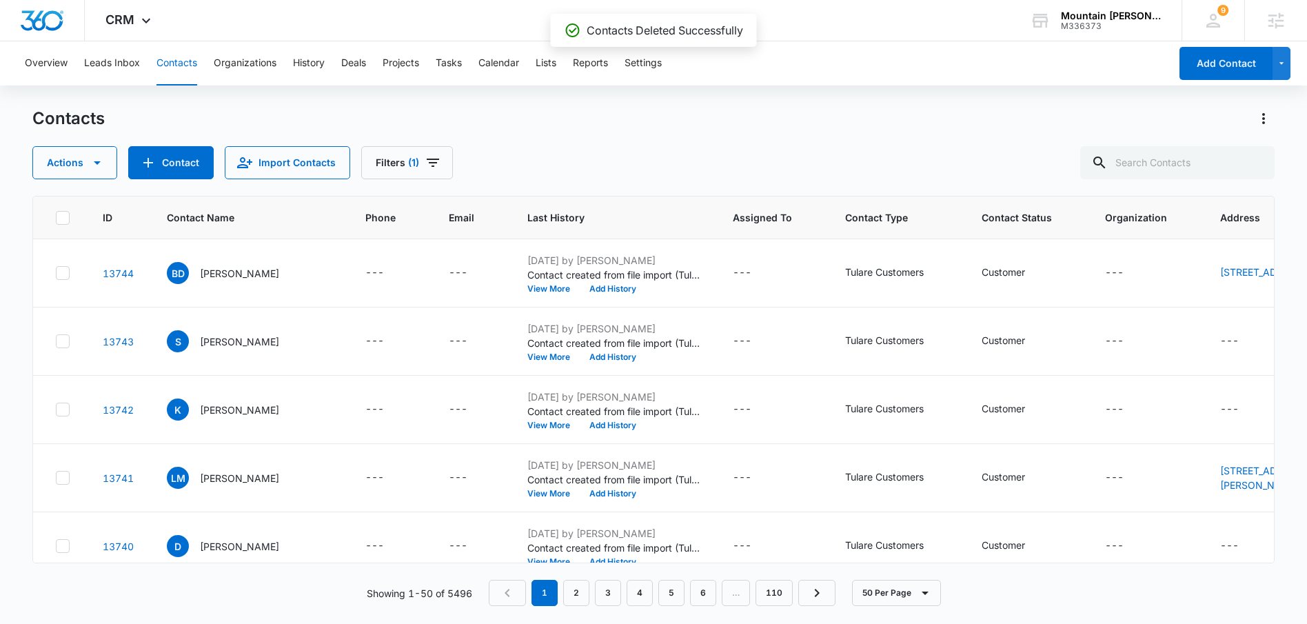
click at [65, 219] on icon at bounding box center [63, 218] width 12 height 12
click at [56, 218] on input "checkbox" at bounding box center [55, 217] width 1 height 1
click at [97, 165] on icon "button" at bounding box center [97, 162] width 17 height 17
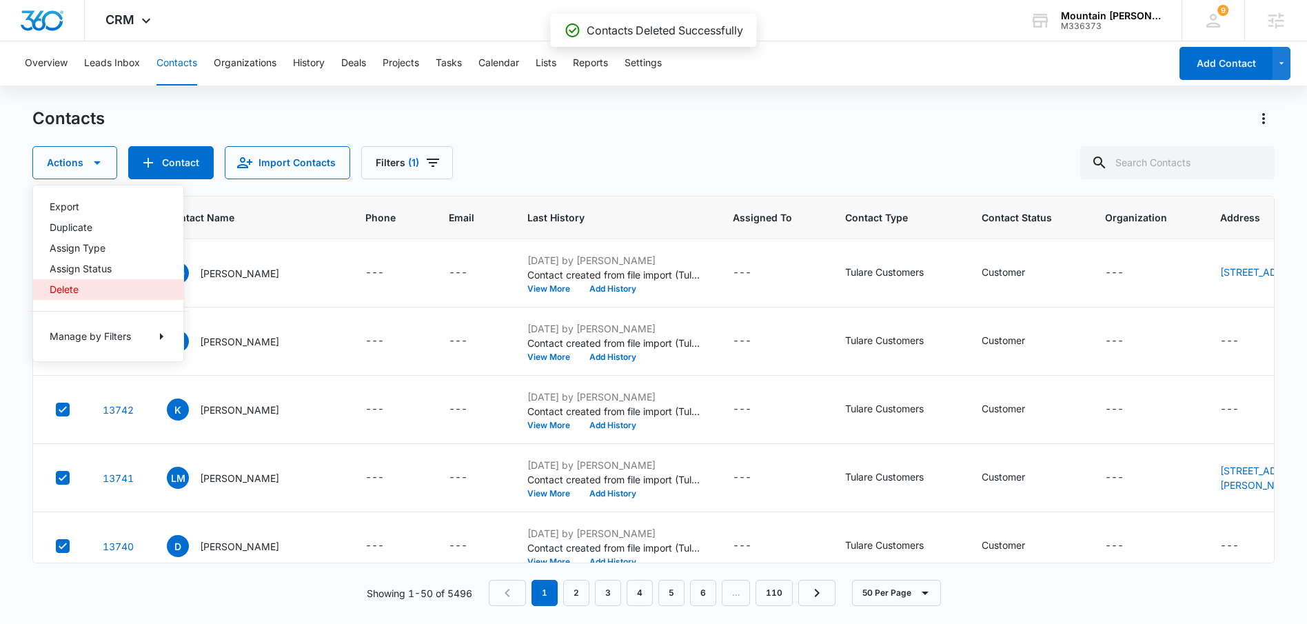
click at [91, 292] on div "Delete" at bounding box center [100, 290] width 101 height 10
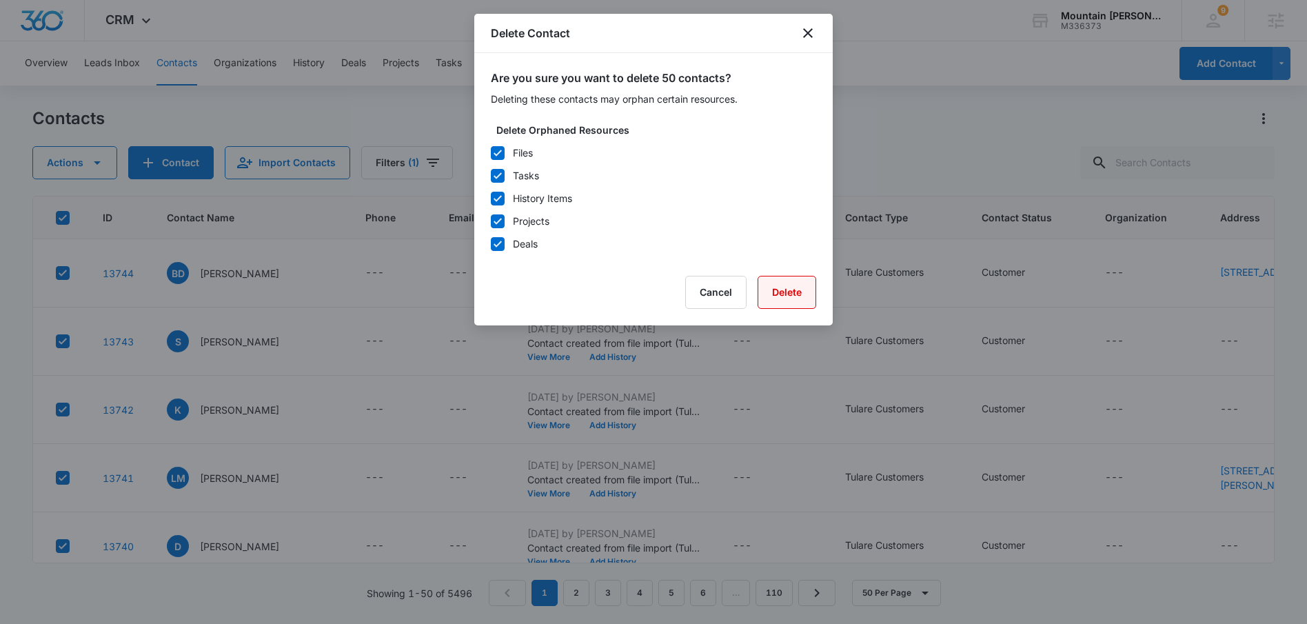
click at [789, 285] on button "Delete" at bounding box center [787, 292] width 59 height 33
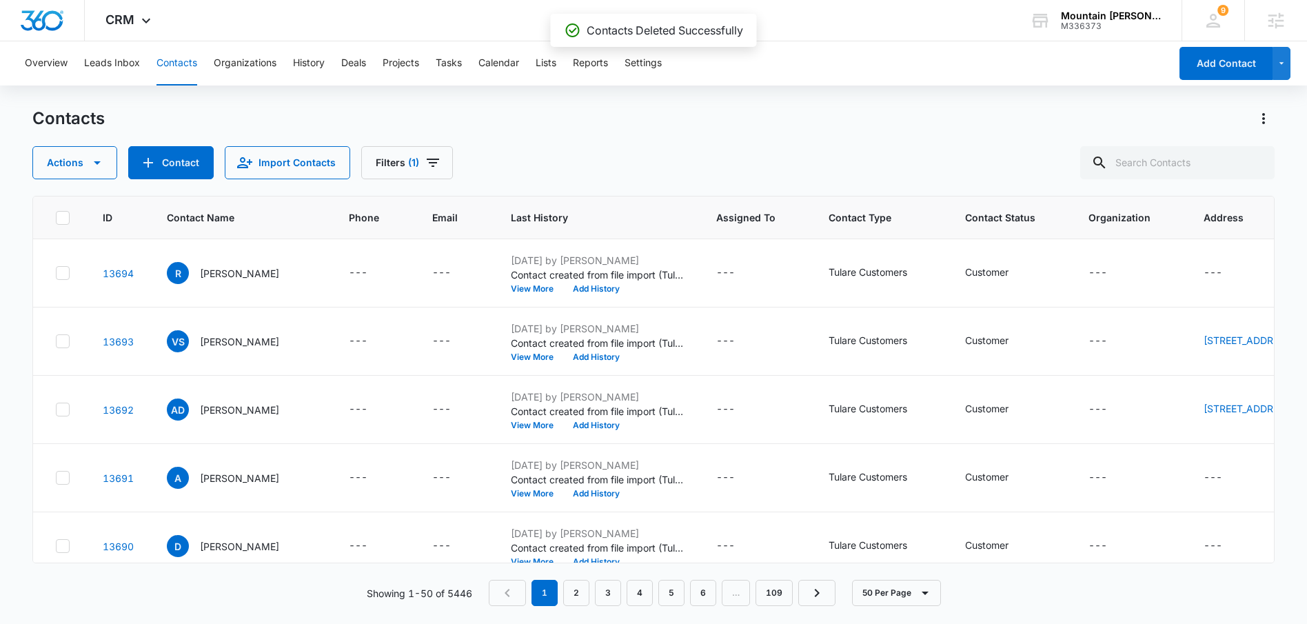
click at [59, 216] on icon at bounding box center [63, 218] width 12 height 12
click at [56, 217] on input "checkbox" at bounding box center [55, 217] width 1 height 1
click at [99, 149] on button "Actions" at bounding box center [74, 162] width 85 height 33
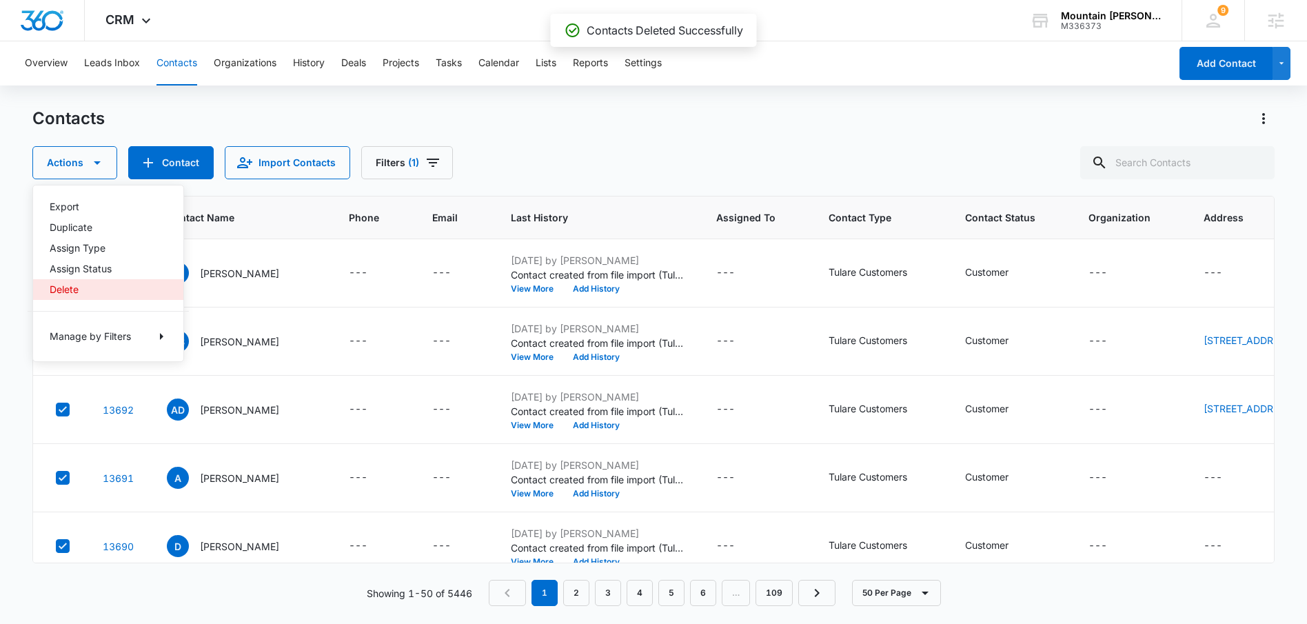
click at [72, 286] on div "Delete" at bounding box center [100, 290] width 101 height 10
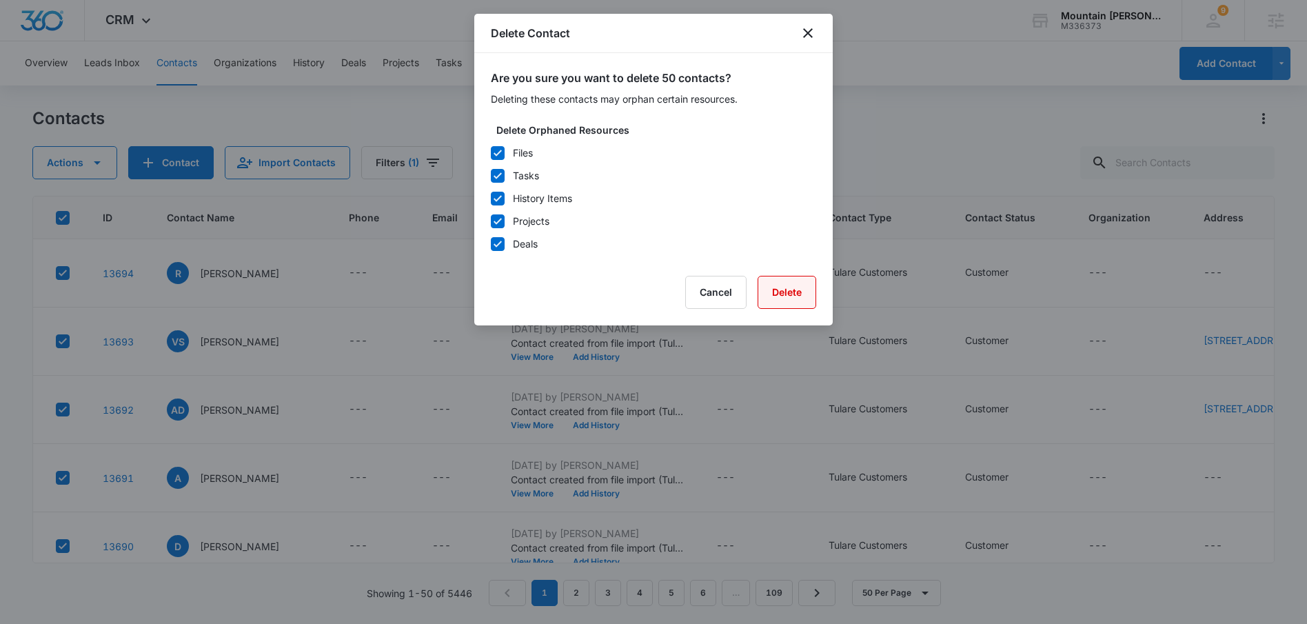
click at [805, 293] on button "Delete" at bounding box center [787, 292] width 59 height 33
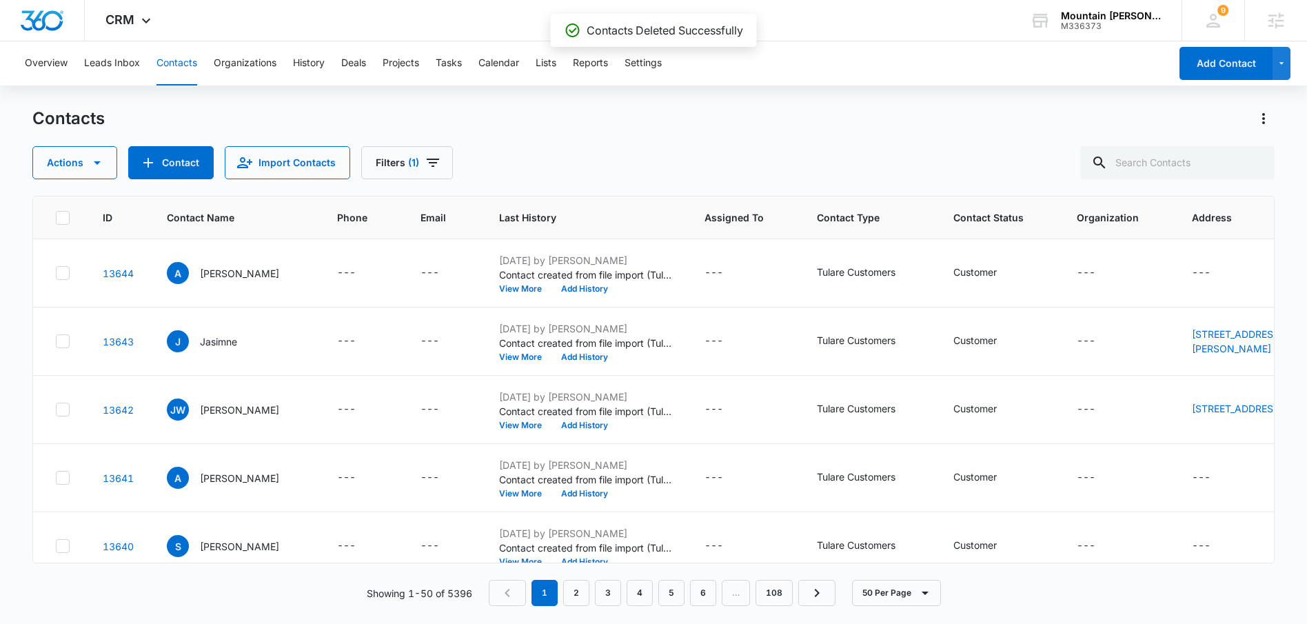
click at [58, 216] on icon at bounding box center [63, 218] width 12 height 12
click at [56, 217] on input "checkbox" at bounding box center [55, 217] width 1 height 1
click at [98, 170] on icon "button" at bounding box center [97, 162] width 17 height 17
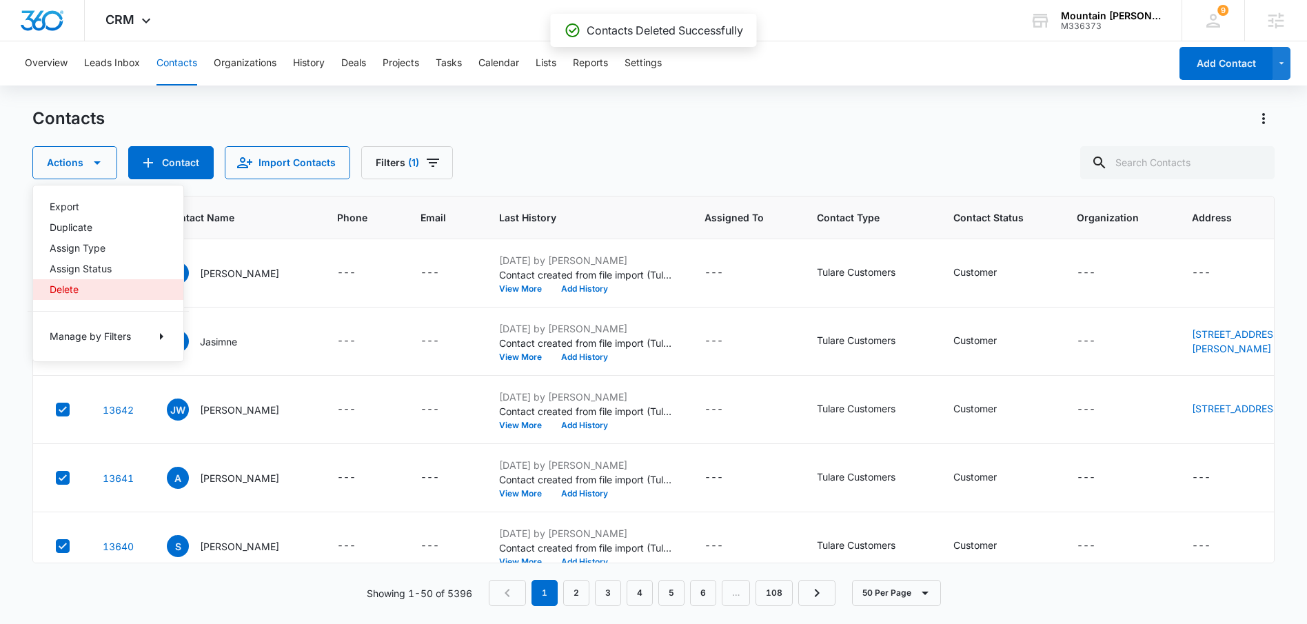
click at [74, 286] on div "Delete" at bounding box center [100, 290] width 101 height 10
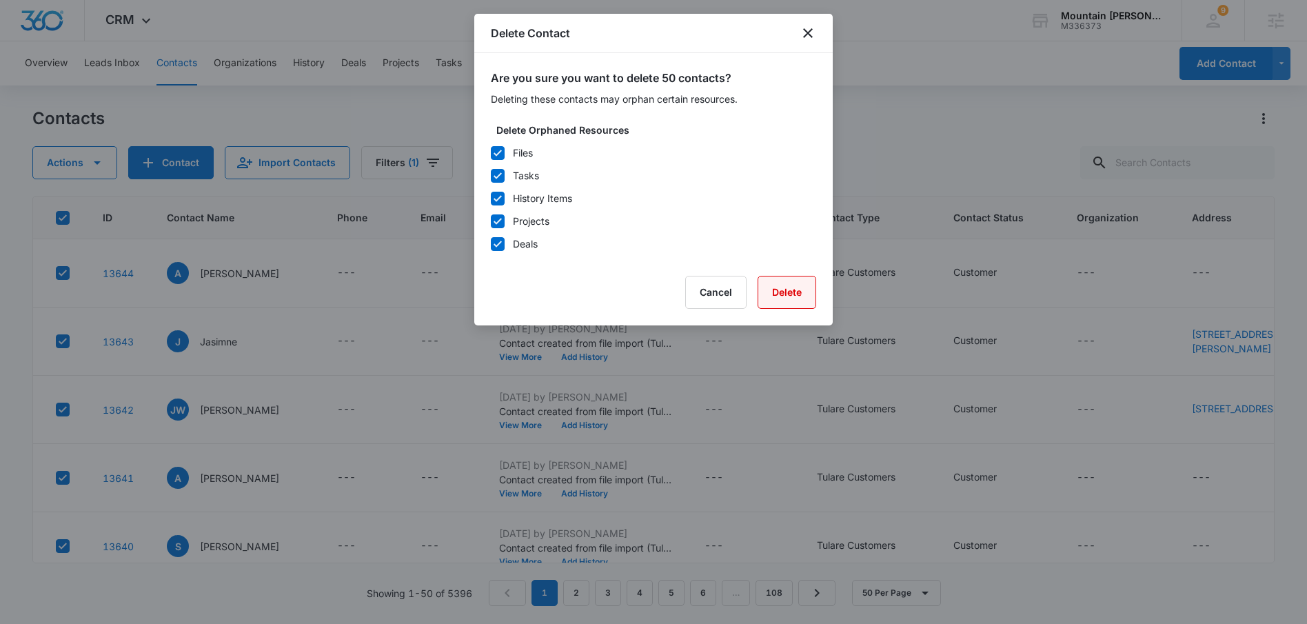
click at [803, 290] on button "Delete" at bounding box center [787, 292] width 59 height 33
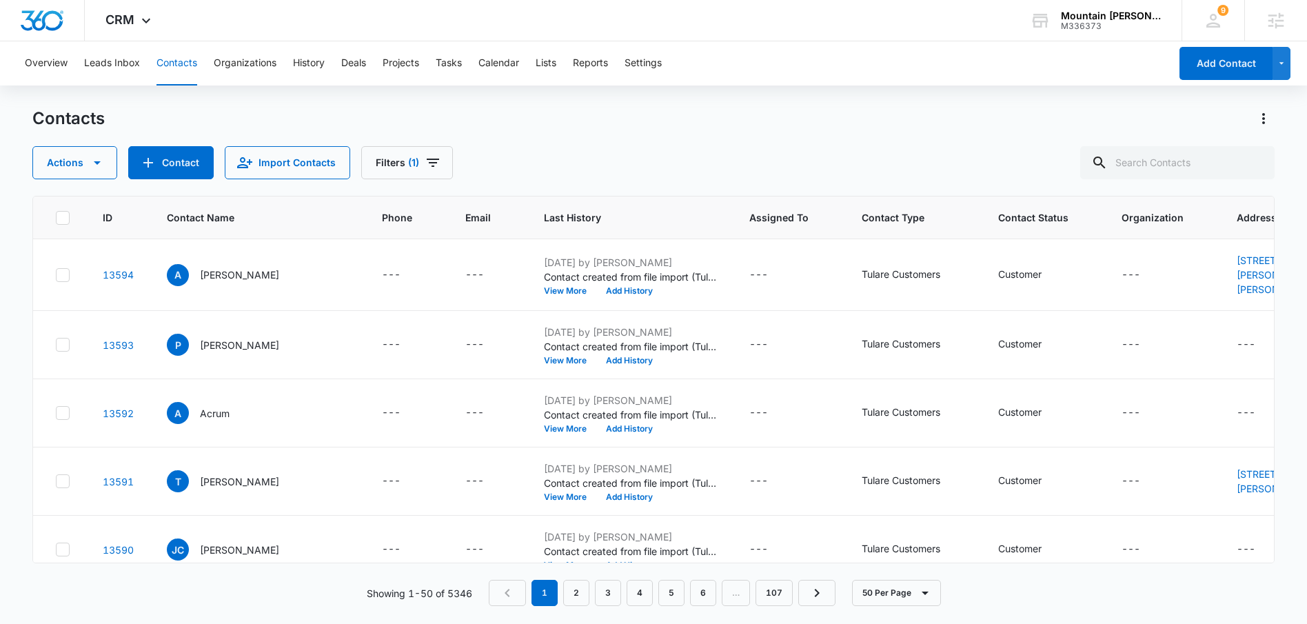
click at [61, 222] on icon at bounding box center [63, 218] width 12 height 12
click at [56, 218] on input "checkbox" at bounding box center [55, 217] width 1 height 1
click at [90, 169] on icon "button" at bounding box center [97, 162] width 17 height 17
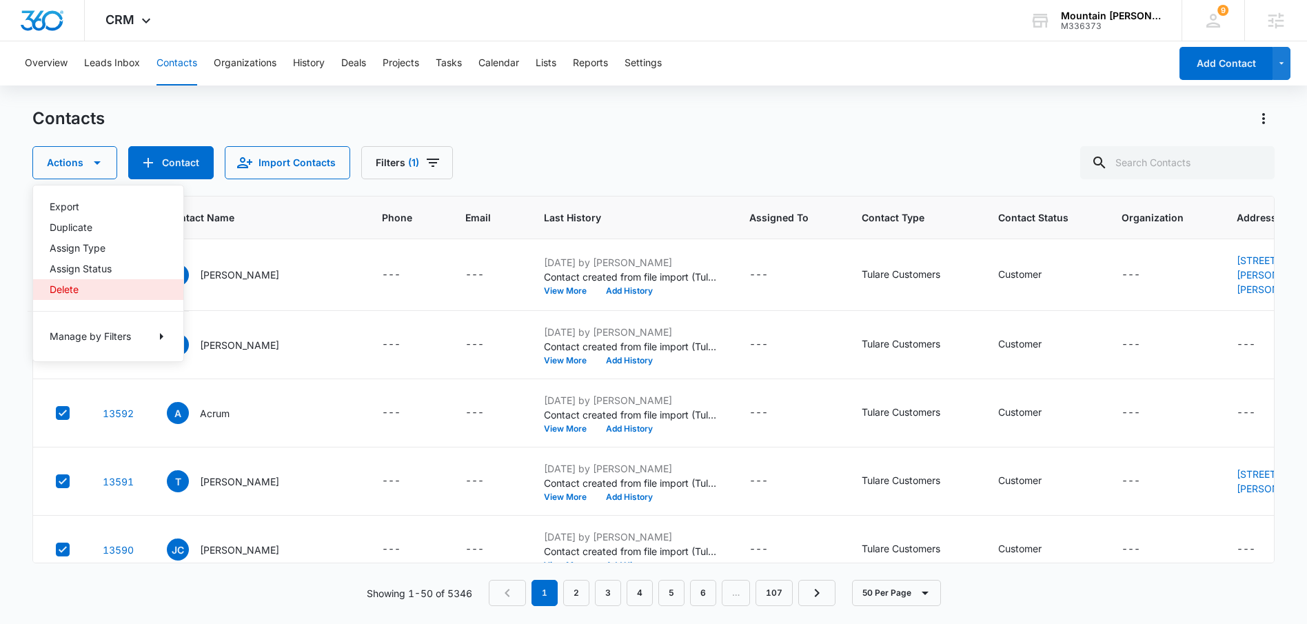
click at [68, 288] on div "Delete" at bounding box center [100, 290] width 101 height 10
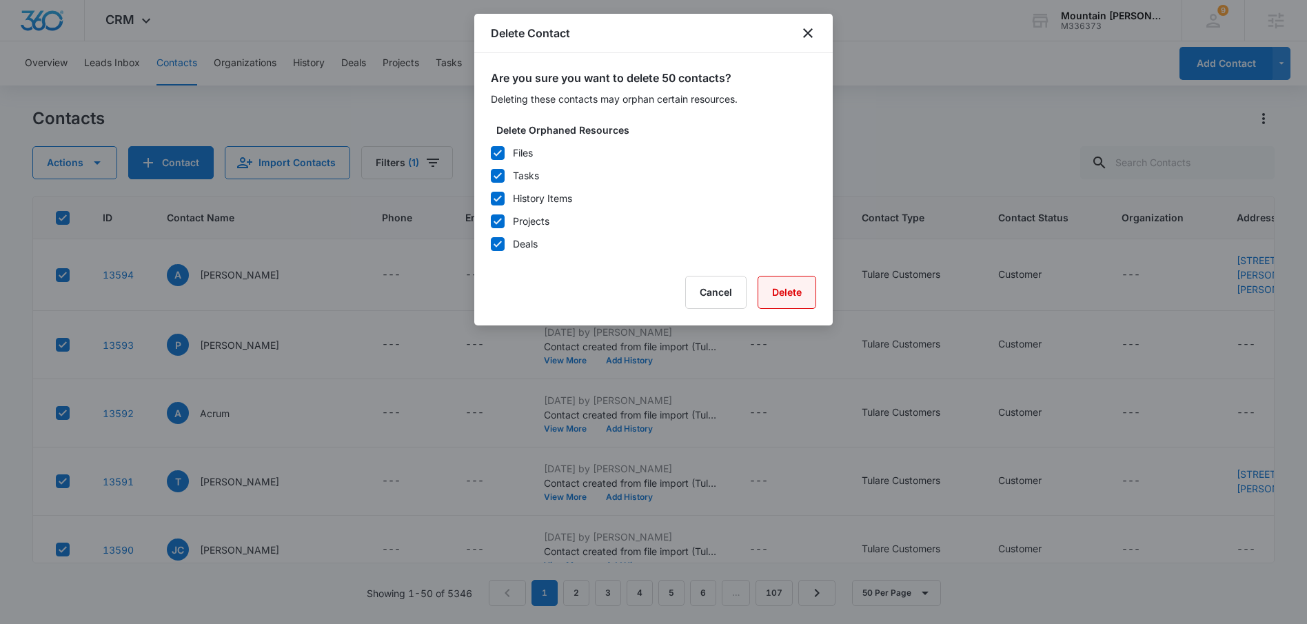
click at [767, 293] on button "Delete" at bounding box center [787, 292] width 59 height 33
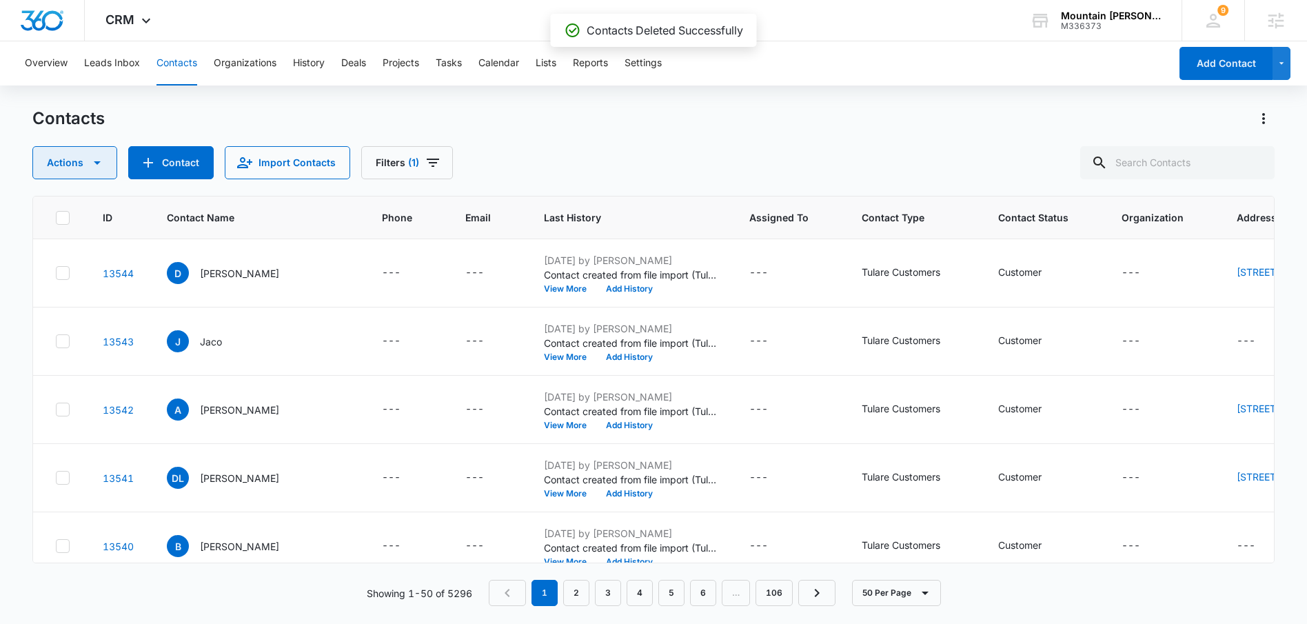
click at [102, 165] on icon "button" at bounding box center [97, 162] width 17 height 17
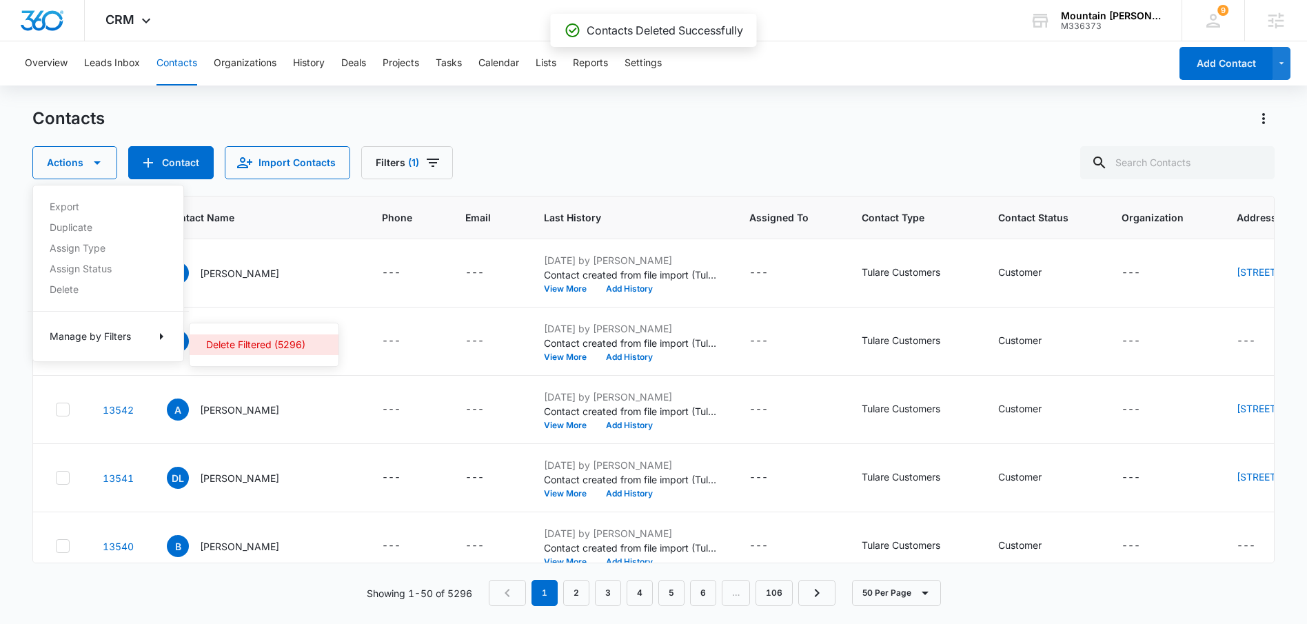
click at [241, 347] on div "Delete Filtered (5296)" at bounding box center [255, 345] width 99 height 10
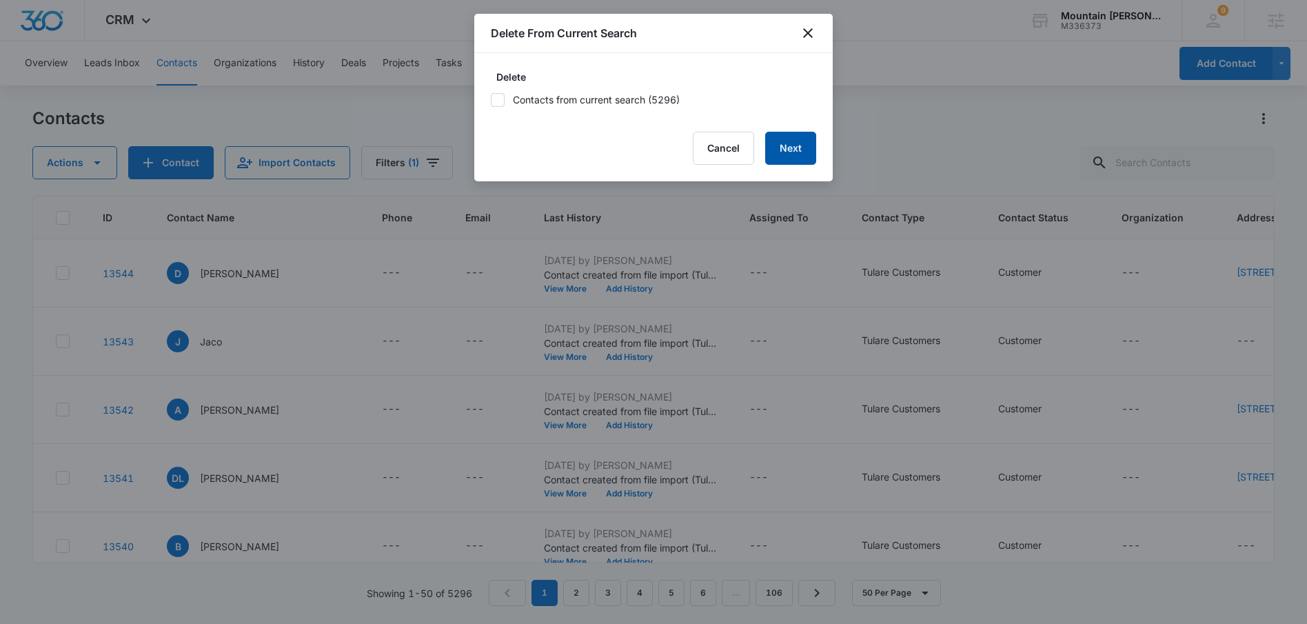
click at [784, 152] on button "Next" at bounding box center [790, 148] width 51 height 33
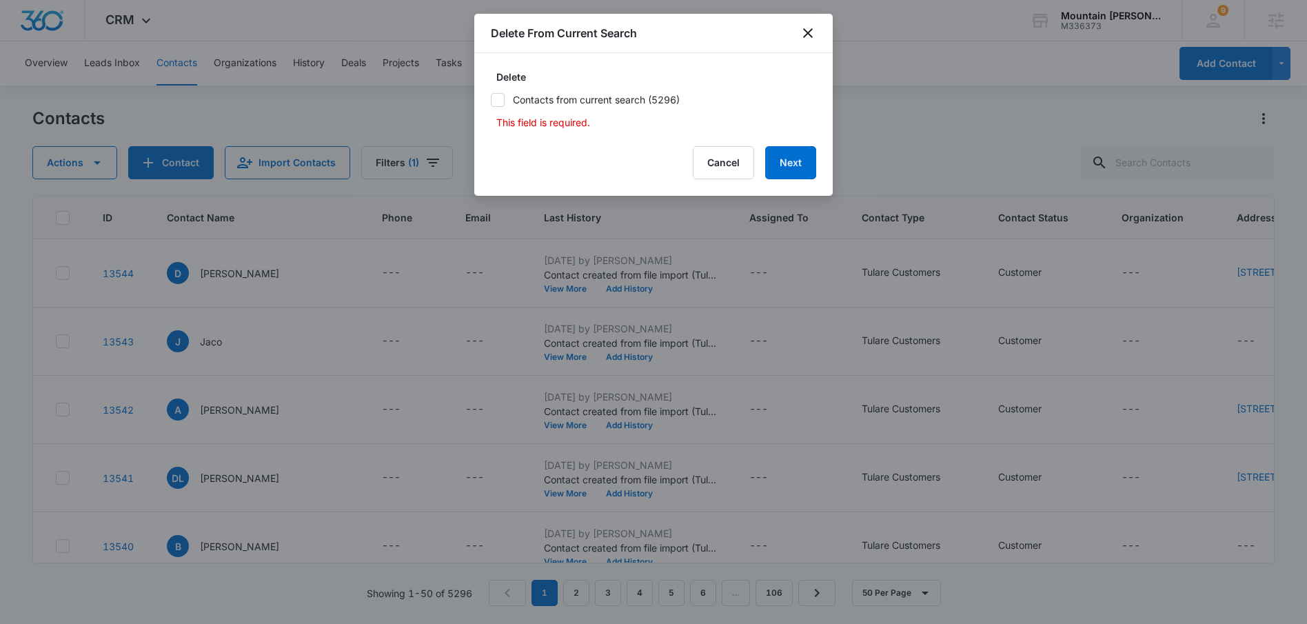
click at [498, 97] on icon at bounding box center [498, 100] width 12 height 12
click at [491, 100] on input "Contacts from current search (5296)" at bounding box center [491, 100] width 0 height 0
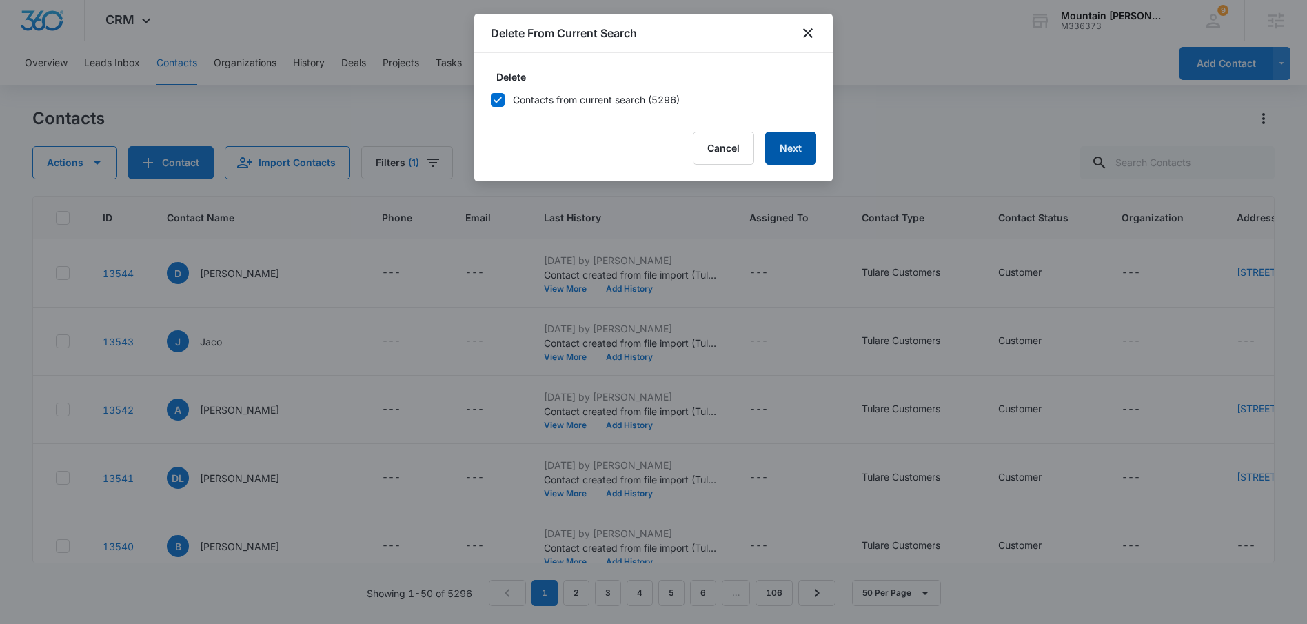
click at [787, 150] on button "Next" at bounding box center [790, 148] width 51 height 33
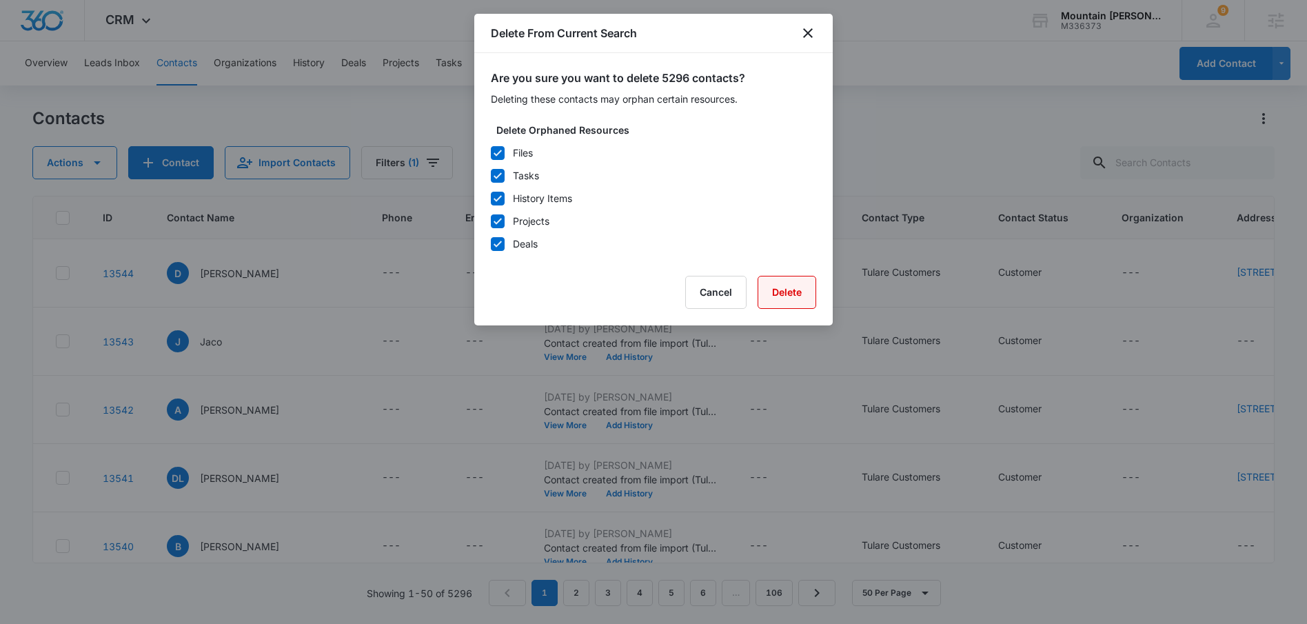
click at [792, 285] on button "Delete" at bounding box center [787, 292] width 59 height 33
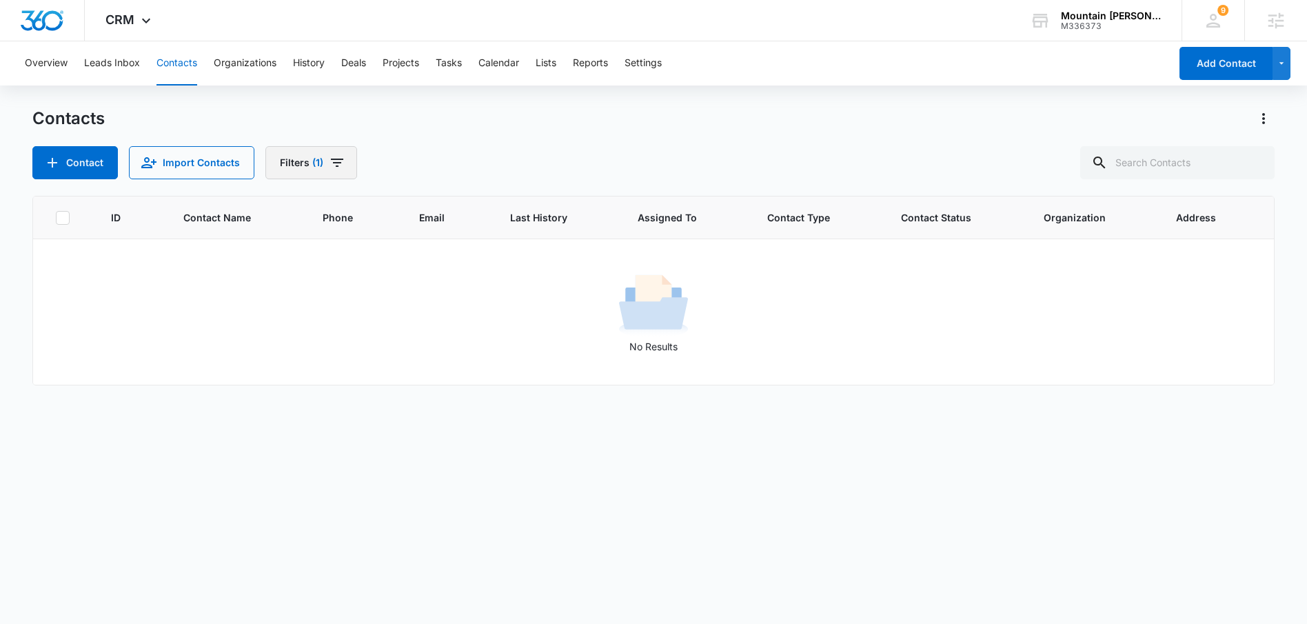
click at [291, 165] on button "Filters (1)" at bounding box center [311, 162] width 92 height 33
click at [329, 320] on icon "Clear" at bounding box center [328, 320] width 9 height 9
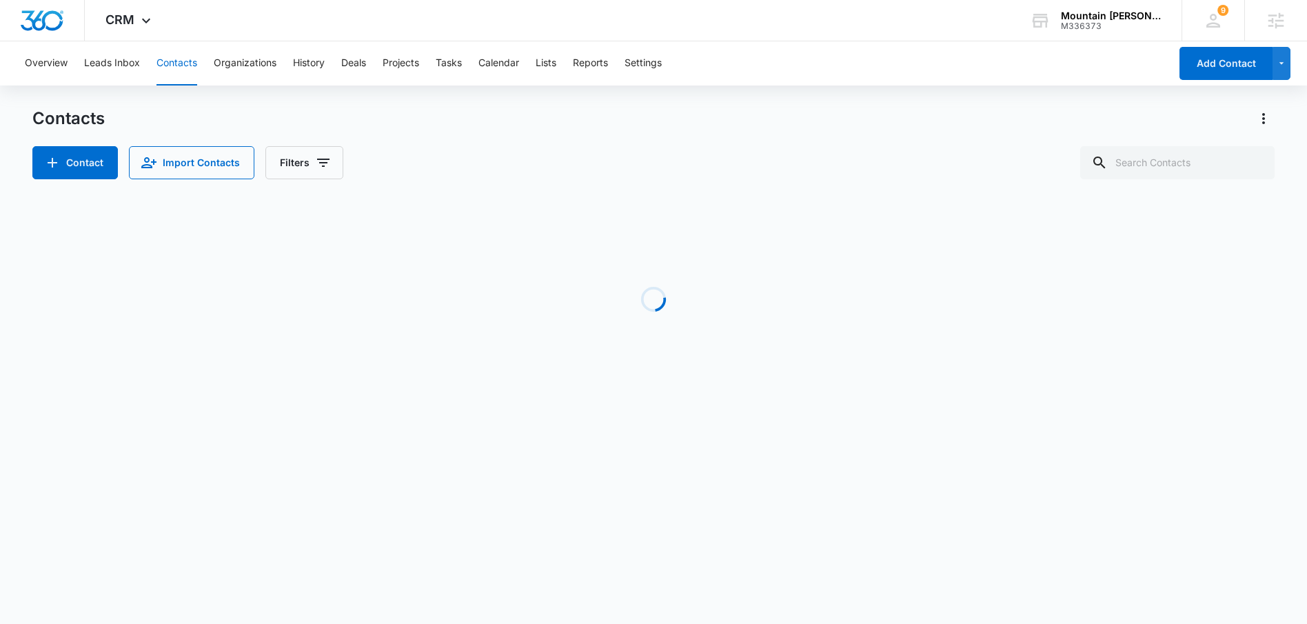
click at [589, 137] on div "Contacts Contact Import Contacts Filters" at bounding box center [653, 144] width 1242 height 72
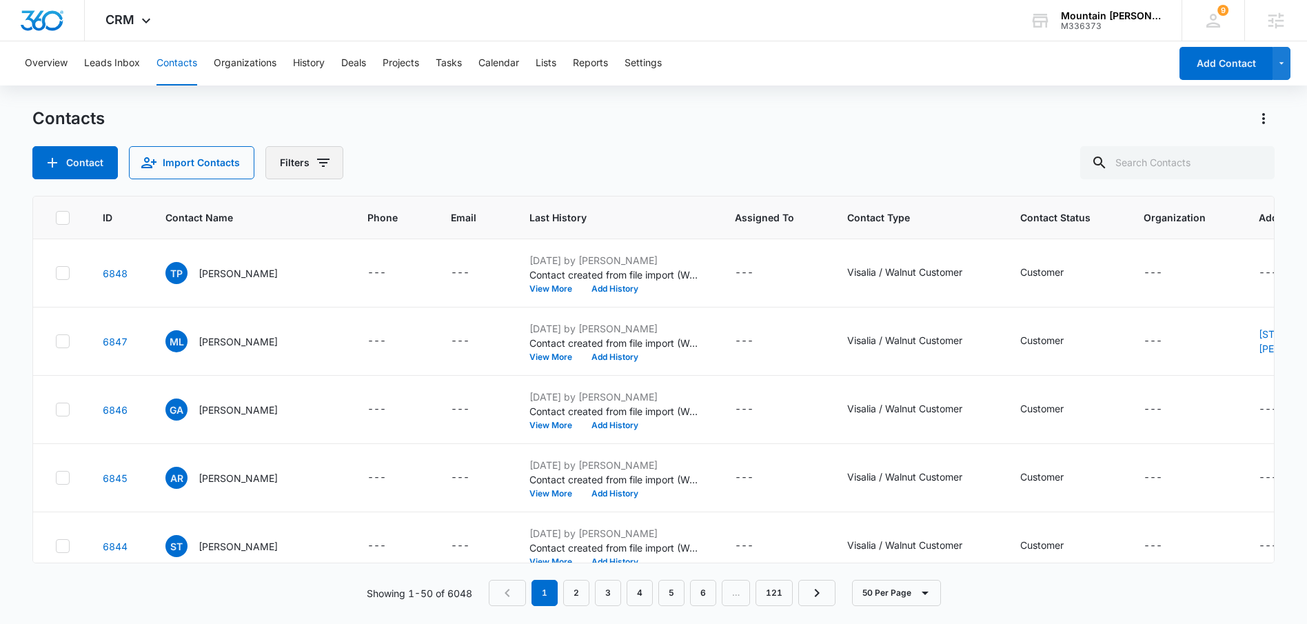
click at [310, 173] on button "Filters" at bounding box center [304, 162] width 78 height 33
click at [423, 319] on icon "Show Type filters" at bounding box center [428, 320] width 17 height 17
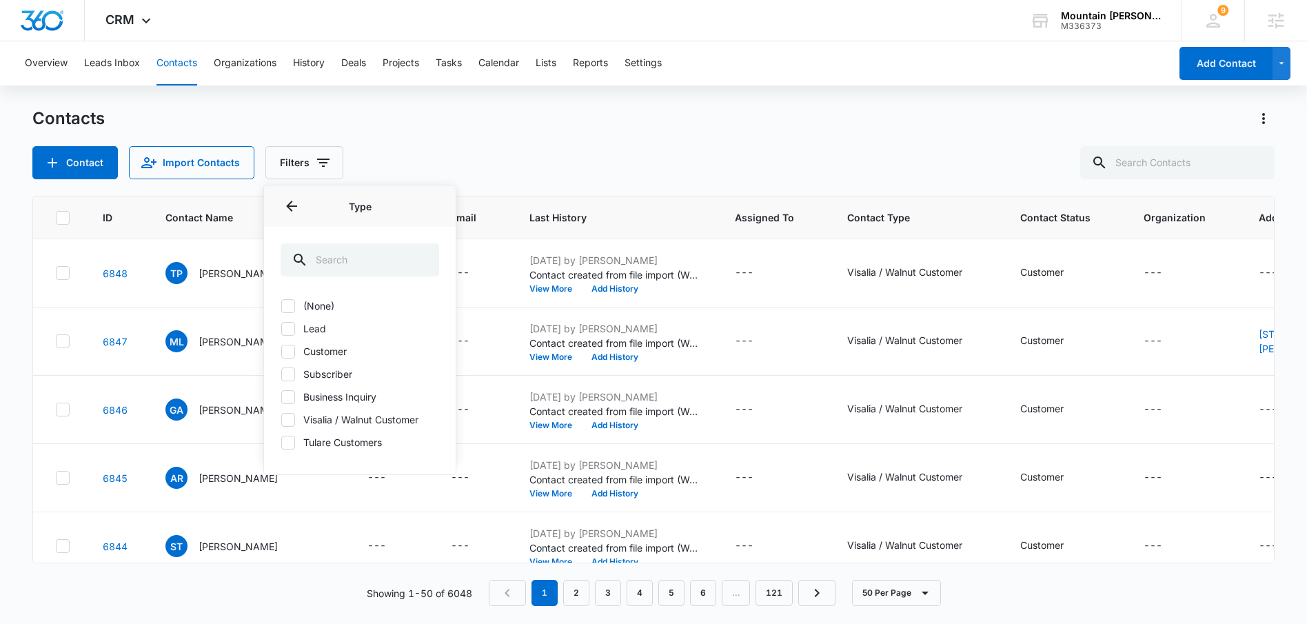
click at [288, 416] on icon at bounding box center [288, 420] width 12 height 12
click at [281, 419] on input "Visalia / Walnut Customer" at bounding box center [281, 419] width 1 height 1
checkbox input "true"
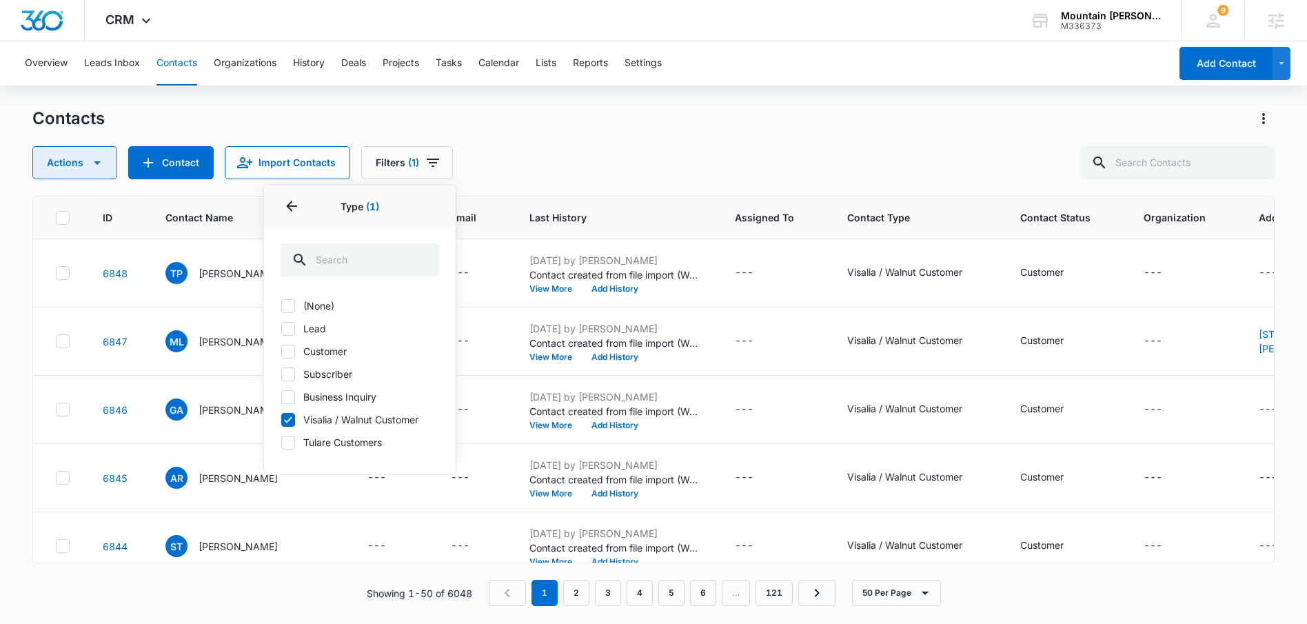
click at [78, 169] on button "Actions" at bounding box center [74, 162] width 85 height 33
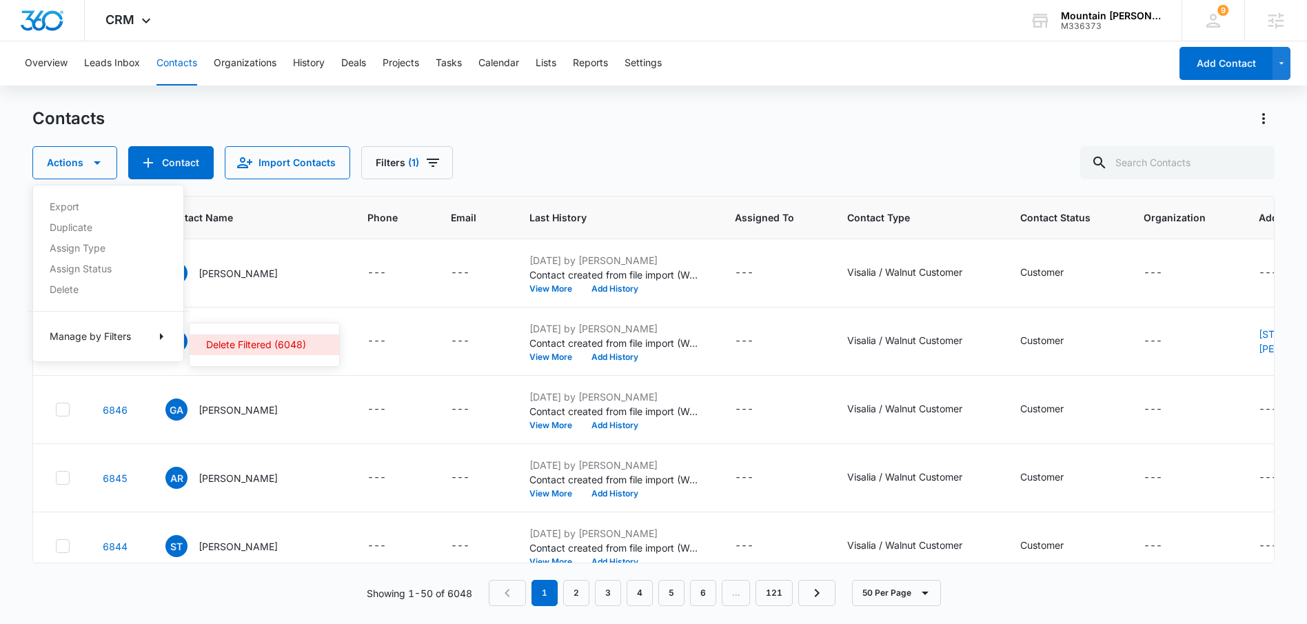
click at [245, 336] on button "Delete Filtered (6048)" at bounding box center [265, 344] width 150 height 21
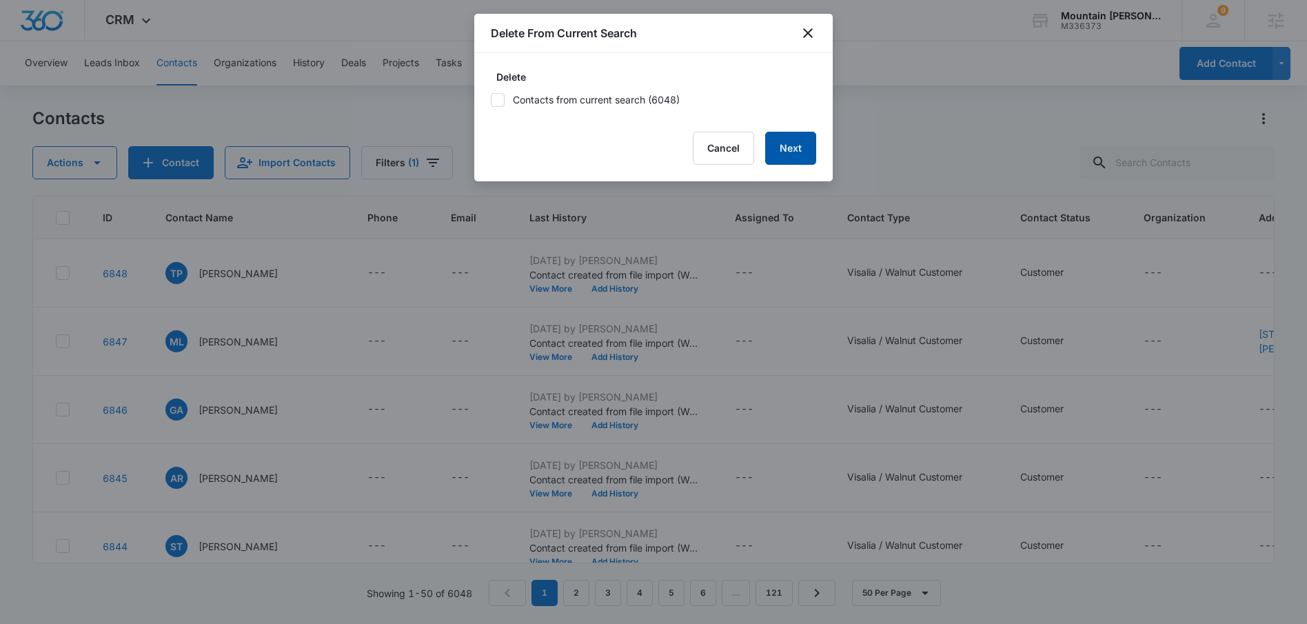
click at [803, 150] on button "Next" at bounding box center [790, 148] width 51 height 33
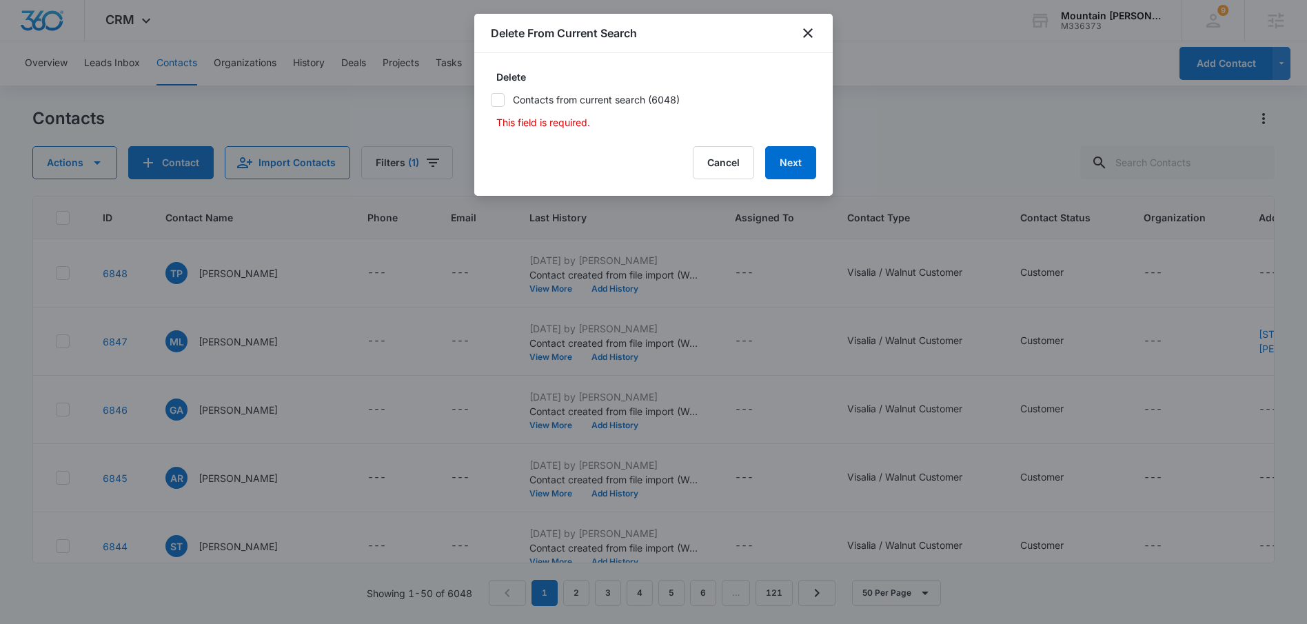
click at [494, 97] on icon at bounding box center [498, 100] width 12 height 12
click at [491, 100] on input "Contacts from current search (6048)" at bounding box center [491, 100] width 0 height 0
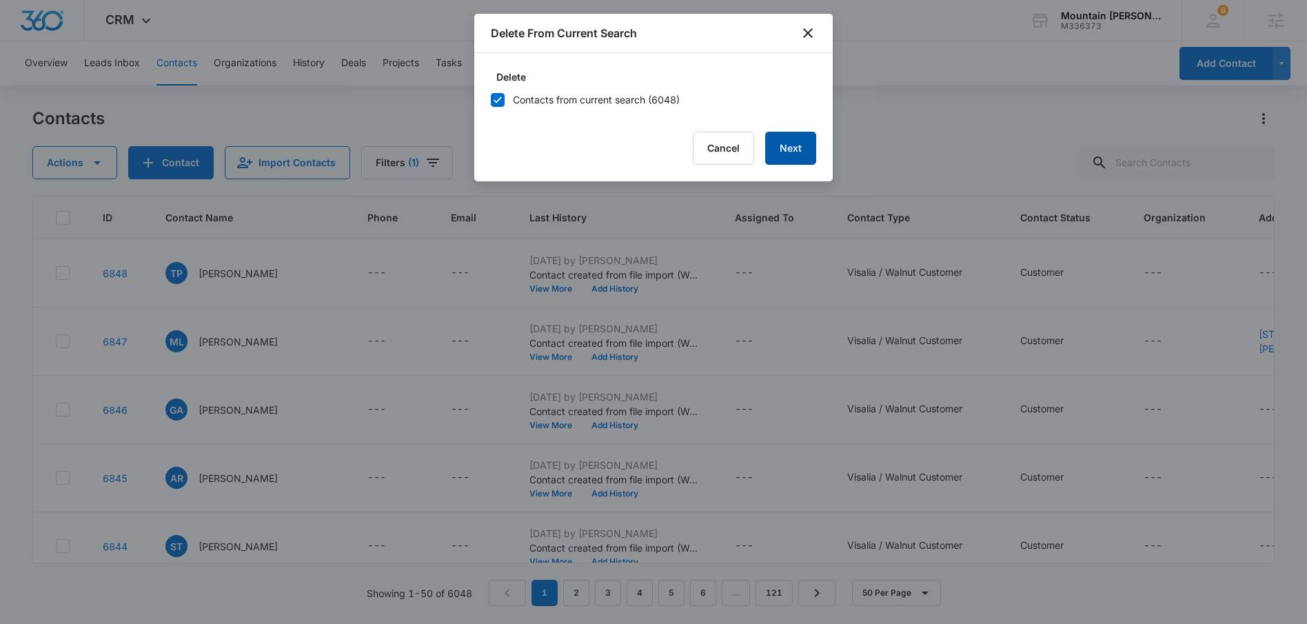
click at [797, 142] on button "Next" at bounding box center [790, 148] width 51 height 33
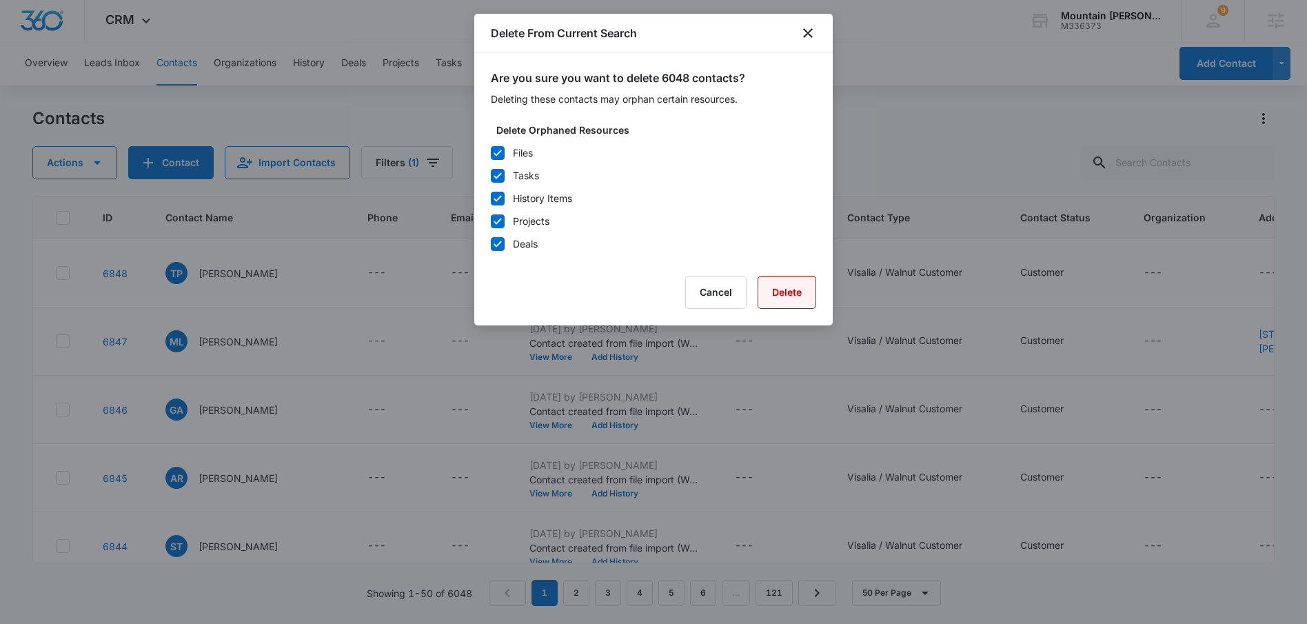
click at [776, 295] on button "Delete" at bounding box center [787, 292] width 59 height 33
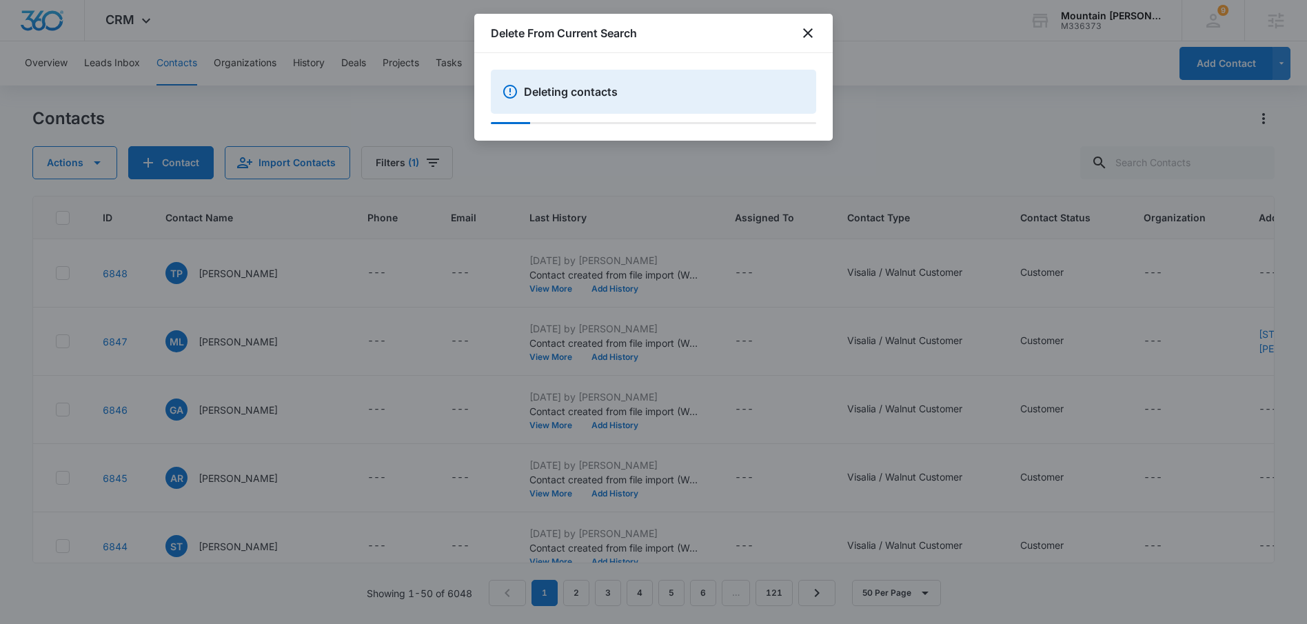
click at [969, 112] on div at bounding box center [653, 312] width 1307 height 624
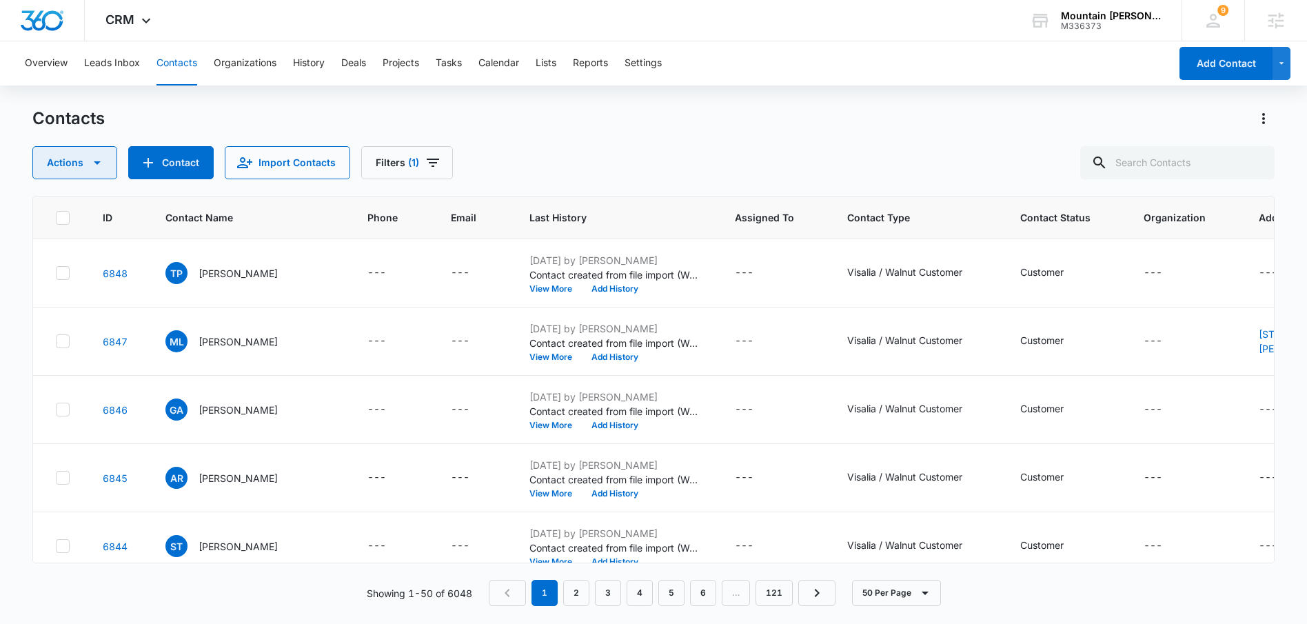
click at [63, 154] on button "Actions" at bounding box center [74, 162] width 85 height 33
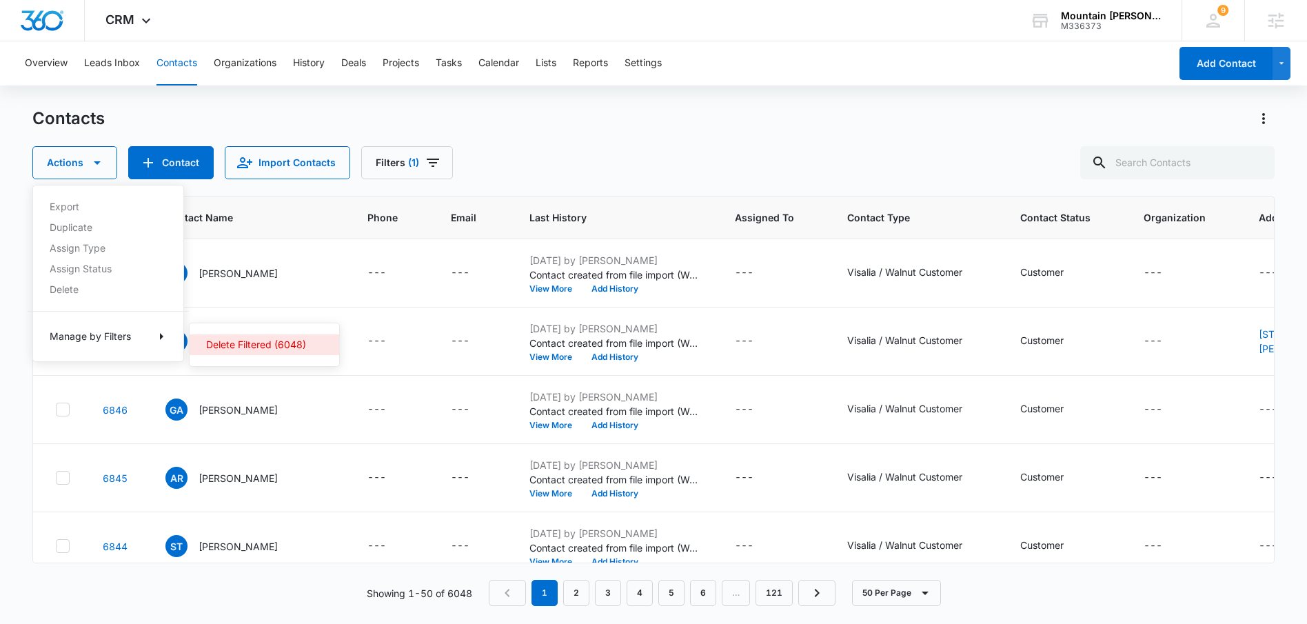
click at [261, 343] on div "Delete Filtered (6048)" at bounding box center [256, 345] width 100 height 10
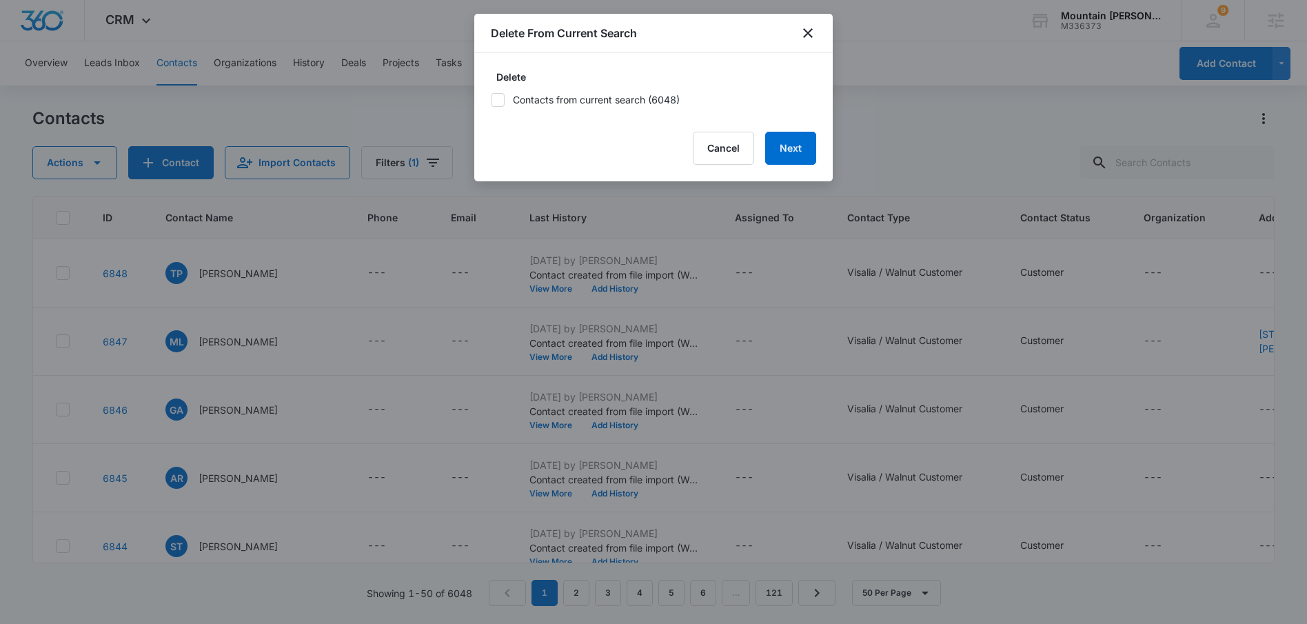
click at [499, 97] on icon at bounding box center [498, 100] width 12 height 12
click at [491, 100] on input "Contacts from current search (6048)" at bounding box center [491, 100] width 0 height 0
click at [803, 157] on button "Next" at bounding box center [790, 148] width 51 height 33
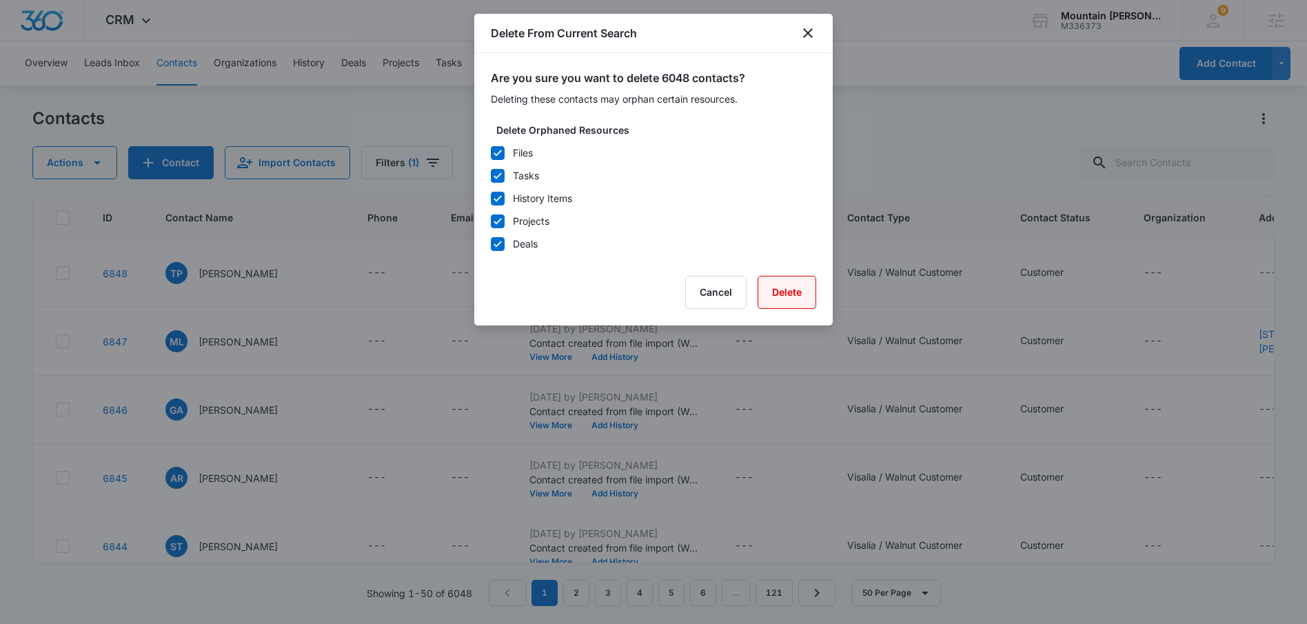
click at [806, 303] on button "Delete" at bounding box center [787, 292] width 59 height 33
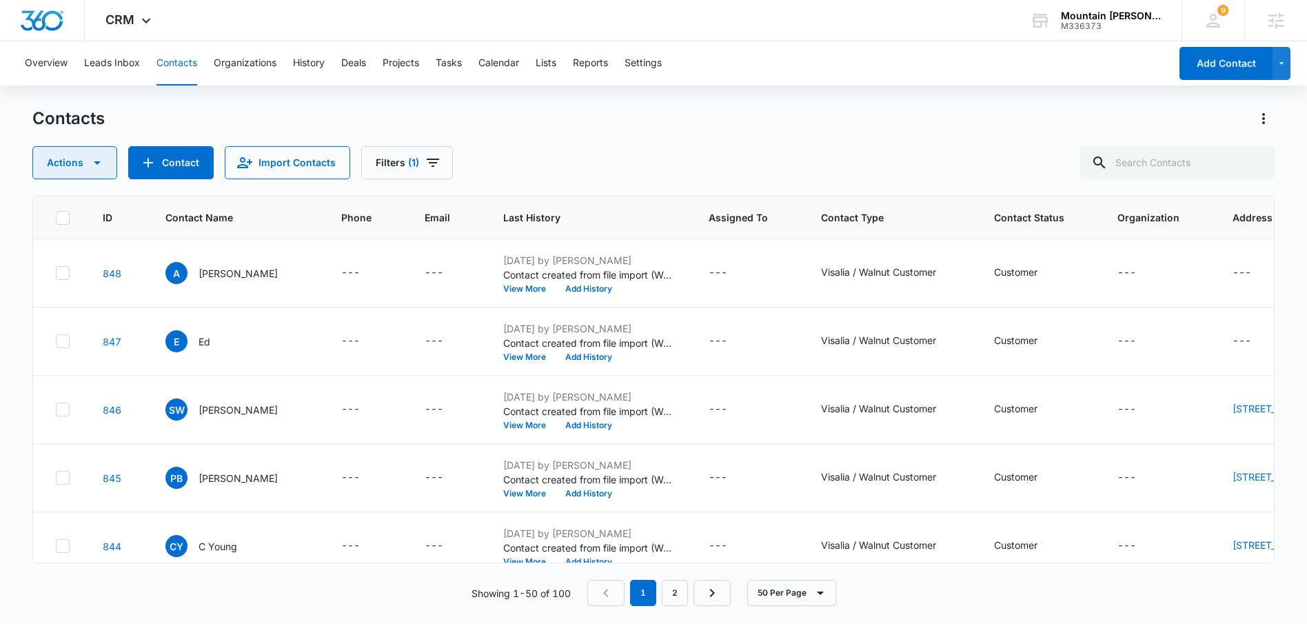
click at [99, 168] on icon "button" at bounding box center [97, 162] width 17 height 17
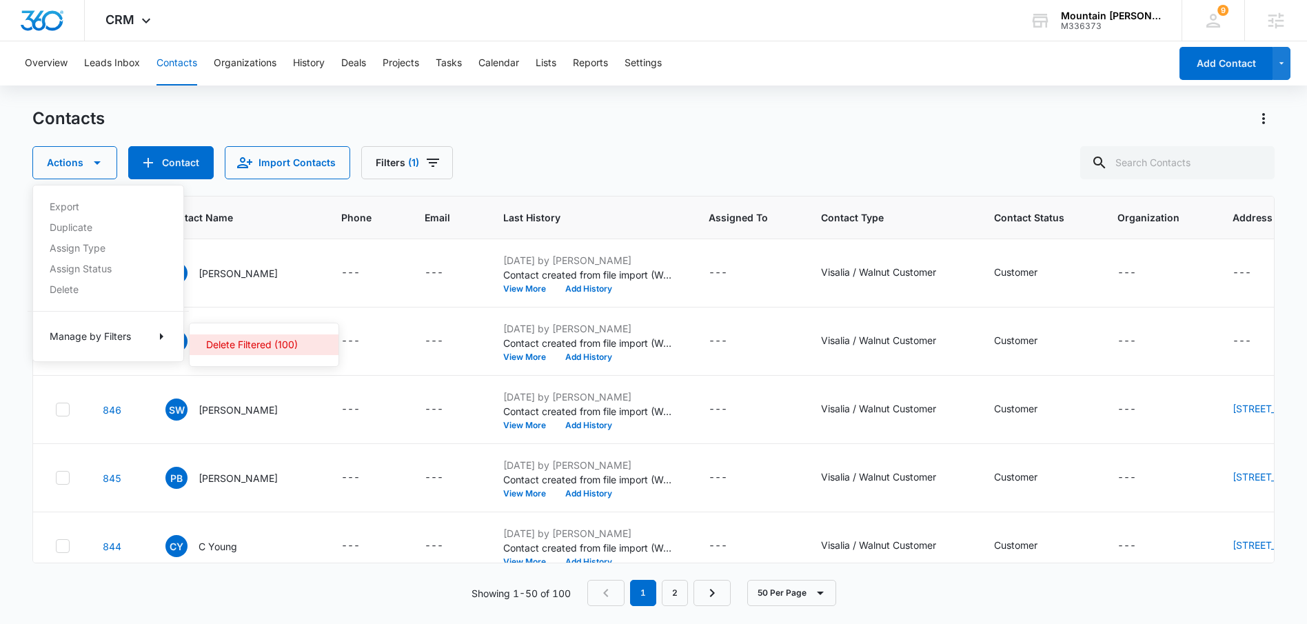
click at [266, 341] on div "Delete Filtered (100)" at bounding box center [255, 345] width 99 height 10
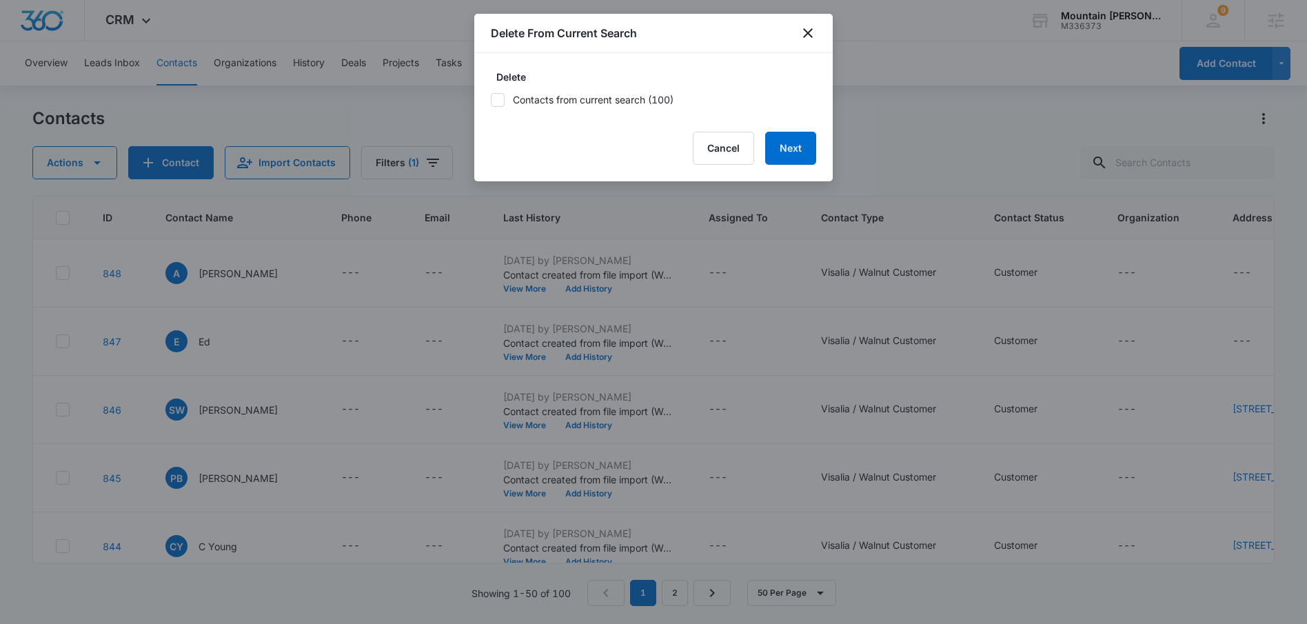
click at [493, 99] on icon at bounding box center [498, 100] width 12 height 12
click at [491, 100] on input "Contacts from current search (100)" at bounding box center [491, 100] width 0 height 0
click at [784, 148] on button "Next" at bounding box center [790, 148] width 51 height 33
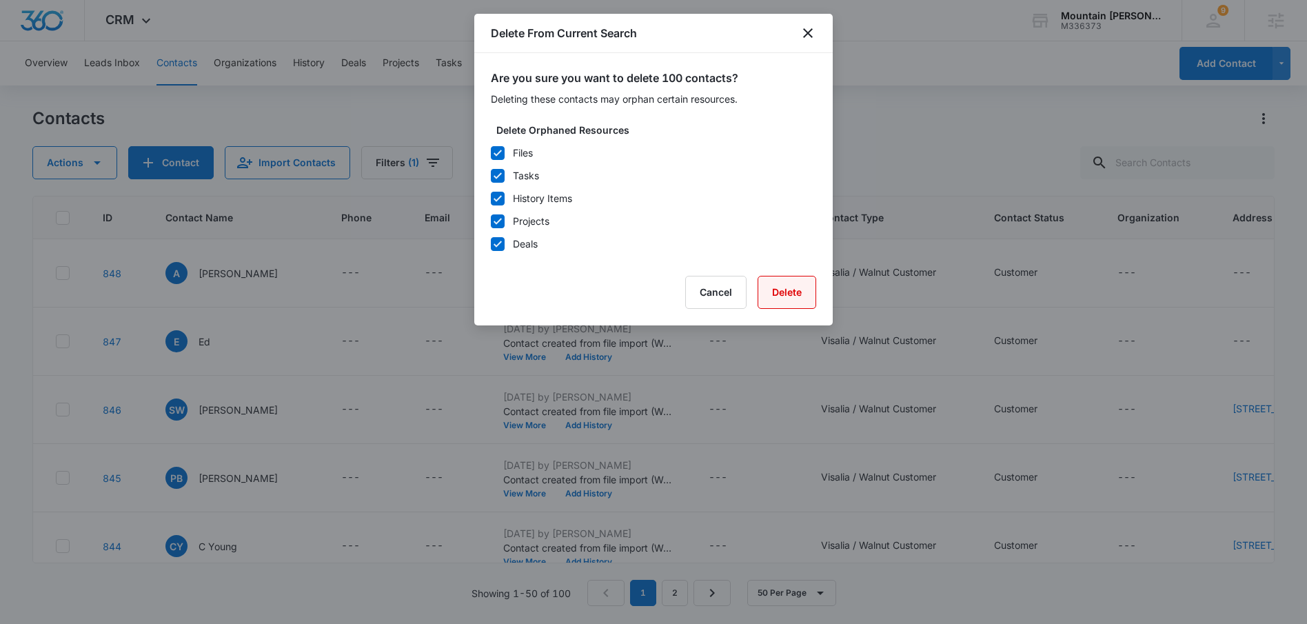
click at [812, 289] on button "Delete" at bounding box center [787, 292] width 59 height 33
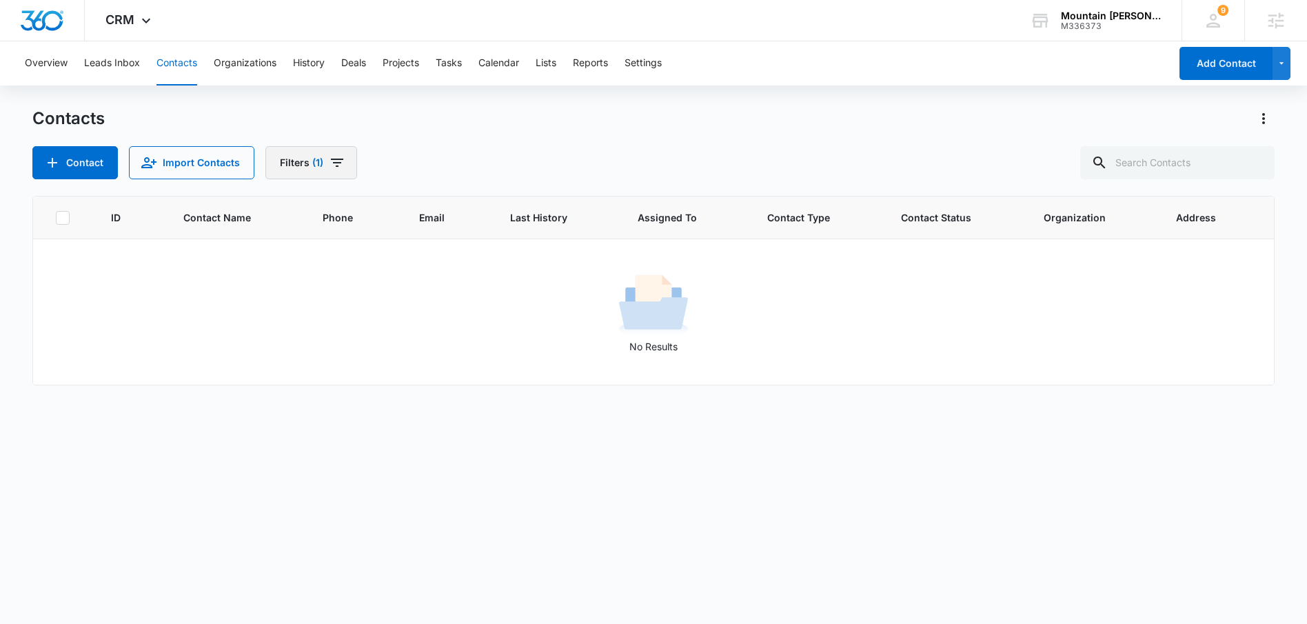
click at [342, 159] on icon "Filters" at bounding box center [337, 162] width 17 height 17
click at [332, 323] on icon "Clear" at bounding box center [328, 320] width 9 height 9
click at [631, 186] on div "Contacts Contact Import Contacts Filters (1) Assigned To Sources Status Type 1 …" at bounding box center [653, 365] width 1242 height 515
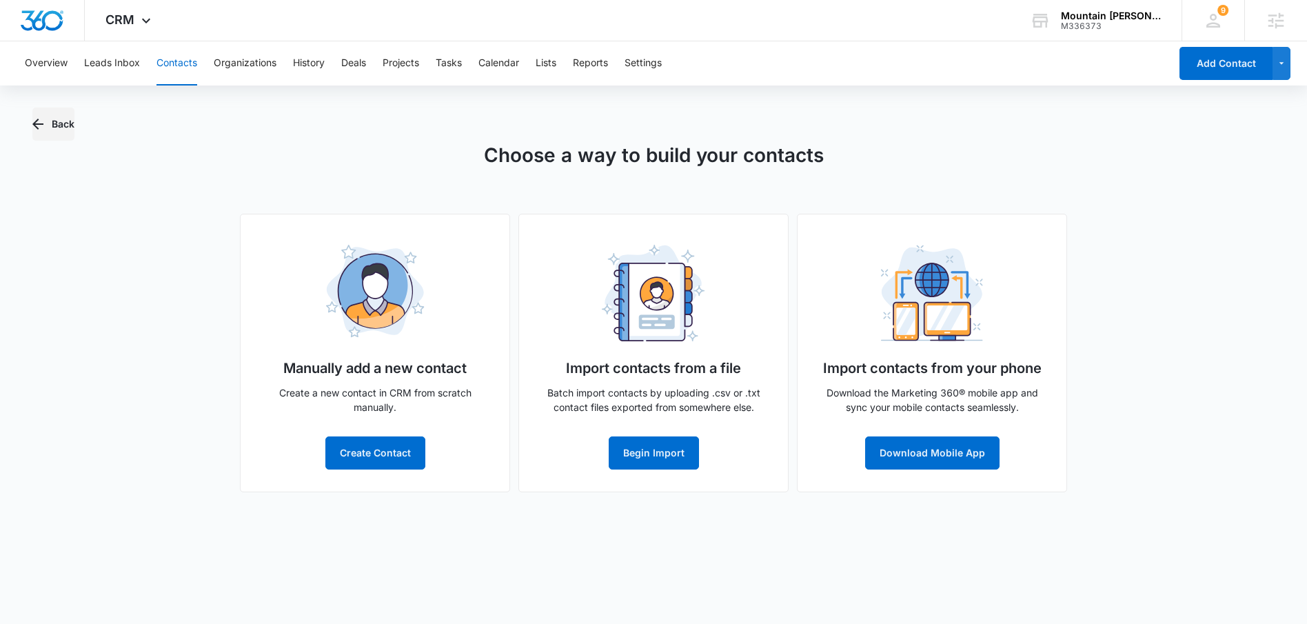
click at [39, 117] on icon "button" at bounding box center [38, 124] width 17 height 17
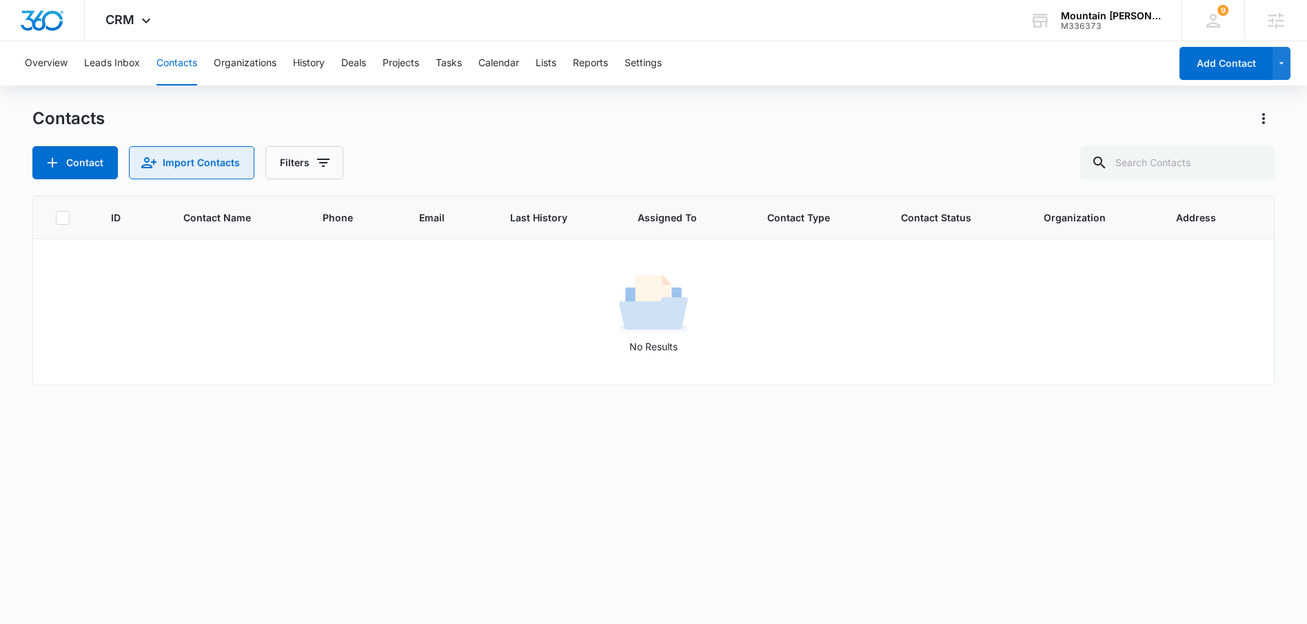
click at [199, 154] on button "Import Contacts" at bounding box center [191, 162] width 125 height 33
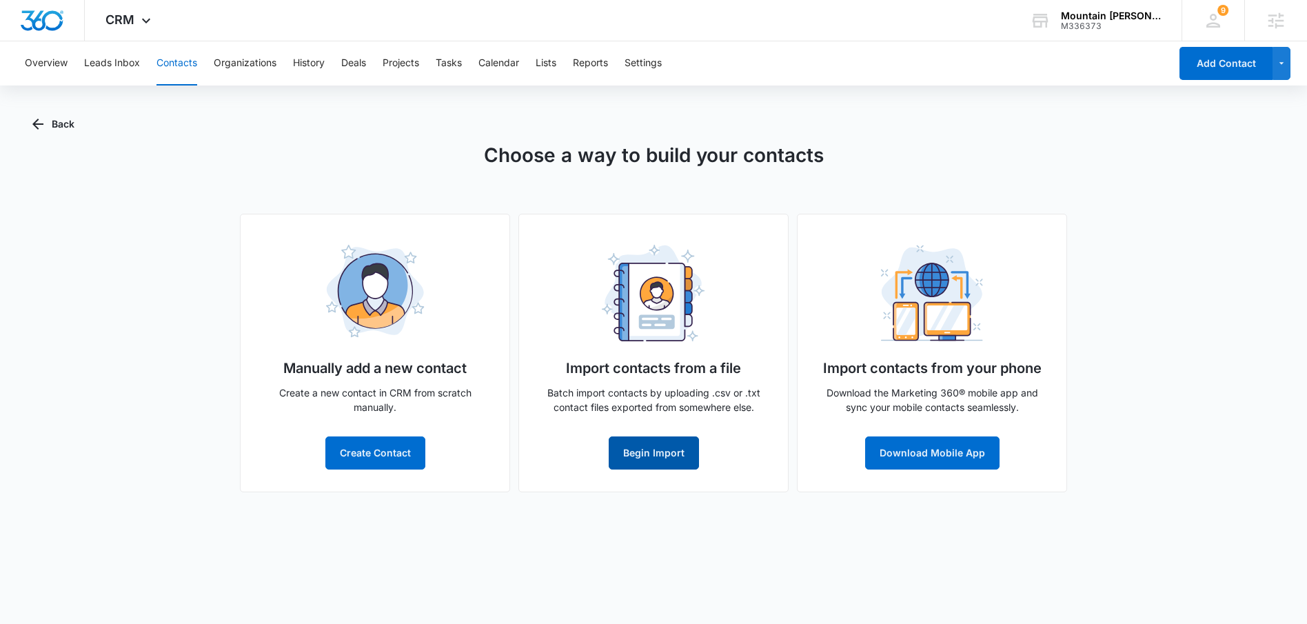
click at [673, 462] on button "Begin Import" at bounding box center [654, 452] width 90 height 33
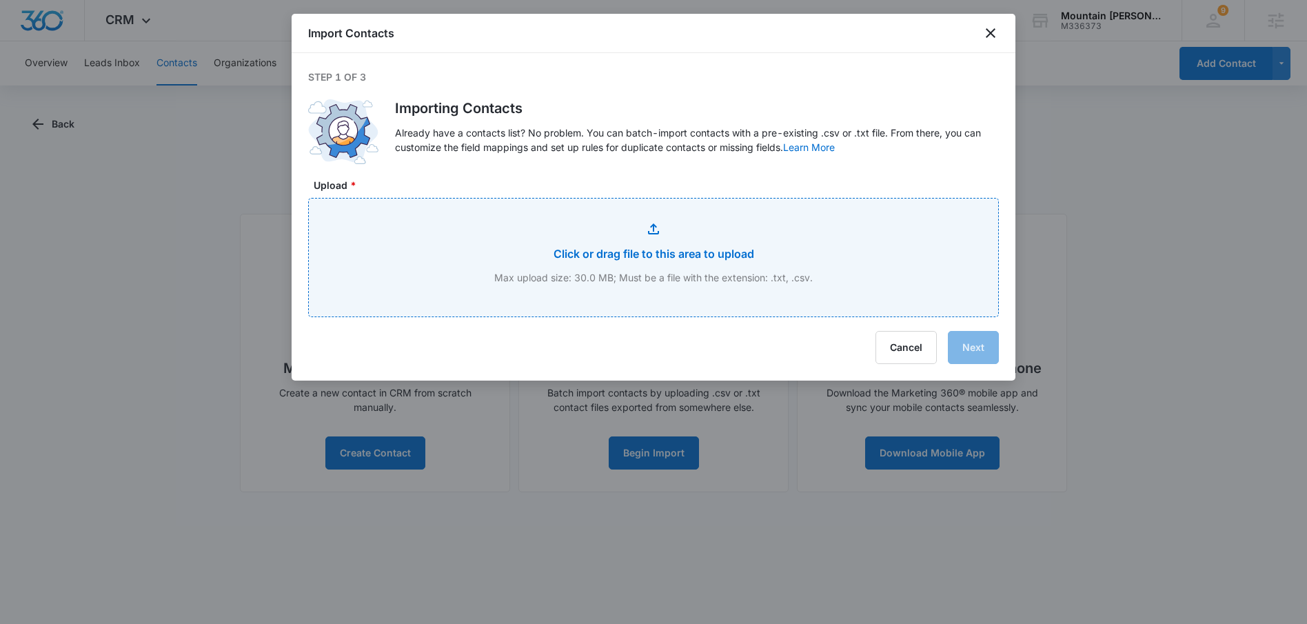
click at [544, 225] on input "Upload *" at bounding box center [654, 258] width 690 height 118
type input "C:\fakepath\Walnut Ave, Visalia Customer.xlsx - Test Sheet.csv"
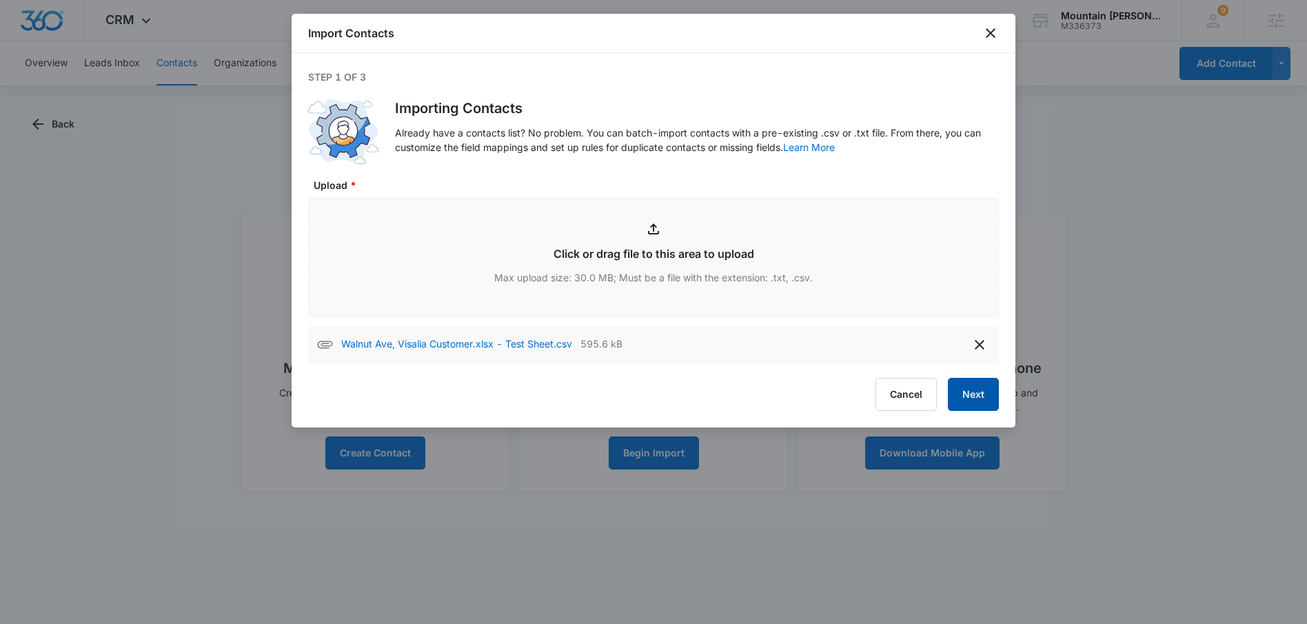
click at [986, 404] on button "Next" at bounding box center [973, 394] width 51 height 33
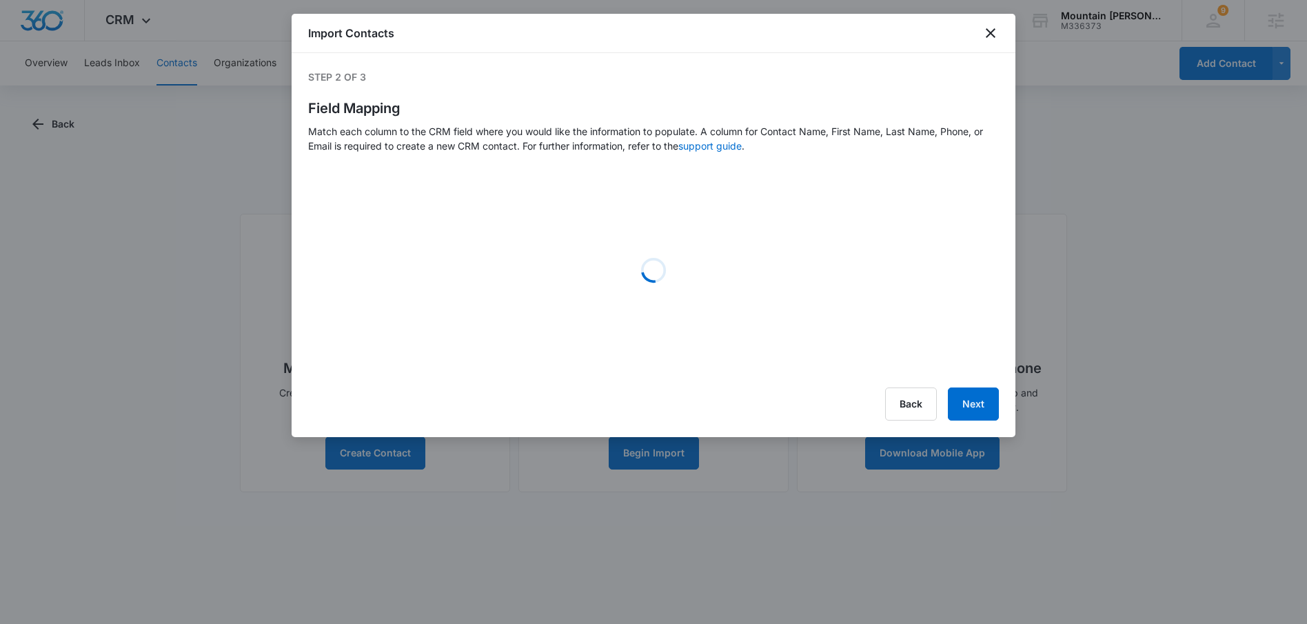
select select "363"
select select "name"
select select "185"
select select "184"
select select "365"
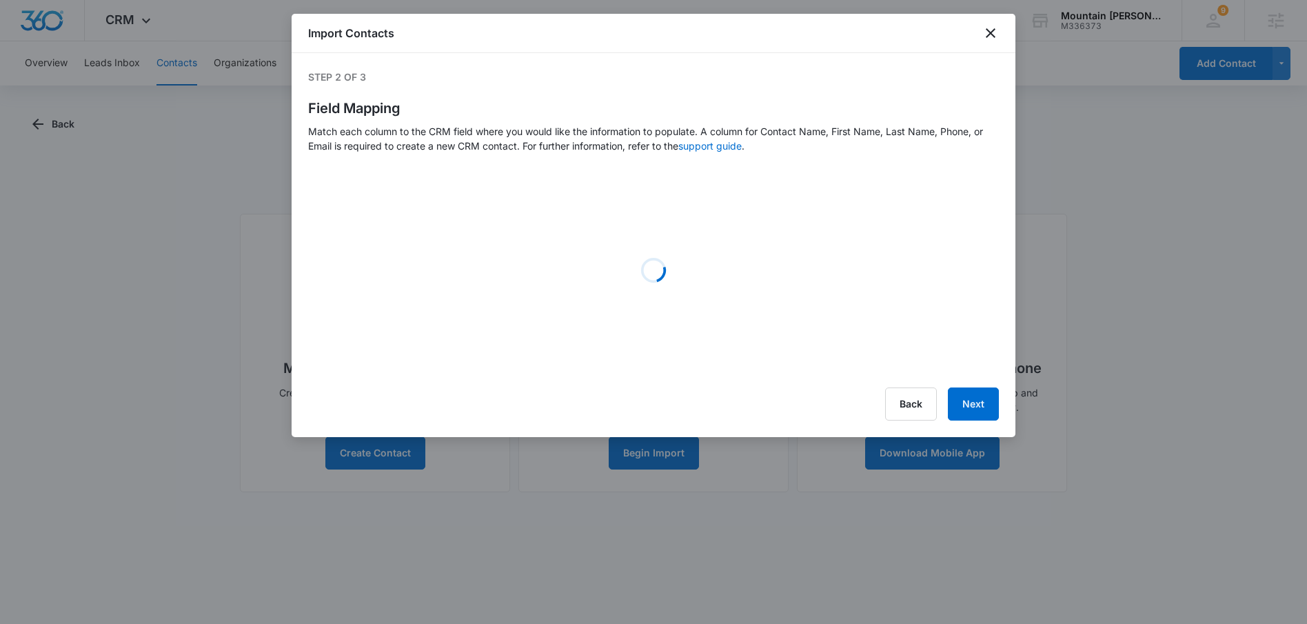
select select "366"
select select "364"
select select "187"
select select "188"
select select "189"
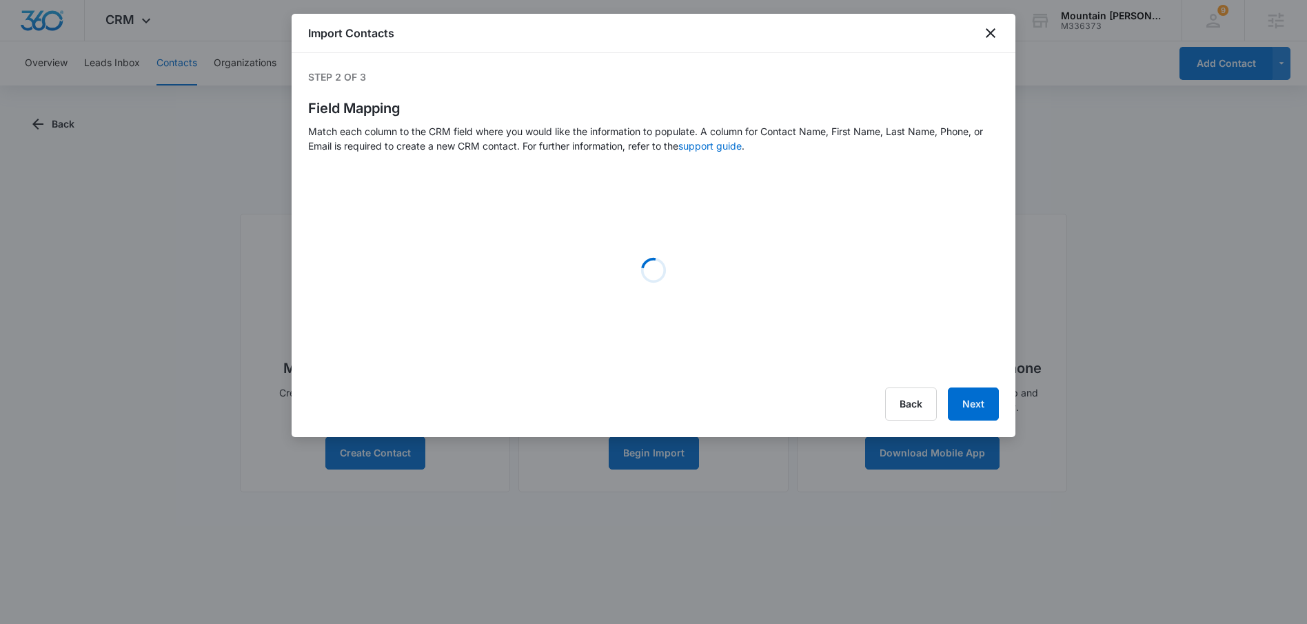
select select "190"
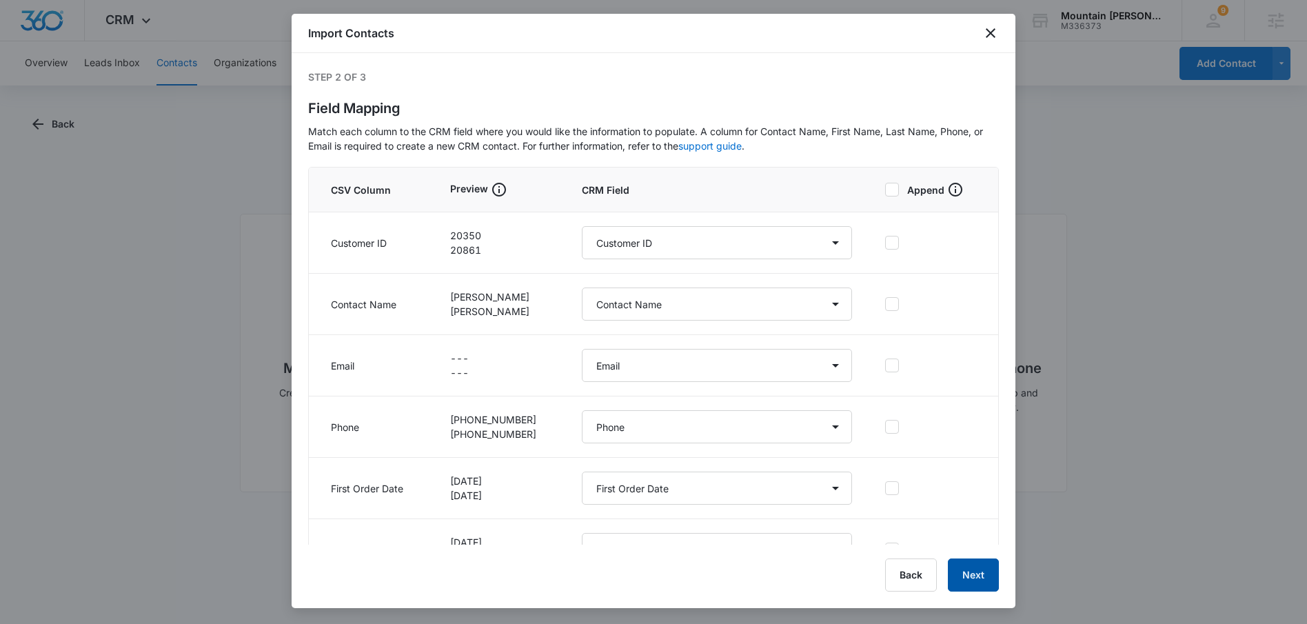
click at [981, 584] on button "Next" at bounding box center [973, 575] width 51 height 33
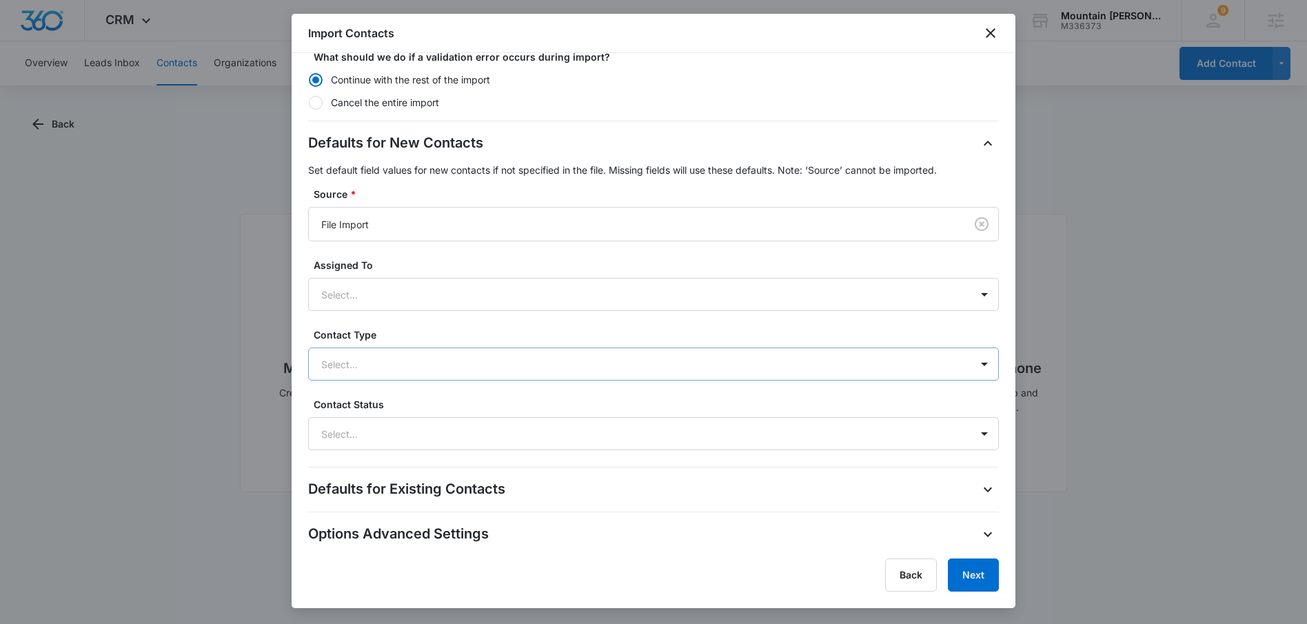
scroll to position [285, 0]
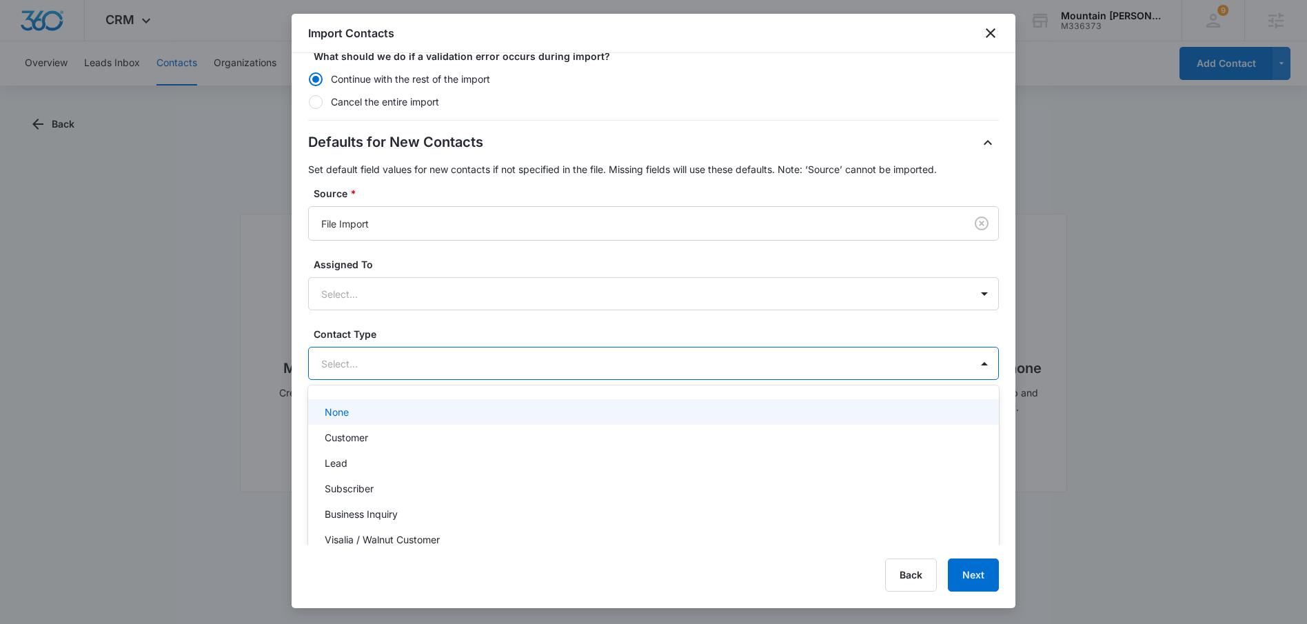
click at [436, 363] on div at bounding box center [637, 363] width 632 height 17
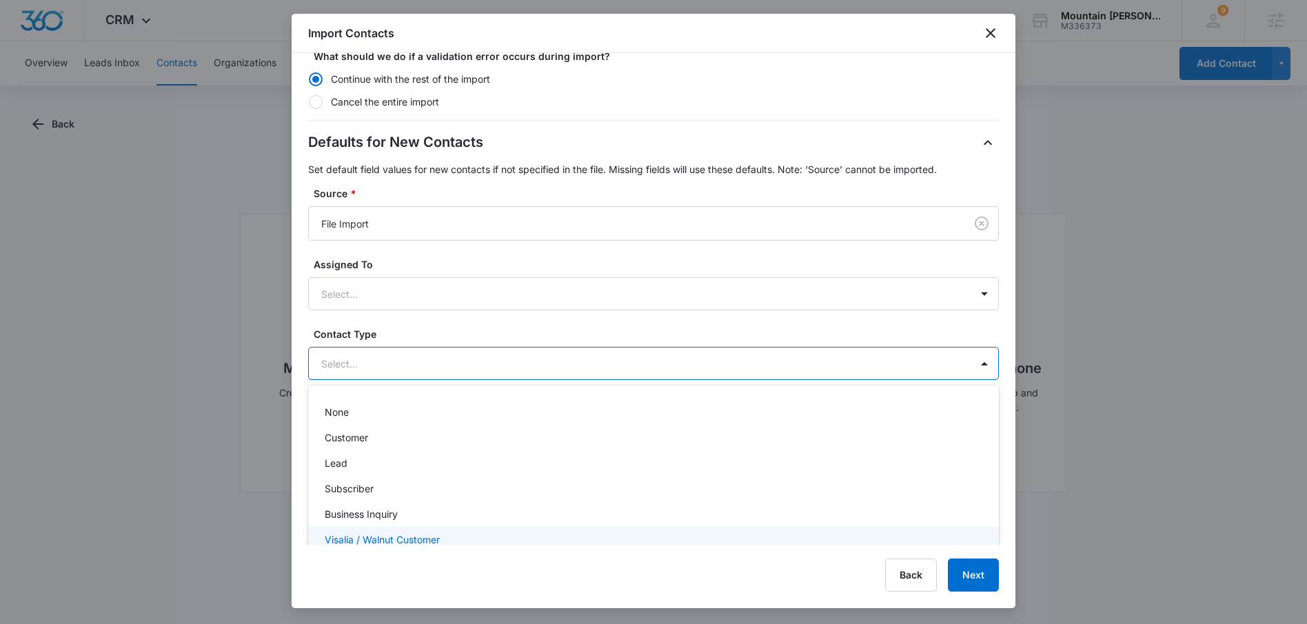
click at [408, 547] on div "Import Contacts Step 3 of 3 Import Settings Review the import settings below an…" at bounding box center [654, 311] width 724 height 594
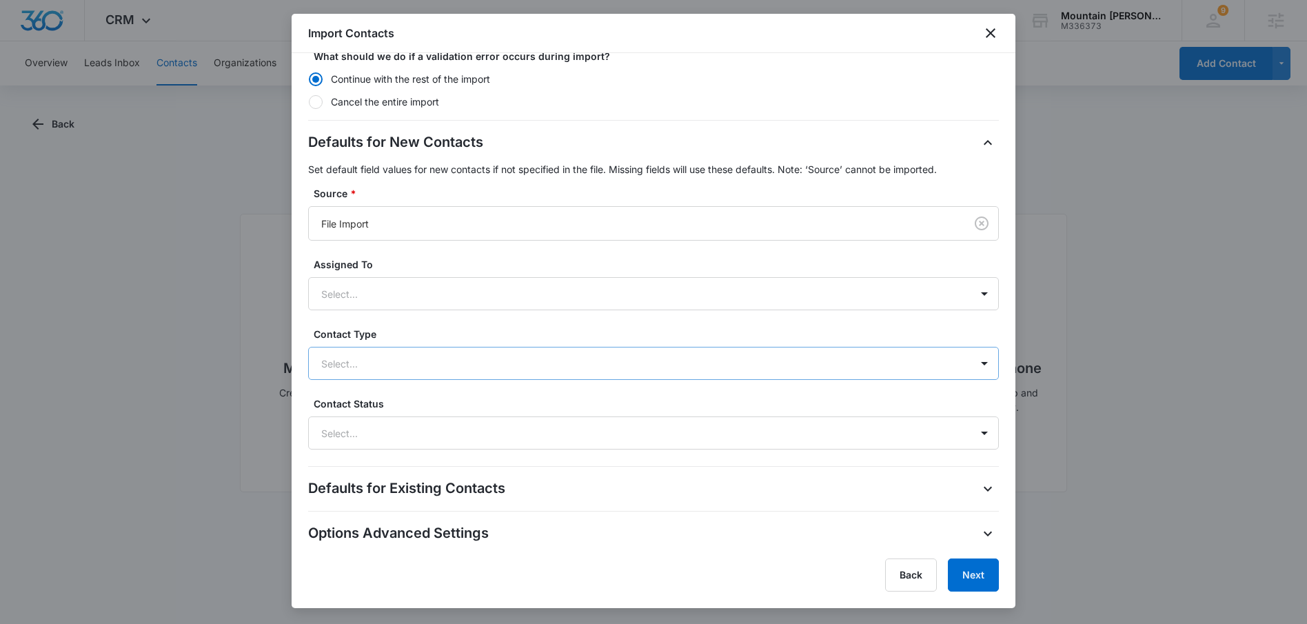
click at [541, 363] on div at bounding box center [637, 363] width 632 height 17
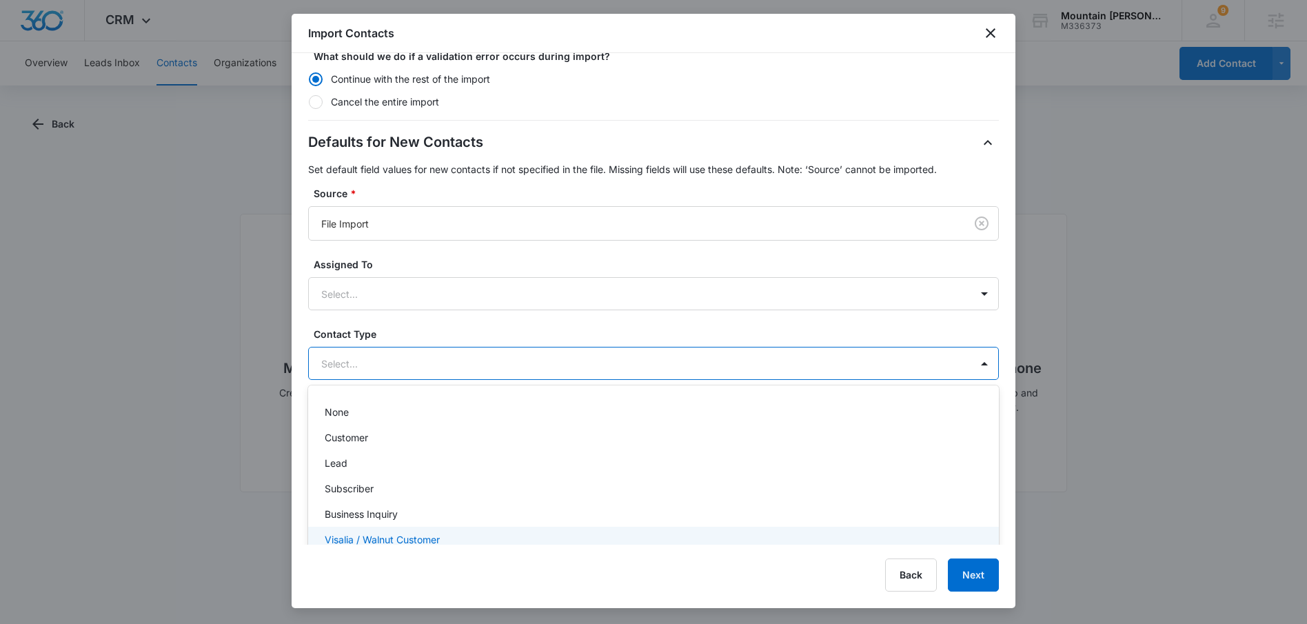
click at [395, 541] on p "Visalia / Walnut Customer" at bounding box center [382, 539] width 115 height 14
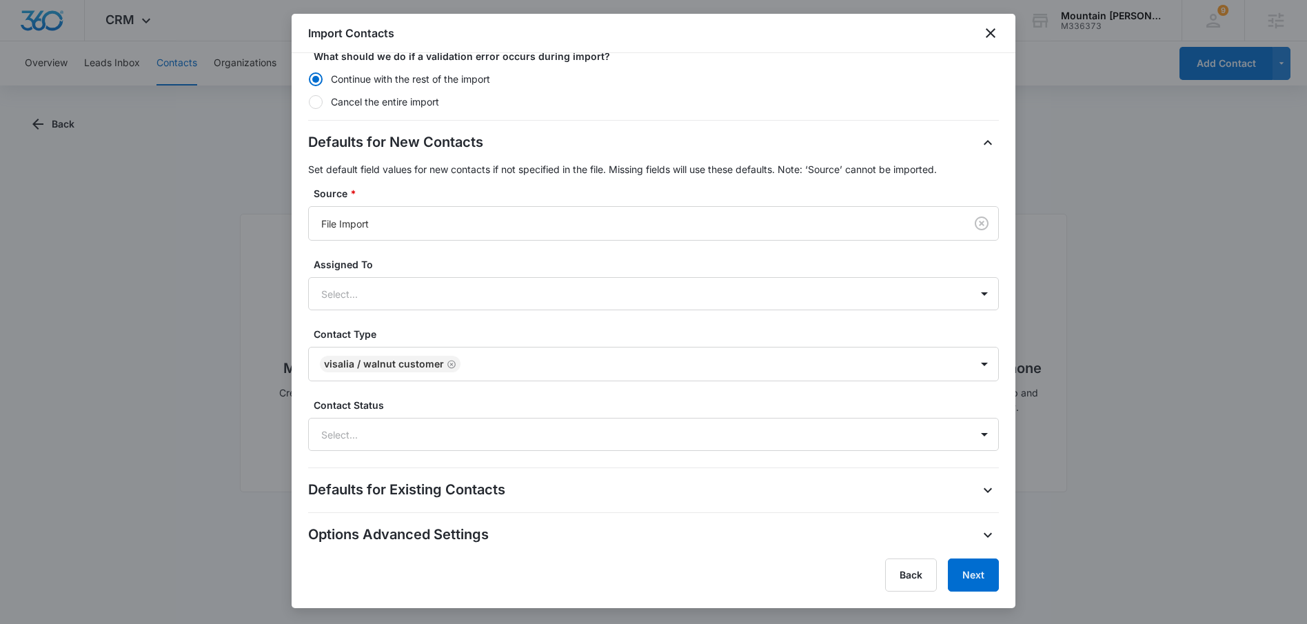
click at [667, 325] on div "Defaults for New Contacts Set default field values for new contacts if not spec…" at bounding box center [653, 291] width 691 height 319
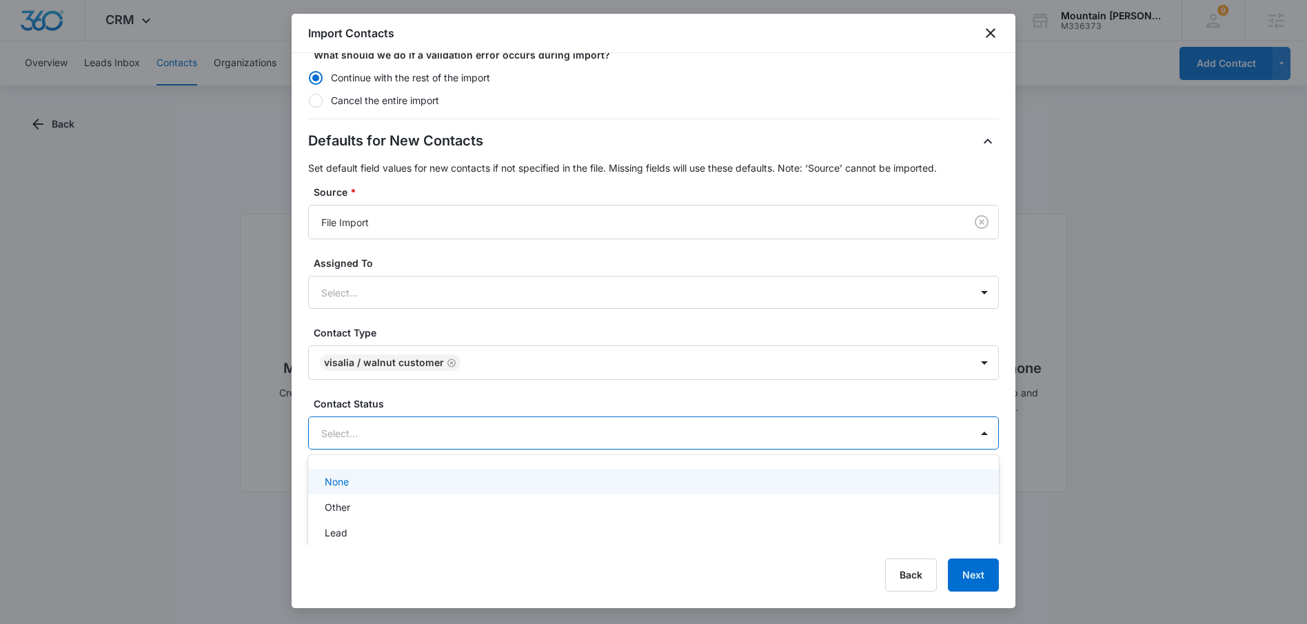
click at [575, 430] on div at bounding box center [637, 433] width 632 height 17
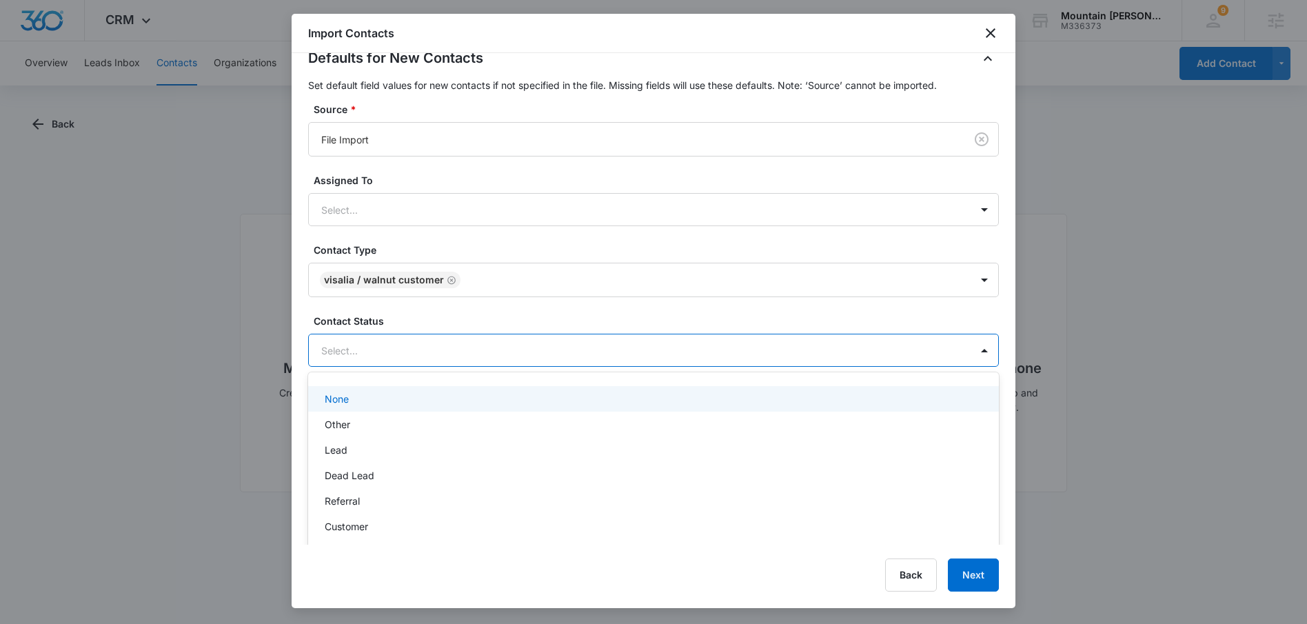
scroll to position [378, 0]
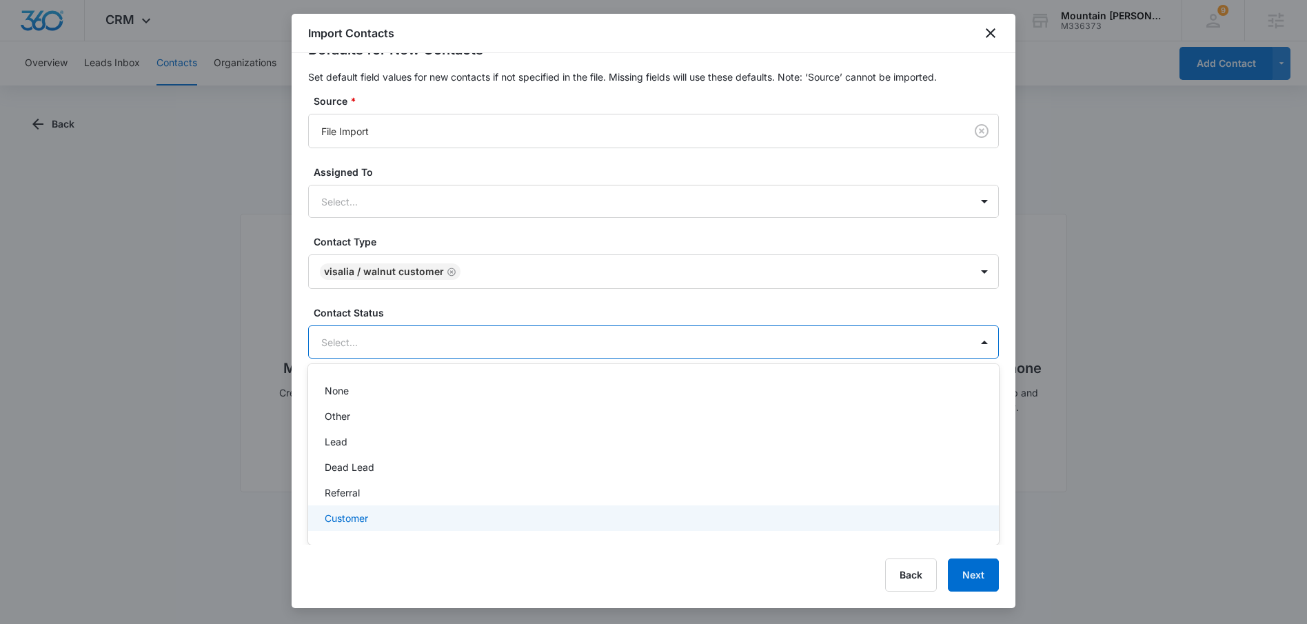
click at [351, 516] on p "Customer" at bounding box center [346, 518] width 43 height 14
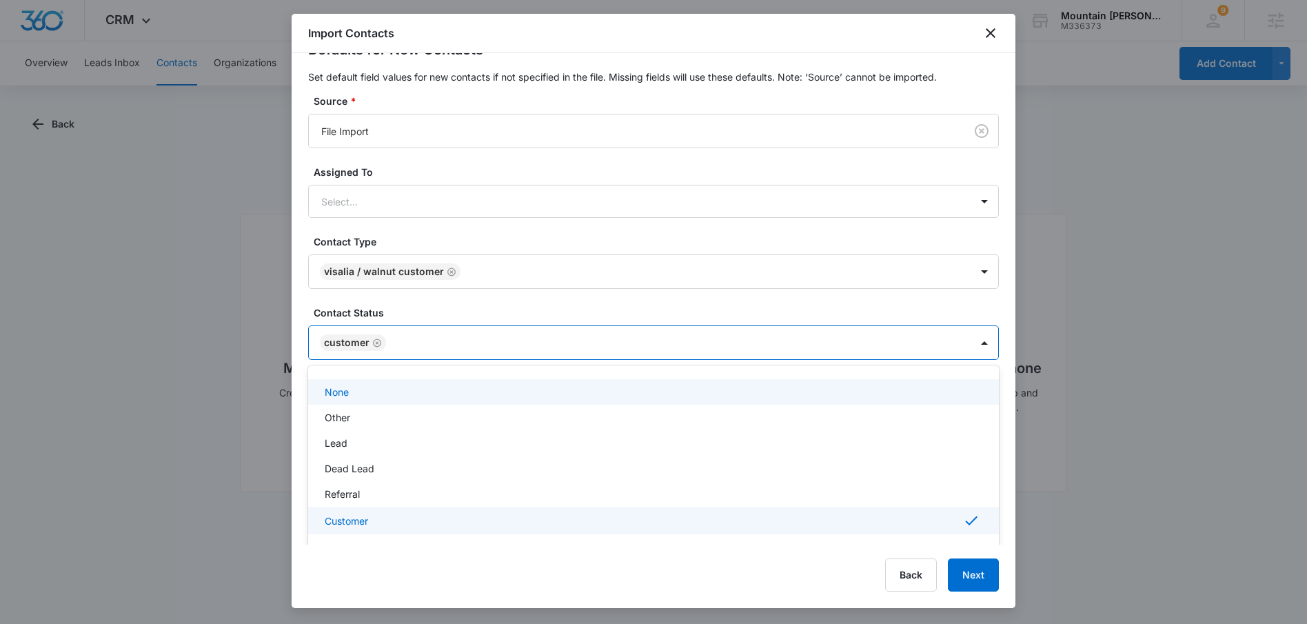
click at [647, 308] on div "Defaults for New Contacts Set default field values for new contacts if not spec…" at bounding box center [653, 199] width 691 height 321
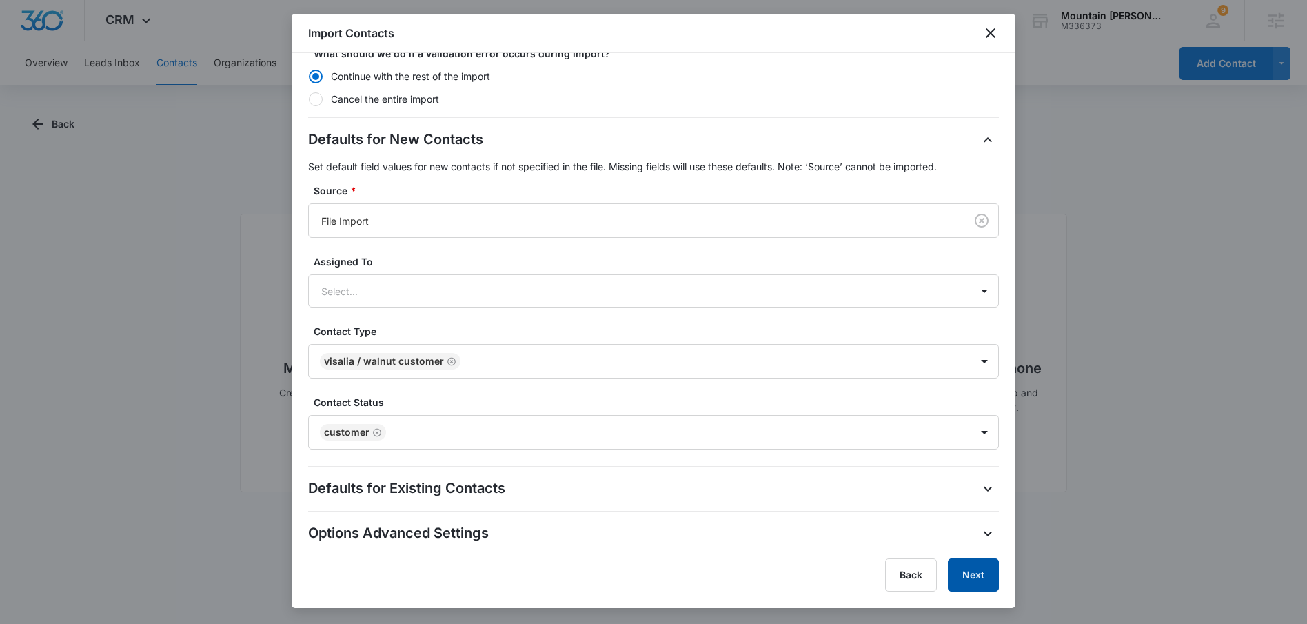
click at [978, 578] on button "Next" at bounding box center [973, 575] width 51 height 33
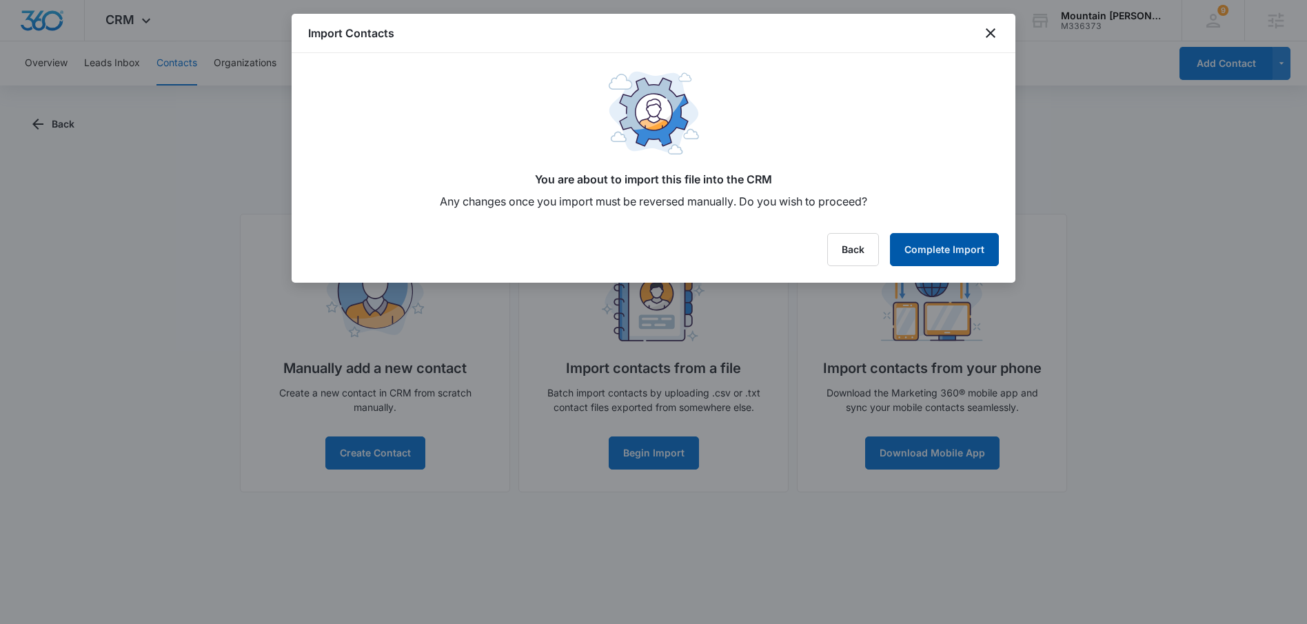
click at [957, 238] on button "Complete Import" at bounding box center [944, 249] width 109 height 33
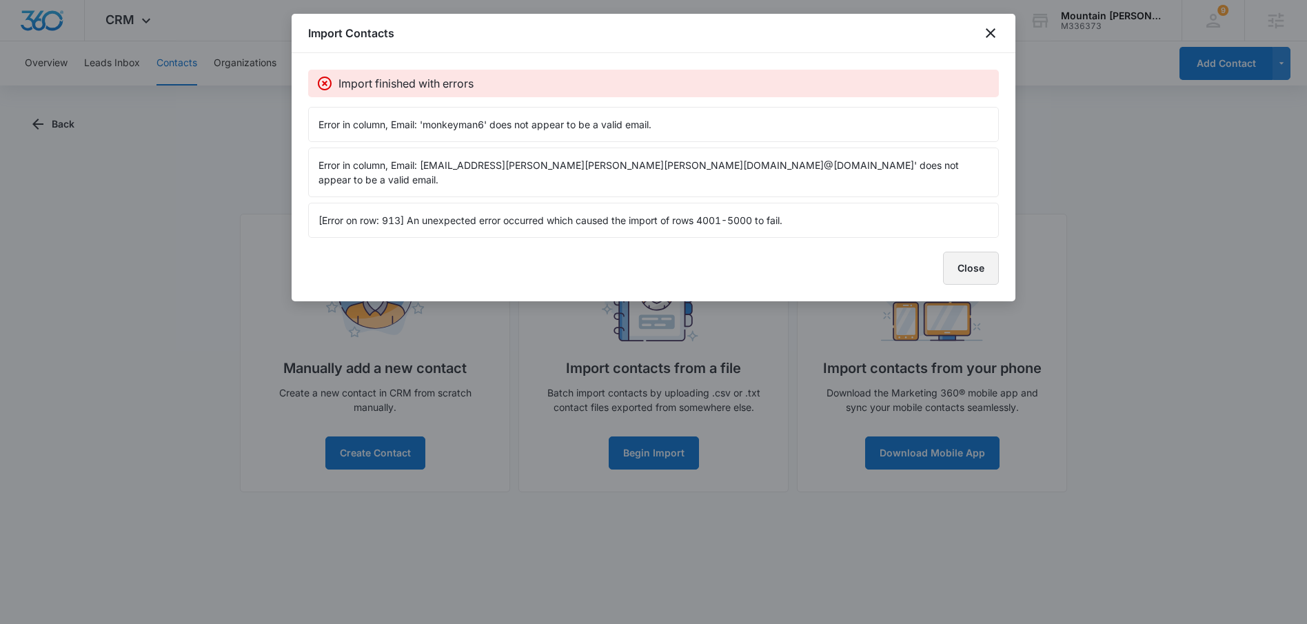
click at [961, 257] on button "Close" at bounding box center [971, 268] width 56 height 33
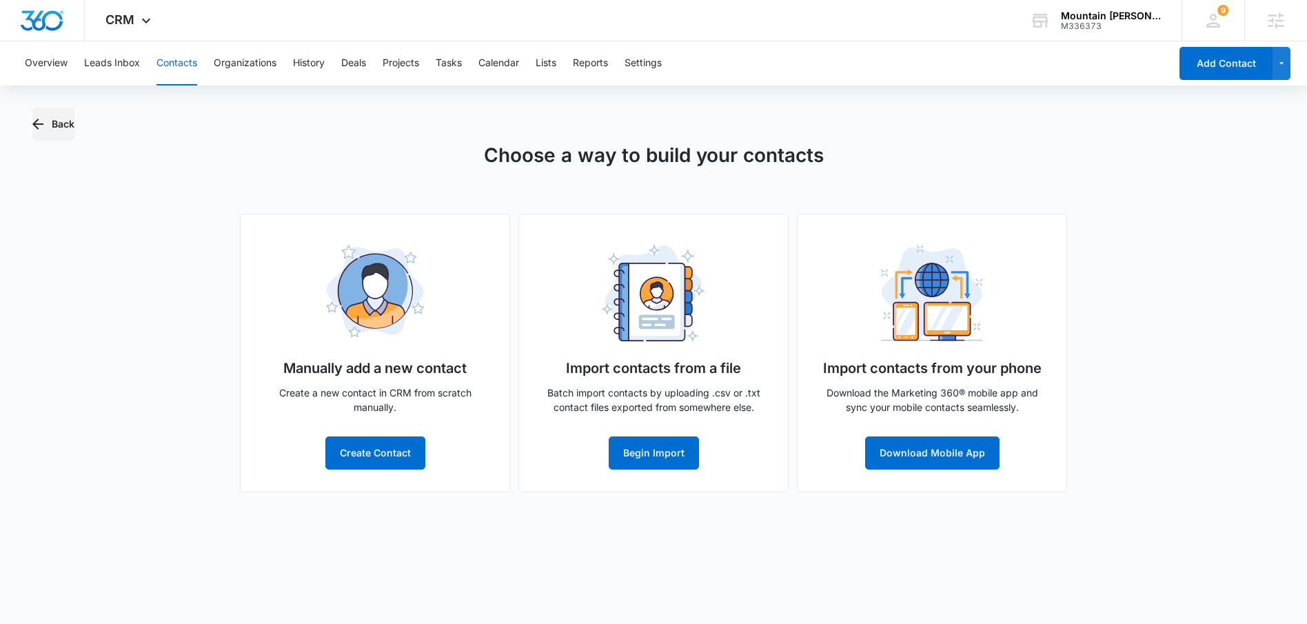
click at [63, 123] on button "Back" at bounding box center [53, 124] width 42 height 33
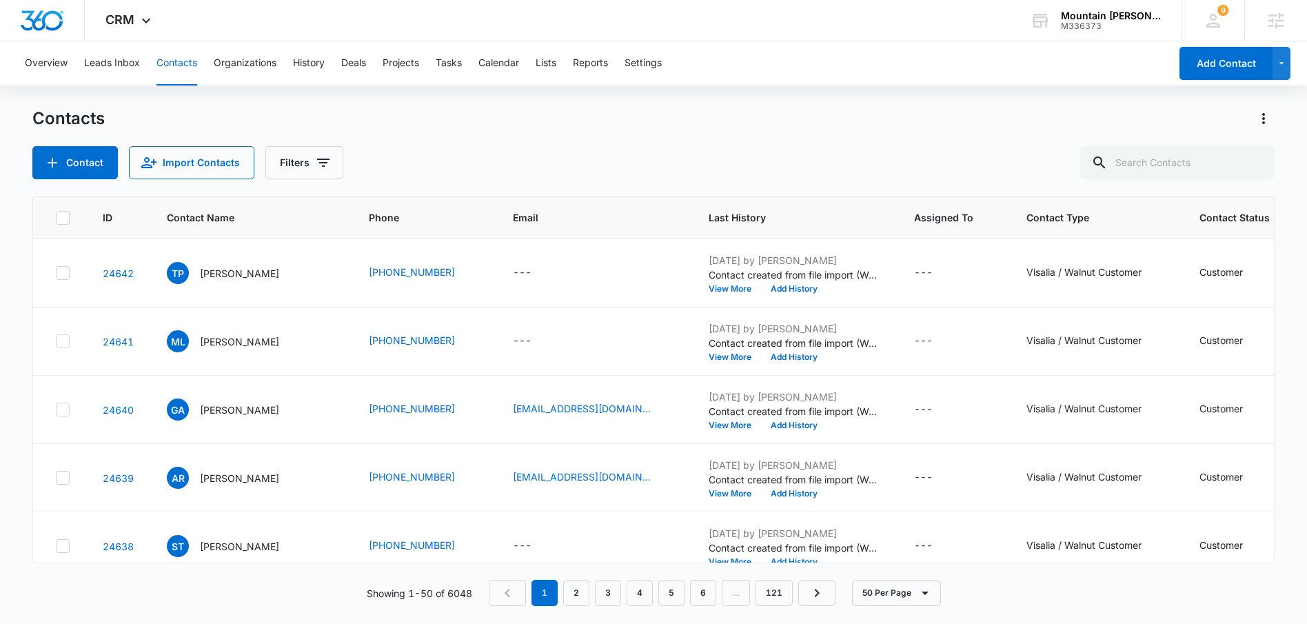
click at [430, 132] on div "Contacts Contact Import Contacts Filters" at bounding box center [653, 144] width 1242 height 72
click at [499, 134] on div "Contacts Contact Import Contacts Filters" at bounding box center [653, 144] width 1242 height 72
click at [168, 150] on button "Import Contacts" at bounding box center [191, 162] width 125 height 33
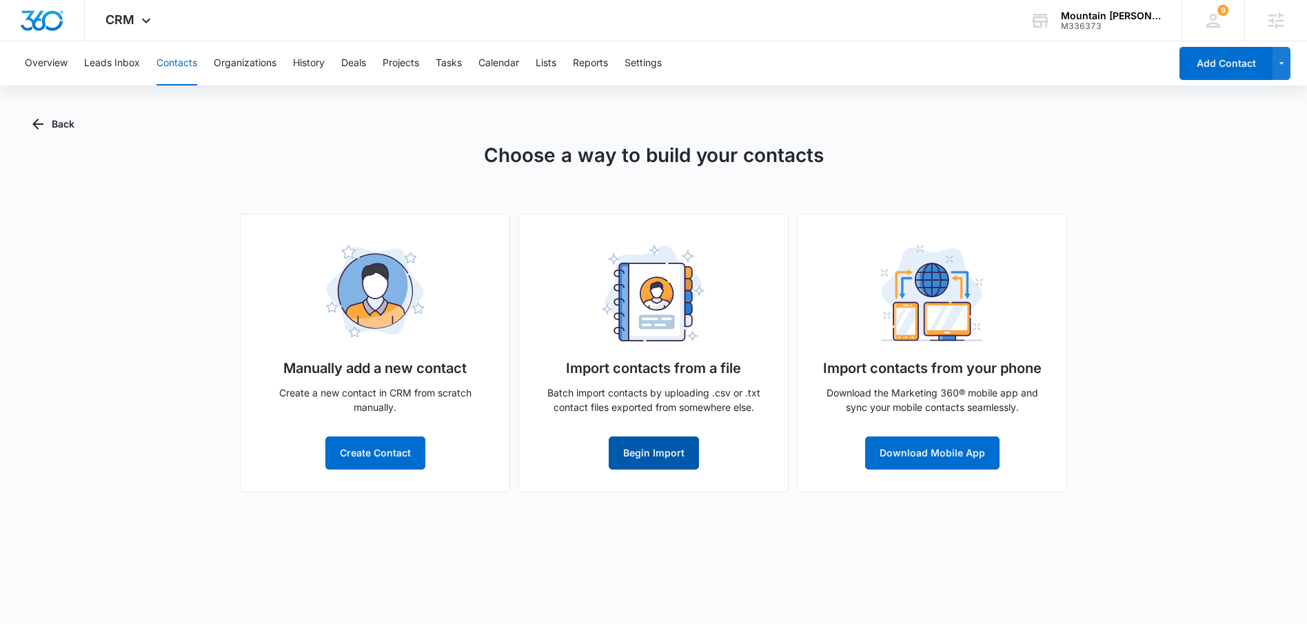
click at [676, 442] on button "Begin Import" at bounding box center [654, 452] width 90 height 33
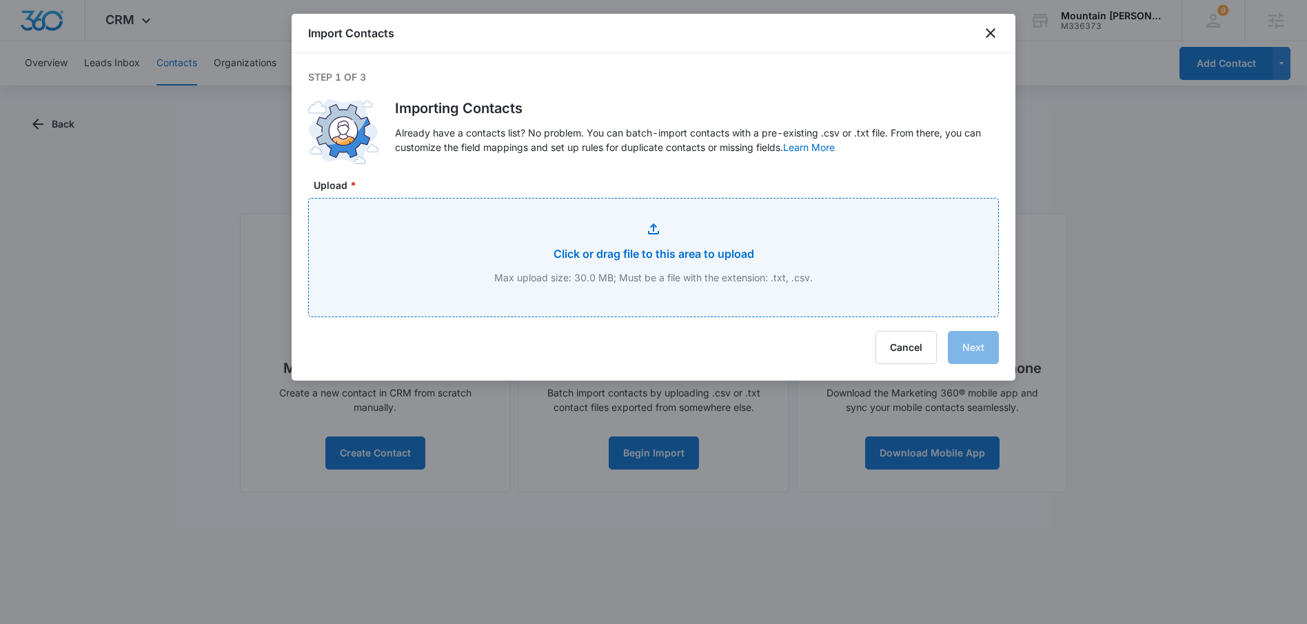
click at [678, 247] on input "Upload *" at bounding box center [654, 258] width 690 height 118
type input "C:\fakepath\Tulare Customers.xlsx - Test Sheet.csv"
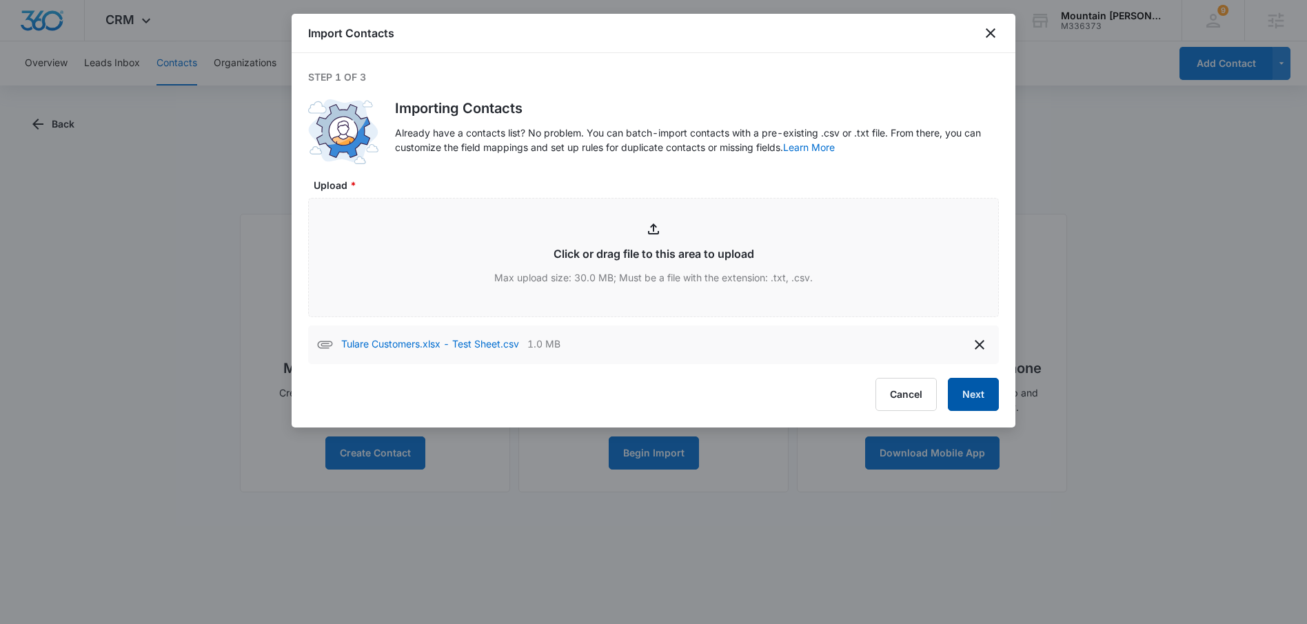
click at [980, 408] on button "Next" at bounding box center [973, 394] width 51 height 33
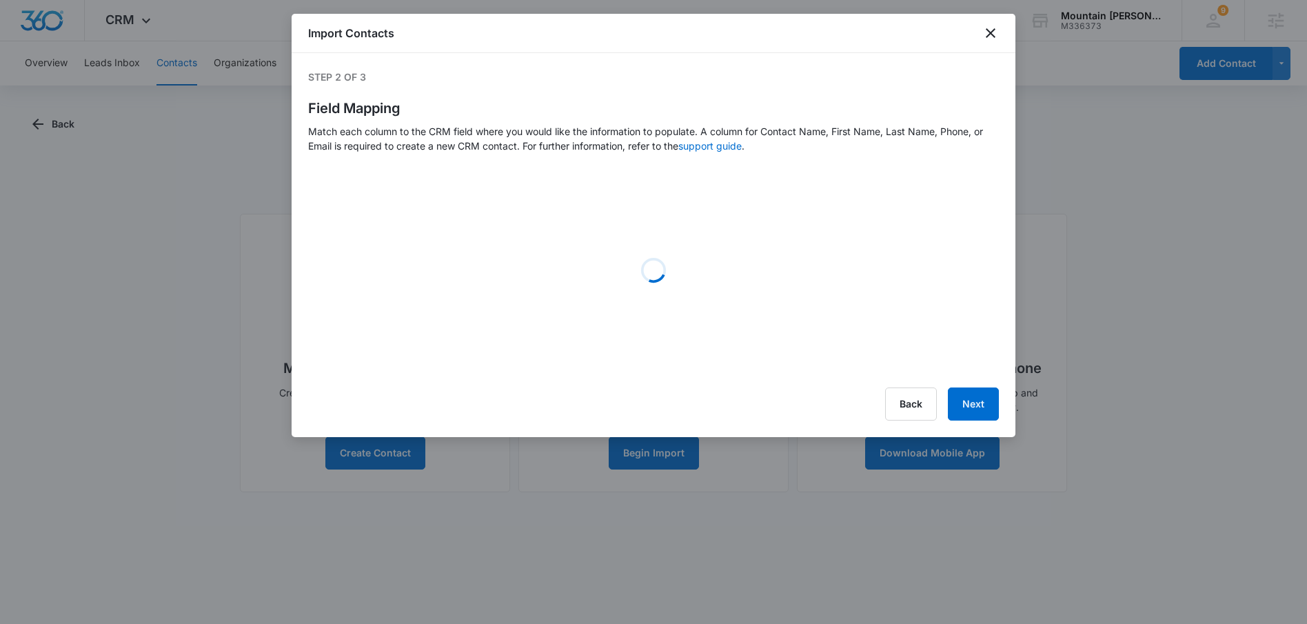
select select "363"
select select "name"
select select "184"
select select "185"
select select "365"
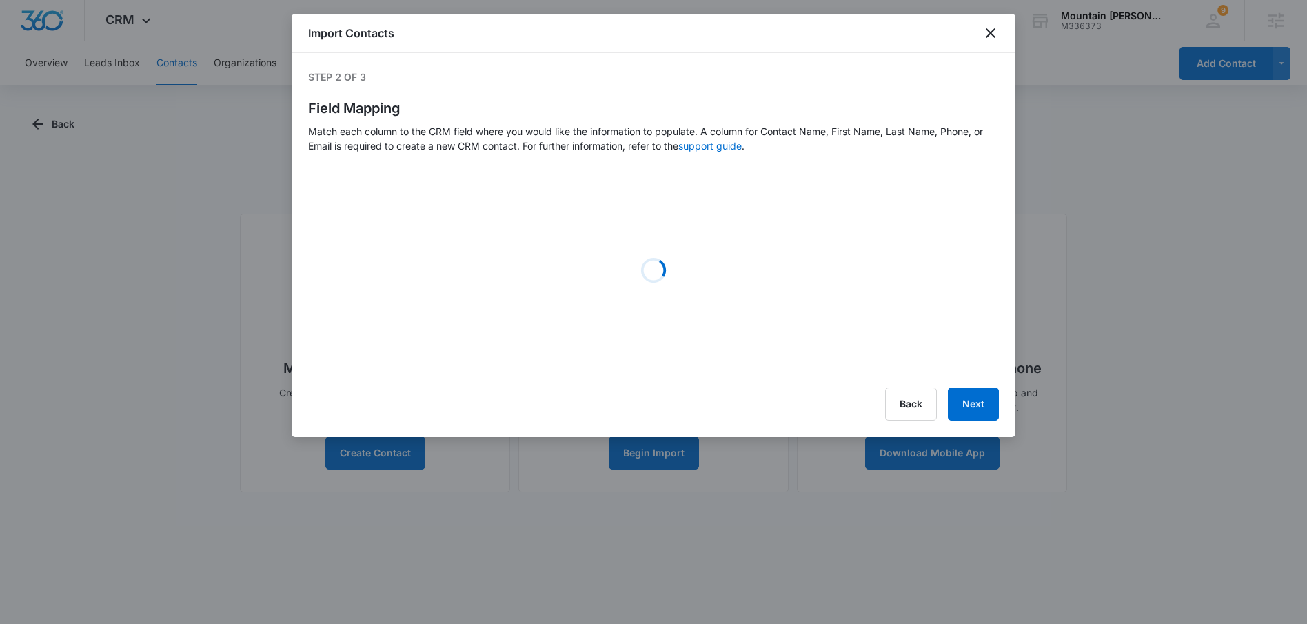
select select "366"
select select "364"
select select "187"
select select "188"
select select "189"
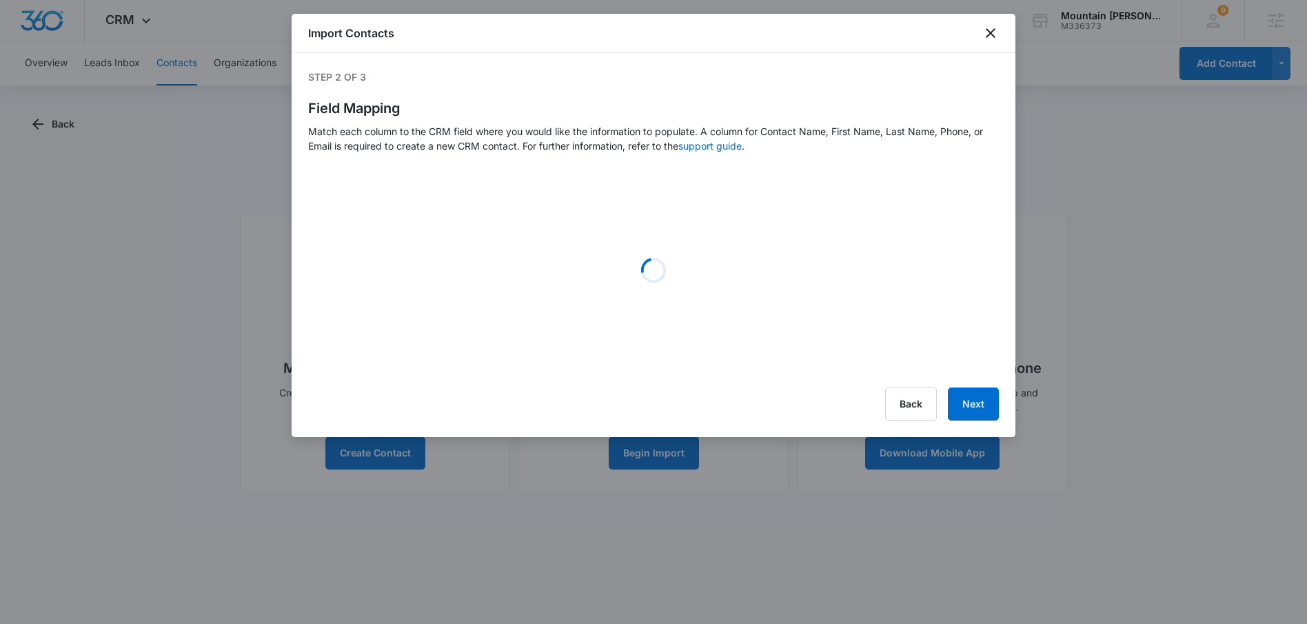
select select "190"
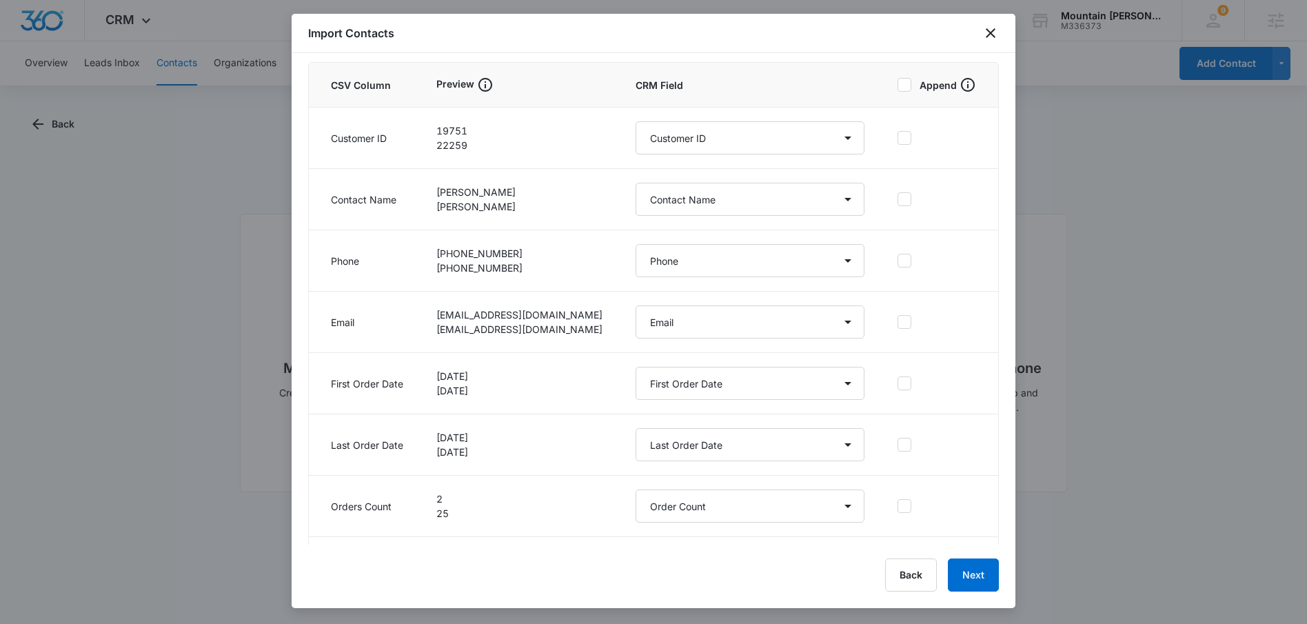
scroll to position [343, 0]
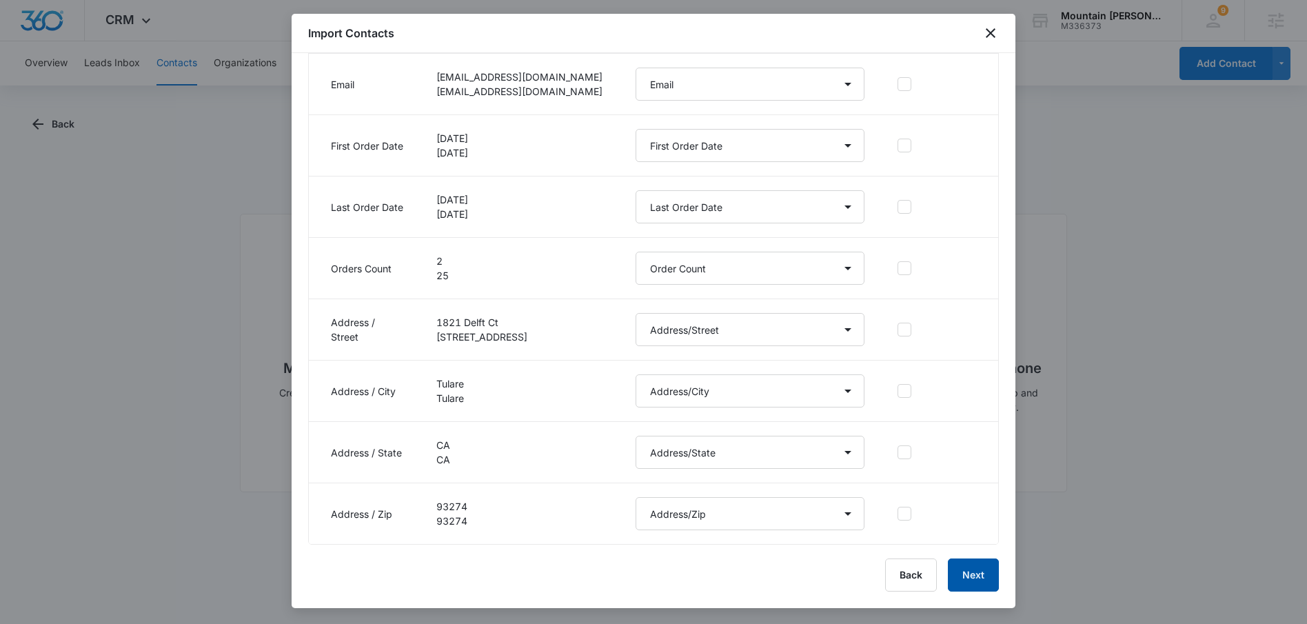
click at [972, 577] on button "Next" at bounding box center [973, 575] width 51 height 33
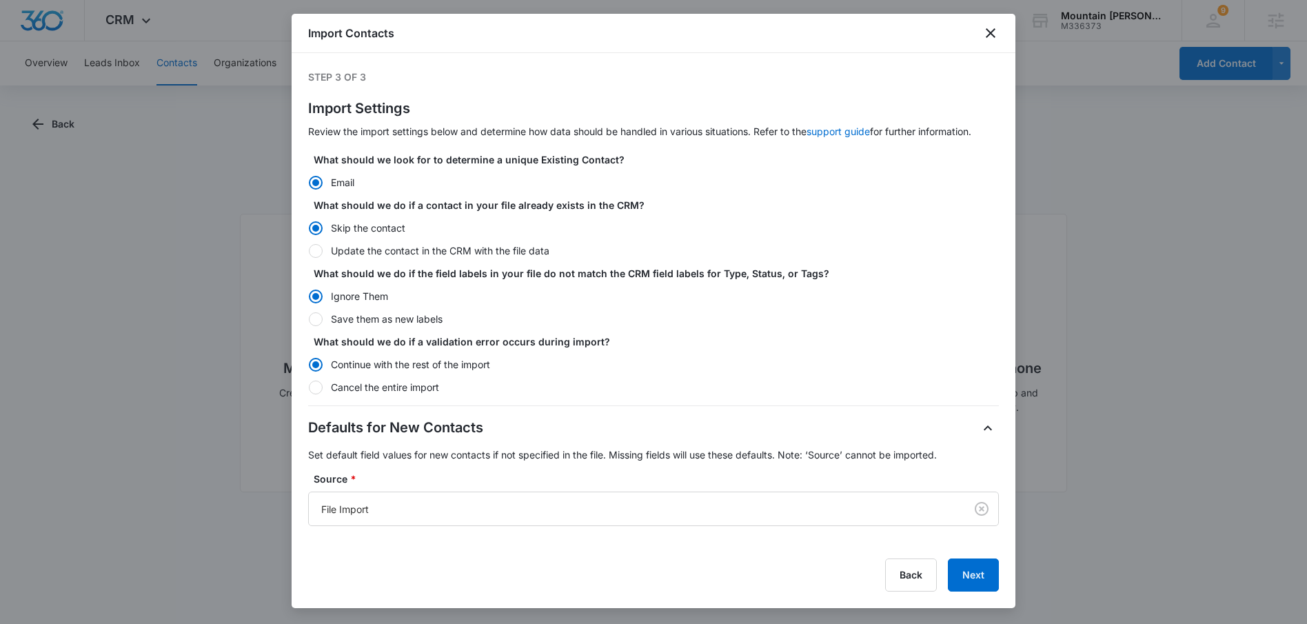
scroll to position [285, 0]
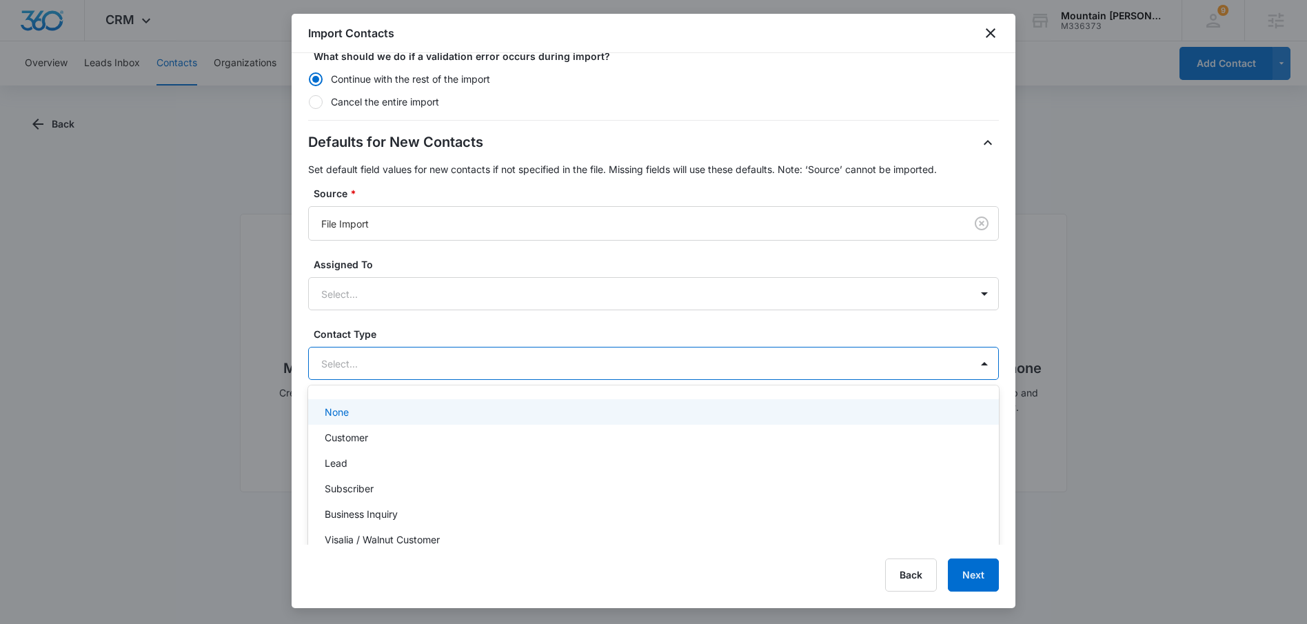
click at [439, 355] on div at bounding box center [637, 363] width 632 height 17
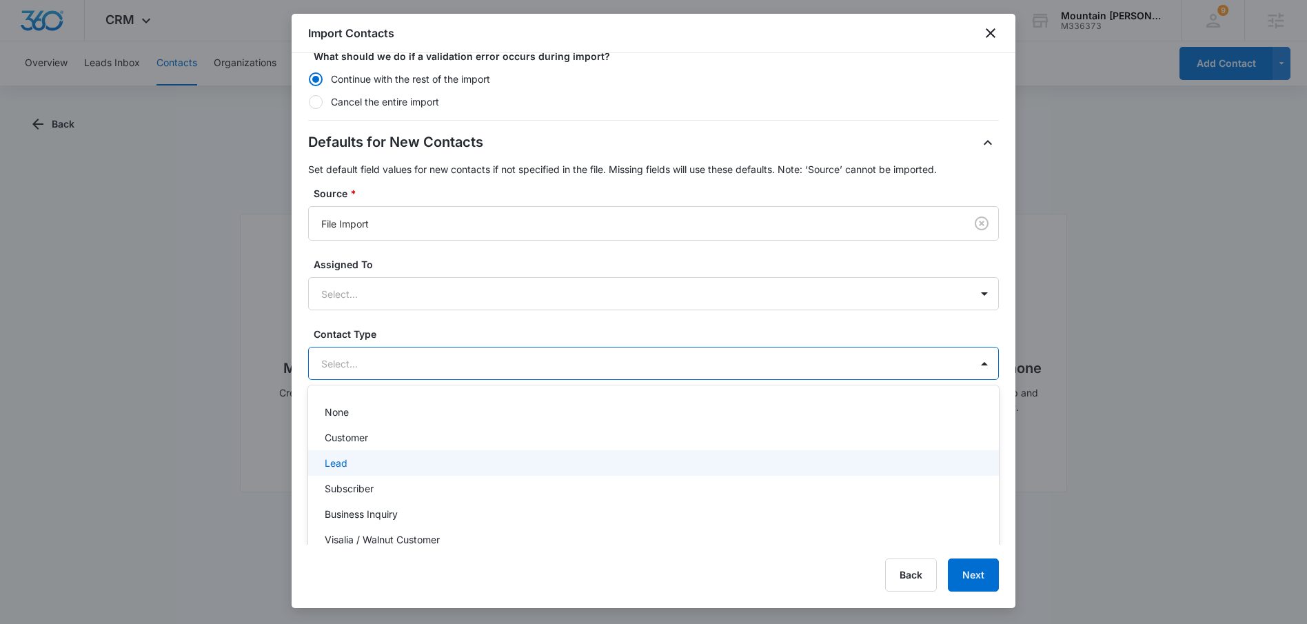
scroll to position [332, 0]
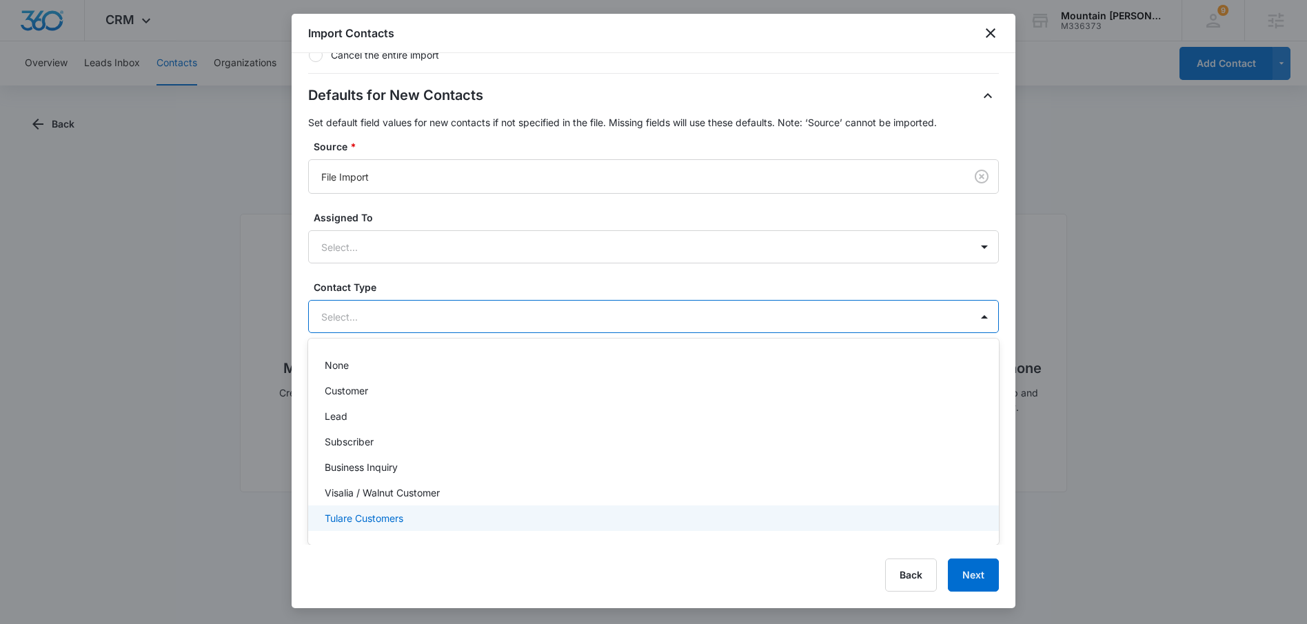
click at [383, 515] on p "Tulare Customers" at bounding box center [364, 518] width 79 height 14
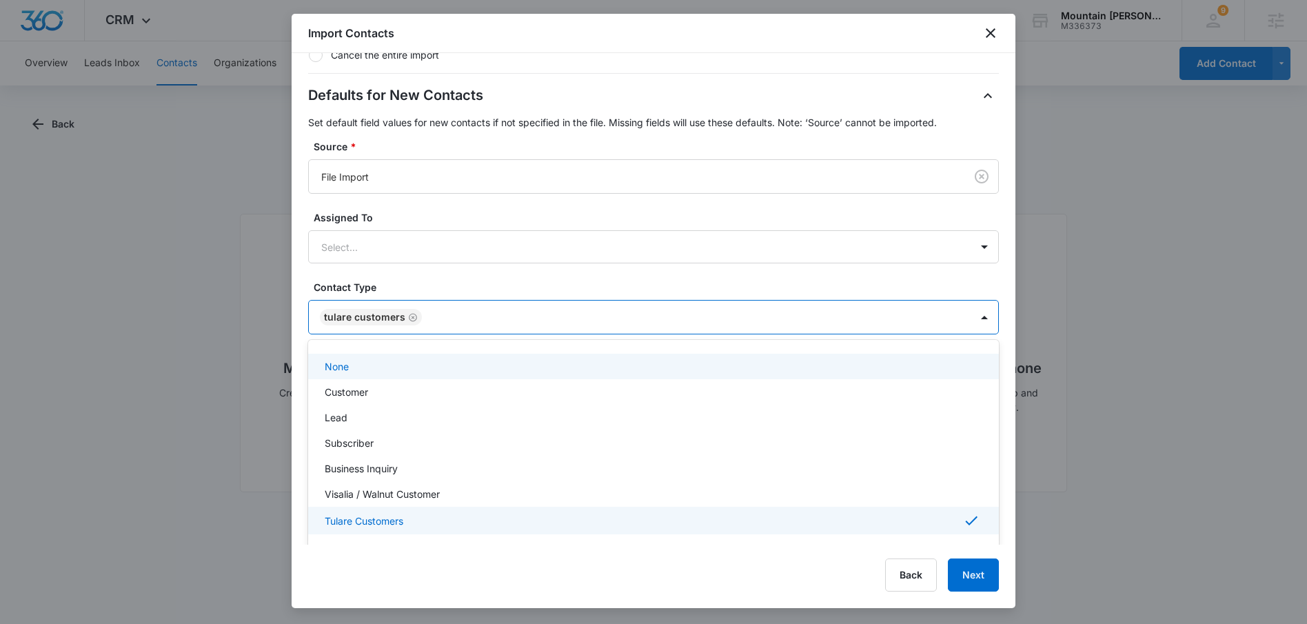
click at [632, 270] on div "Defaults for New Contacts Set default field values for new contacts if not spec…" at bounding box center [653, 244] width 691 height 319
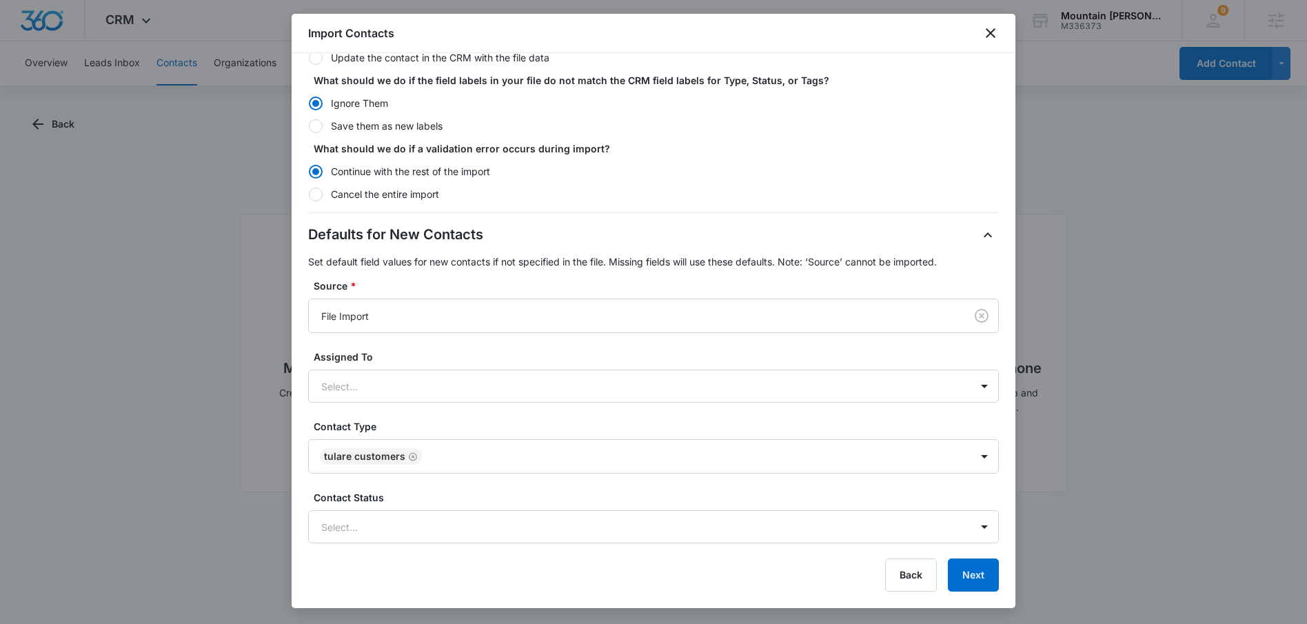
scroll to position [287, 0]
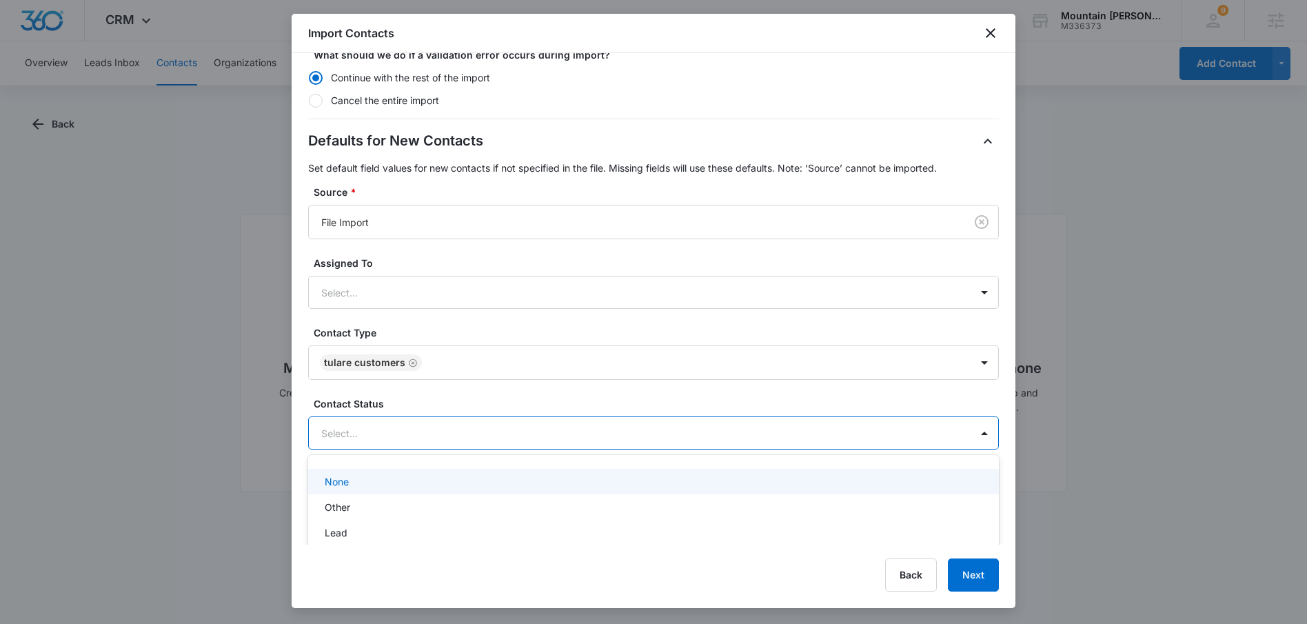
click at [494, 435] on div at bounding box center [637, 433] width 632 height 17
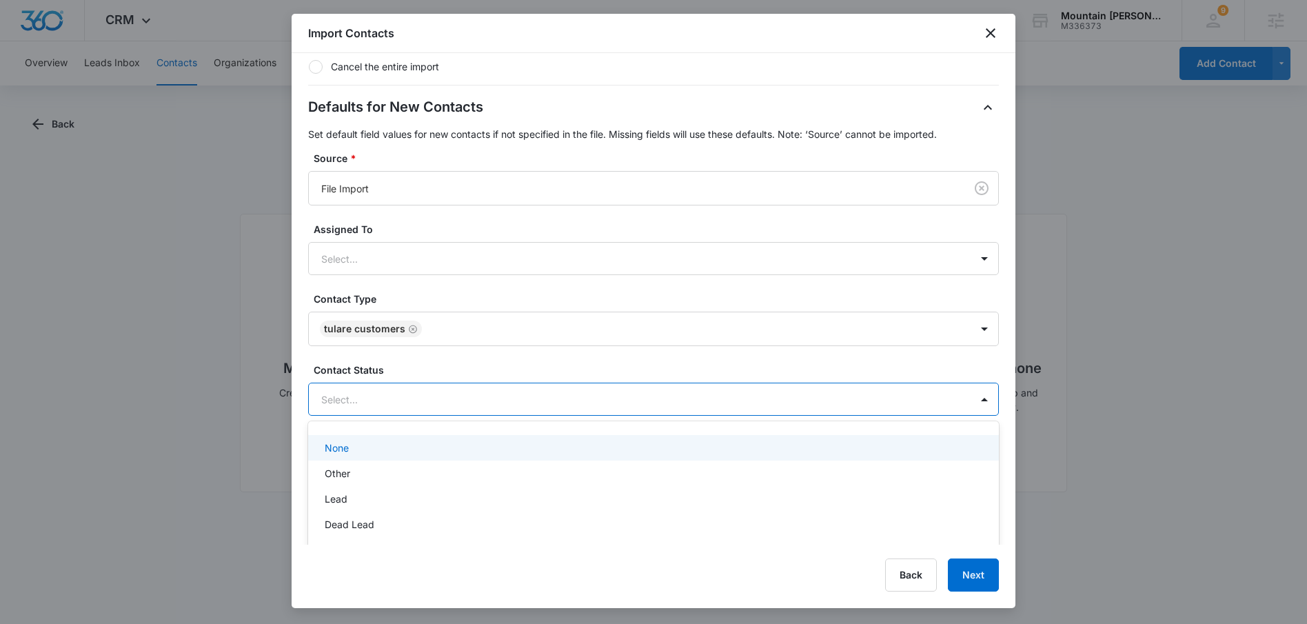
scroll to position [378, 0]
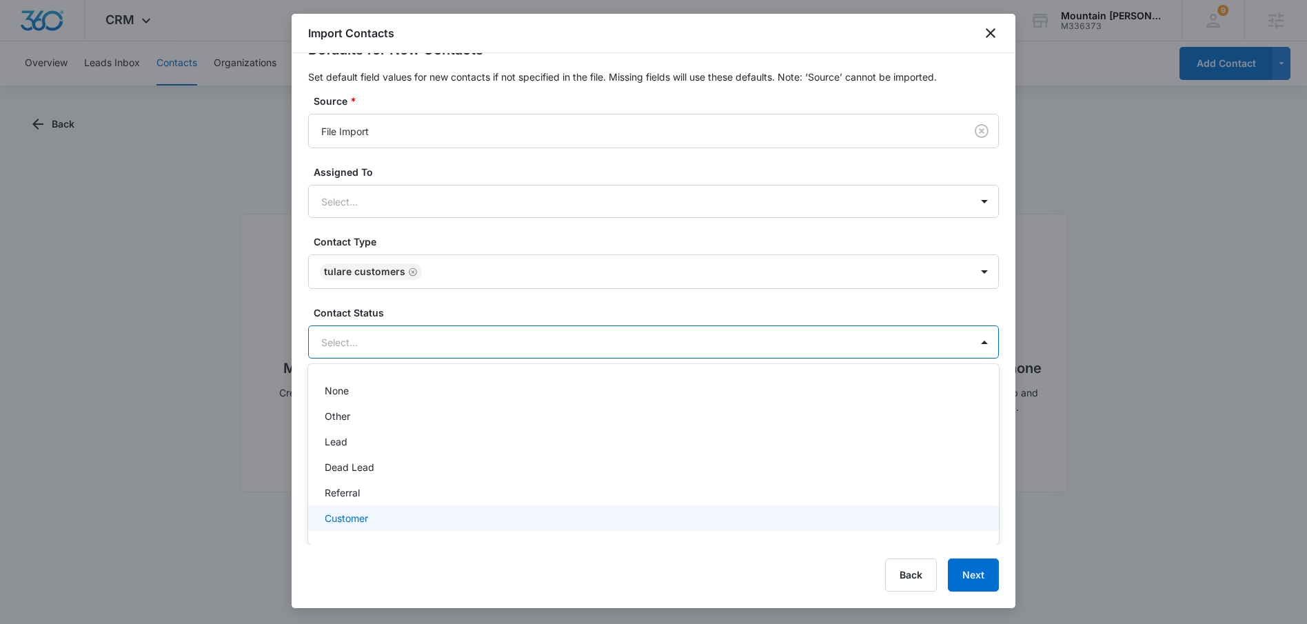
click at [328, 519] on p "Customer" at bounding box center [346, 518] width 43 height 14
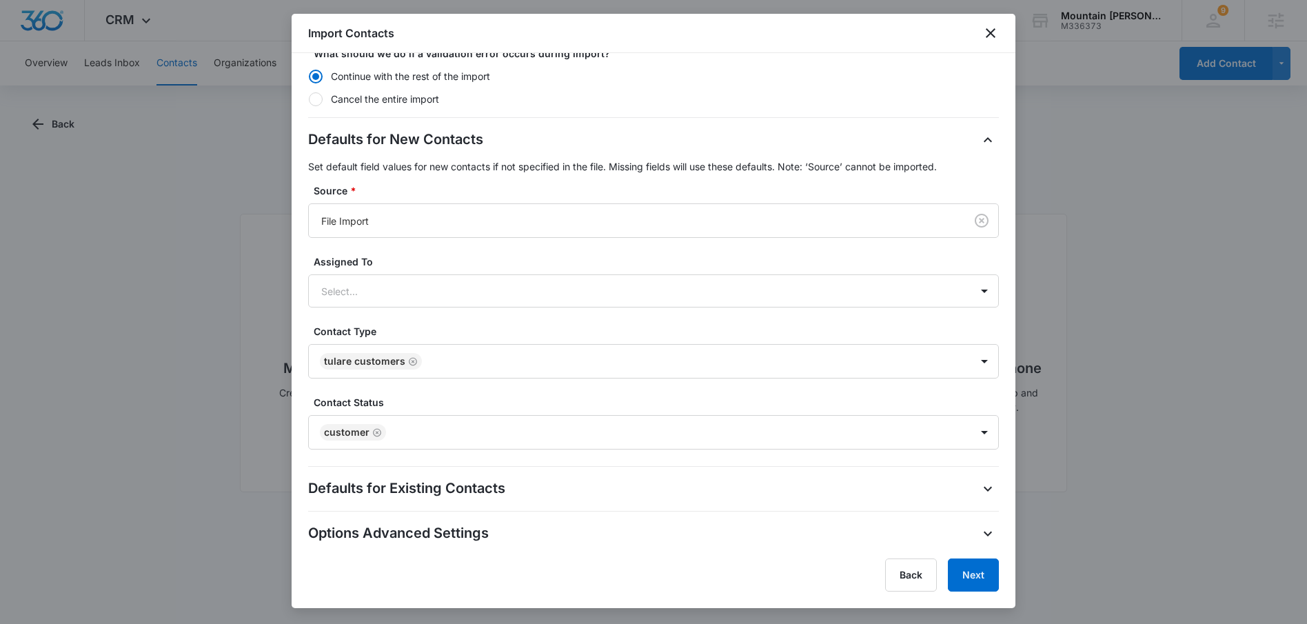
click at [597, 306] on div "Defaults for New Contacts Set default field values for new contacts if not spec…" at bounding box center [653, 289] width 691 height 321
click at [989, 576] on button "Next" at bounding box center [973, 575] width 51 height 33
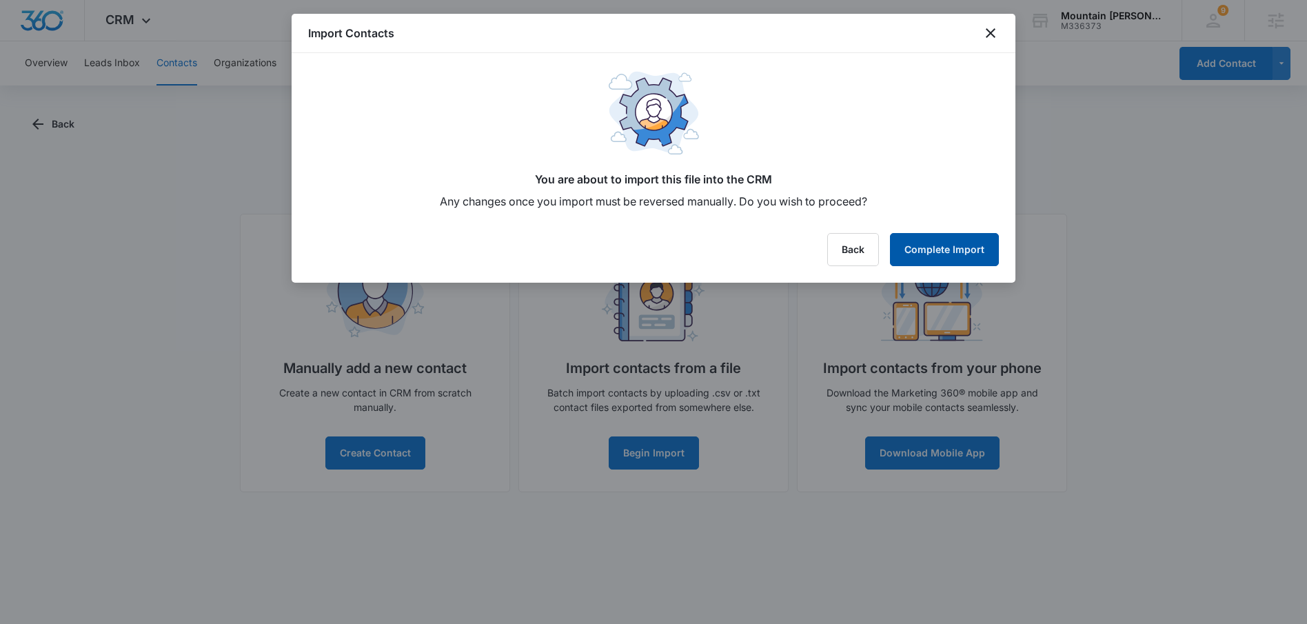
click at [932, 250] on button "Complete Import" at bounding box center [944, 249] width 109 height 33
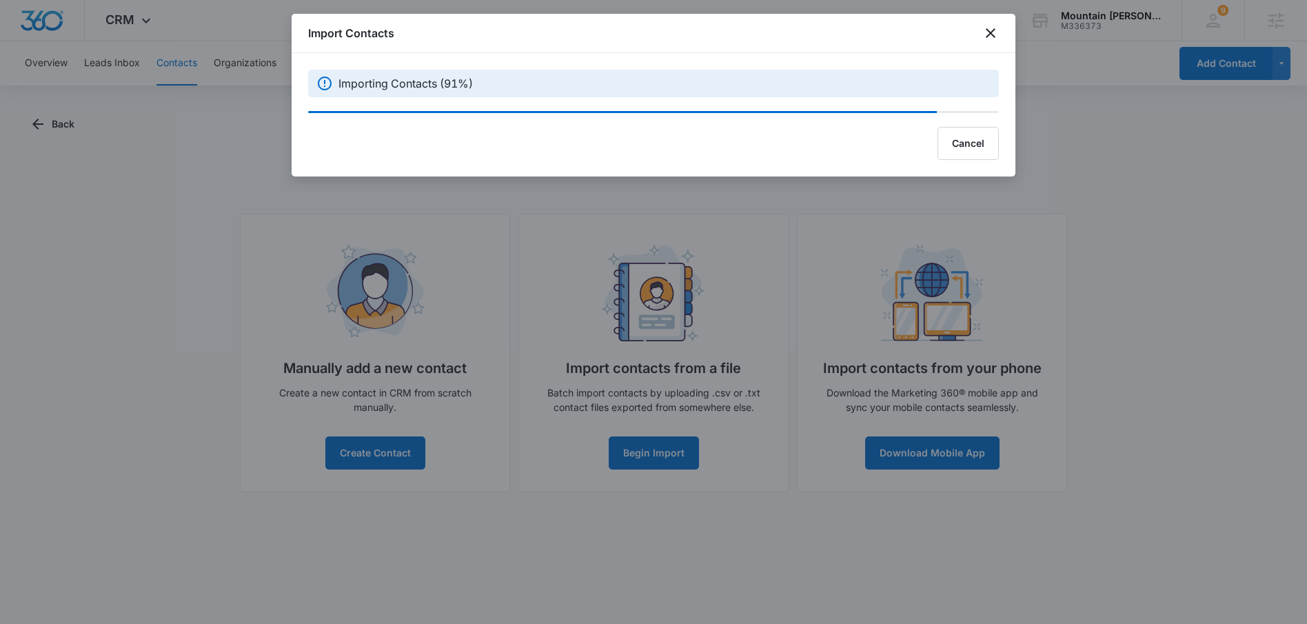
click at [1194, 192] on div at bounding box center [653, 312] width 1307 height 624
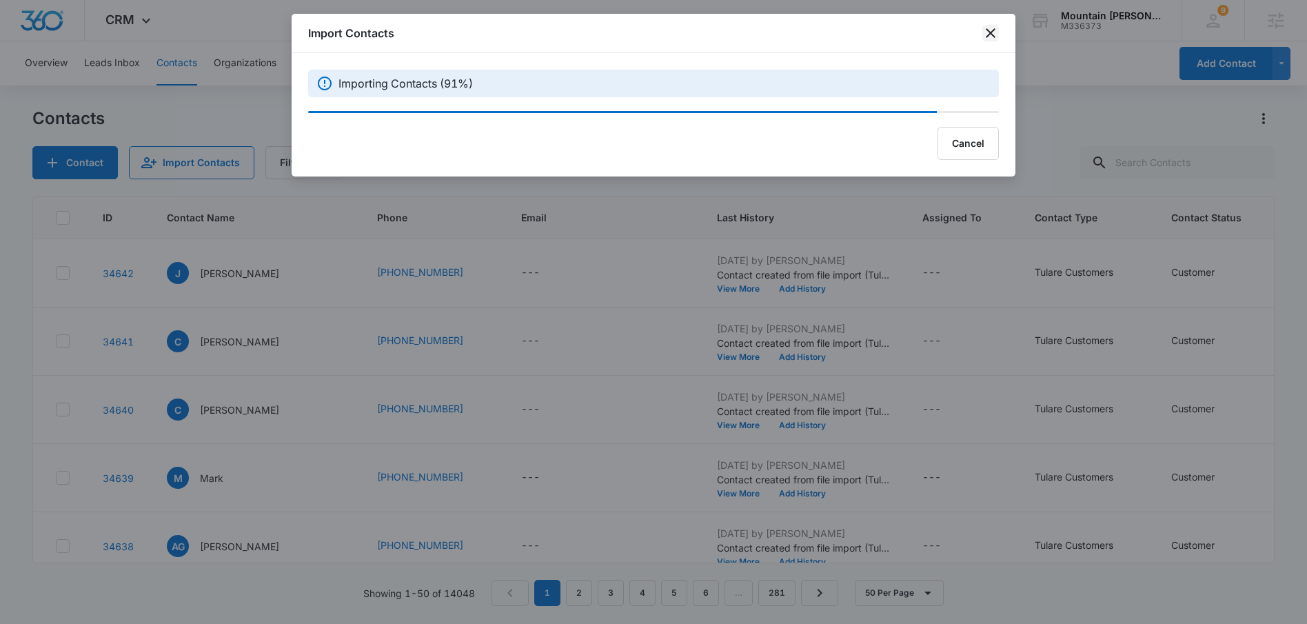
click at [989, 35] on icon "close" at bounding box center [991, 33] width 17 height 17
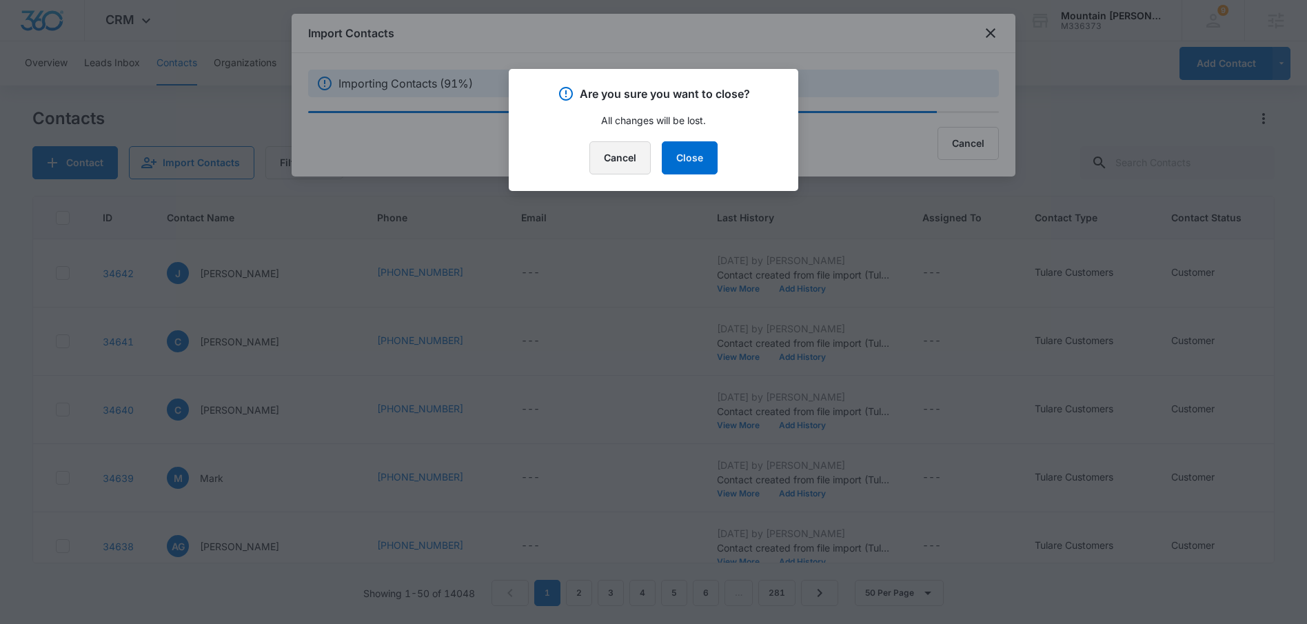
click at [624, 159] on button "Cancel" at bounding box center [620, 157] width 61 height 33
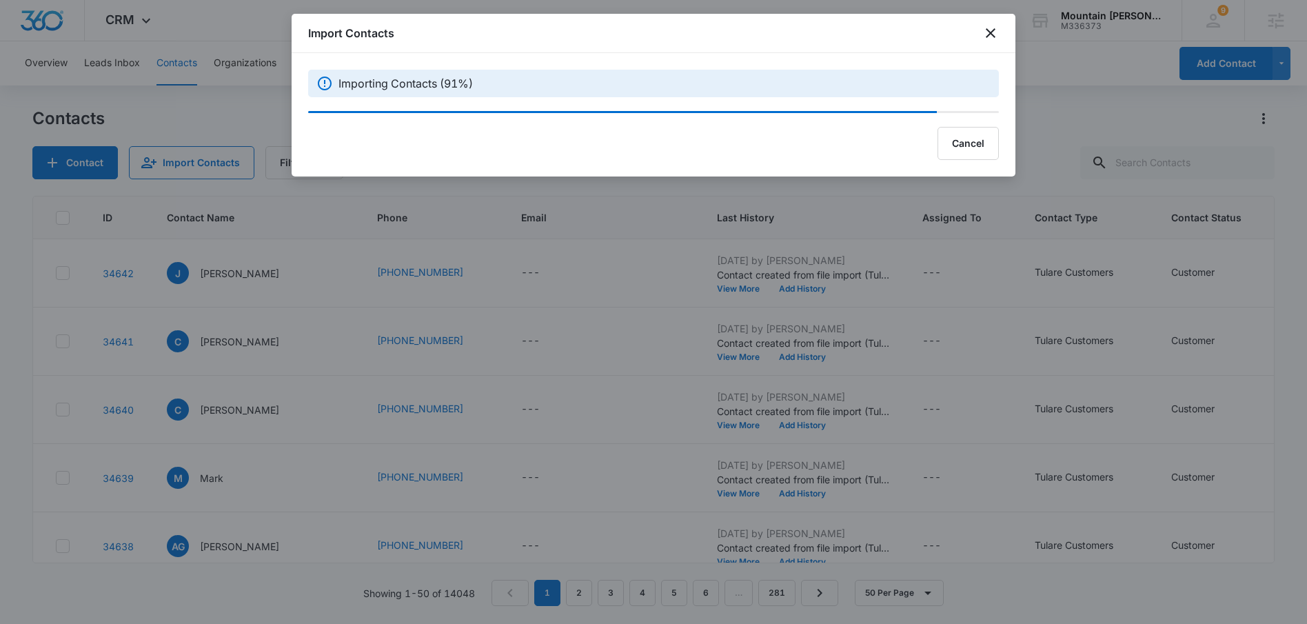
click at [903, 39] on div "Import Contacts" at bounding box center [654, 33] width 724 height 39
click at [1114, 142] on div at bounding box center [653, 312] width 1307 height 624
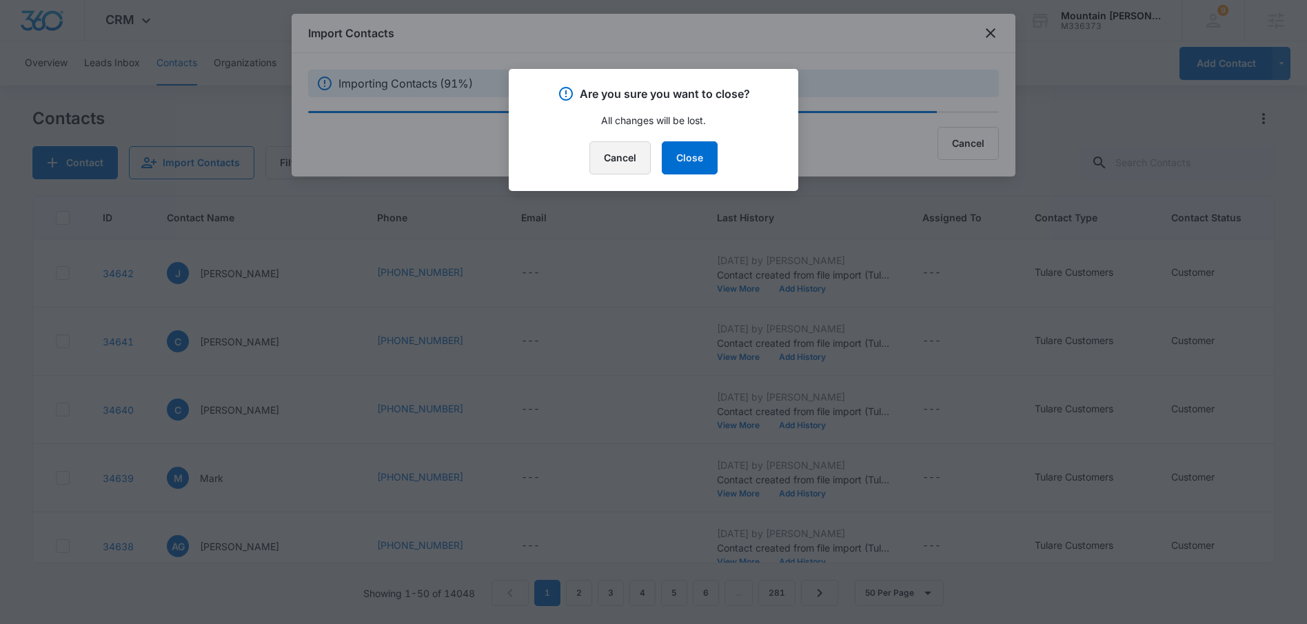
click at [619, 159] on button "Cancel" at bounding box center [620, 157] width 61 height 33
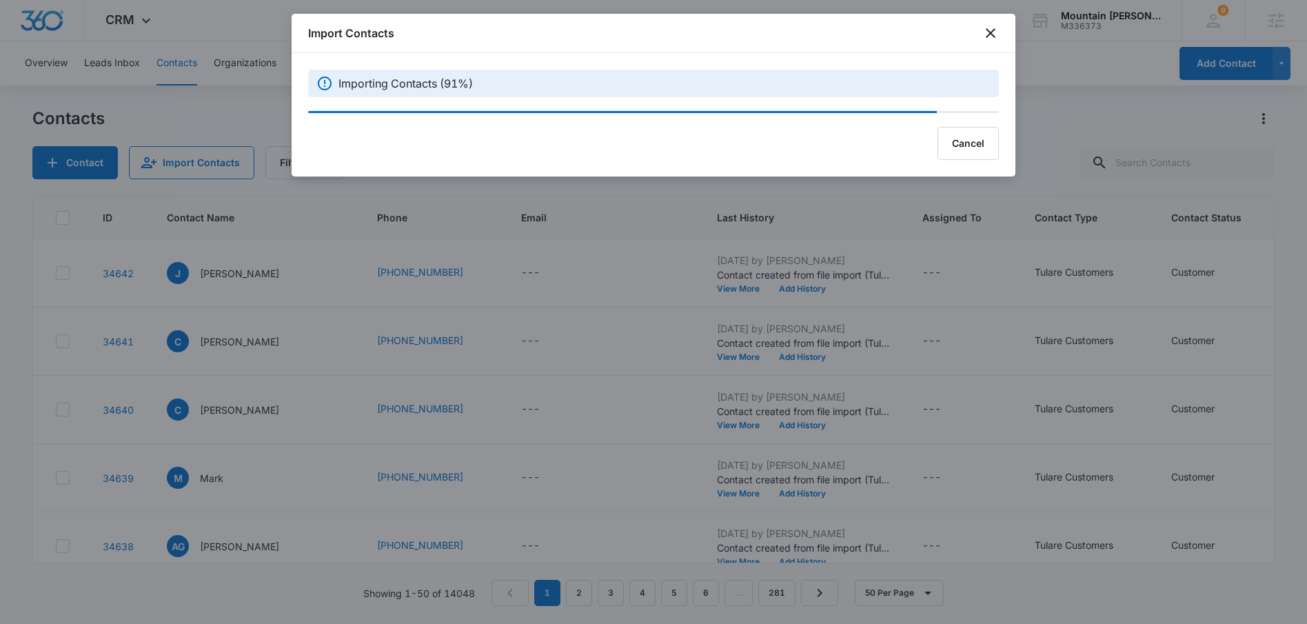
click at [982, 23] on div "Import Contacts" at bounding box center [654, 33] width 724 height 39
click at [987, 32] on icon "close" at bounding box center [991, 33] width 17 height 17
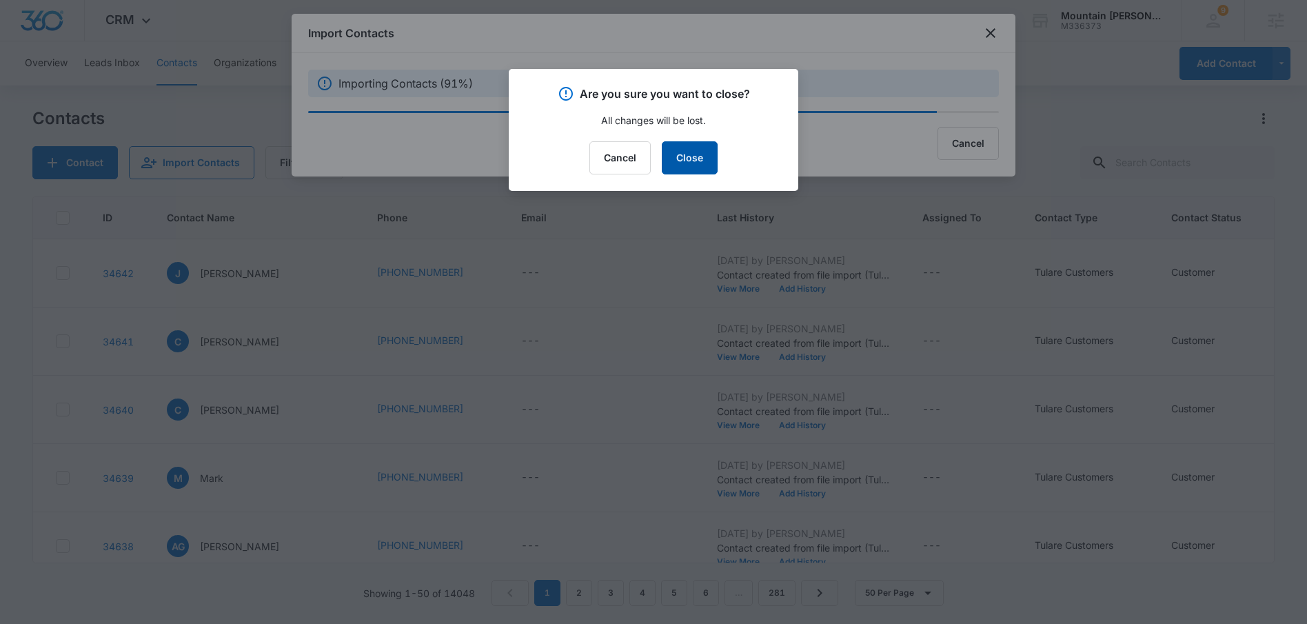
click at [699, 161] on button "Close" at bounding box center [690, 157] width 56 height 33
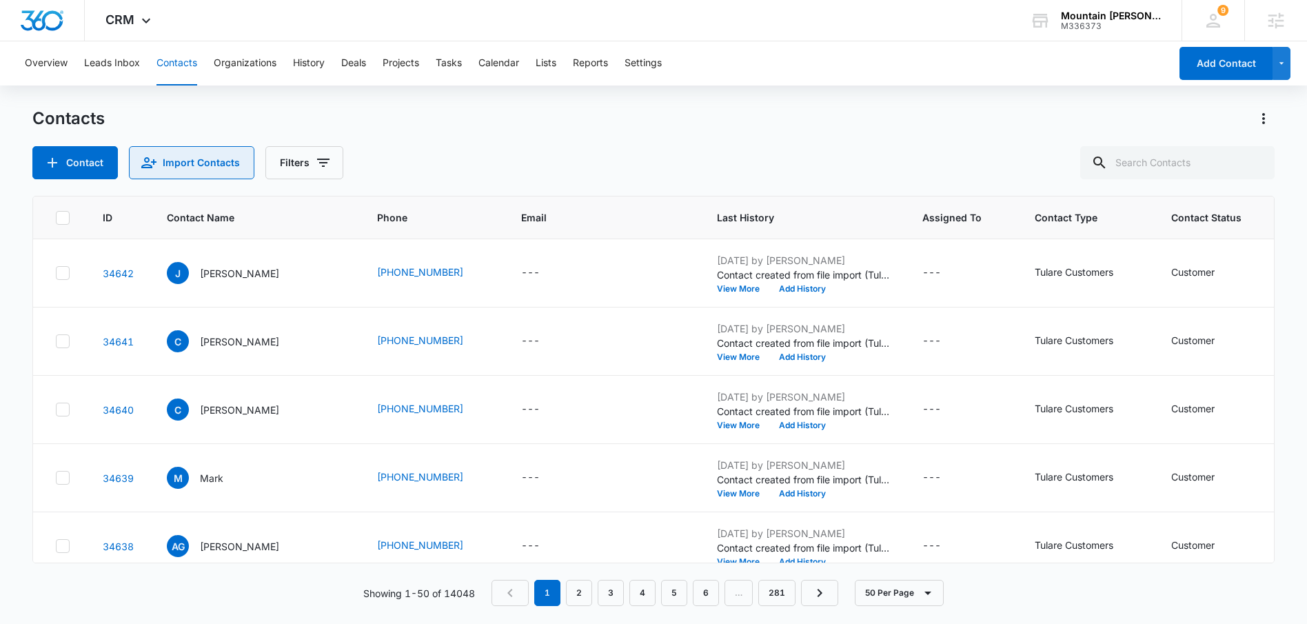
click at [183, 151] on button "Import Contacts" at bounding box center [191, 162] width 125 height 33
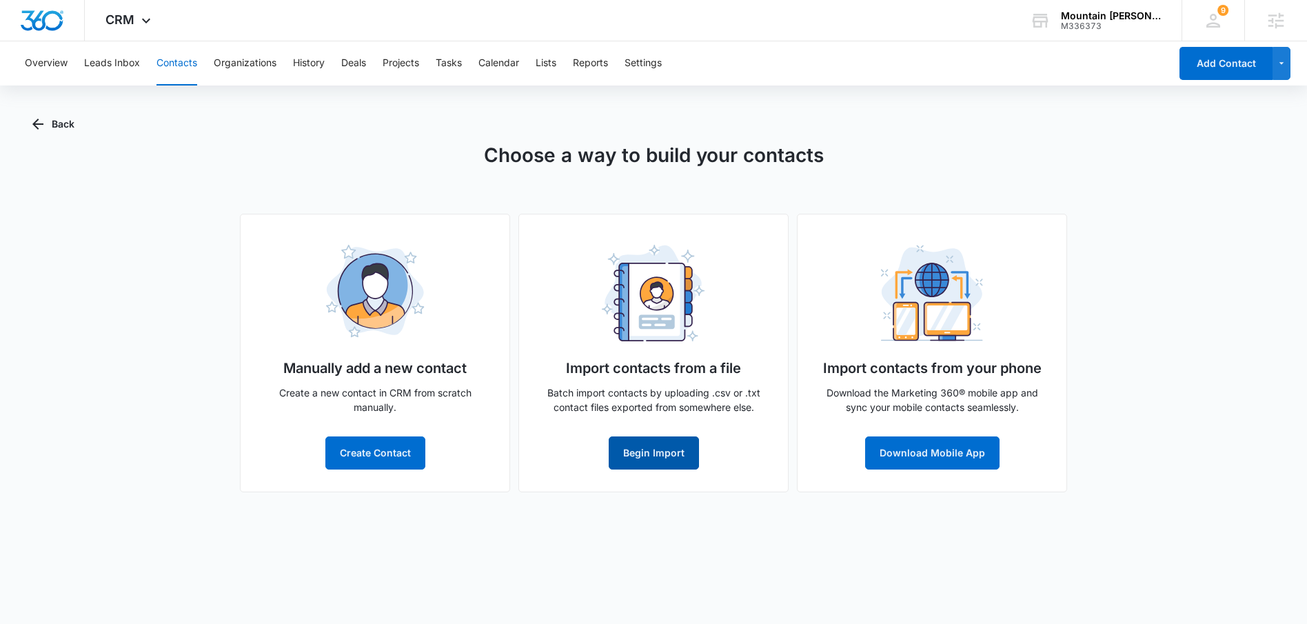
click at [640, 462] on button "Begin Import" at bounding box center [654, 452] width 90 height 33
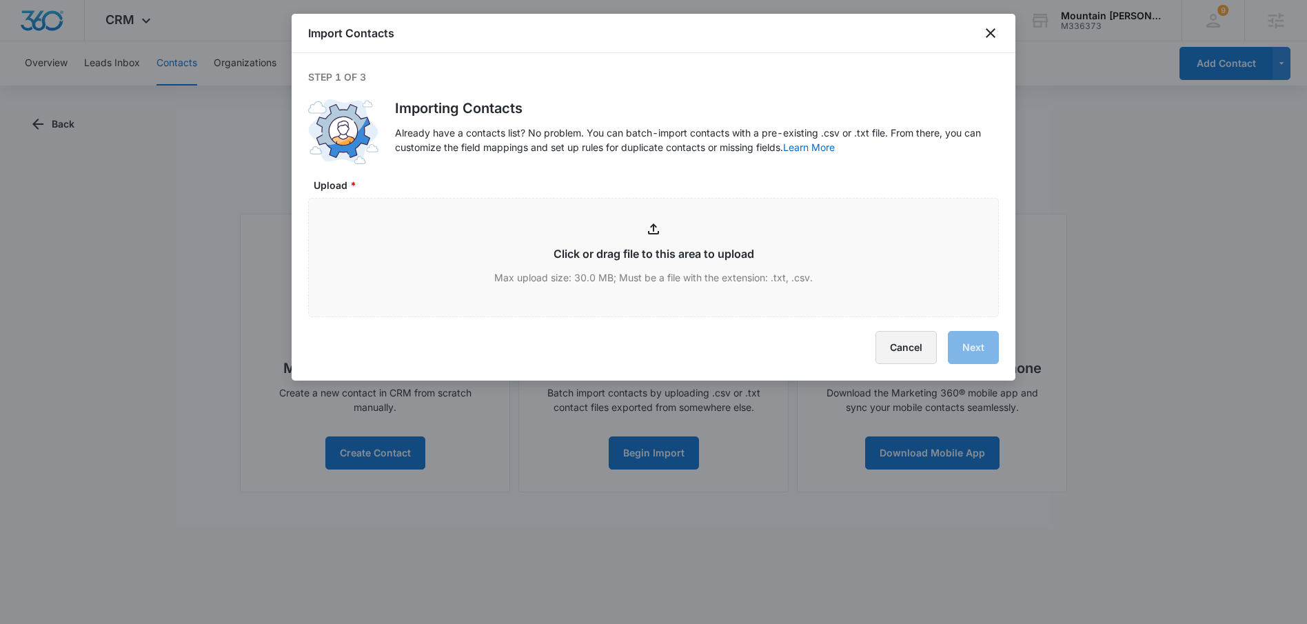
click at [905, 344] on button "Cancel" at bounding box center [906, 347] width 61 height 33
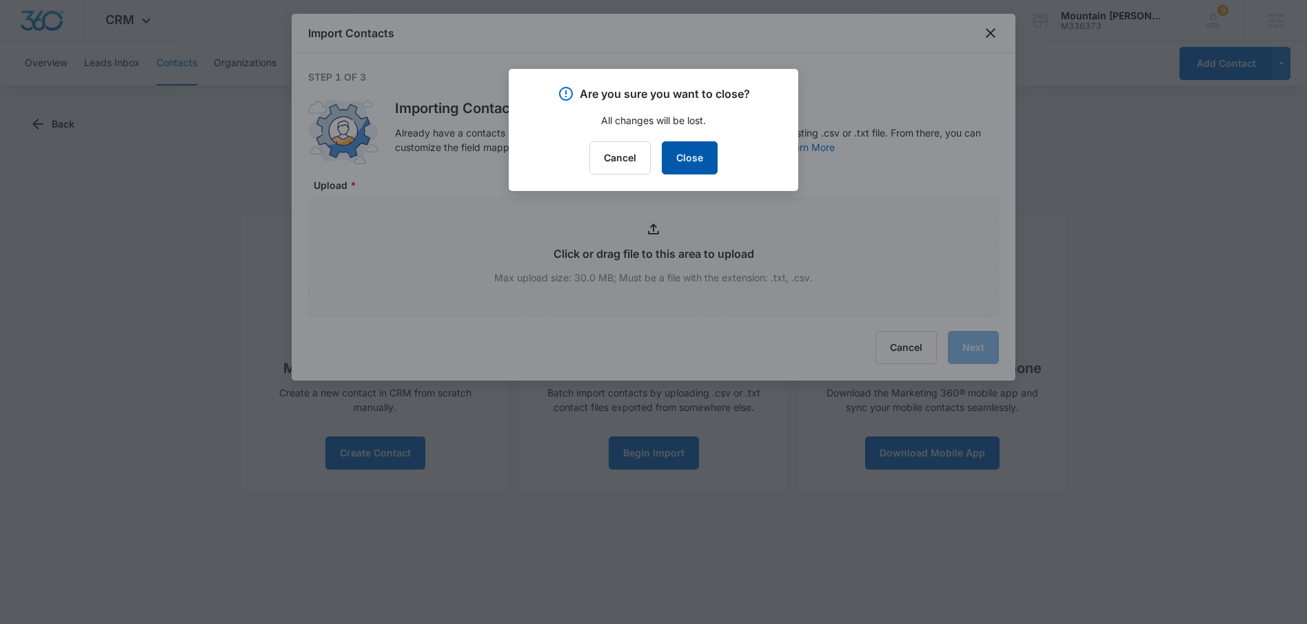
click at [682, 162] on button "Close" at bounding box center [690, 157] width 56 height 33
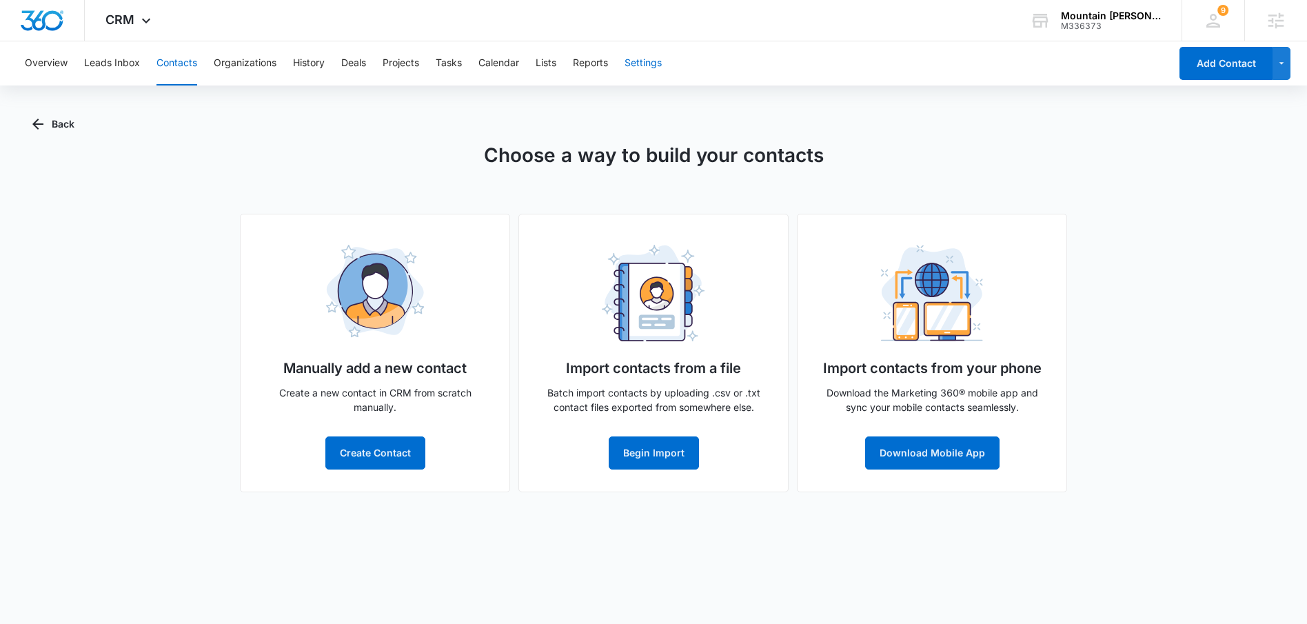
click at [643, 65] on button "Settings" at bounding box center [643, 63] width 37 height 44
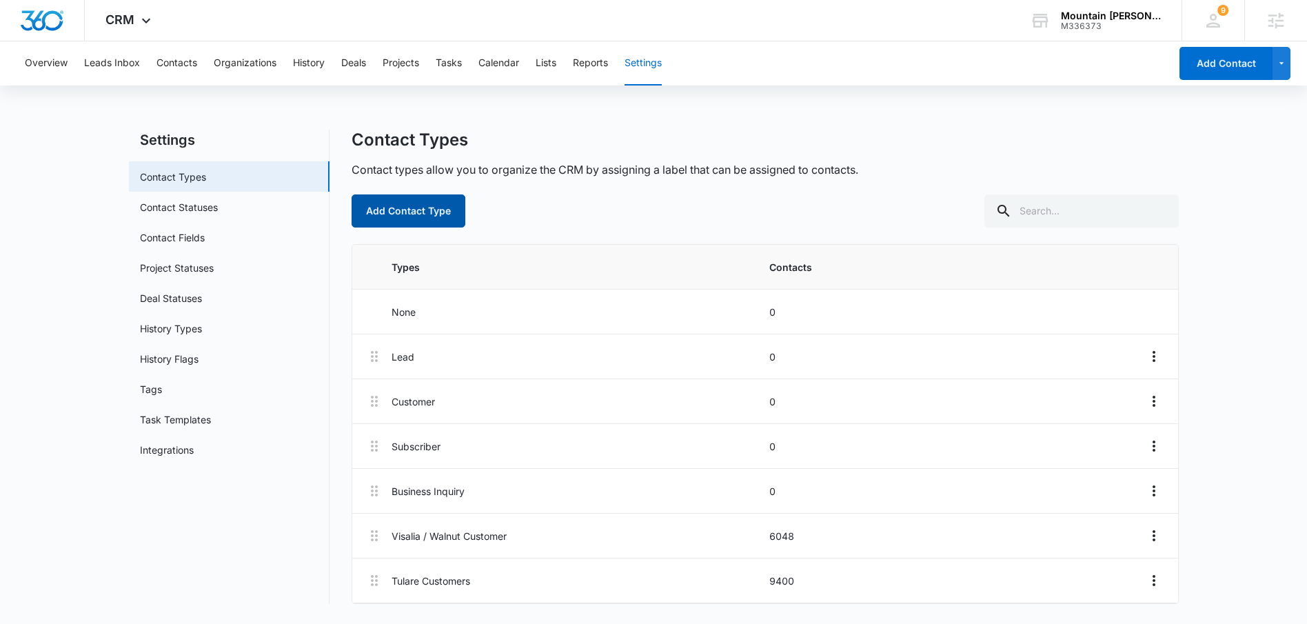
click at [410, 207] on button "Add Contact Type" at bounding box center [409, 210] width 114 height 33
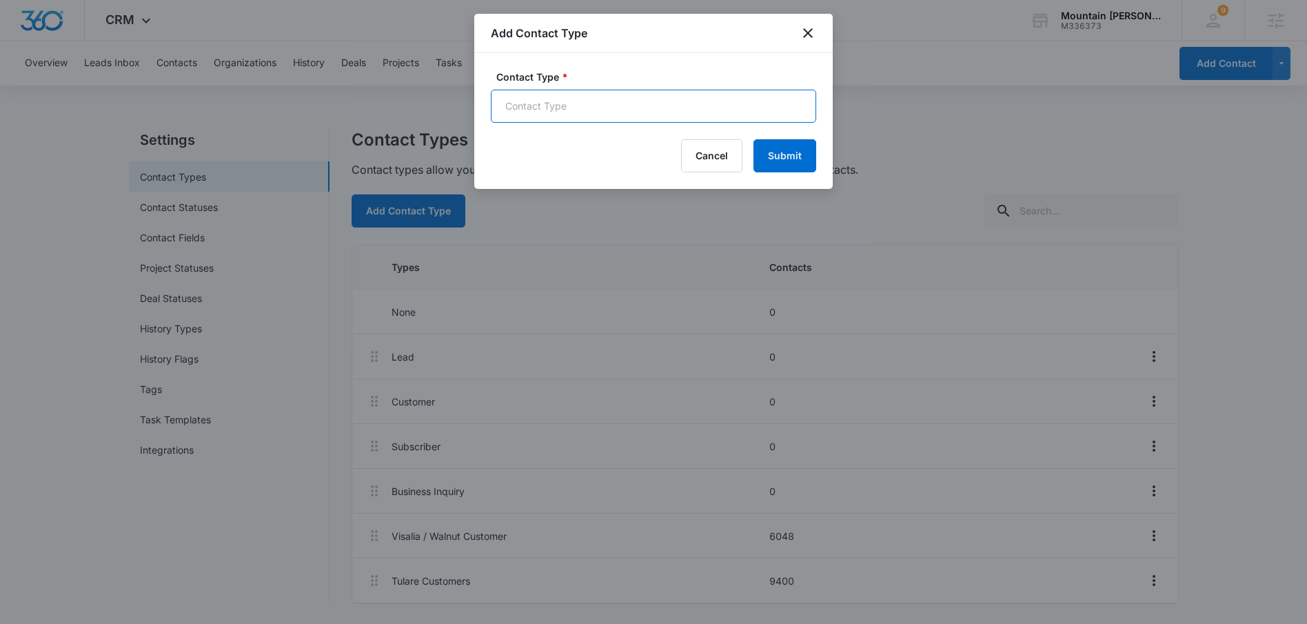
click at [612, 122] on input "Contact Type *" at bounding box center [653, 106] width 325 height 33
type input "Panama / Bakersfield Customers"
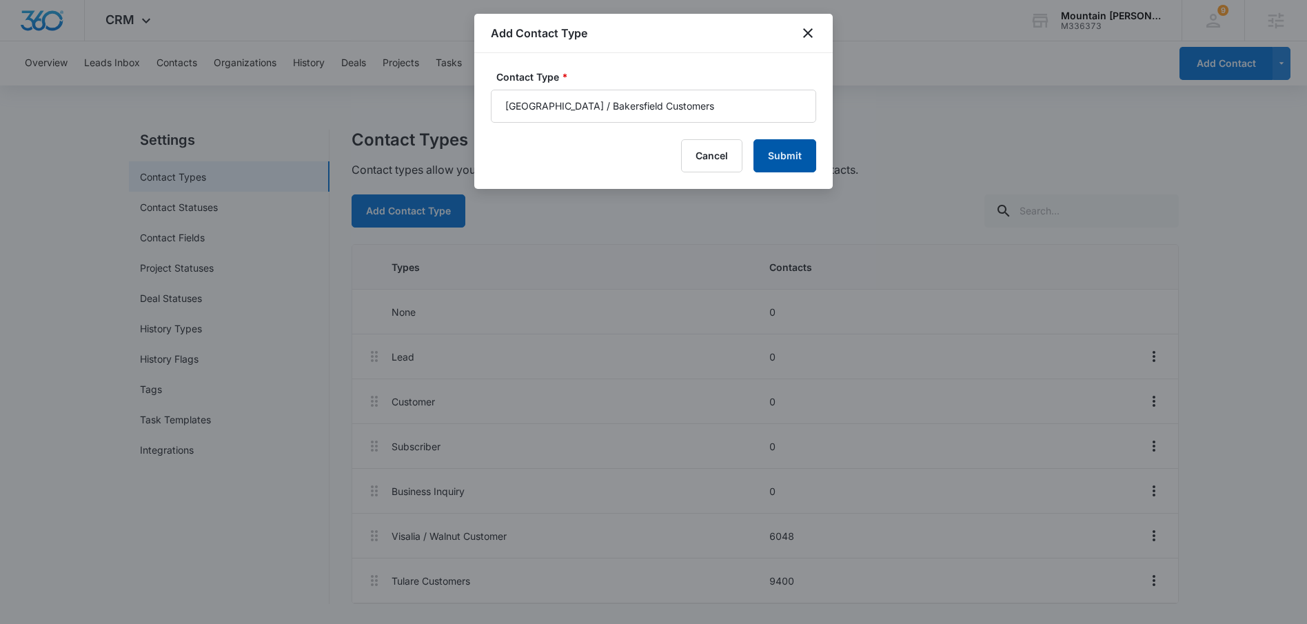
click at [795, 145] on button "Submit" at bounding box center [785, 155] width 63 height 33
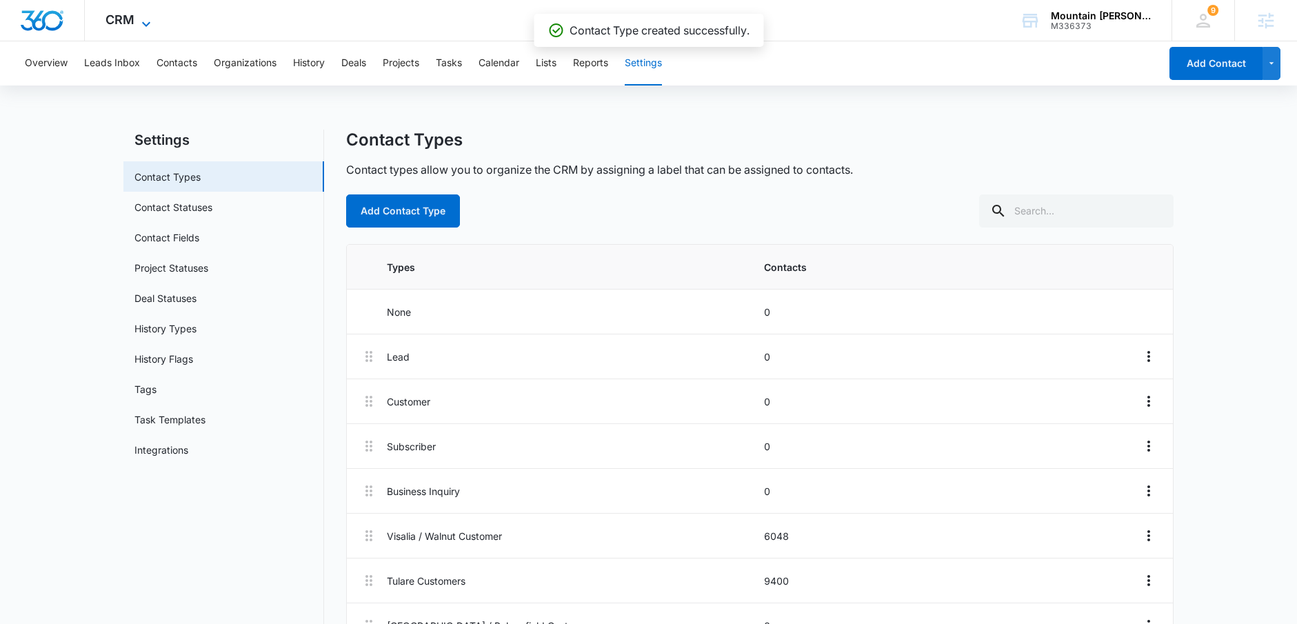
click at [121, 14] on span "CRM" at bounding box center [119, 19] width 29 height 14
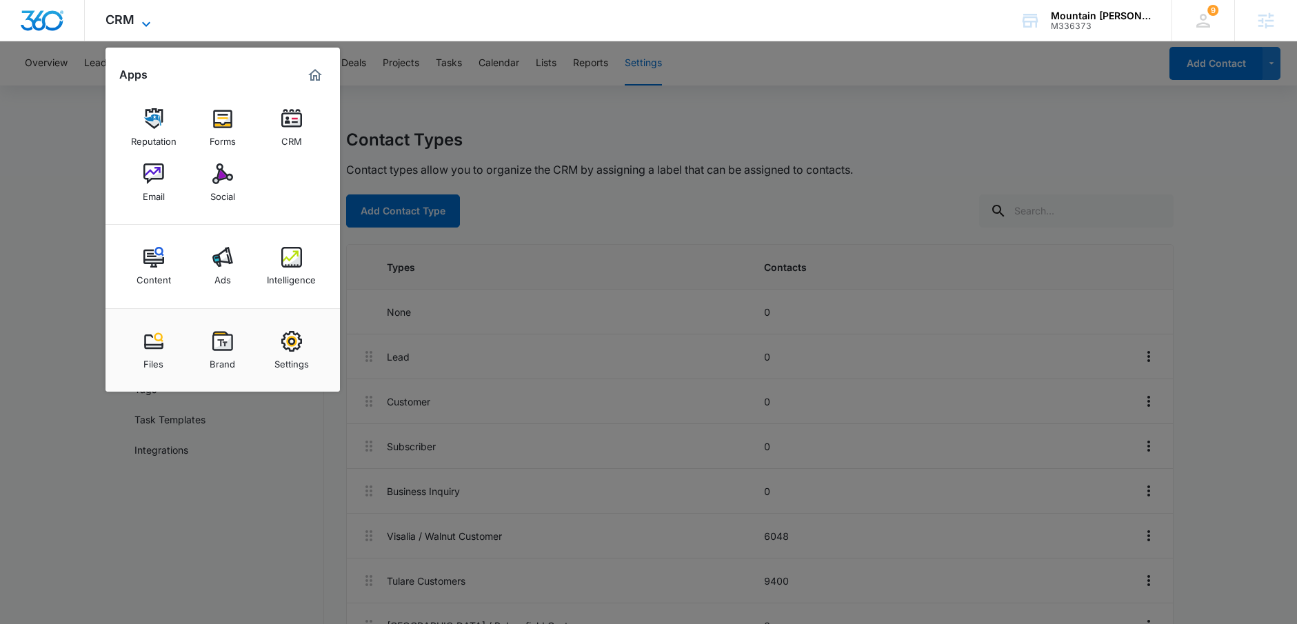
click at [121, 14] on span "CRM" at bounding box center [119, 19] width 29 height 14
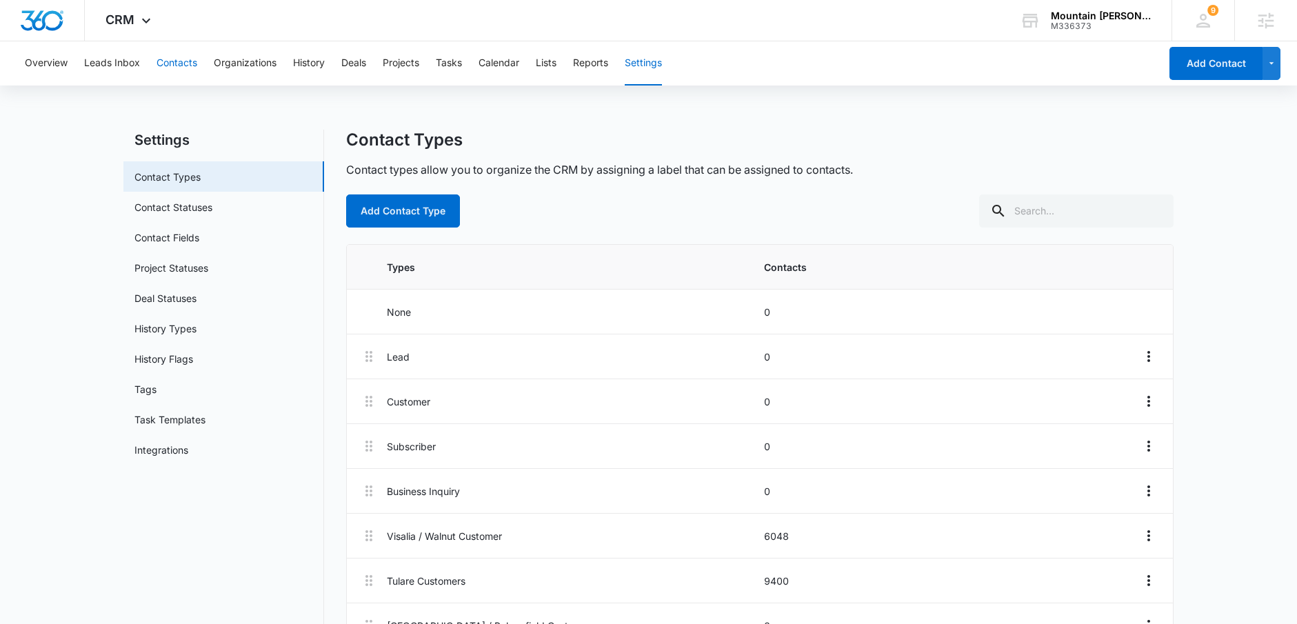
click at [165, 55] on button "Contacts" at bounding box center [177, 63] width 41 height 44
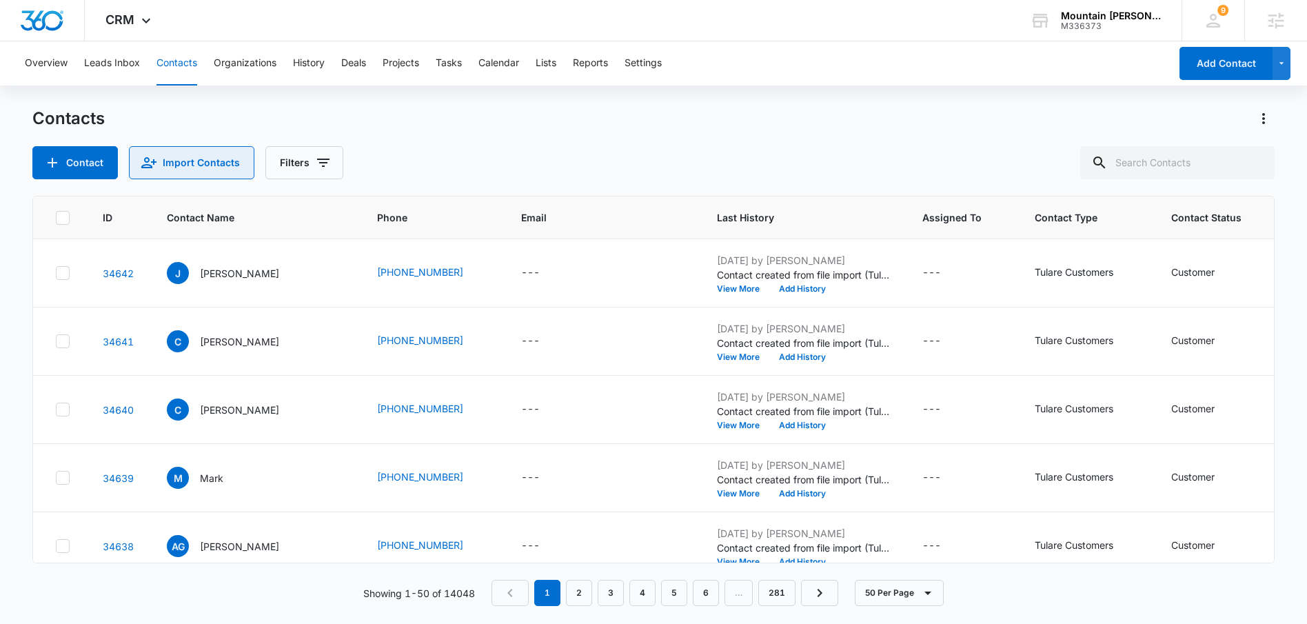
click at [197, 162] on button "Import Contacts" at bounding box center [191, 162] width 125 height 33
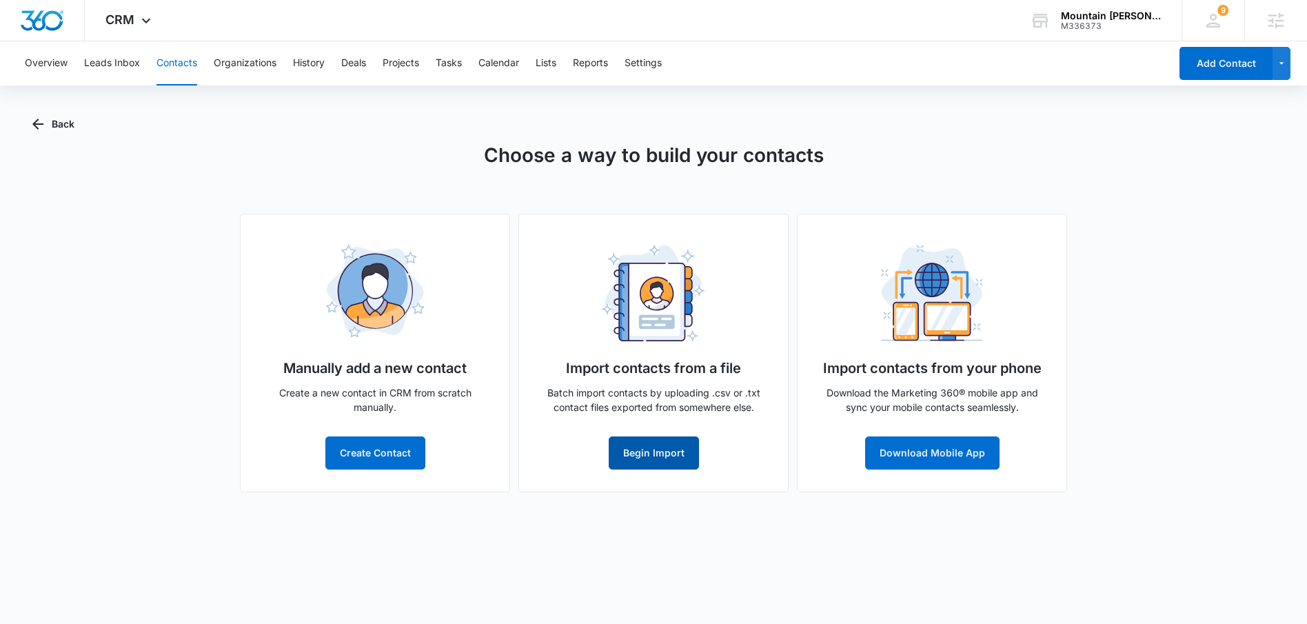
click at [646, 449] on button "Begin Import" at bounding box center [654, 452] width 90 height 33
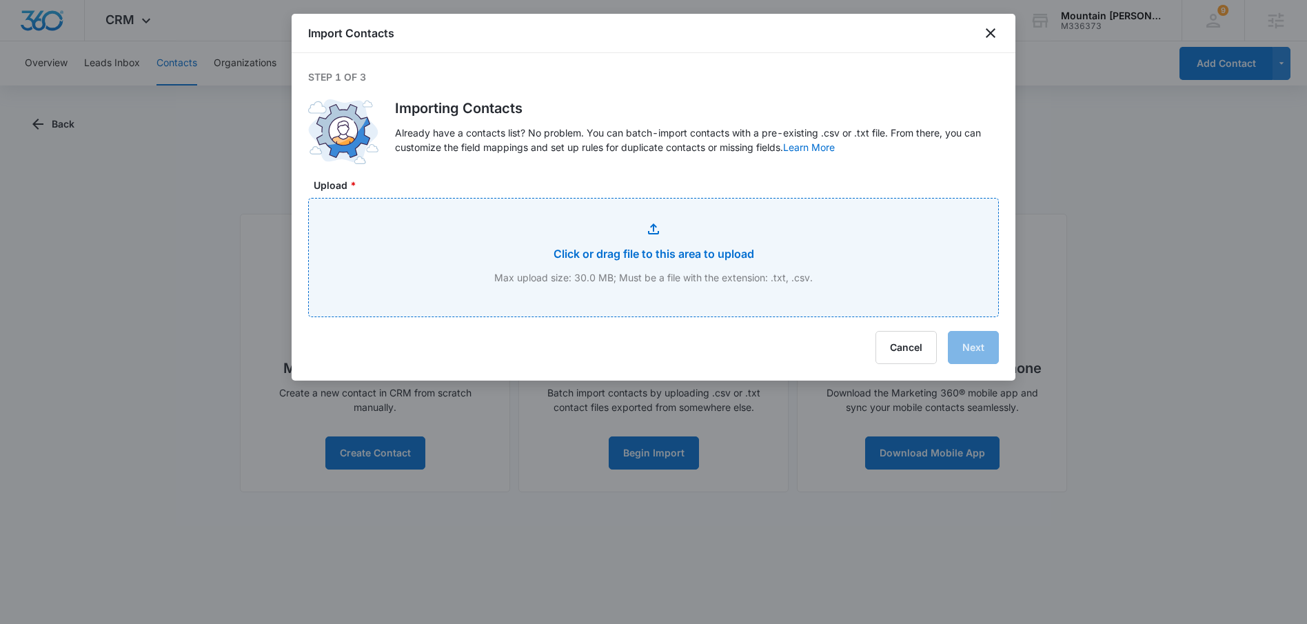
click at [616, 250] on input "Upload *" at bounding box center [654, 258] width 690 height 118
type input "C:\fakepath\Panama Ln, Bakersfield Customers.xlsx - Test Sheet.csv"
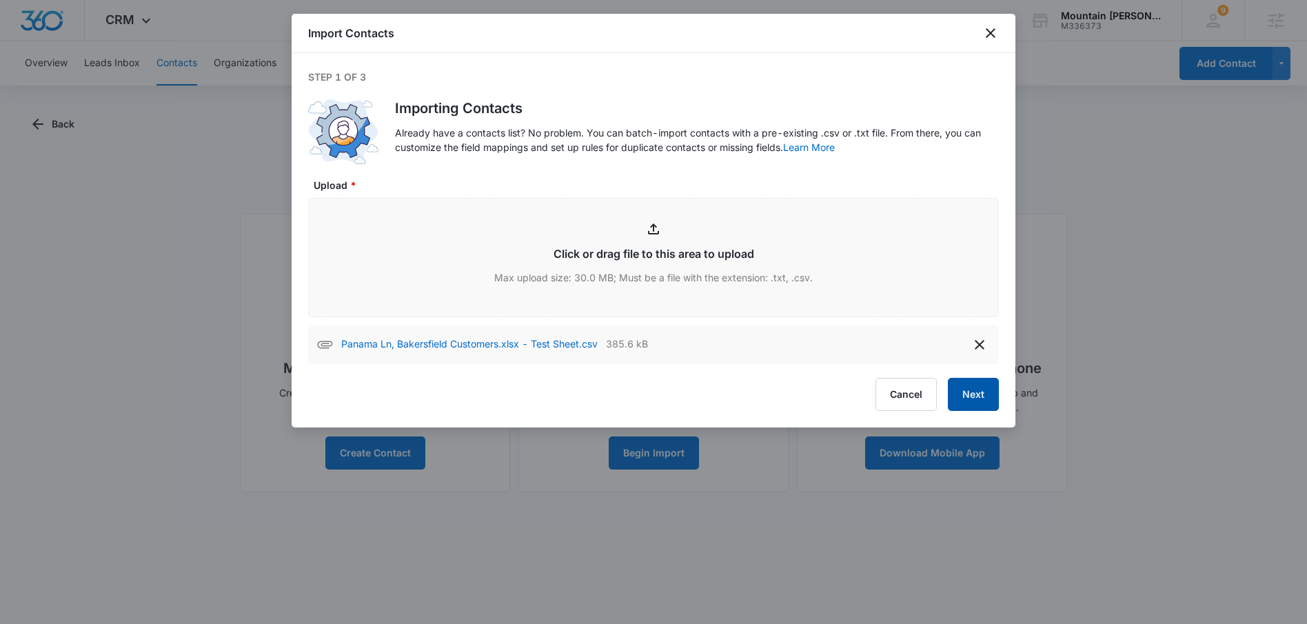
click at [983, 398] on button "Next" at bounding box center [973, 394] width 51 height 33
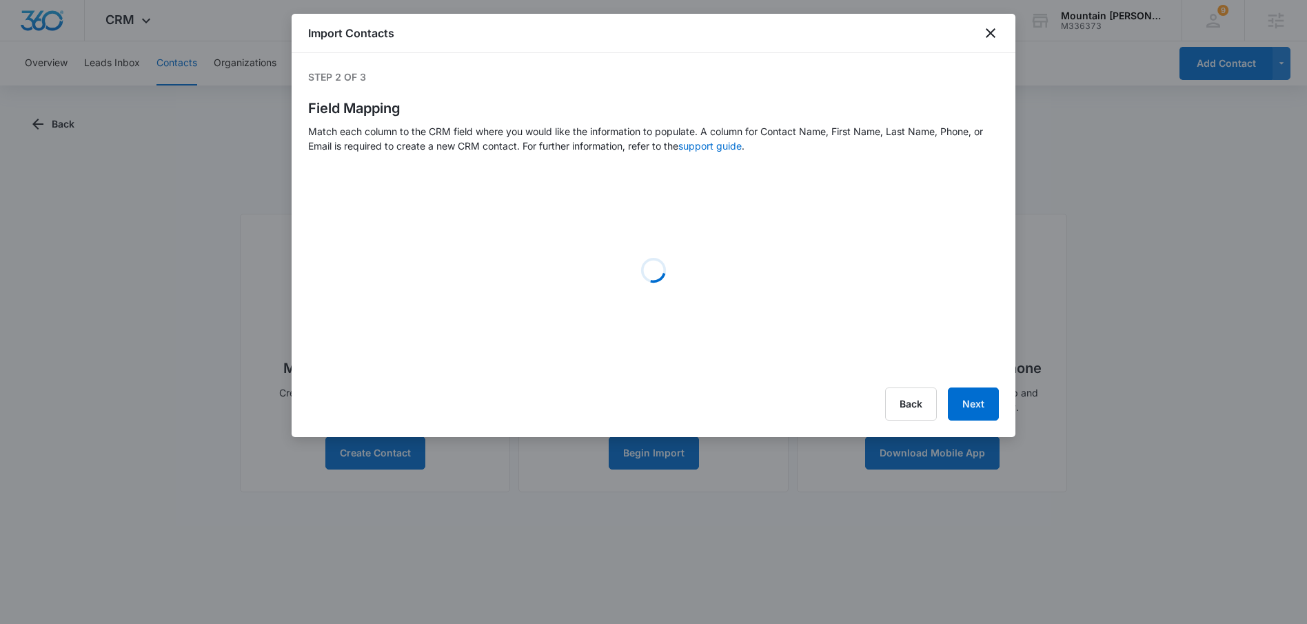
select select "363"
select select "name"
select select "184"
select select "185"
select select "365"
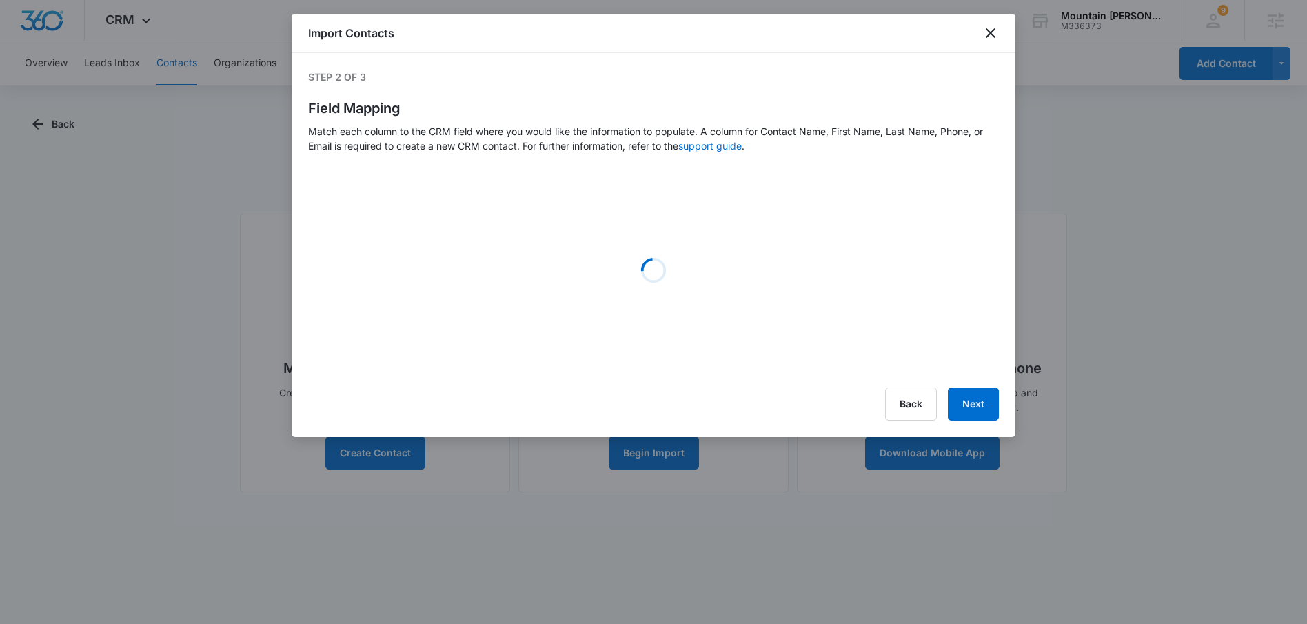
select select "366"
select select "364"
select select "187"
select select "188"
select select "189"
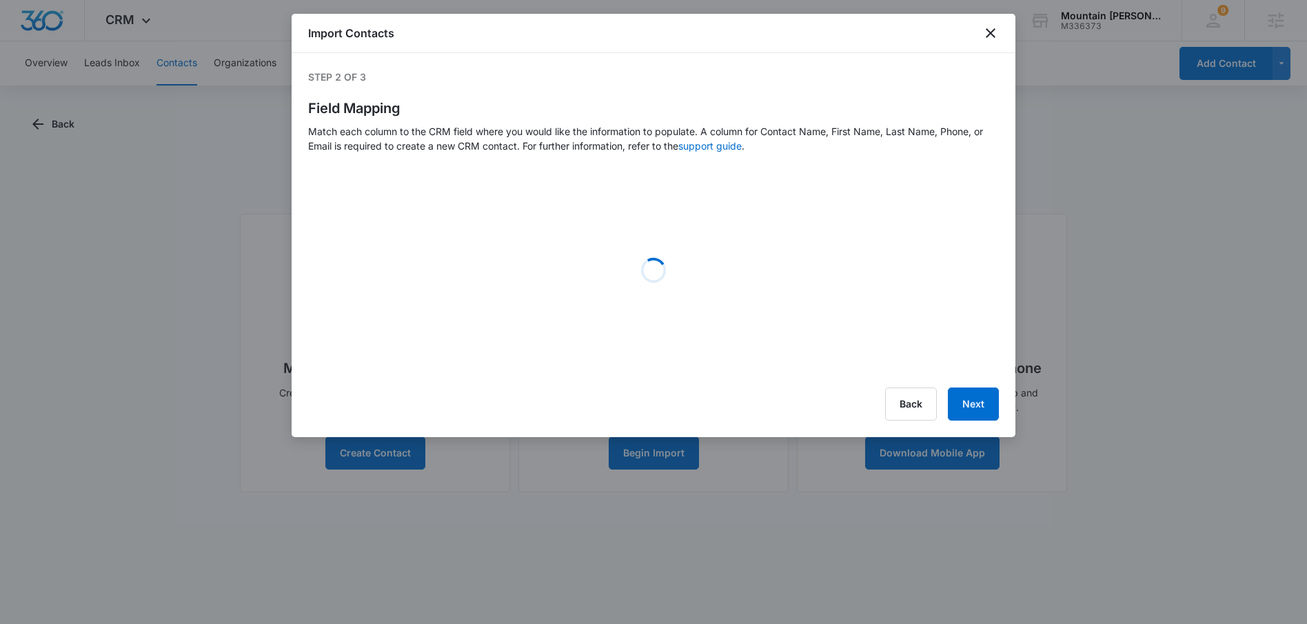
select select "190"
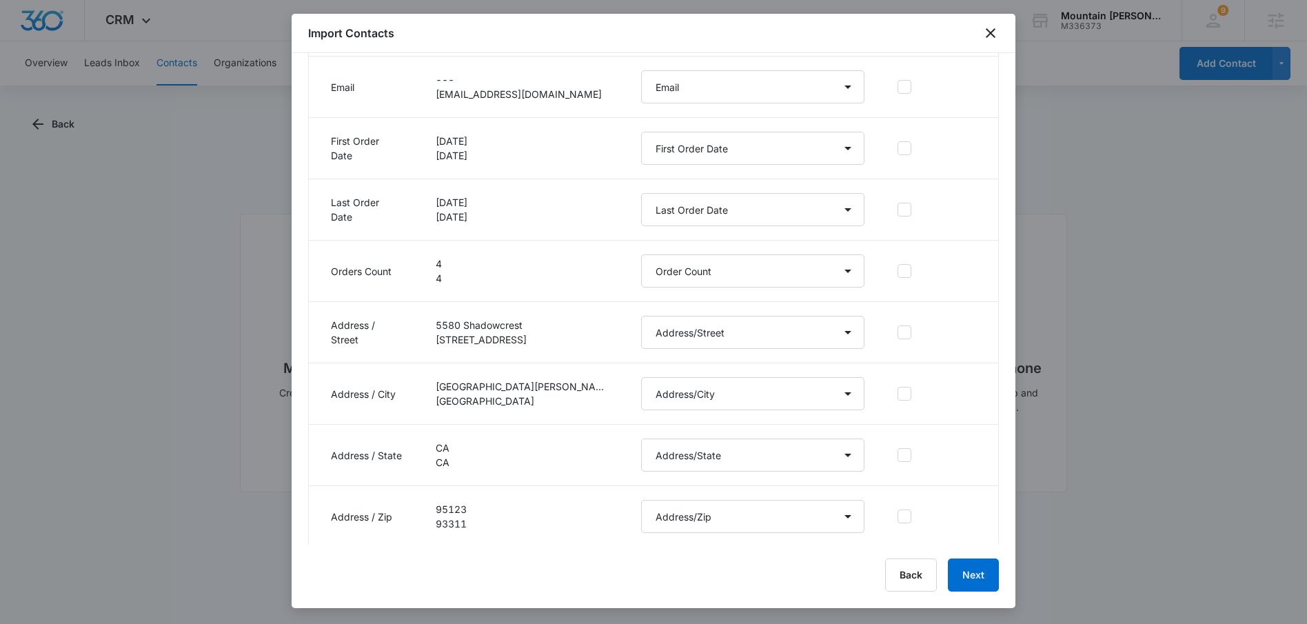
scroll to position [343, 0]
click at [960, 572] on button "Next" at bounding box center [973, 575] width 51 height 33
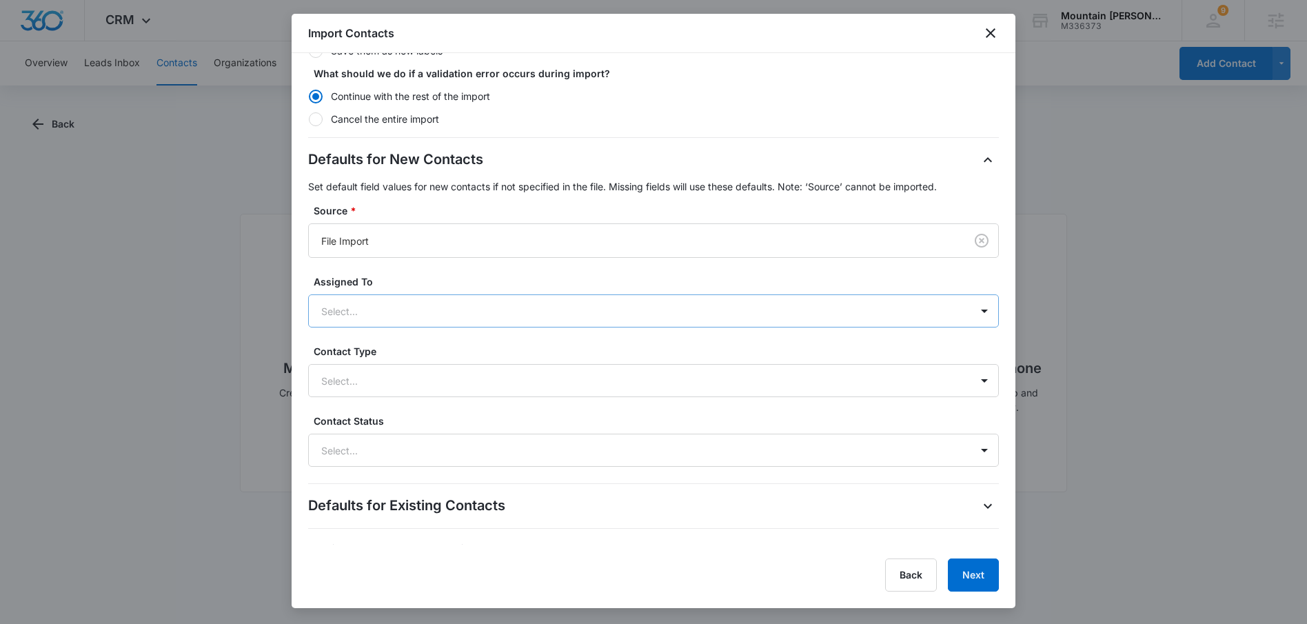
scroll to position [285, 0]
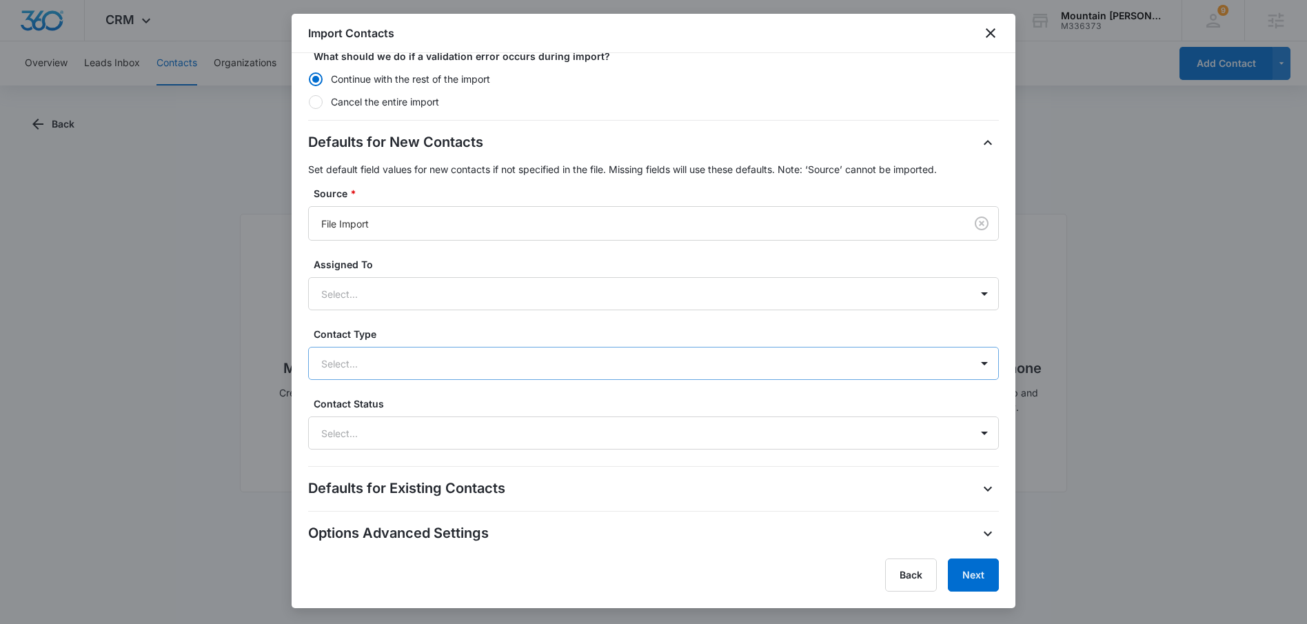
click at [444, 378] on div "Select..." at bounding box center [640, 363] width 662 height 31
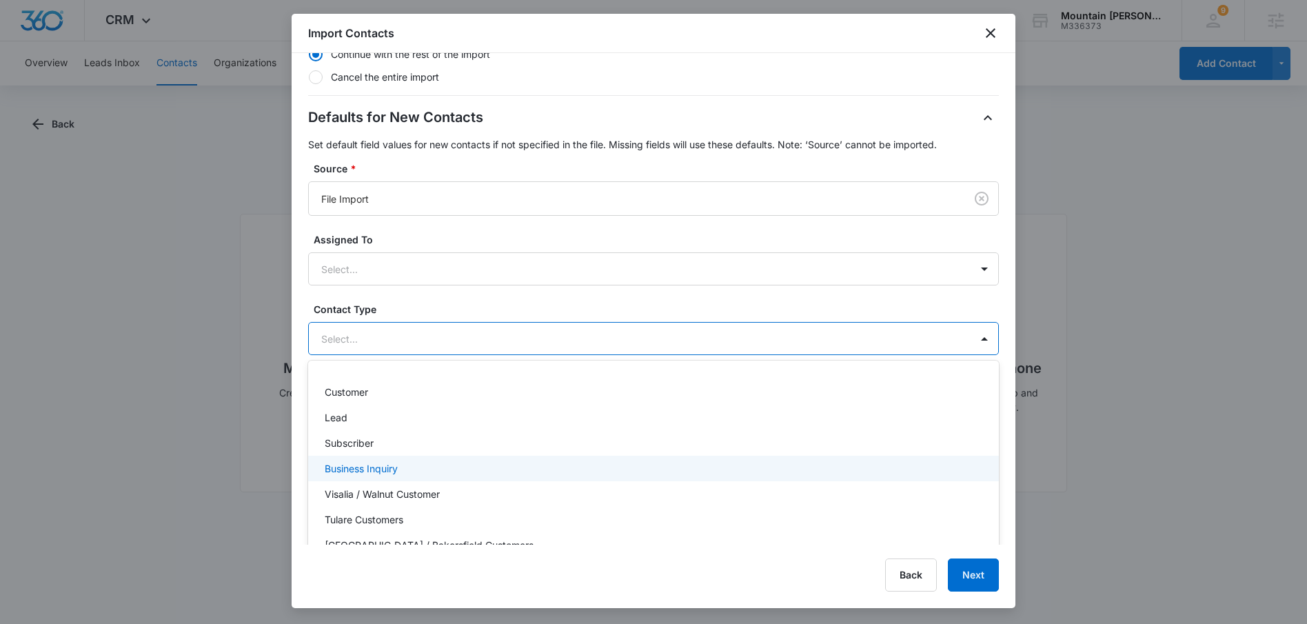
scroll to position [337, 0]
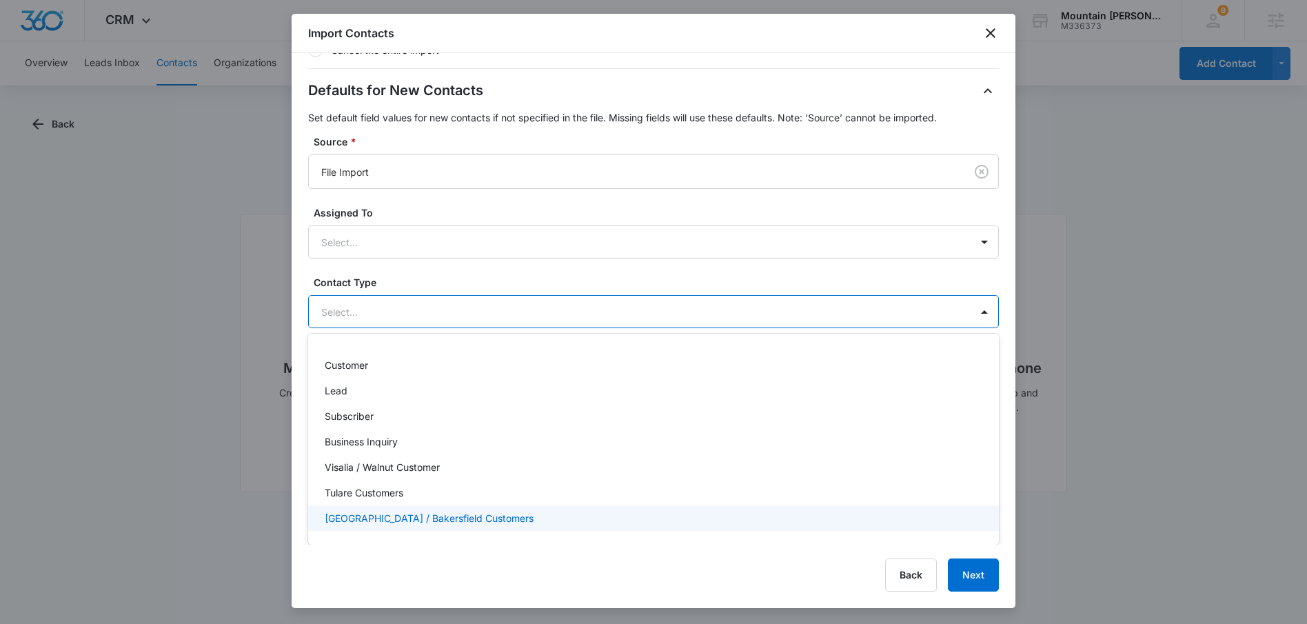
click at [381, 516] on p "Panama / Bakersfield Customers" at bounding box center [429, 518] width 209 height 14
click at [967, 578] on button "Next" at bounding box center [973, 575] width 51 height 33
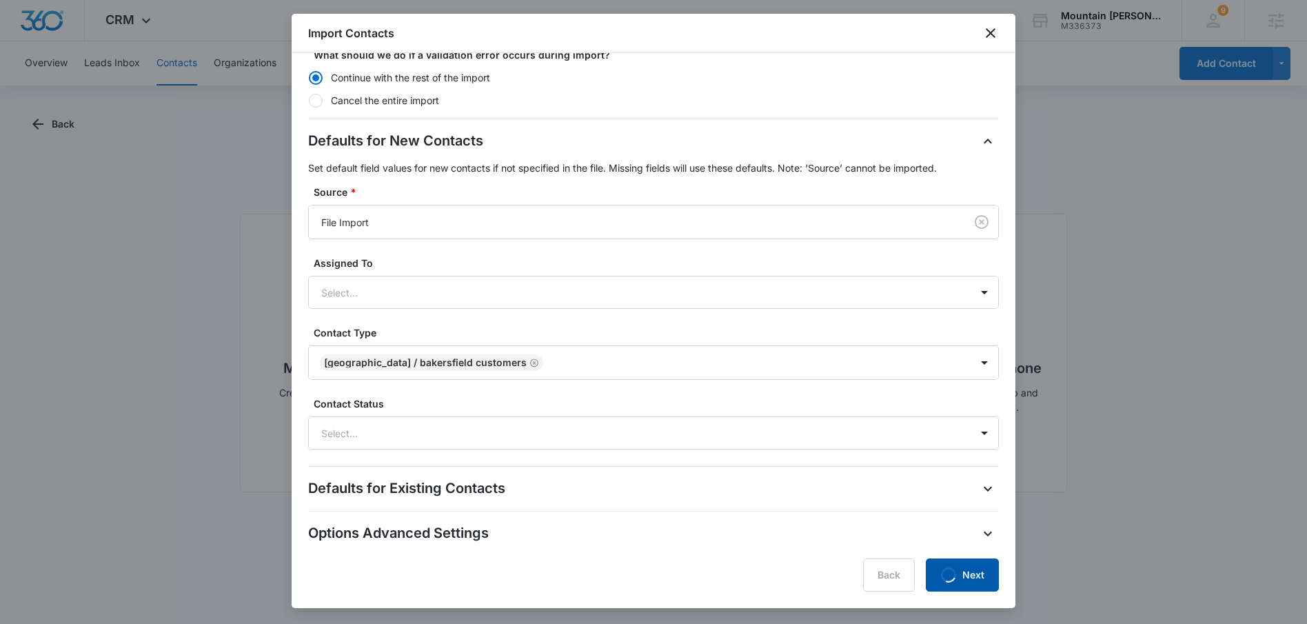
scroll to position [0, 0]
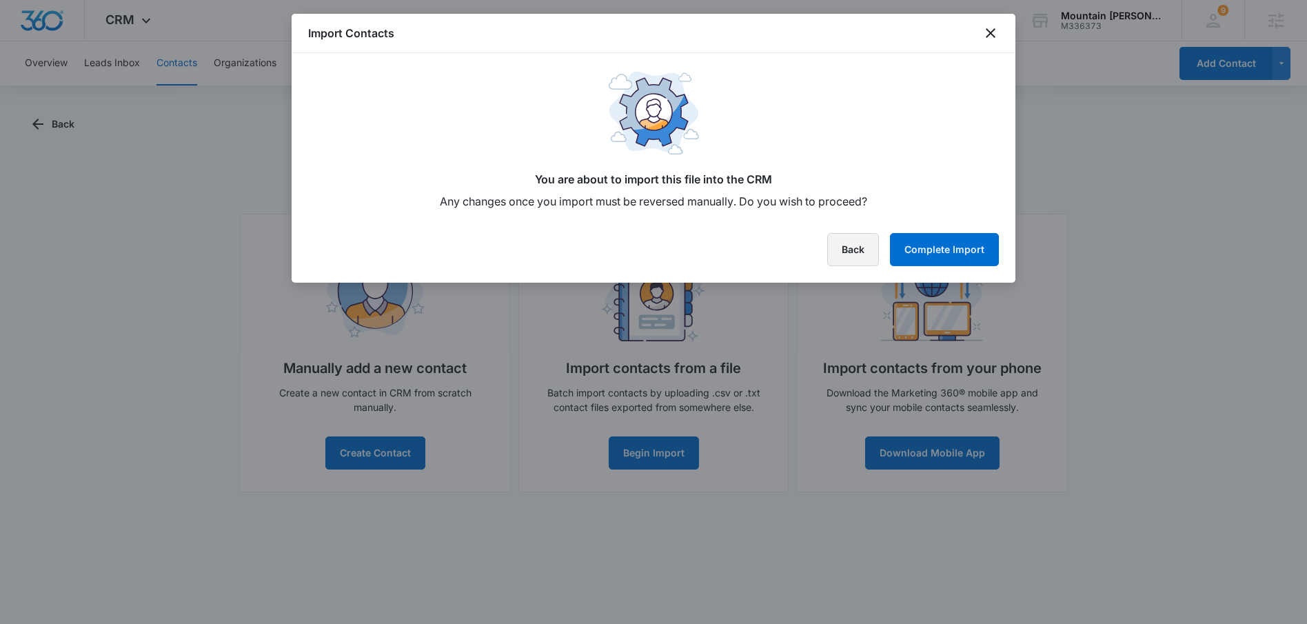
click at [872, 249] on button "Back" at bounding box center [853, 249] width 52 height 33
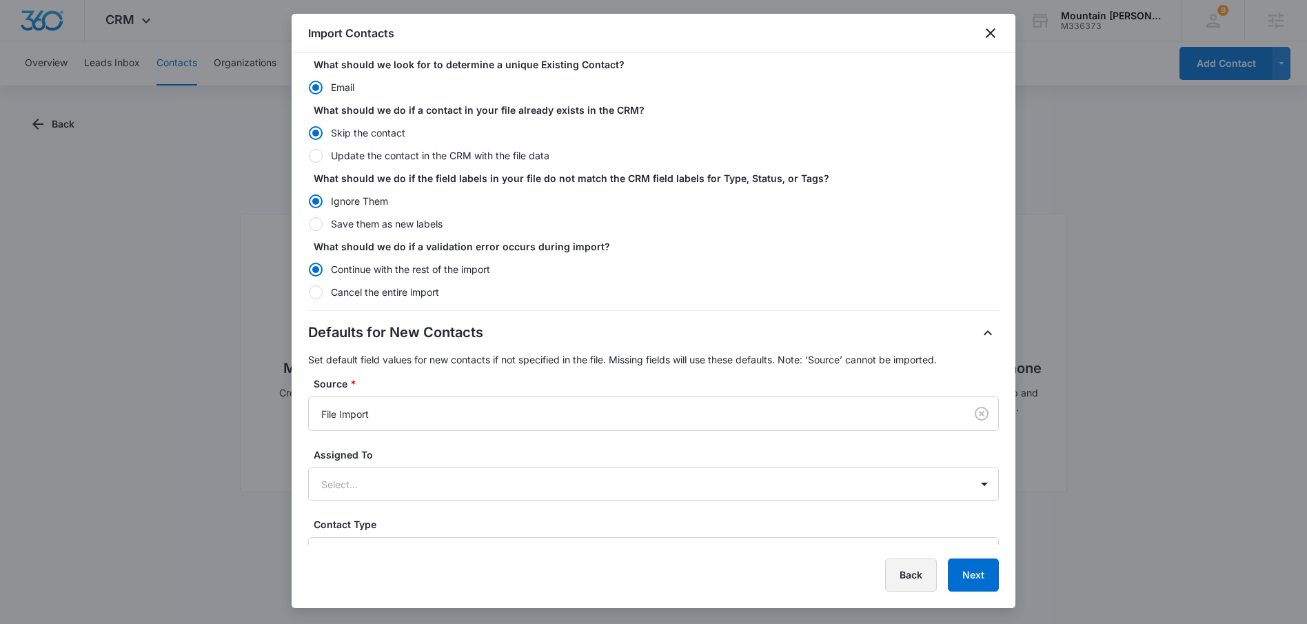
scroll to position [288, 0]
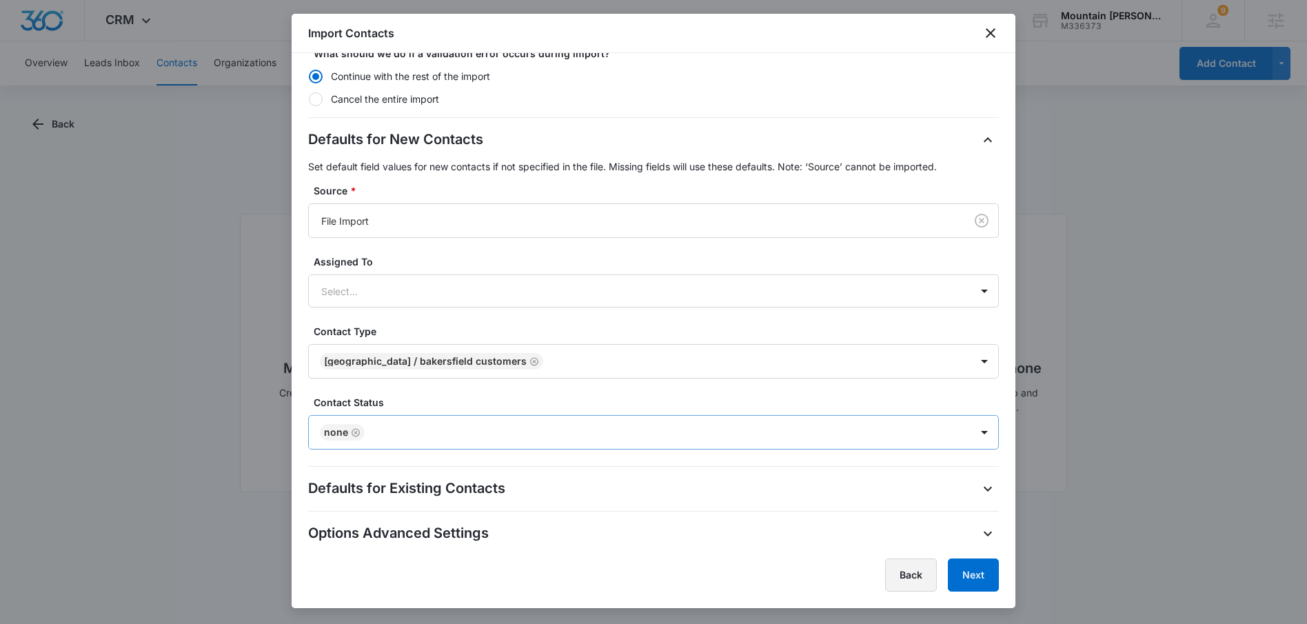
click at [357, 432] on icon "Remove None" at bounding box center [356, 432] width 10 height 10
click at [367, 434] on div at bounding box center [637, 433] width 632 height 17
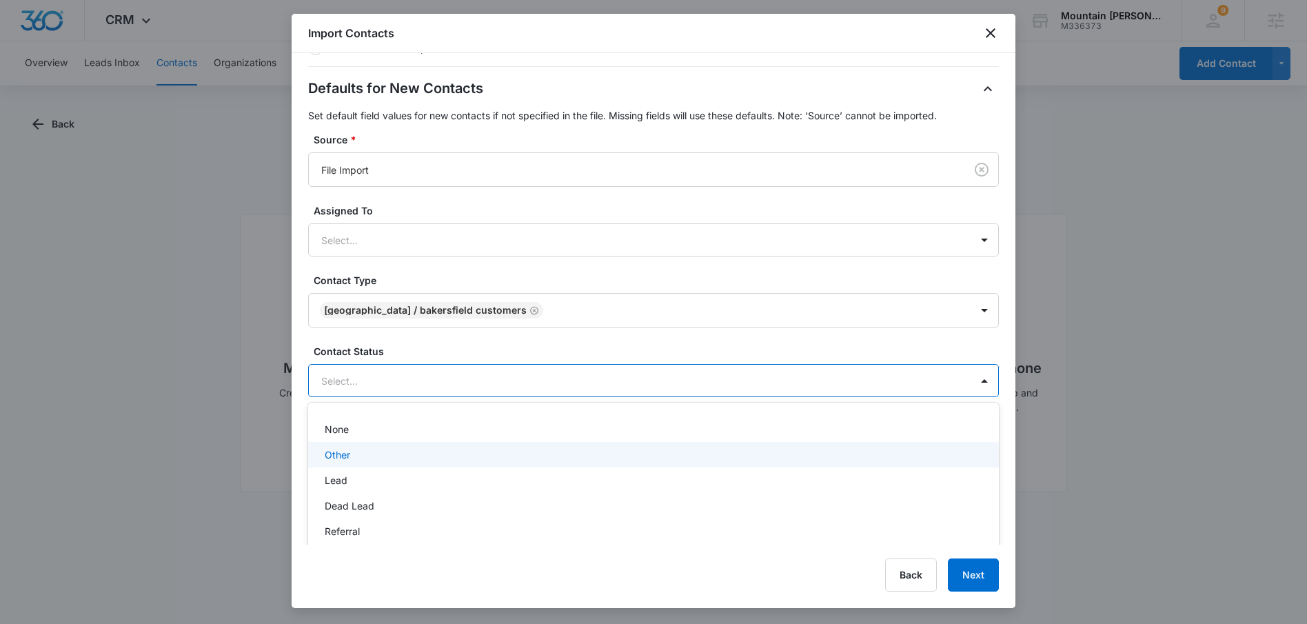
scroll to position [378, 0]
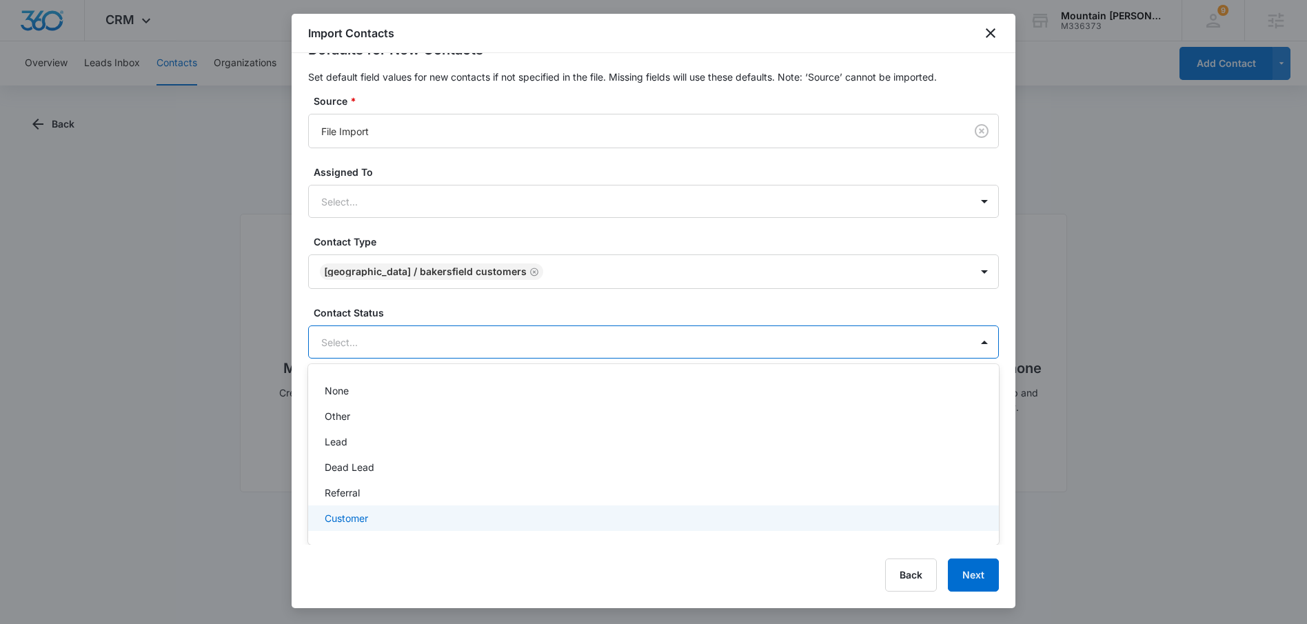
click at [353, 522] on p "Customer" at bounding box center [346, 518] width 43 height 14
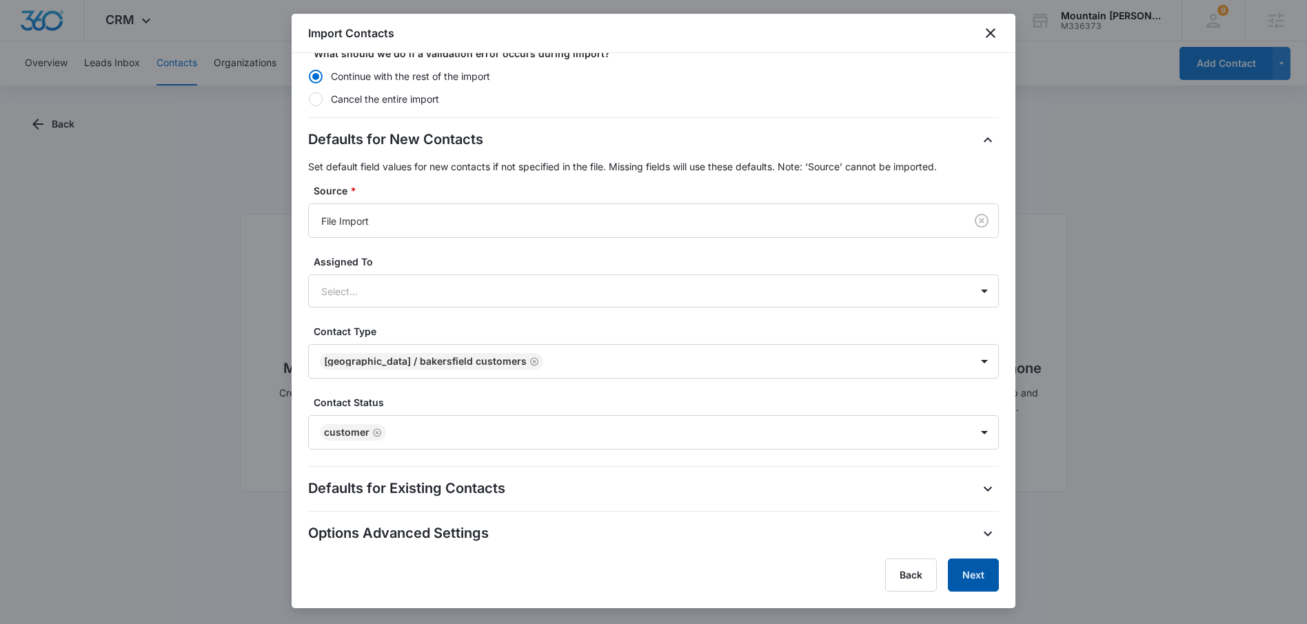
click at [972, 572] on button "Next" at bounding box center [973, 575] width 51 height 33
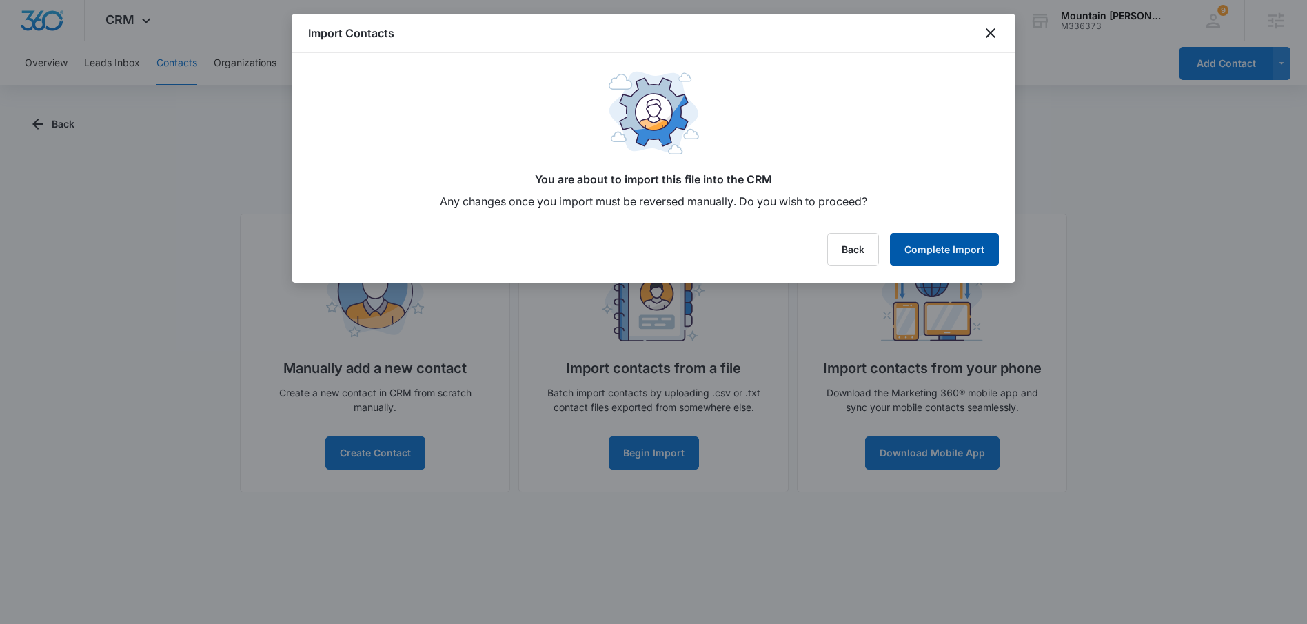
click at [928, 245] on button "Complete Import" at bounding box center [944, 249] width 109 height 33
